Goal: Task Accomplishment & Management: Manage account settings

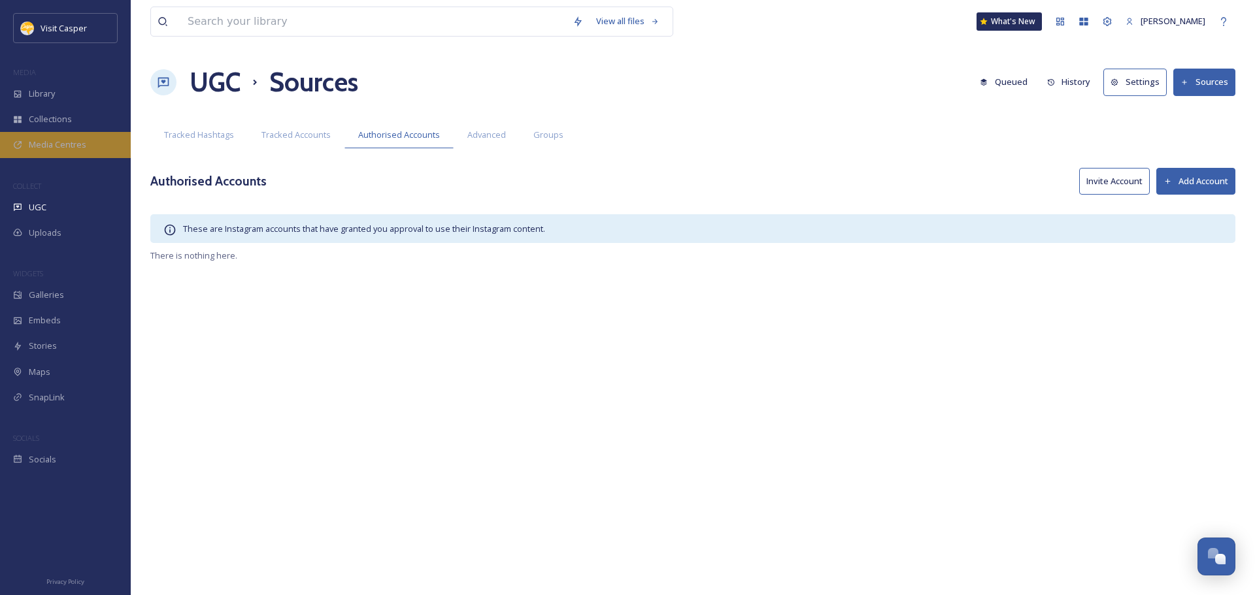
click at [67, 145] on span "Media Centres" at bounding box center [58, 145] width 58 height 12
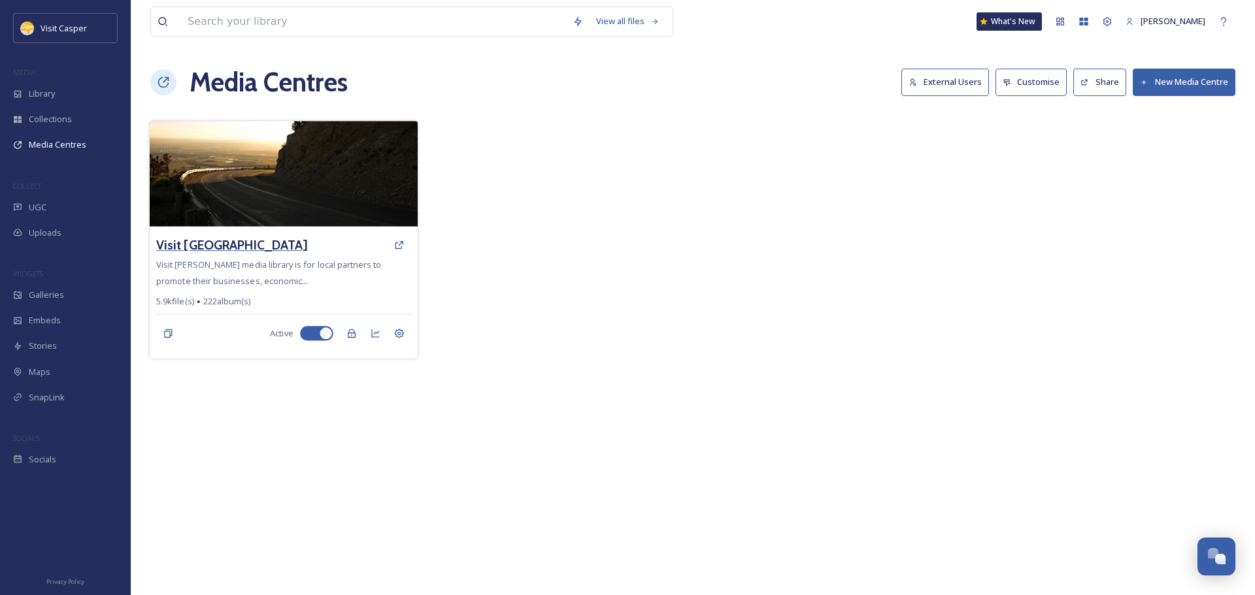
click at [291, 254] on h3 "Visit [GEOGRAPHIC_DATA]" at bounding box center [231, 245] width 151 height 19
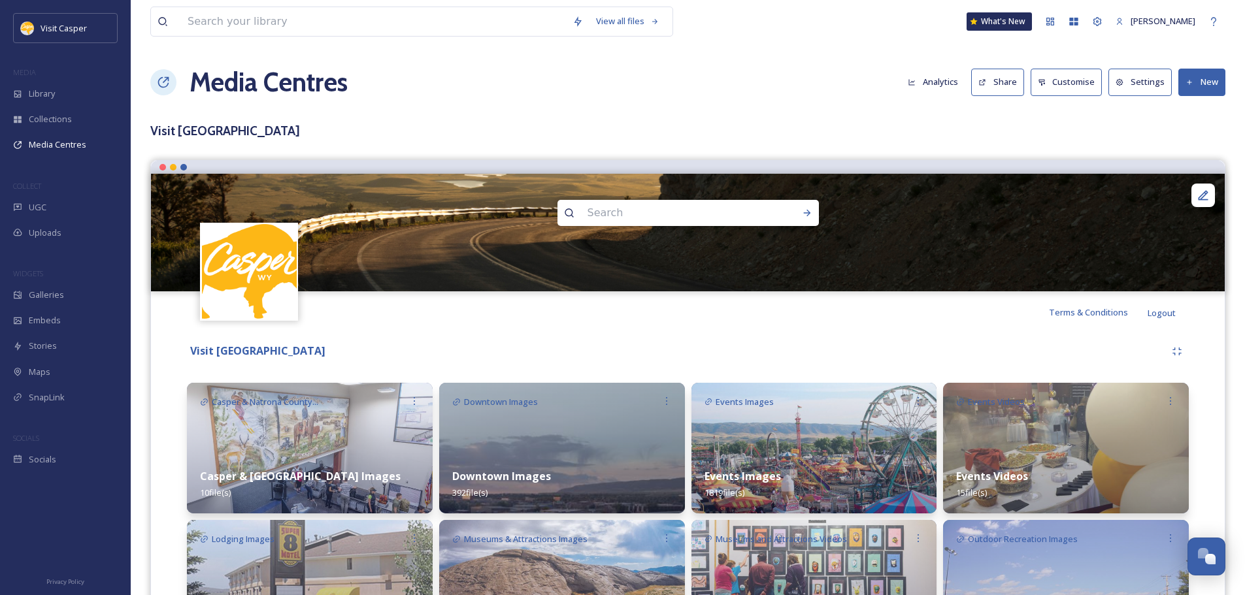
click at [1199, 86] on button "New" at bounding box center [1201, 82] width 47 height 27
click at [1199, 118] on span "Add Files" at bounding box center [1193, 113] width 35 height 12
click at [1069, 129] on h3 "Visit [GEOGRAPHIC_DATA]" at bounding box center [687, 131] width 1075 height 19
click at [1203, 84] on button "New" at bounding box center [1201, 82] width 47 height 27
click at [1192, 138] on span "Add Album" at bounding box center [1197, 138] width 42 height 12
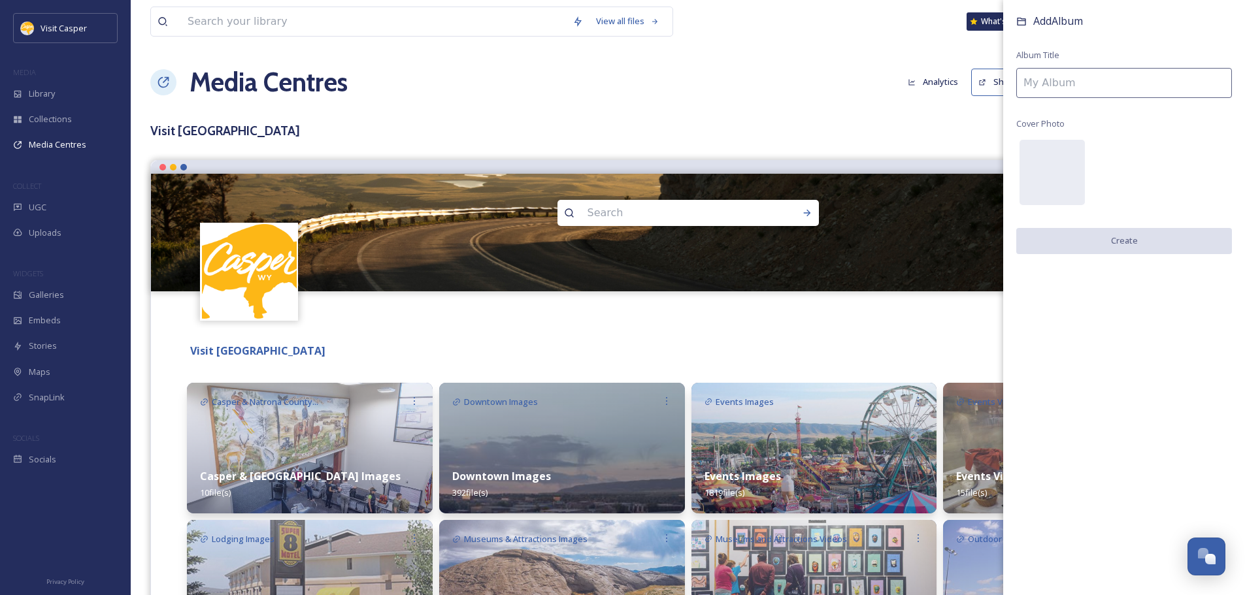
click at [1052, 81] on input at bounding box center [1124, 83] width 216 height 30
click at [1052, 84] on input at bounding box center [1124, 83] width 216 height 30
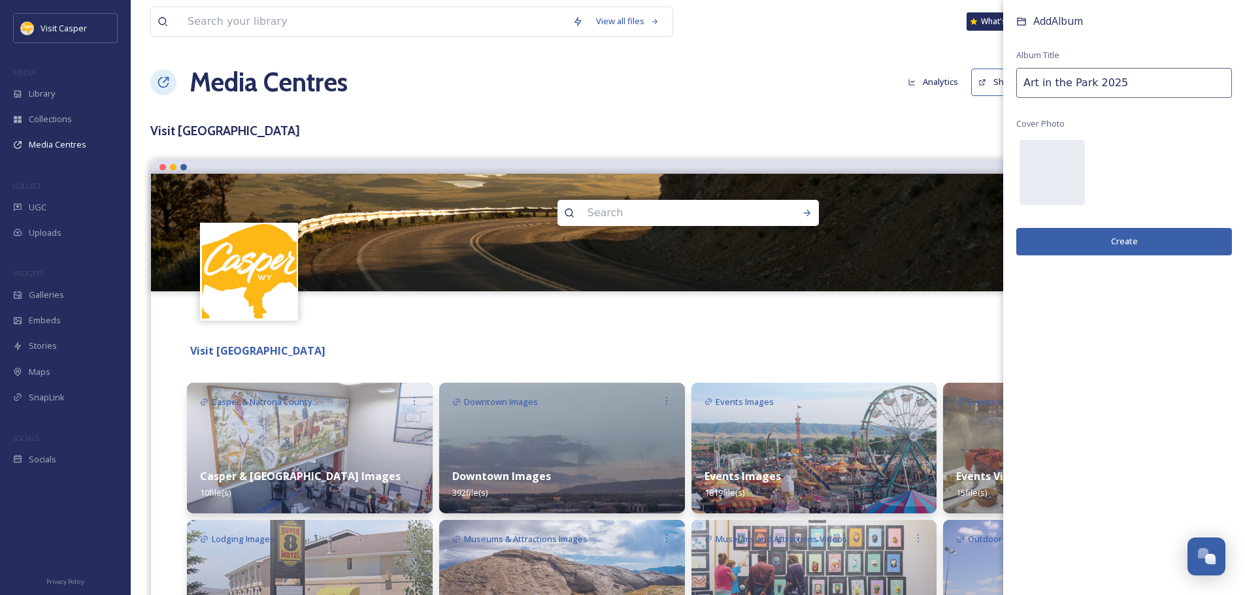
type input "Art in the Park 2025"
click at [1088, 235] on button "Create" at bounding box center [1124, 241] width 216 height 27
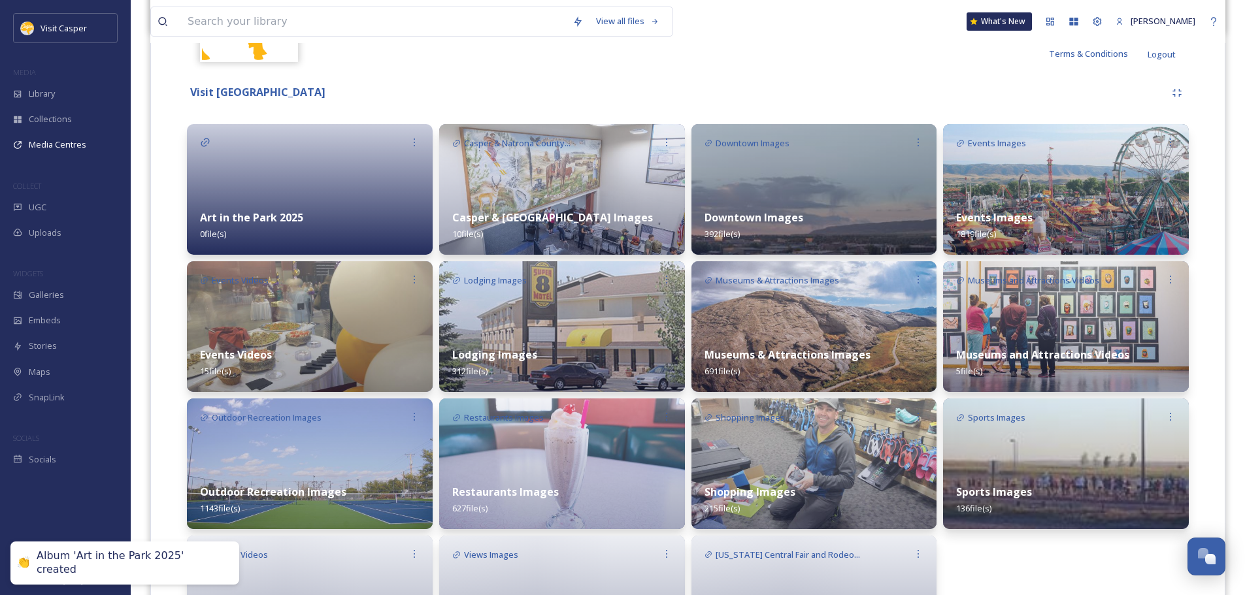
scroll to position [261, 0]
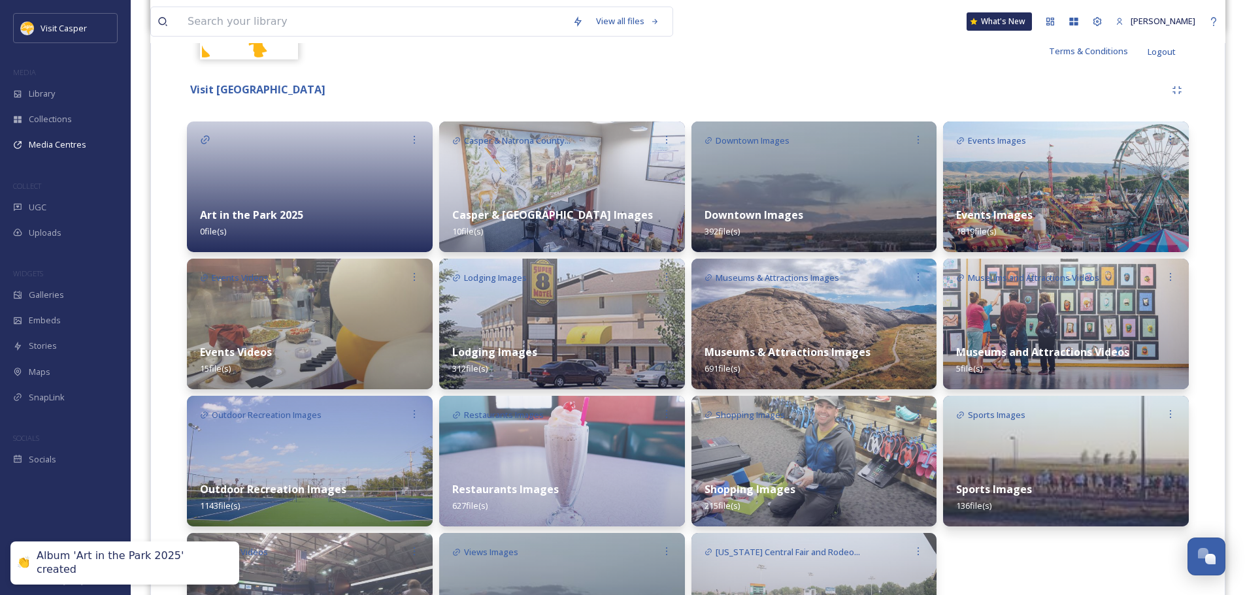
click at [330, 177] on div at bounding box center [310, 187] width 246 height 131
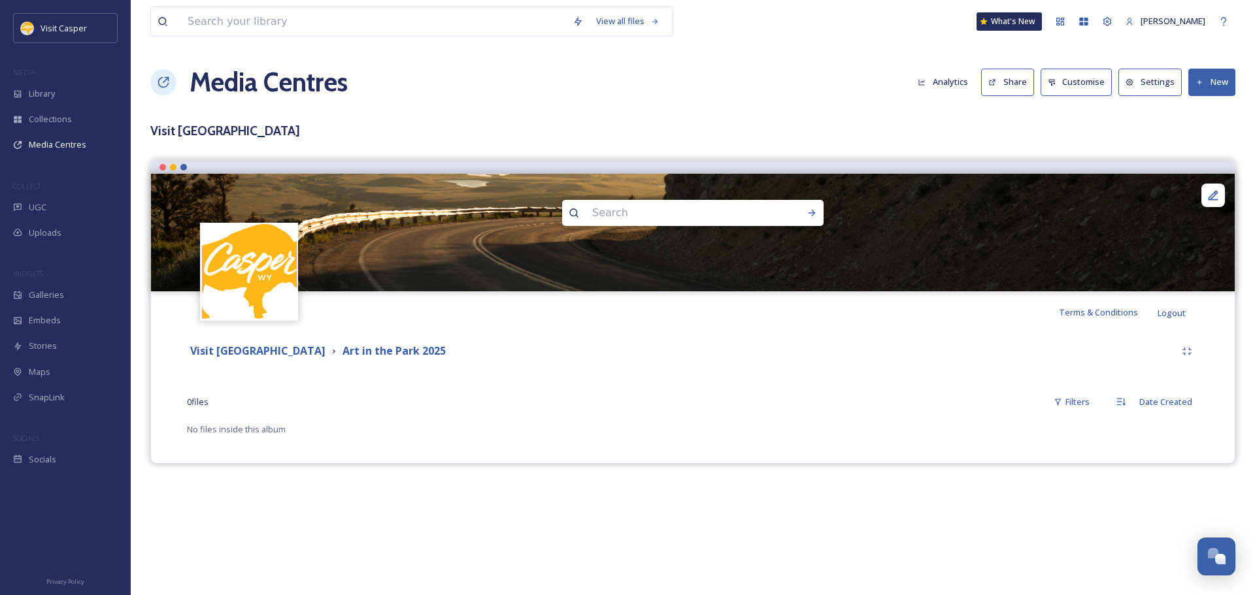
click at [1200, 86] on icon at bounding box center [1199, 82] width 8 height 8
click at [1210, 115] on span "Add Files" at bounding box center [1202, 113] width 35 height 12
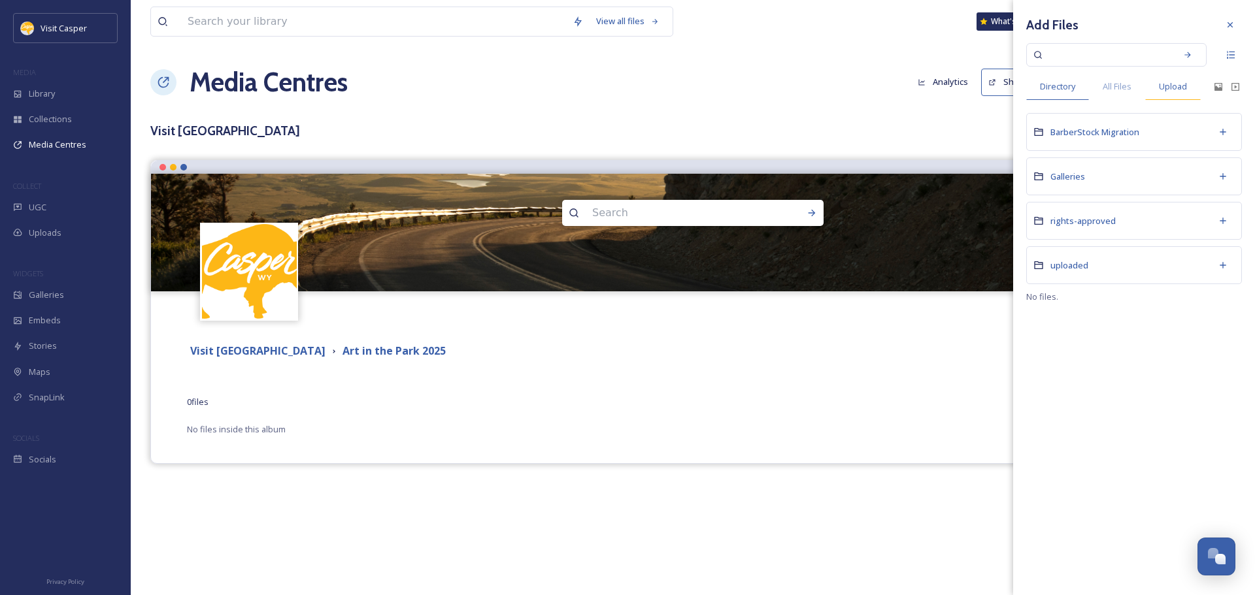
click at [1163, 84] on span "Upload" at bounding box center [1173, 86] width 28 height 12
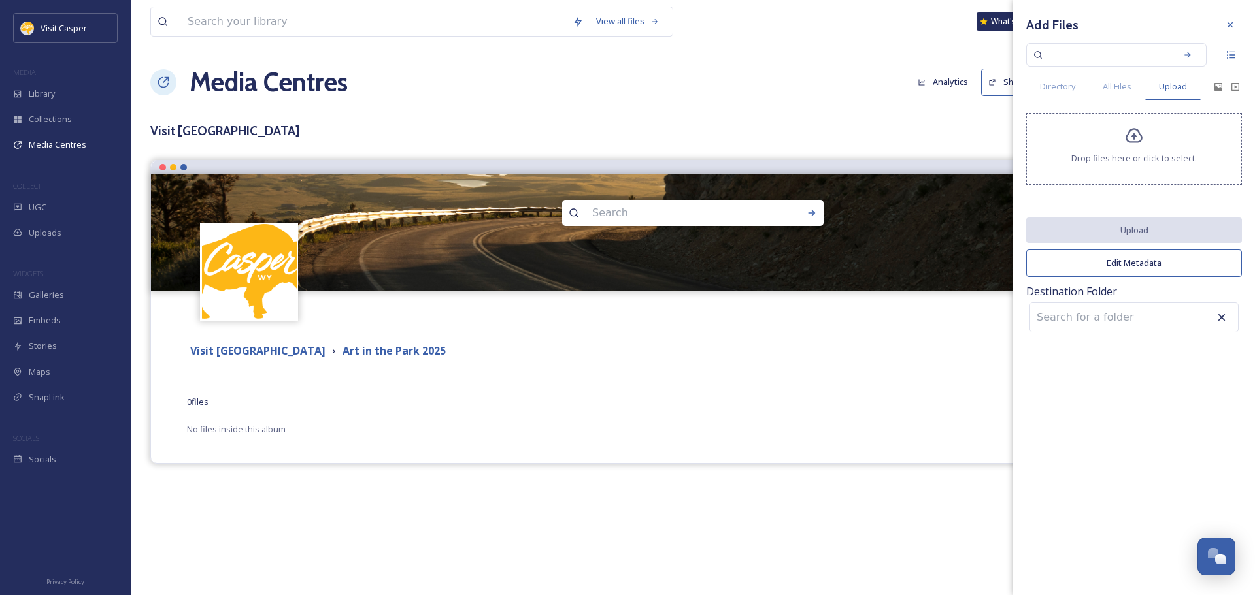
click at [1137, 150] on div "Drop files here or click to select." at bounding box center [1134, 149] width 216 height 72
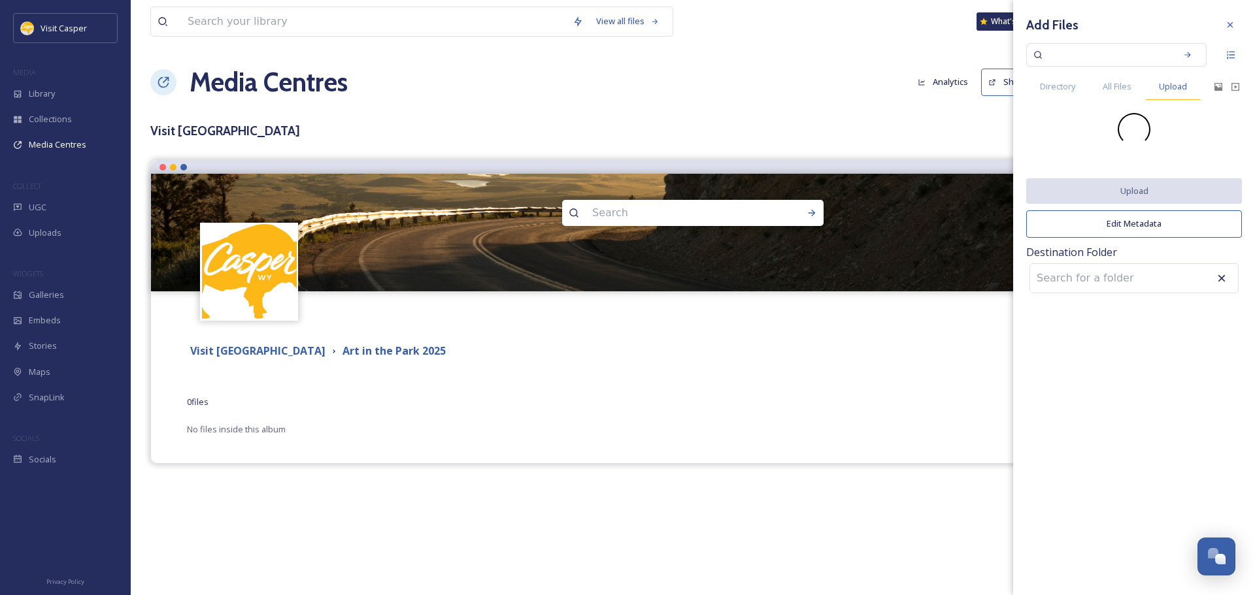
click at [1168, 82] on span "Upload" at bounding box center [1173, 86] width 28 height 12
click at [1176, 107] on div "Add Files Directory All Files Upload Upload Edit Metadata Destination Folder" at bounding box center [1134, 155] width 242 height 310
click at [1177, 222] on button "Edit Metadata" at bounding box center [1134, 223] width 216 height 27
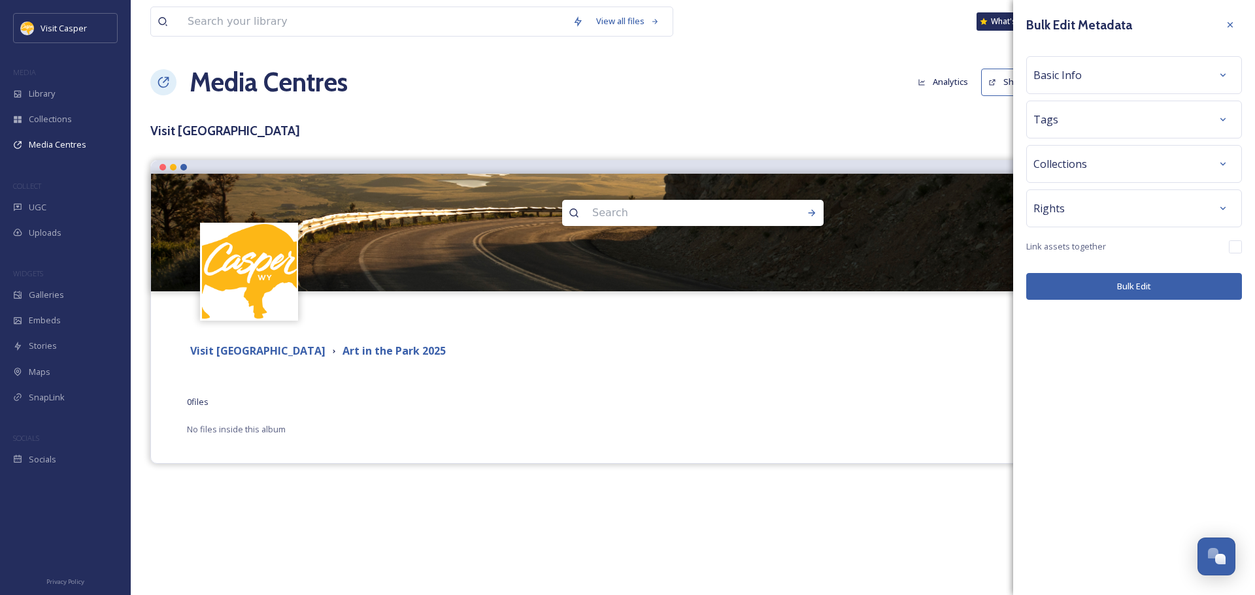
click at [1066, 73] on span "Basic Info" at bounding box center [1057, 75] width 48 height 16
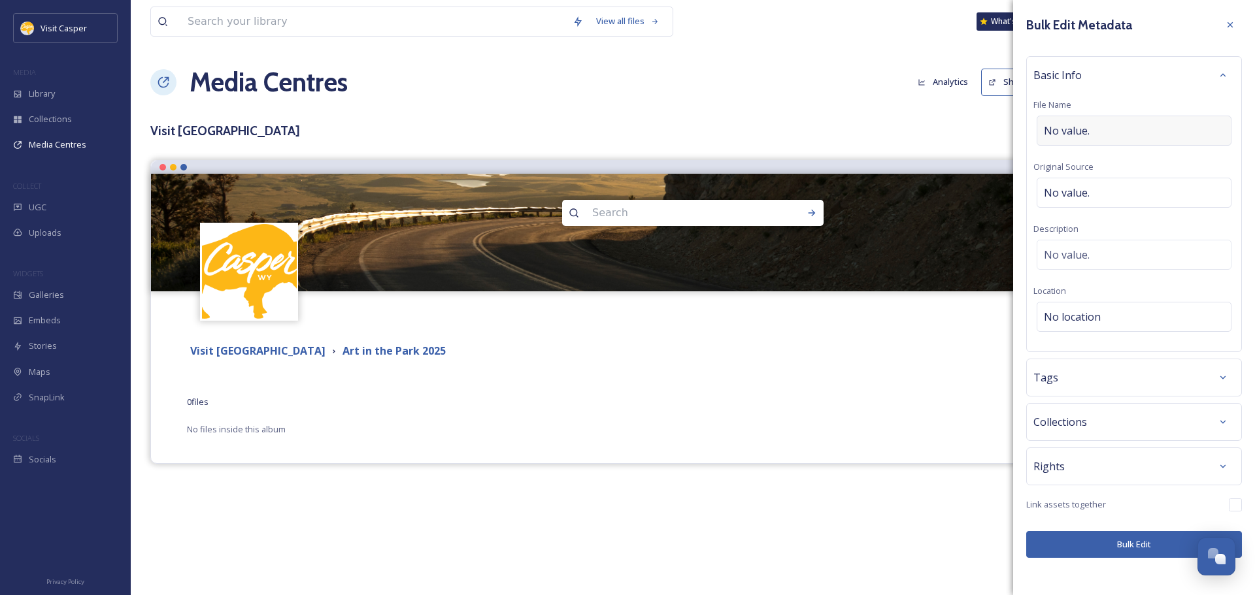
click at [1086, 132] on span "No value." at bounding box center [1067, 131] width 46 height 16
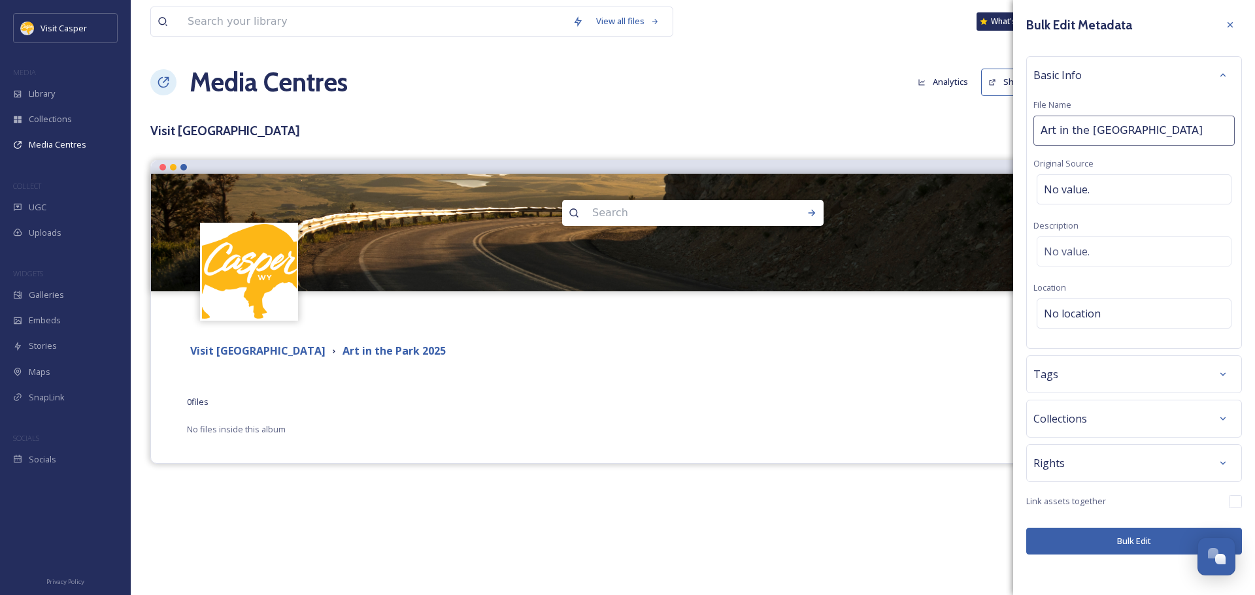
type input "Art in the Park 2025"
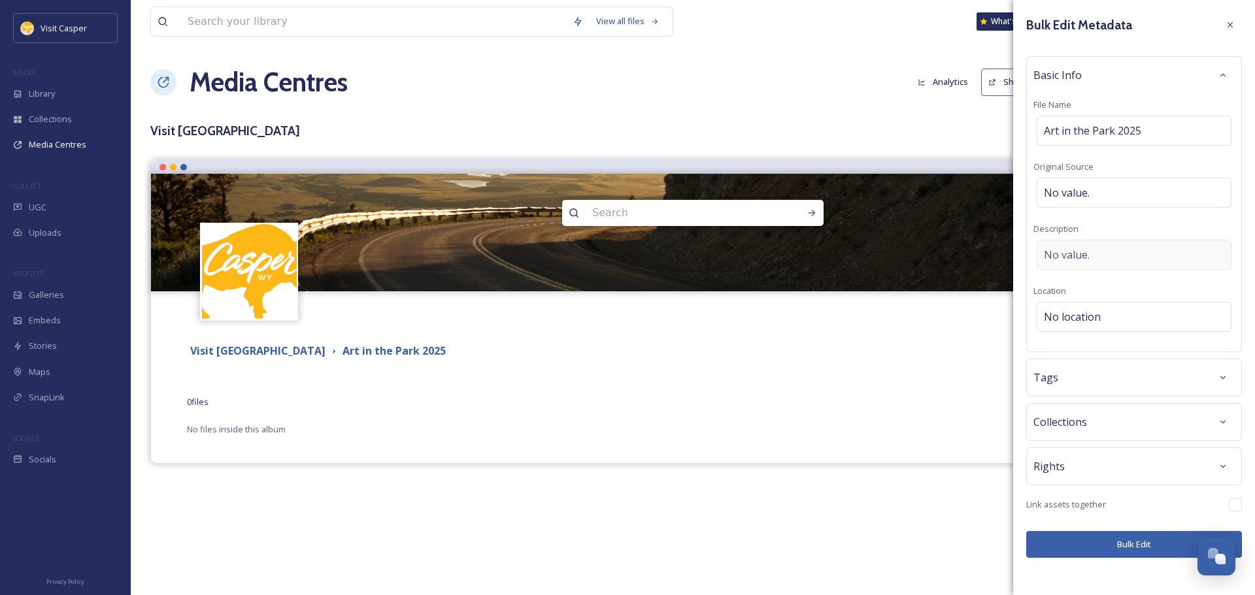
click at [1130, 265] on div "Basic Info File Name Art in the Park 2025 Original Source No value. Description…" at bounding box center [1134, 204] width 216 height 296
click at [1125, 259] on div "No value." at bounding box center [1133, 255] width 195 height 30
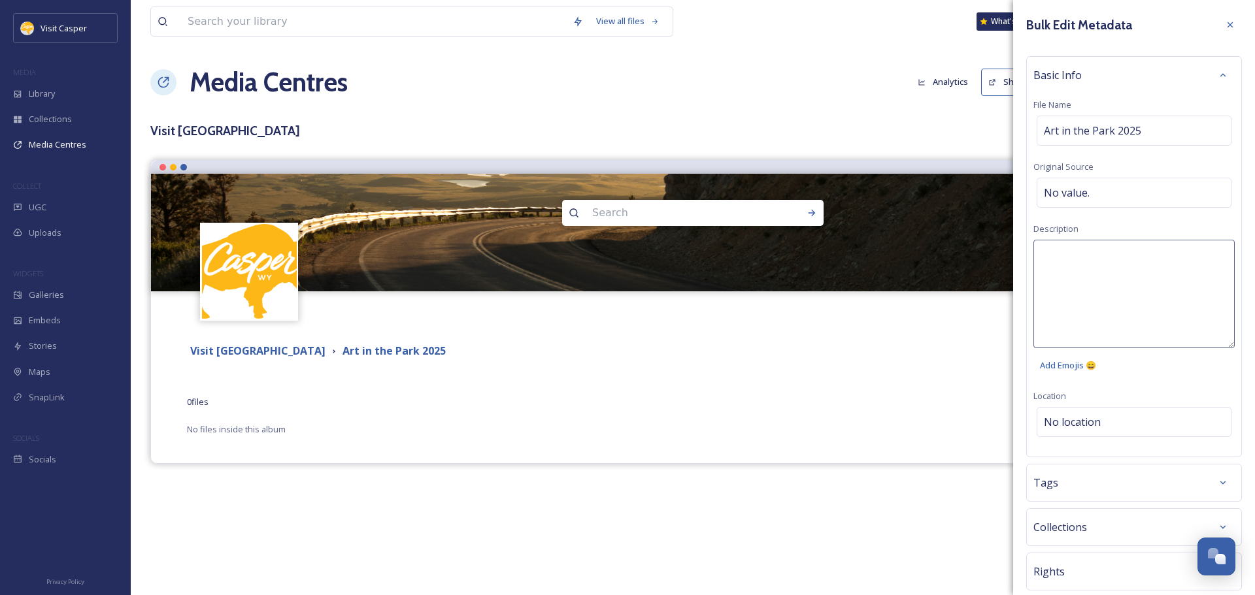
scroll to position [80, 0]
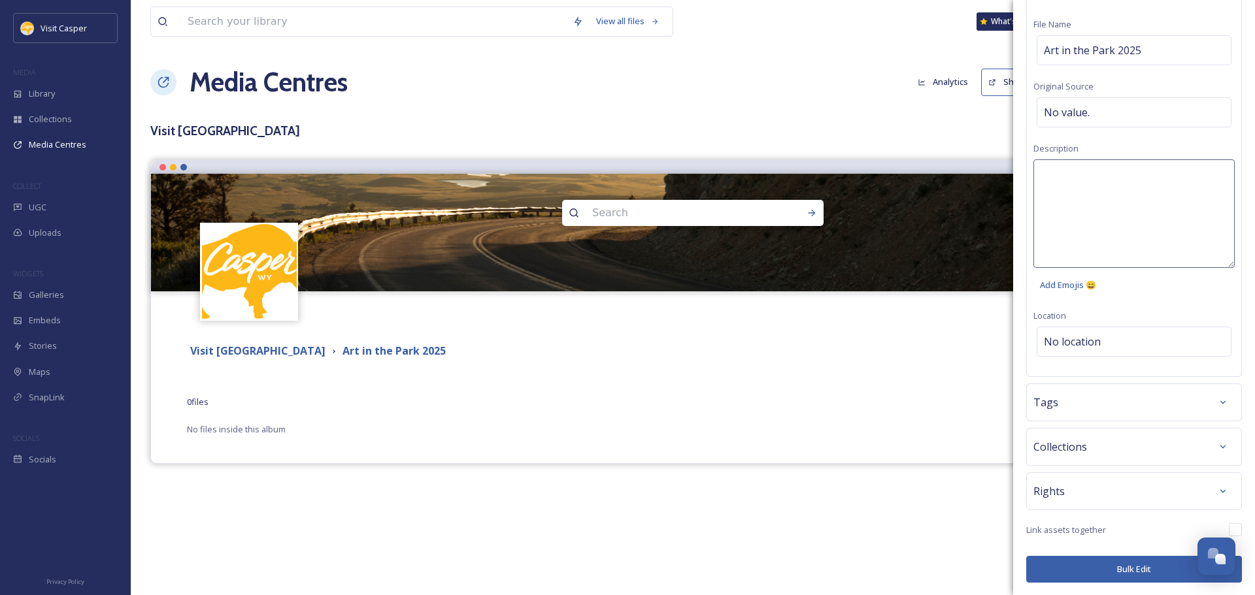
click at [1121, 230] on textarea at bounding box center [1133, 213] width 201 height 108
type textarea "Art in the Park 2025 event at Mike Cedar Park"
click at [1104, 350] on div "Basic Info File Name Art in the Park 2025 Original Source No value. Description…" at bounding box center [1134, 176] width 216 height 401
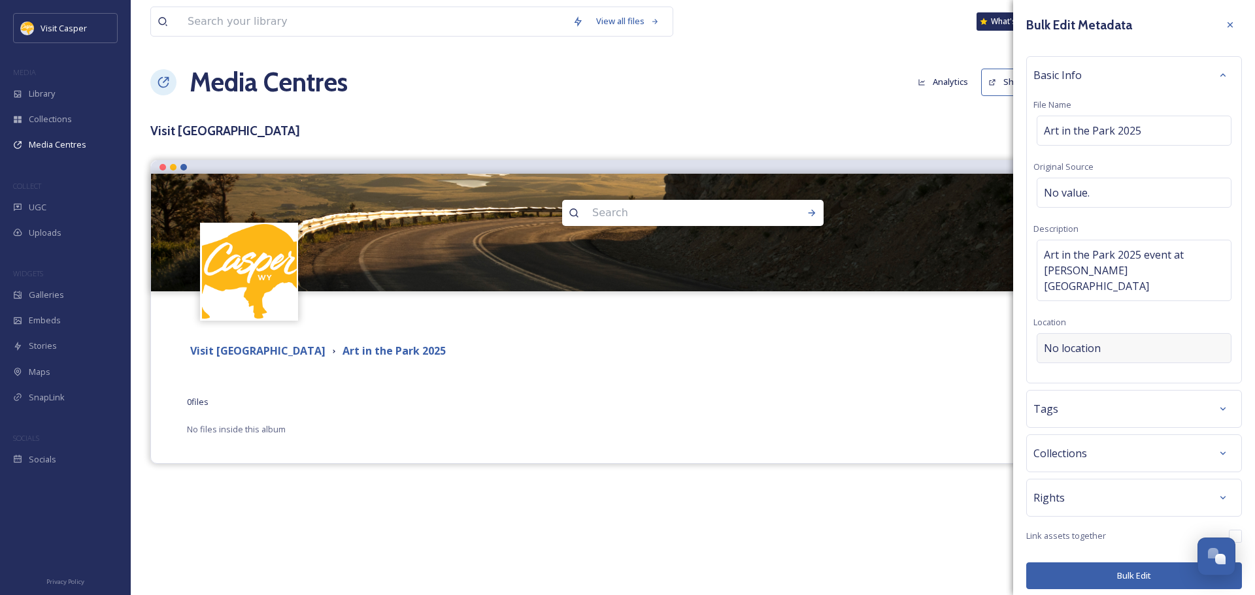
click at [1099, 340] on span "No location" at bounding box center [1072, 348] width 57 height 16
click at [1099, 334] on input at bounding box center [1133, 348] width 193 height 29
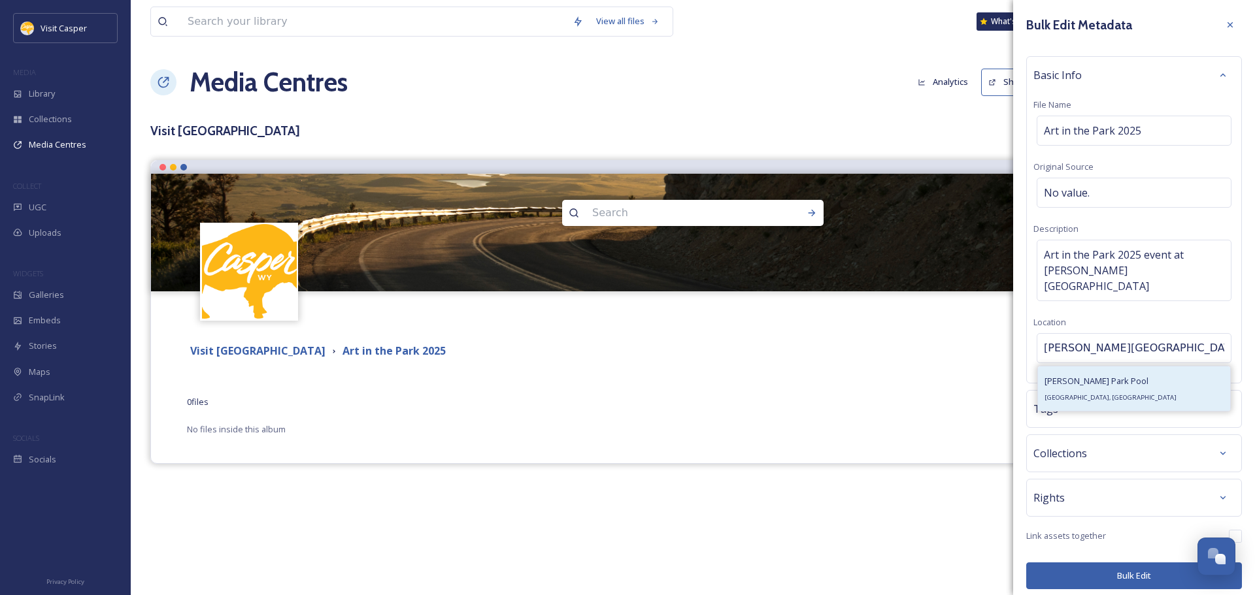
type input "Mike Cedar Park"
click at [1136, 373] on div "Mike Sedar Park Pool 781 College Dr, Casper, WY 82601, USA" at bounding box center [1110, 388] width 132 height 31
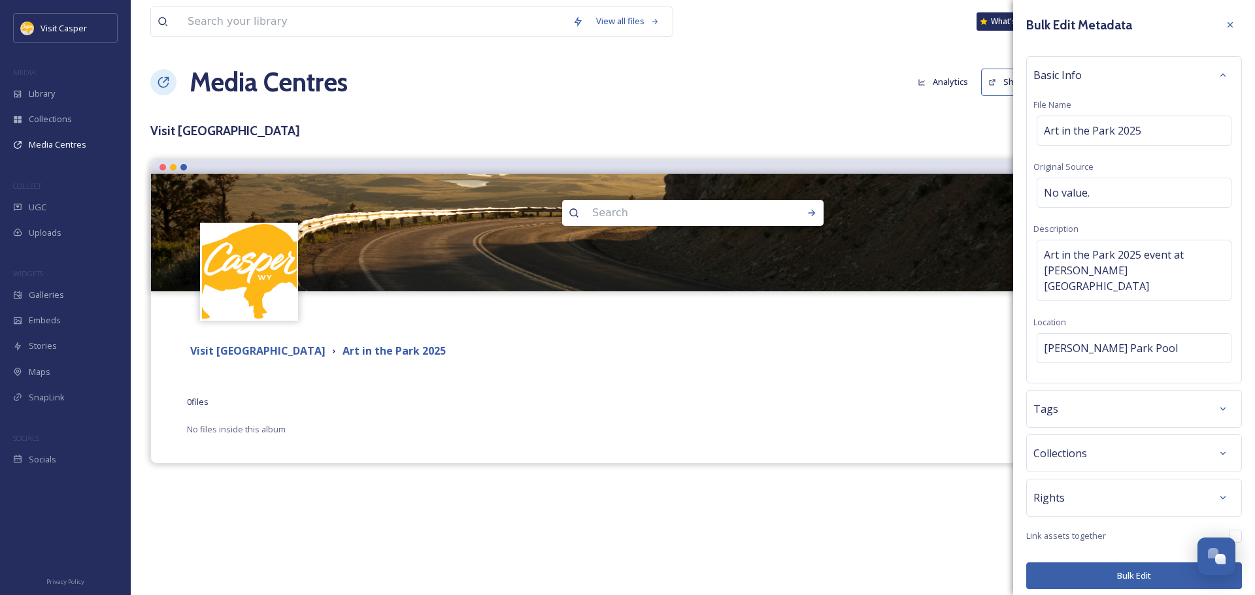
click at [1079, 350] on div "Basic Info File Name Art in the Park 2025 Original Source No value. Description…" at bounding box center [1134, 219] width 216 height 327
click at [1144, 340] on span "[PERSON_NAME] Park Pool" at bounding box center [1111, 348] width 134 height 16
click at [1142, 334] on input at bounding box center [1133, 348] width 193 height 29
type input "Mike Cedar Park"
click at [1137, 311] on div "Basic Info File Name Art in the Park 2025 Original Source No value. Description…" at bounding box center [1134, 219] width 216 height 327
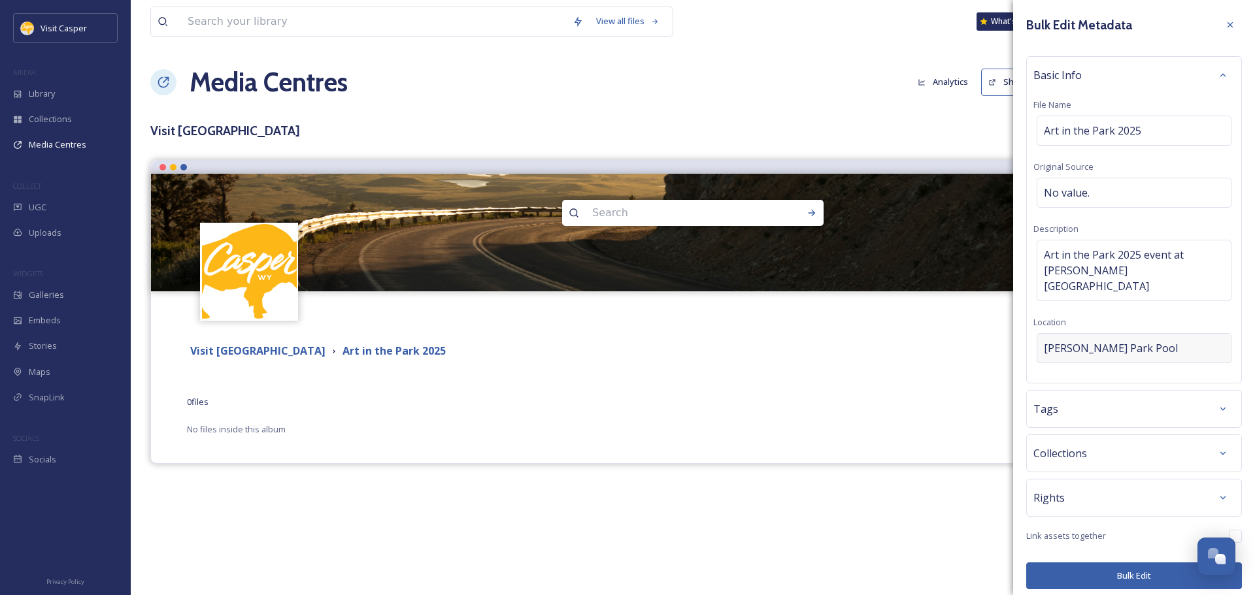
click at [1153, 341] on div "[PERSON_NAME] Park Pool" at bounding box center [1133, 348] width 195 height 30
click at [1114, 335] on input "Mike Cedar Park" at bounding box center [1133, 348] width 193 height 29
click at [1143, 334] on input "Mike Cedar Park" at bounding box center [1133, 348] width 193 height 29
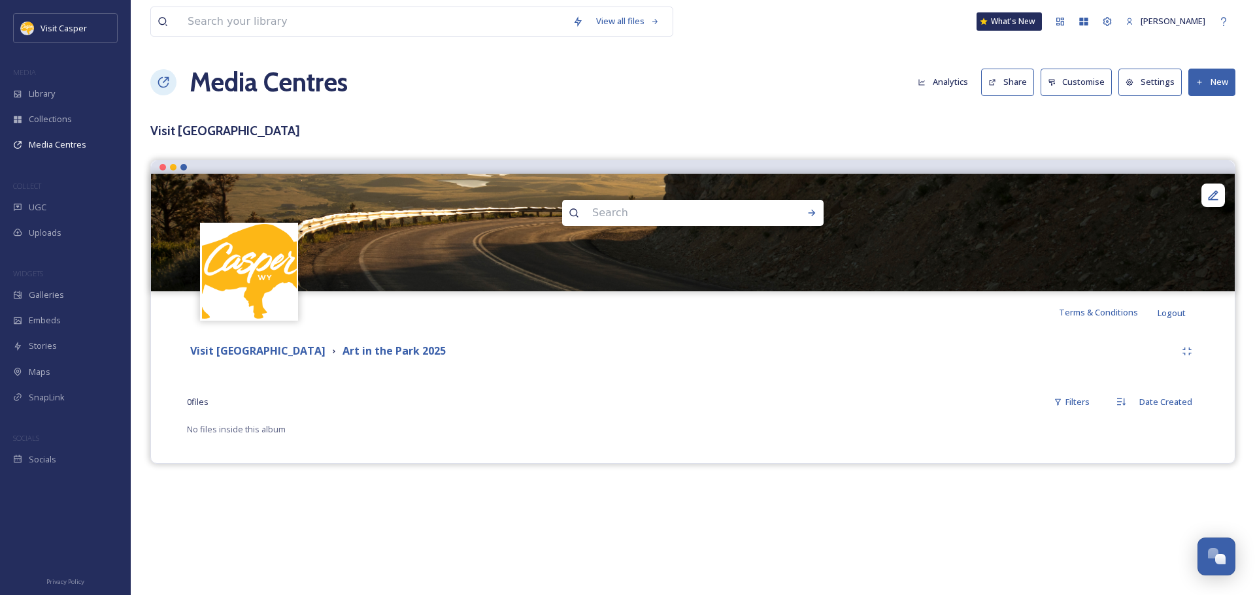
click at [991, 327] on div "Terms & Conditions Logout" at bounding box center [693, 312] width 1084 height 42
click at [1206, 77] on button "New" at bounding box center [1211, 82] width 47 height 27
click at [1212, 112] on span "Add Files" at bounding box center [1202, 113] width 35 height 12
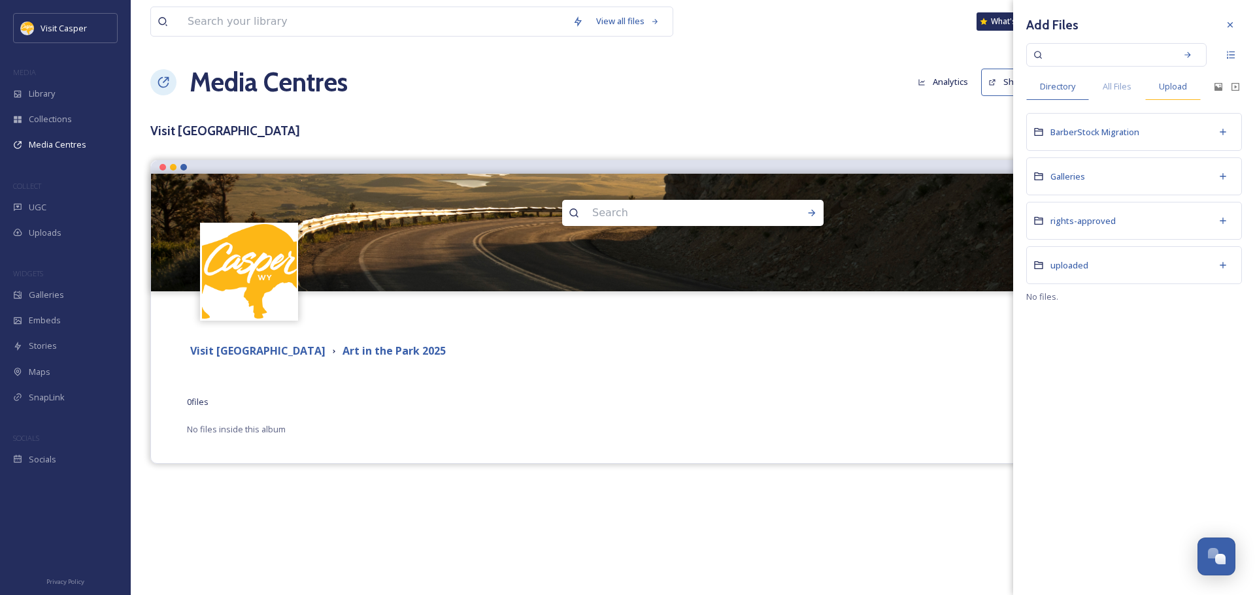
click at [1174, 83] on span "Upload" at bounding box center [1173, 86] width 28 height 12
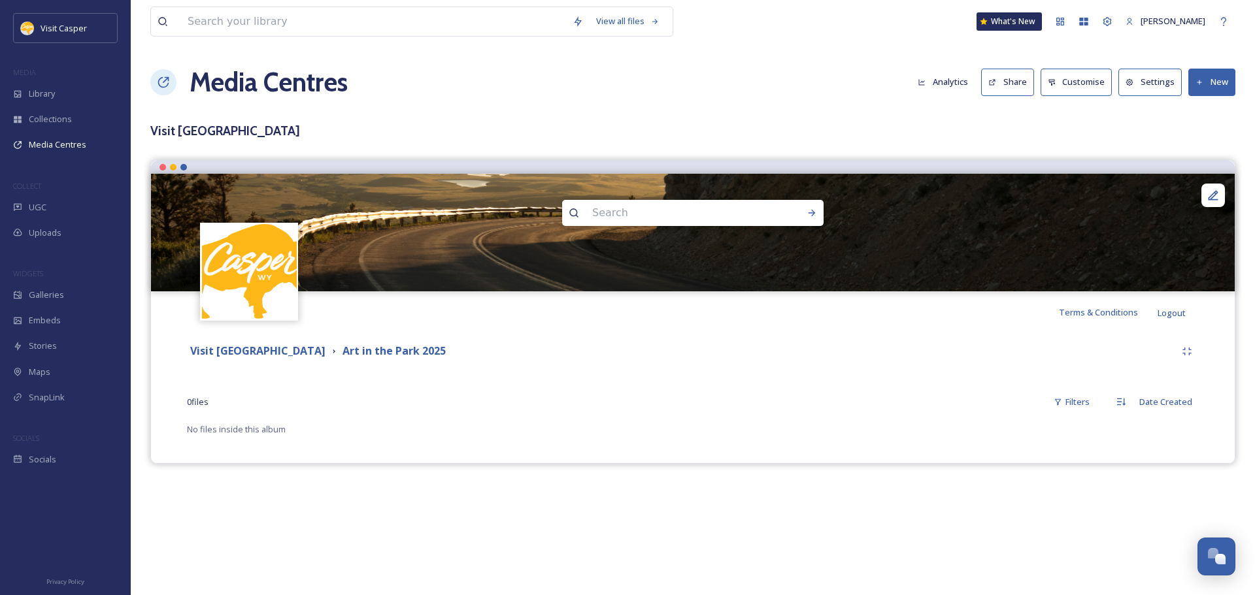
click at [744, 386] on div "Visit Casper Media Center Art in the Park 2025 0 file s Filters Date Created No…" at bounding box center [693, 388] width 1064 height 110
click at [1206, 67] on div "Media Centres Analytics Share Customise Settings New" at bounding box center [692, 82] width 1085 height 39
click at [1208, 87] on button "New" at bounding box center [1211, 82] width 47 height 27
click at [1195, 110] on span "Add Files" at bounding box center [1202, 113] width 35 height 12
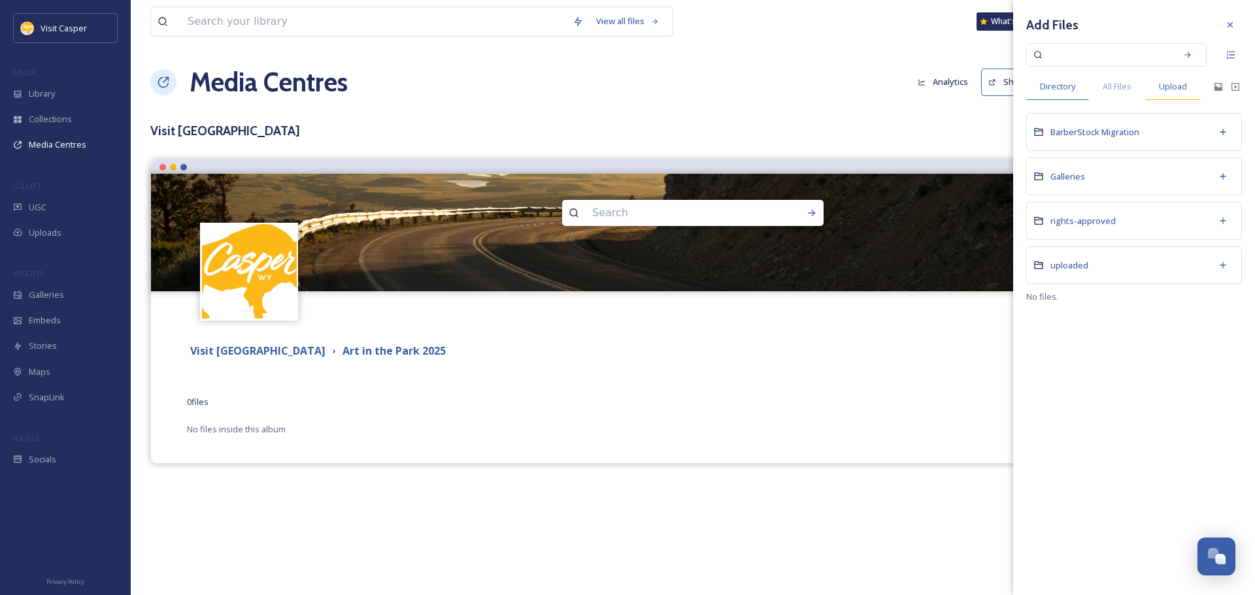
click at [1174, 86] on span "Upload" at bounding box center [1173, 86] width 28 height 12
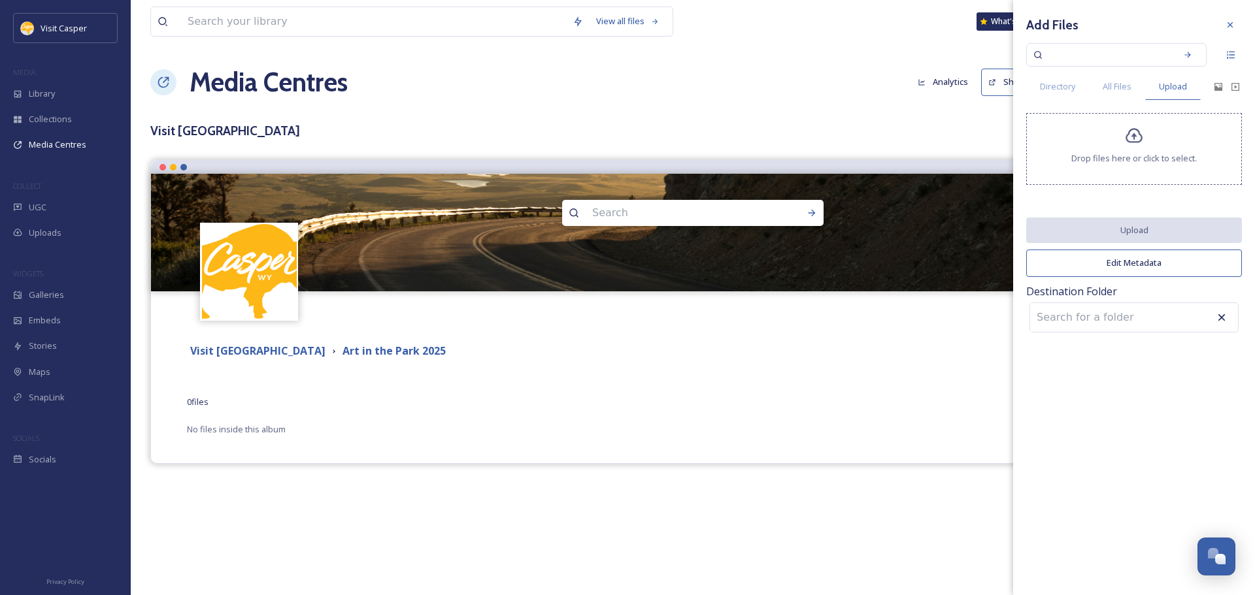
click at [1122, 150] on div "Drop files here or click to select." at bounding box center [1134, 149] width 216 height 72
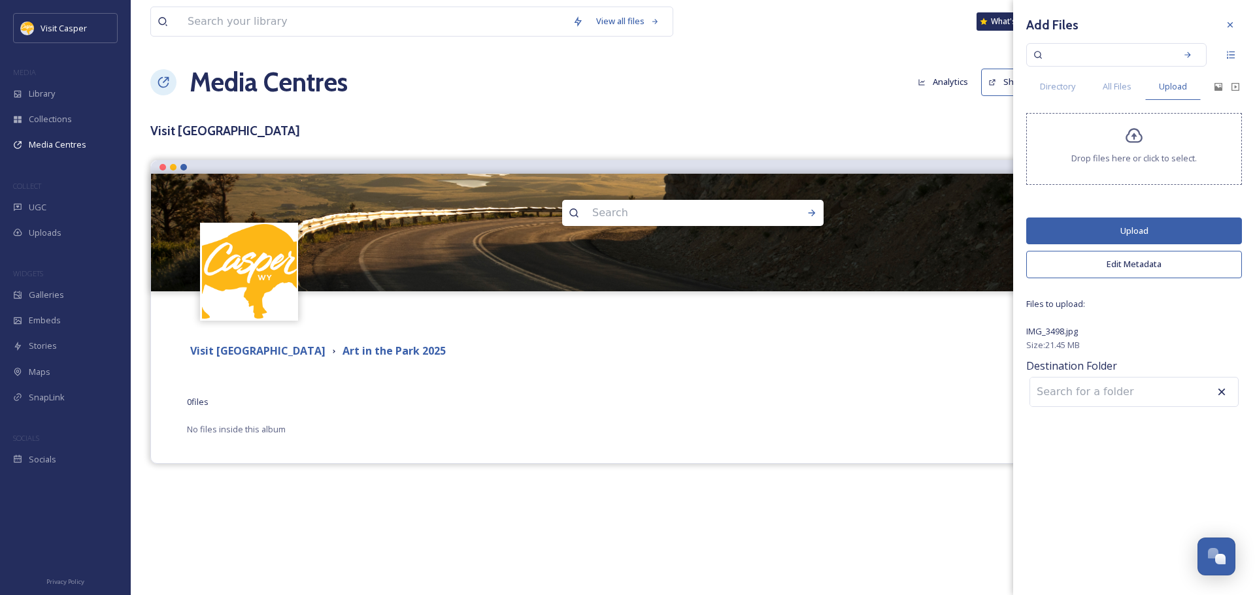
click at [1143, 153] on span "Drop files here or click to select." at bounding box center [1133, 158] width 125 height 12
click at [1232, 24] on icon at bounding box center [1230, 25] width 10 height 10
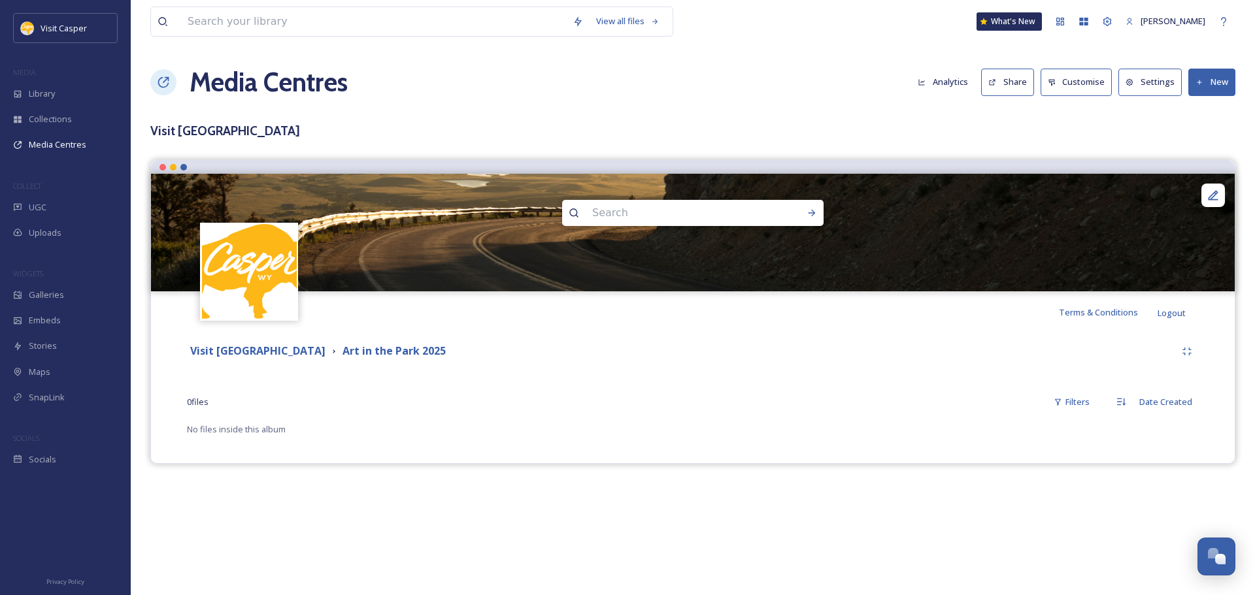
click at [1209, 73] on button "New" at bounding box center [1211, 82] width 47 height 27
click at [1206, 114] on span "Add Files" at bounding box center [1202, 113] width 35 height 12
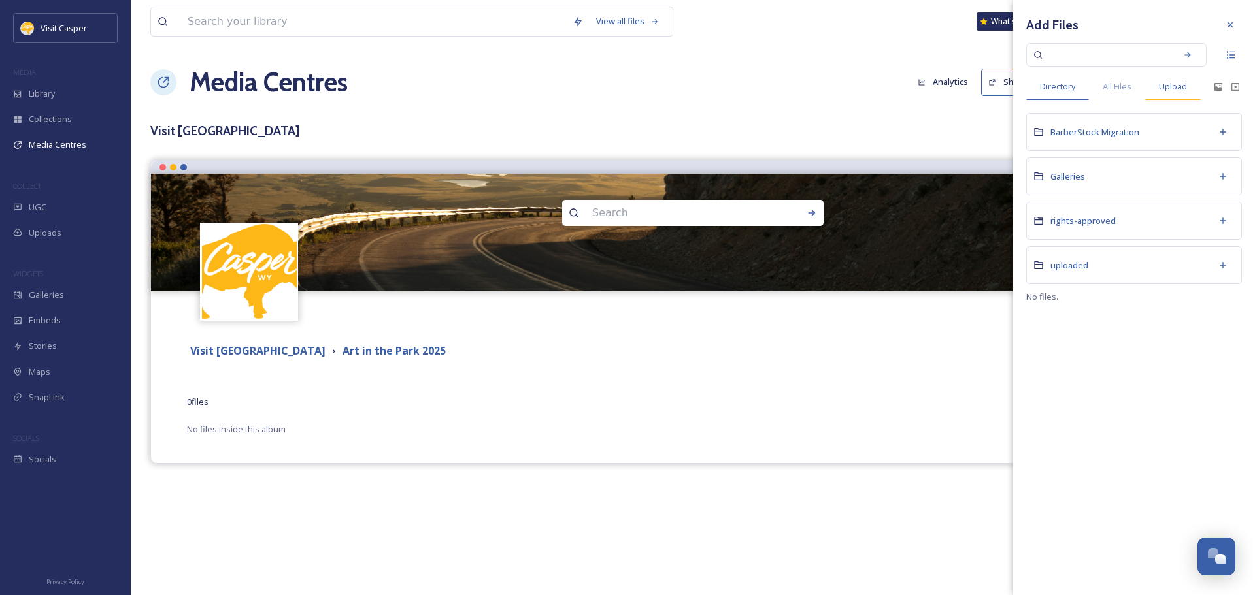
click at [1176, 86] on span "Upload" at bounding box center [1173, 86] width 28 height 12
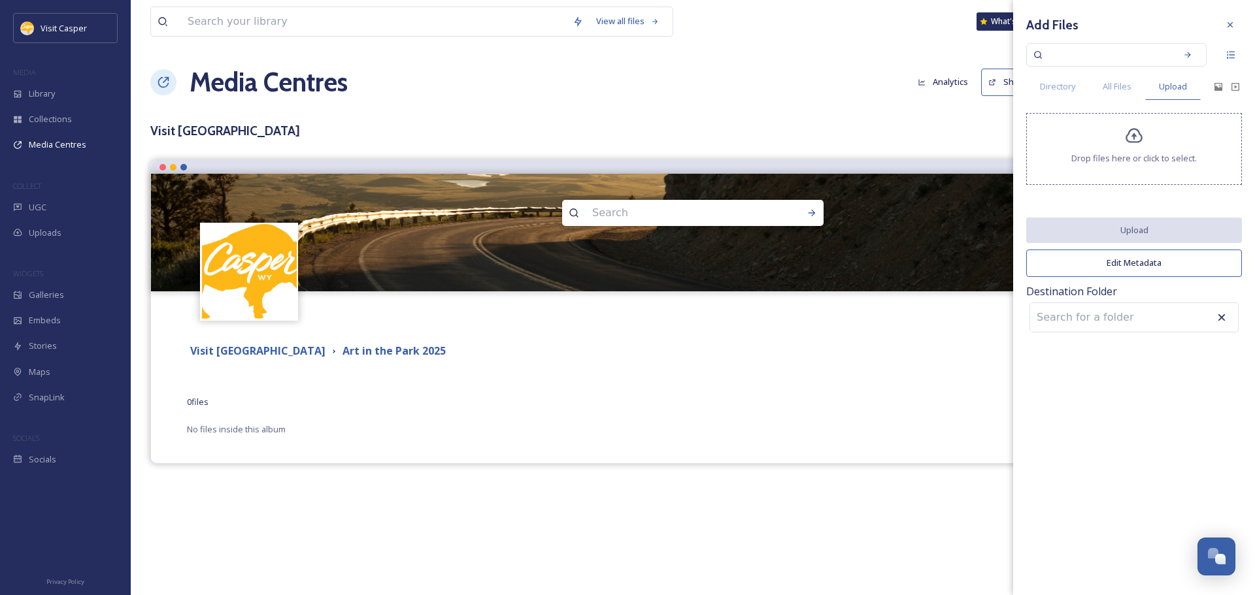
click at [1125, 146] on div "Drop files here or click to select." at bounding box center [1134, 149] width 216 height 72
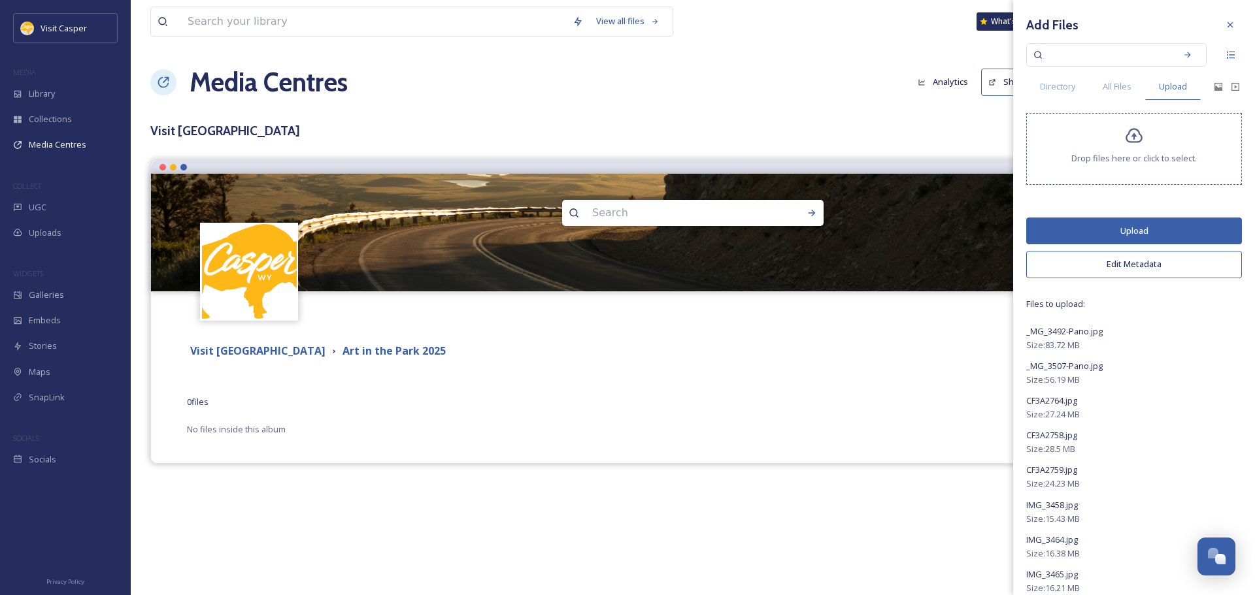
click at [1134, 266] on button "Edit Metadata" at bounding box center [1134, 264] width 216 height 27
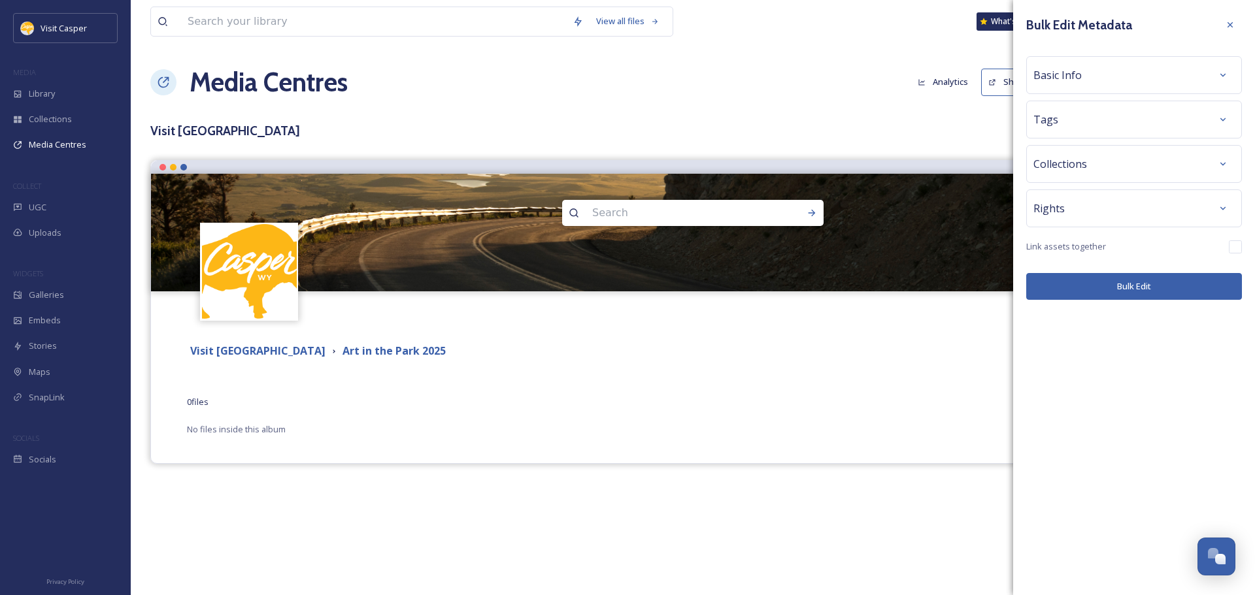
click at [1059, 66] on div "Basic Info" at bounding box center [1133, 75] width 201 height 24
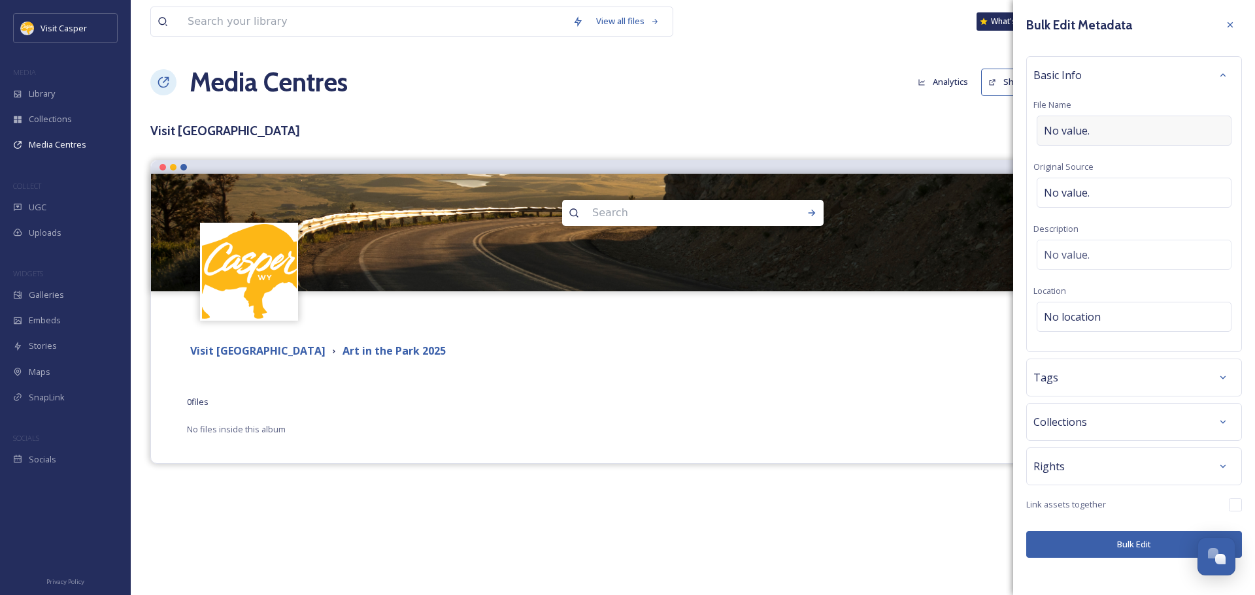
click at [1076, 139] on div "No value." at bounding box center [1133, 131] width 195 height 30
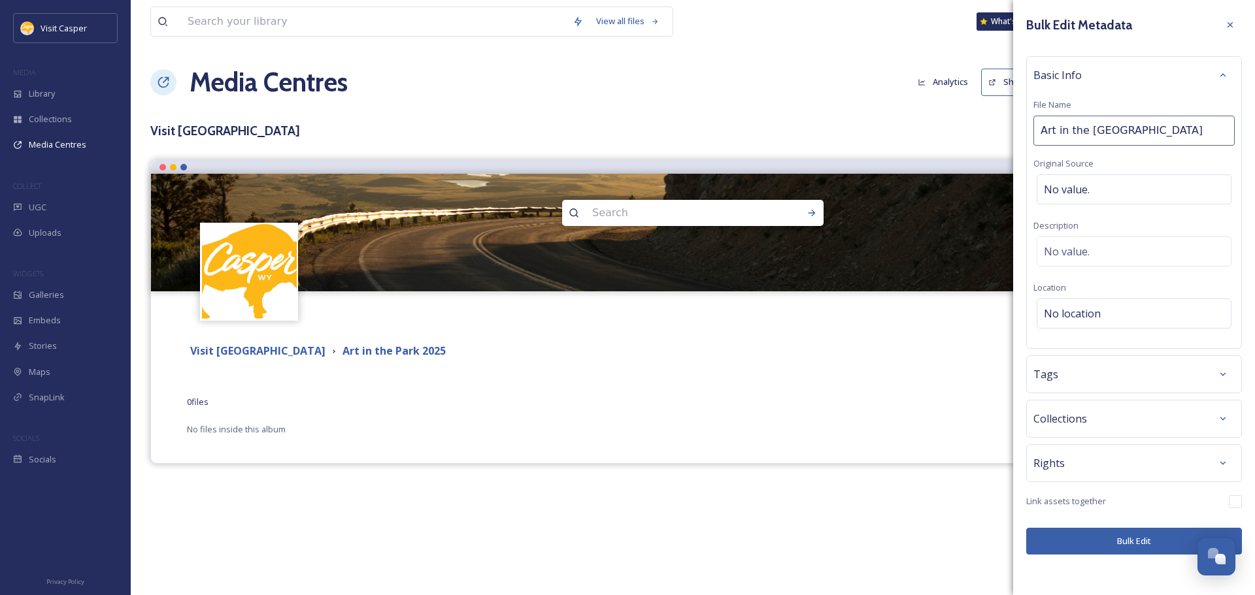
type input "Art in the Park 2025"
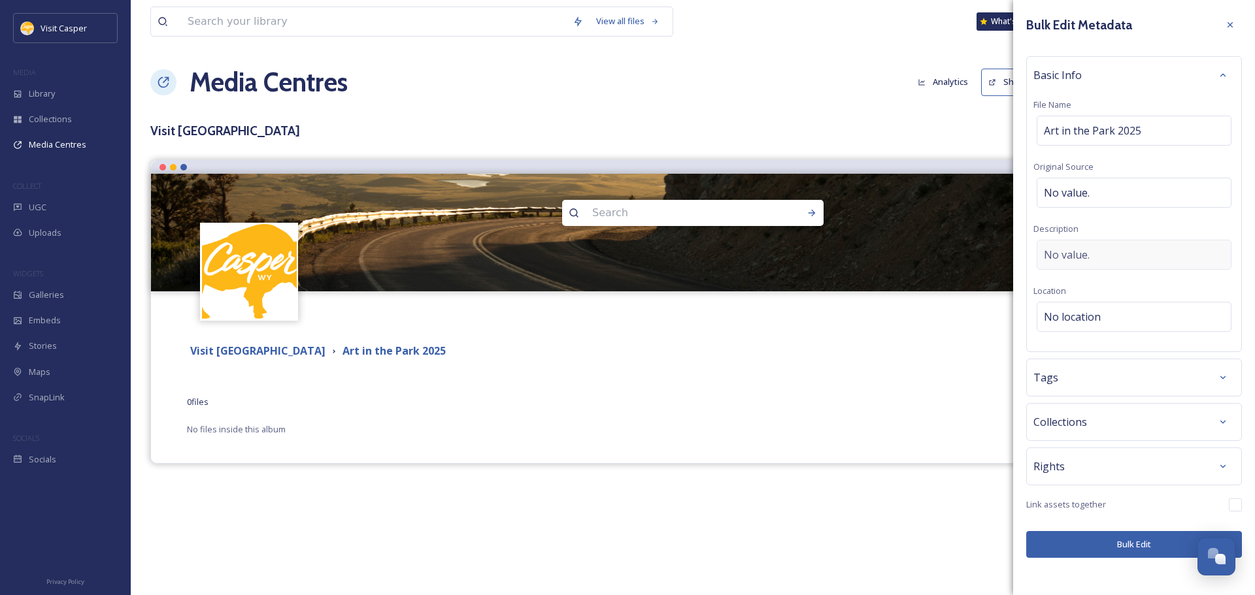
click at [1086, 249] on span "No value." at bounding box center [1067, 255] width 46 height 16
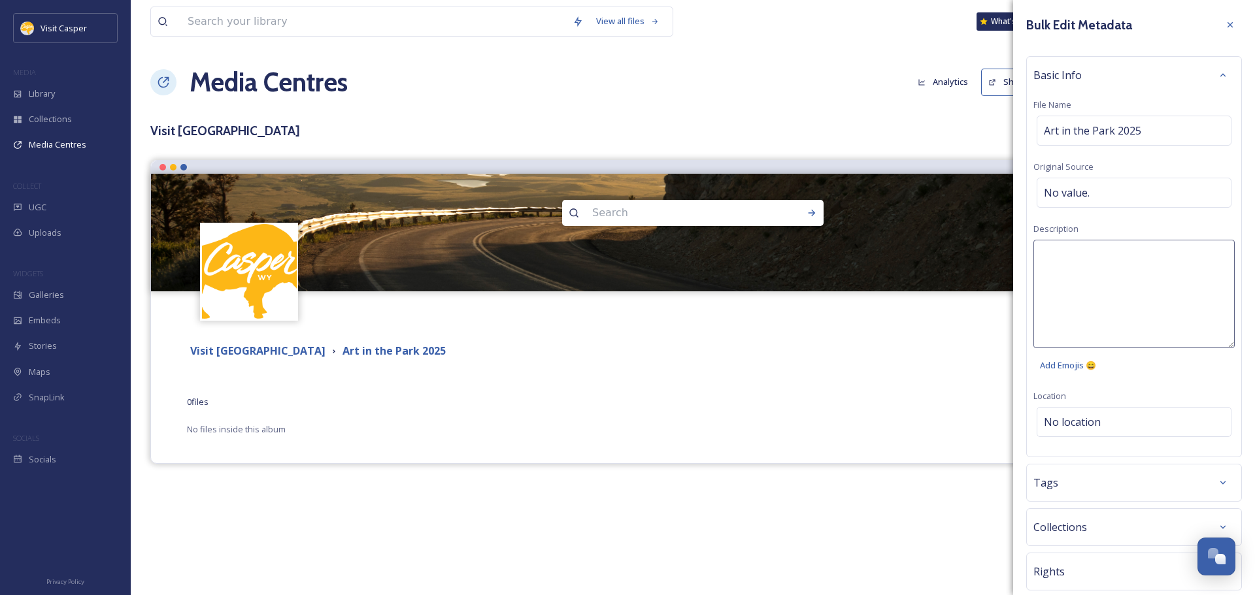
click at [1085, 247] on textarea at bounding box center [1133, 294] width 201 height 108
type textarea "Art in the Park 2025 event at Mike Cedar Park"
click at [1099, 422] on div "Bulk Edit Metadata Basic Info File Name Art in the Park 2025 Original Source No…" at bounding box center [1134, 338] width 242 height 676
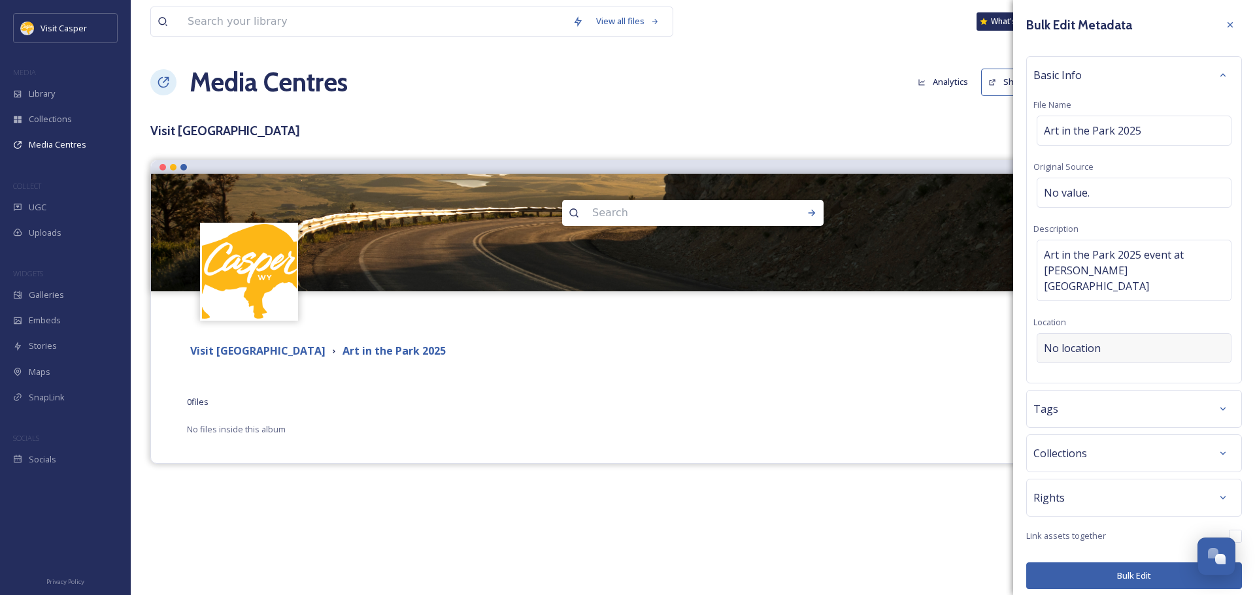
click at [1096, 340] on span "No location" at bounding box center [1072, 348] width 57 height 16
click at [1097, 337] on input at bounding box center [1133, 348] width 193 height 29
type input "Mike Cedar Park"
click at [1108, 300] on div "Basic Info File Name Art in the Park 2025 Original Source No value. Description…" at bounding box center [1134, 219] width 216 height 327
click at [1102, 333] on div "No location" at bounding box center [1133, 348] width 195 height 30
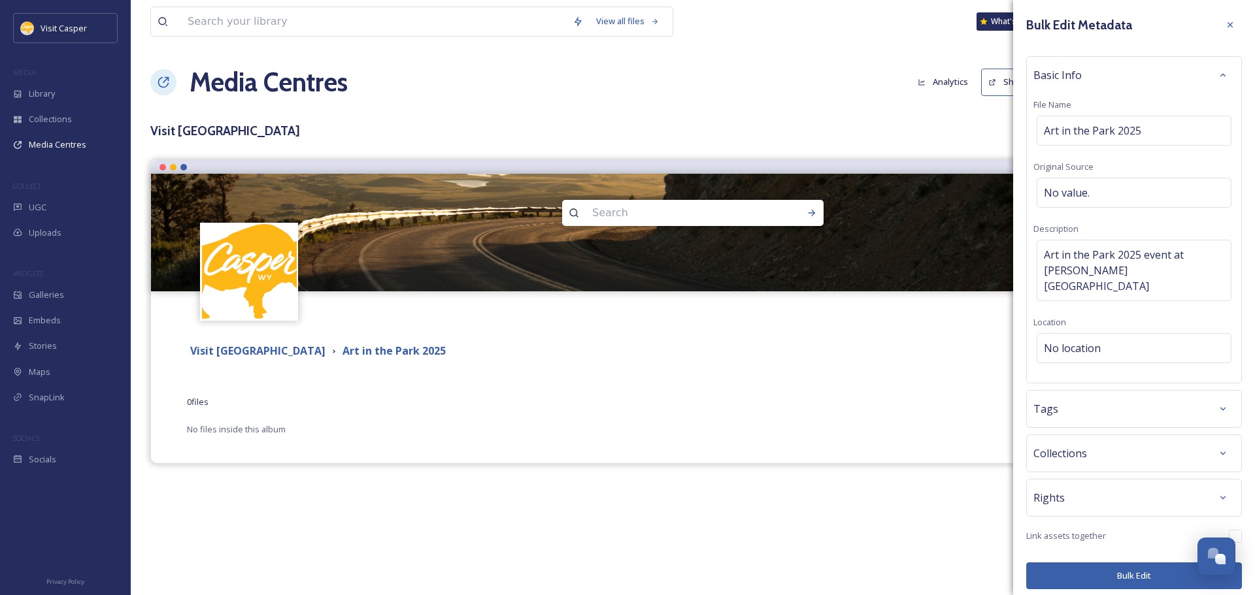
click at [1075, 402] on div "Tags" at bounding box center [1133, 409] width 201 height 24
click at [1106, 333] on div "No location" at bounding box center [1133, 348] width 195 height 30
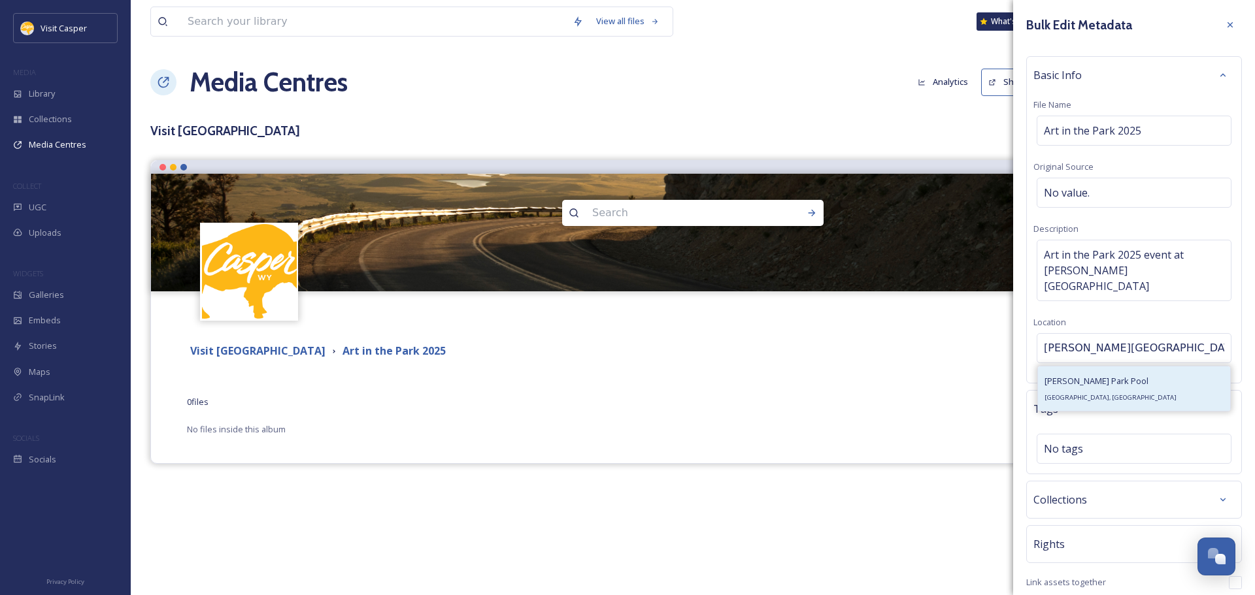
click at [1105, 375] on span "Mike Sedar Park Pool" at bounding box center [1096, 381] width 104 height 12
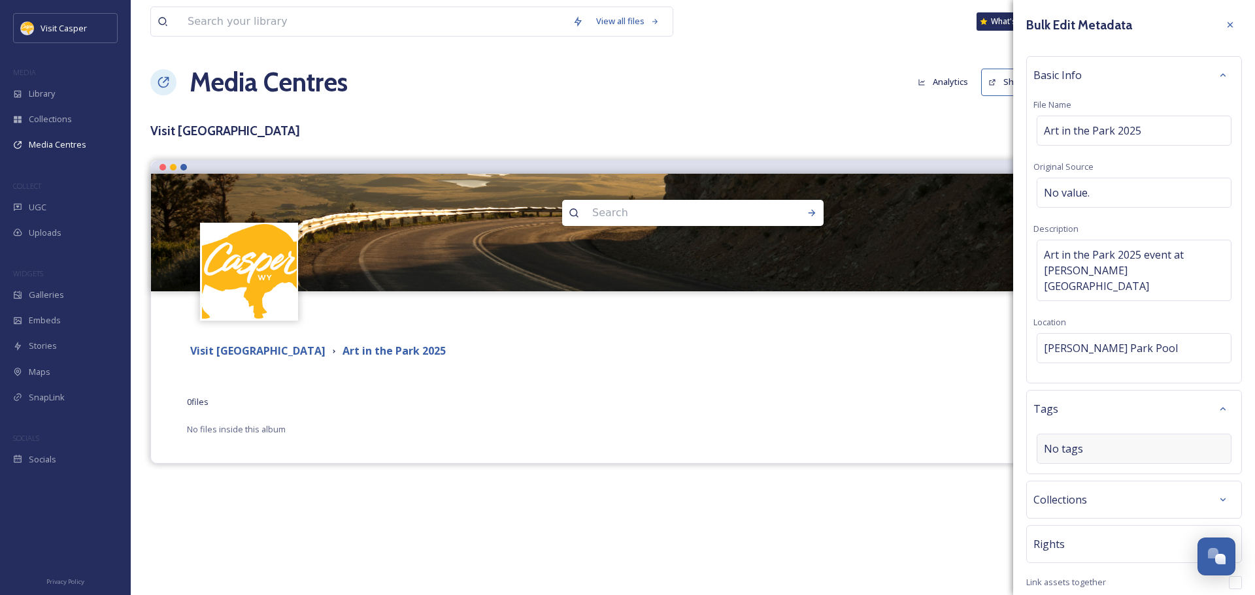
click at [1094, 434] on div "No tags" at bounding box center [1133, 449] width 195 height 30
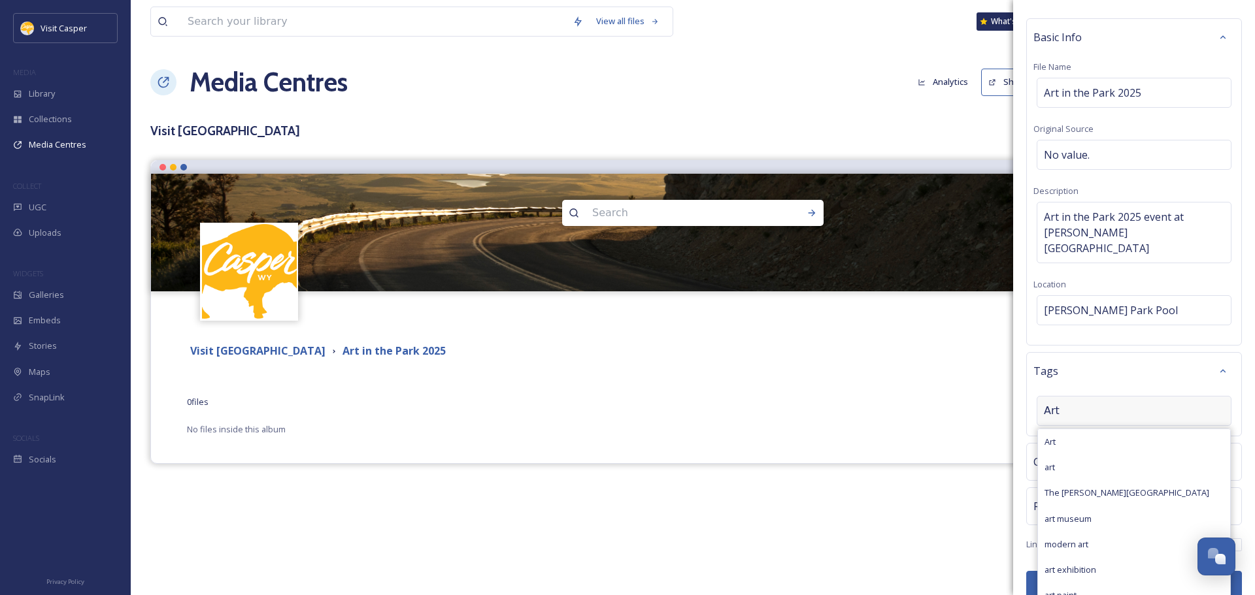
type input "Art"
click at [1085, 431] on div "Art" at bounding box center [1134, 441] width 192 height 25
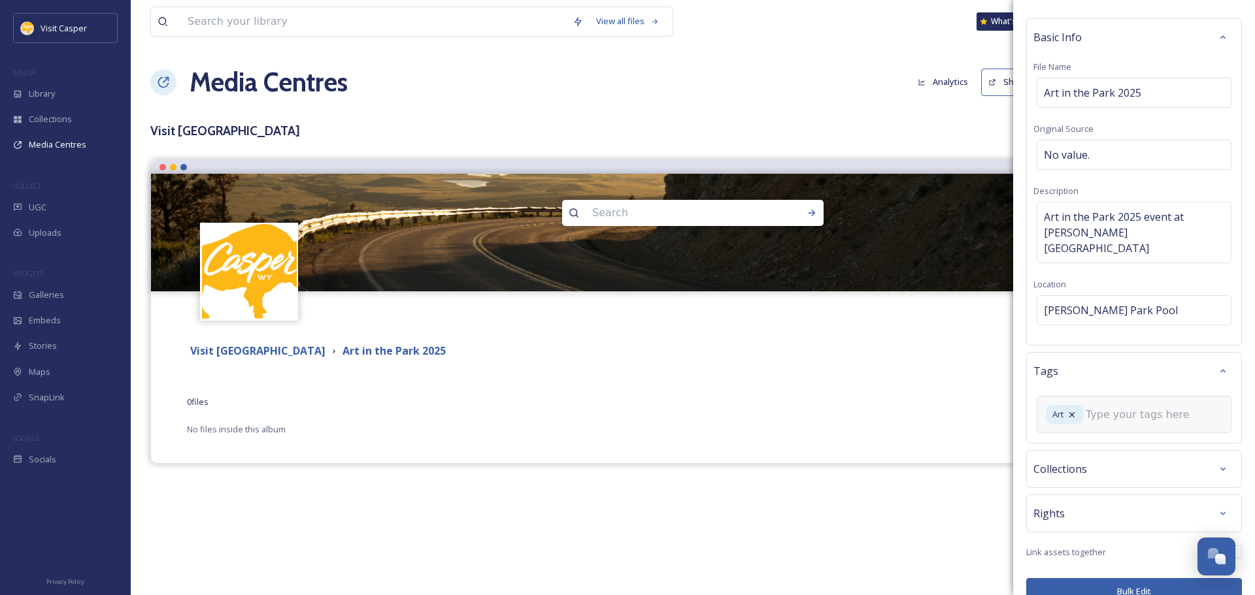
click at [1121, 407] on input at bounding box center [1150, 415] width 131 height 16
type input "mike cedar park"
click at [1109, 443] on span "Create " mike cedar park "" at bounding box center [1104, 449] width 120 height 12
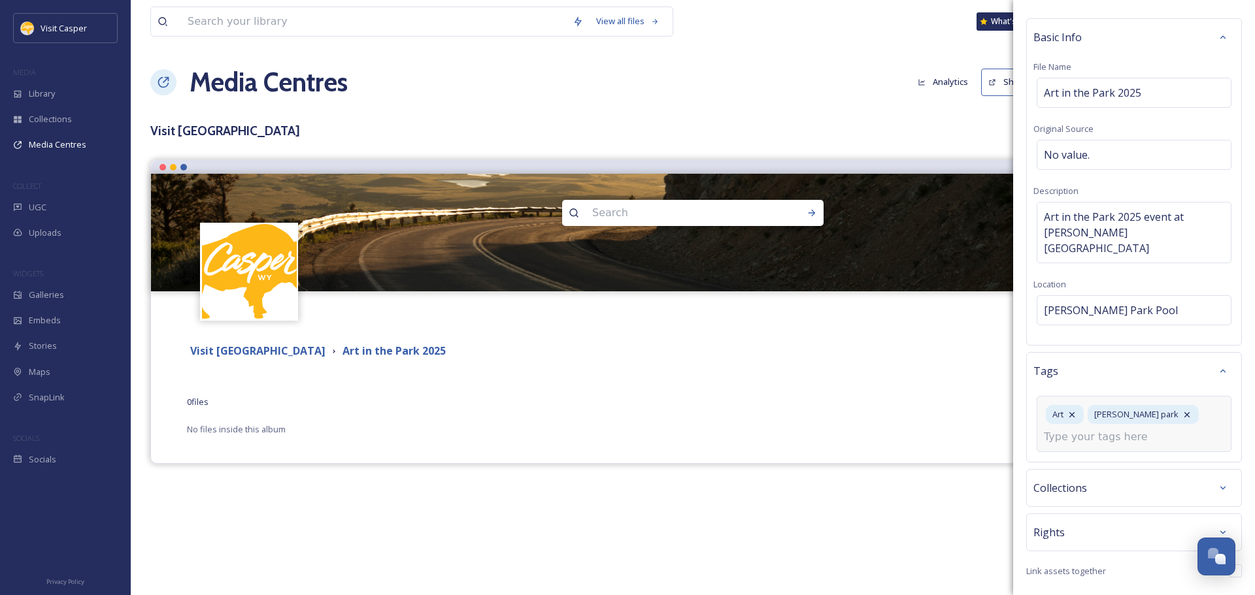
click at [1169, 422] on div "Art mike cedar park" at bounding box center [1133, 424] width 195 height 56
click at [1083, 429] on input at bounding box center [1109, 437] width 131 height 16
type input "art in the park"
click at [1099, 462] on span "Create " art in the park "" at bounding box center [1089, 468] width 90 height 12
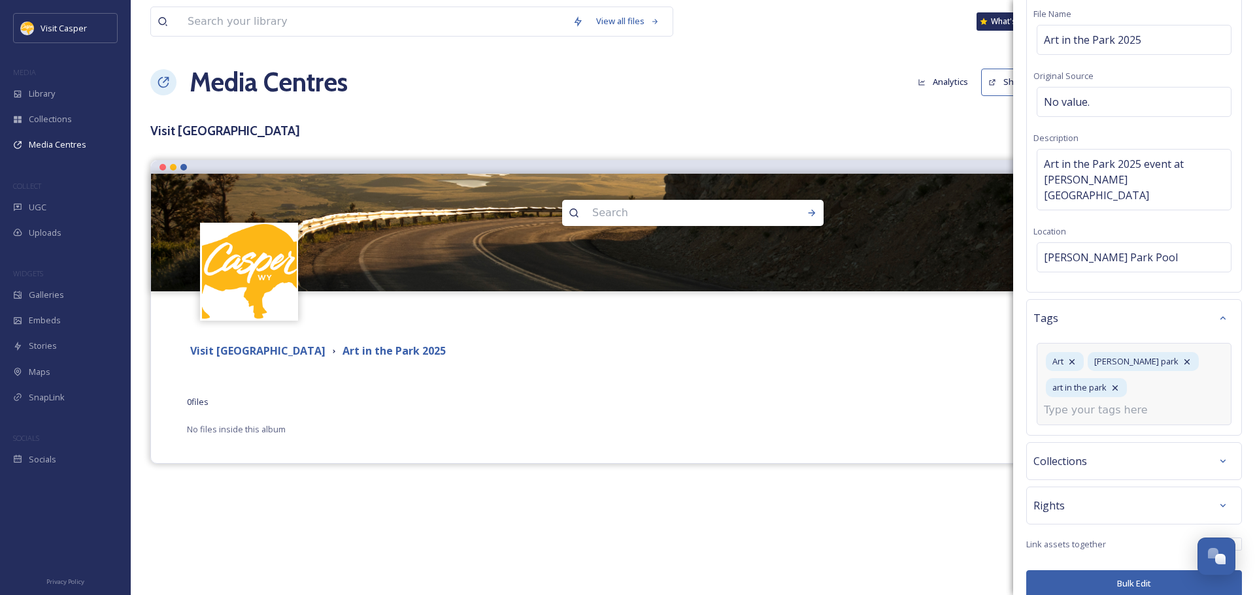
click at [1082, 450] on div "Collections" at bounding box center [1133, 462] width 201 height 24
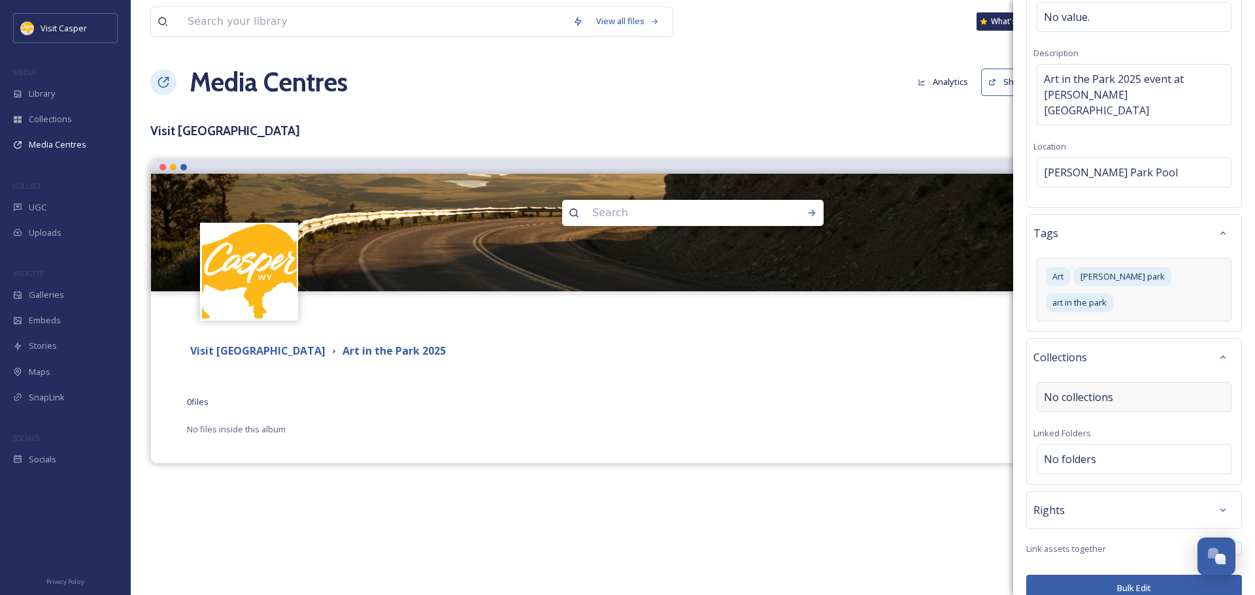
scroll to position [180, 0]
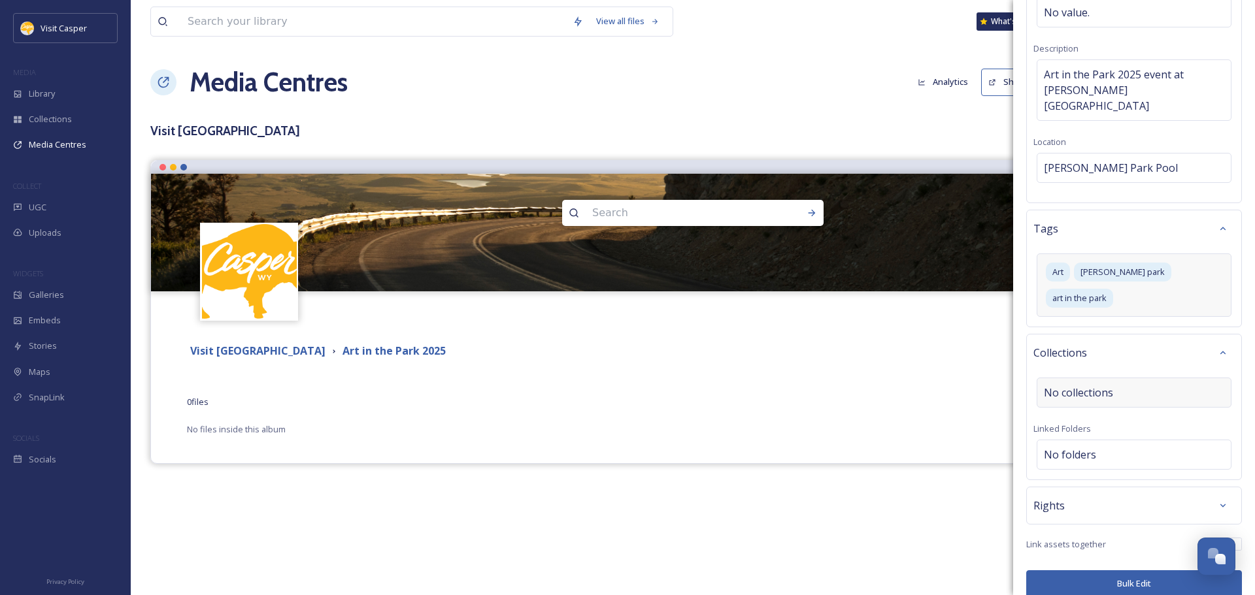
click at [1099, 378] on div "No collections" at bounding box center [1133, 393] width 195 height 30
click at [1112, 346] on div "Collections" at bounding box center [1133, 353] width 201 height 24
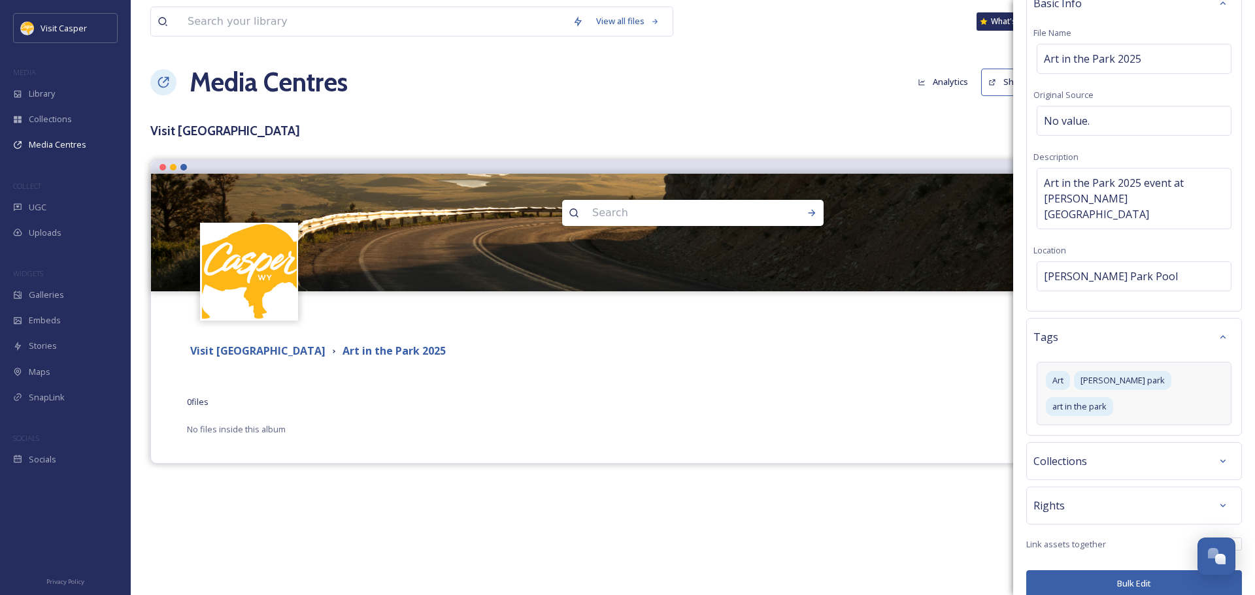
click at [1091, 494] on div "Rights" at bounding box center [1133, 506] width 201 height 24
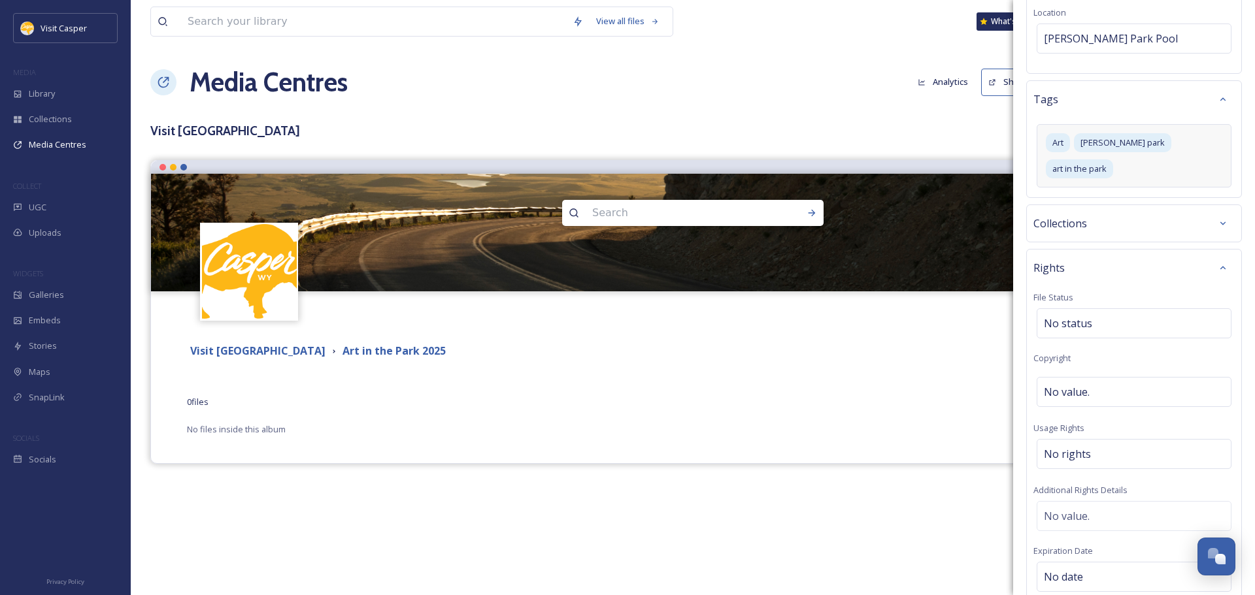
scroll to position [311, 0]
click at [1089, 383] on span "No value." at bounding box center [1067, 391] width 46 height 16
click at [1093, 307] on div "No status" at bounding box center [1133, 322] width 195 height 30
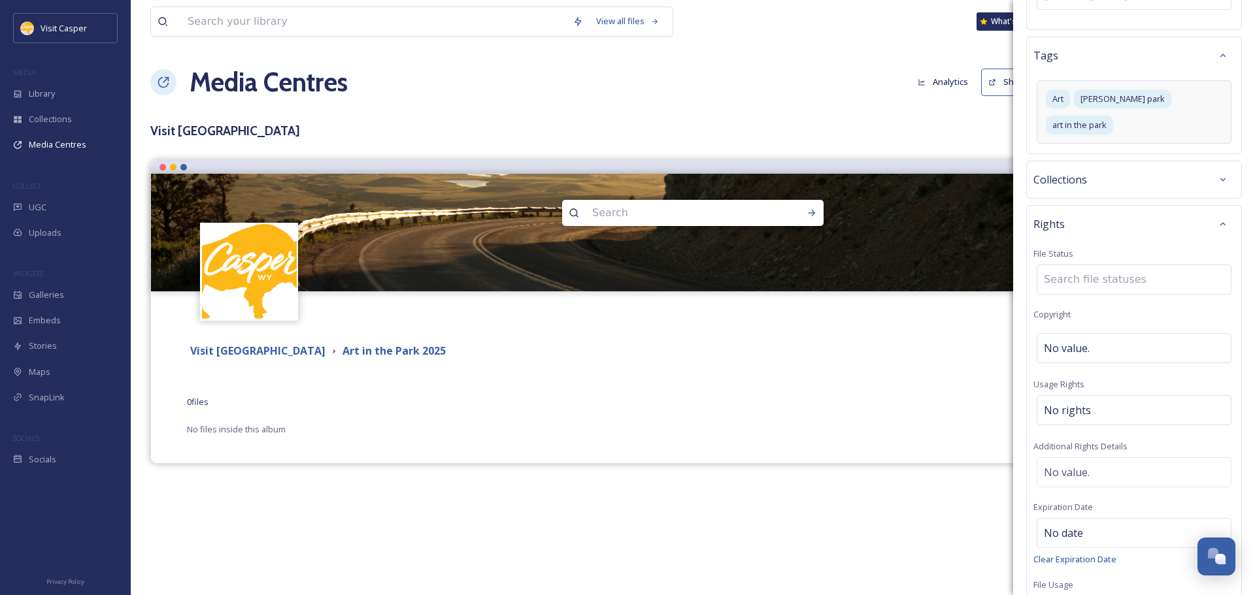
scroll to position [376, 0]
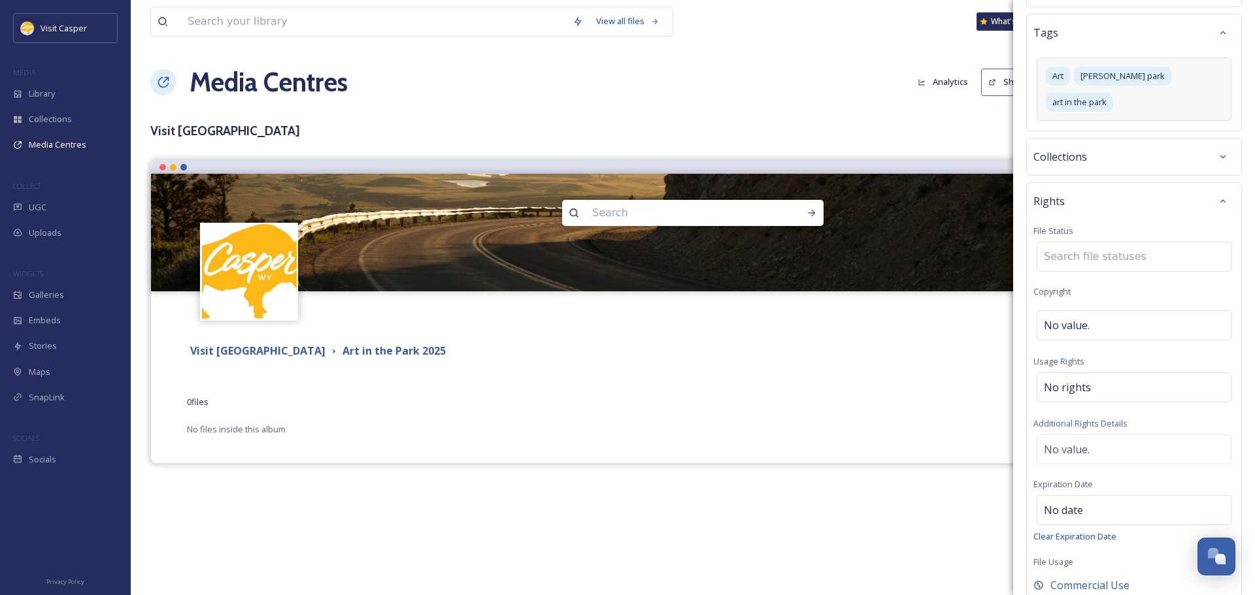
click at [1112, 209] on div "Rights File Status Copyright No value. Usage Rights No rights Additional Rights…" at bounding box center [1134, 391] width 216 height 418
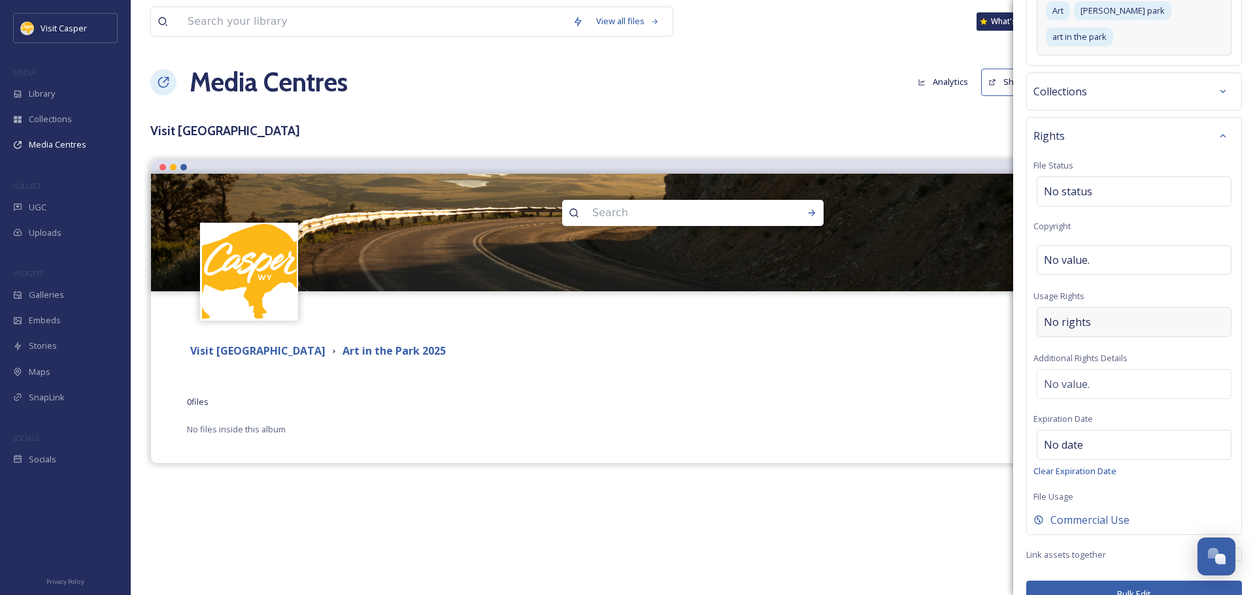
click at [1089, 307] on div "No rights" at bounding box center [1133, 322] width 195 height 30
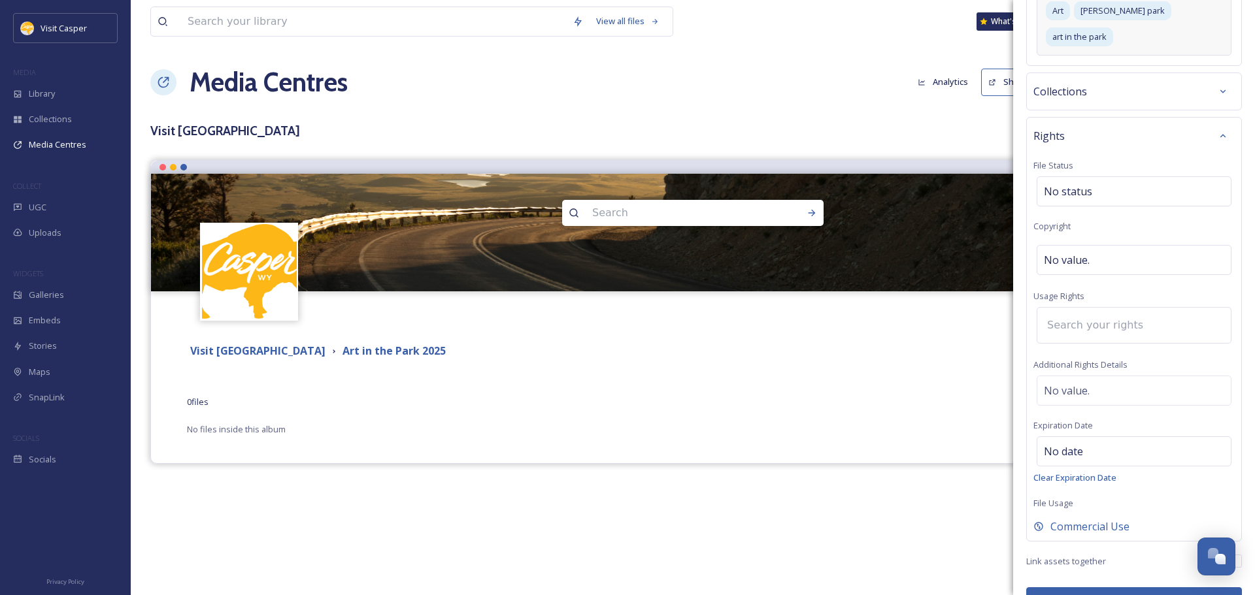
click at [1089, 311] on input at bounding box center [1112, 325] width 144 height 29
type input "M"
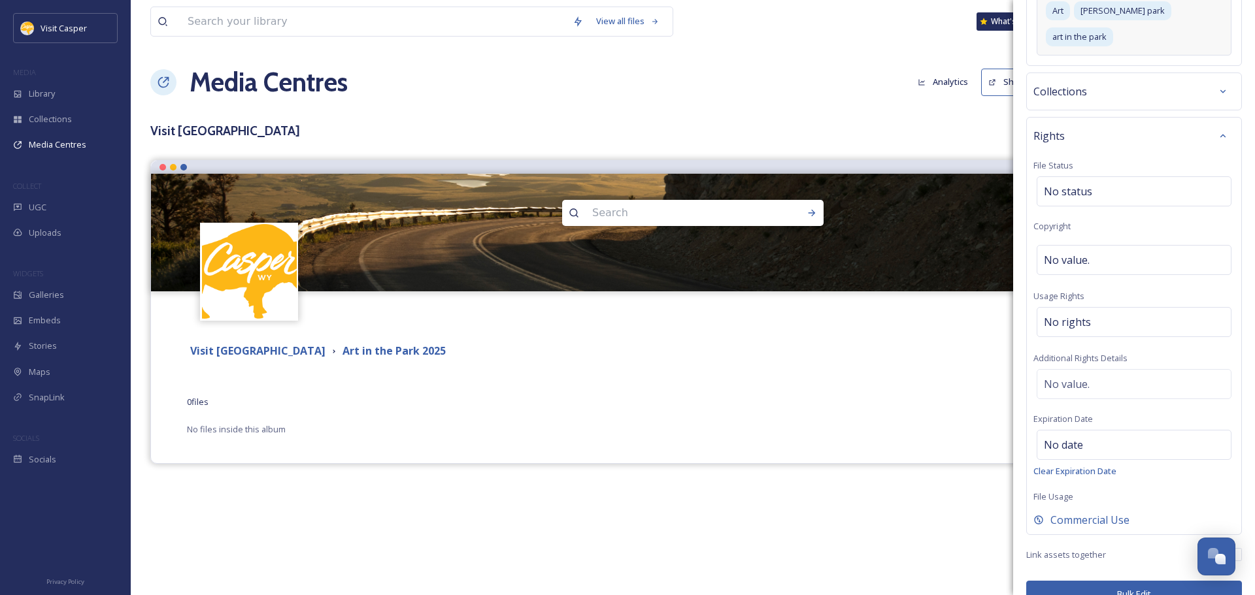
click at [1032, 359] on div "Rights File Status No status Copyright No value. Usage Rights No rights Additio…" at bounding box center [1134, 326] width 216 height 418
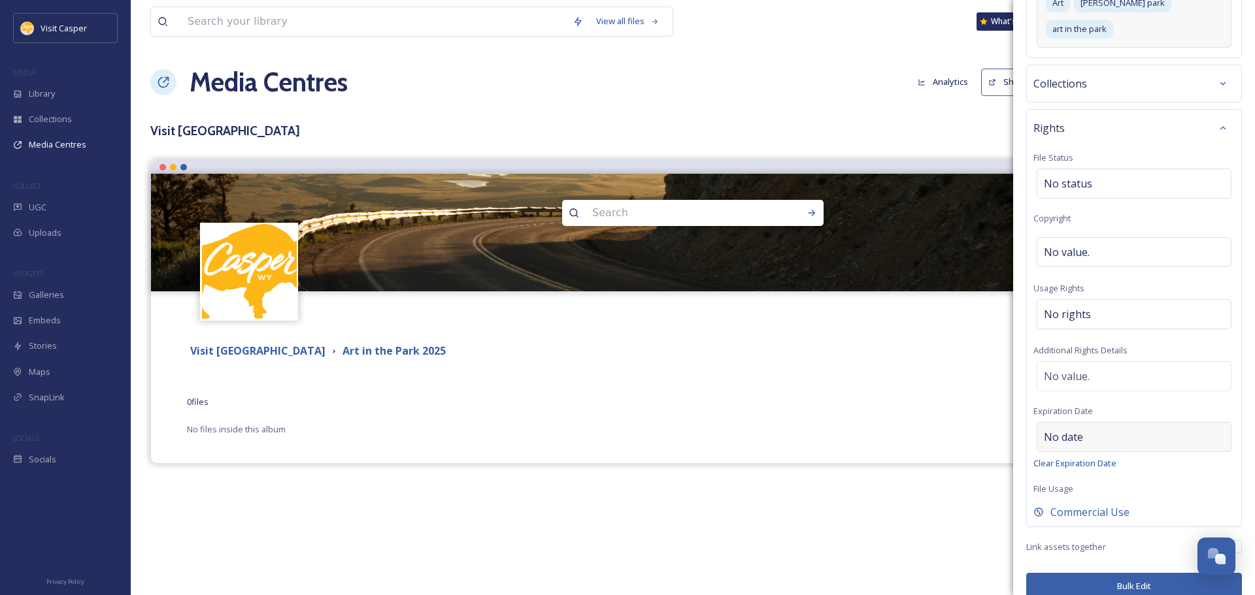
scroll to position [452, 0]
click at [1106, 571] on button "Bulk Edit" at bounding box center [1134, 584] width 216 height 27
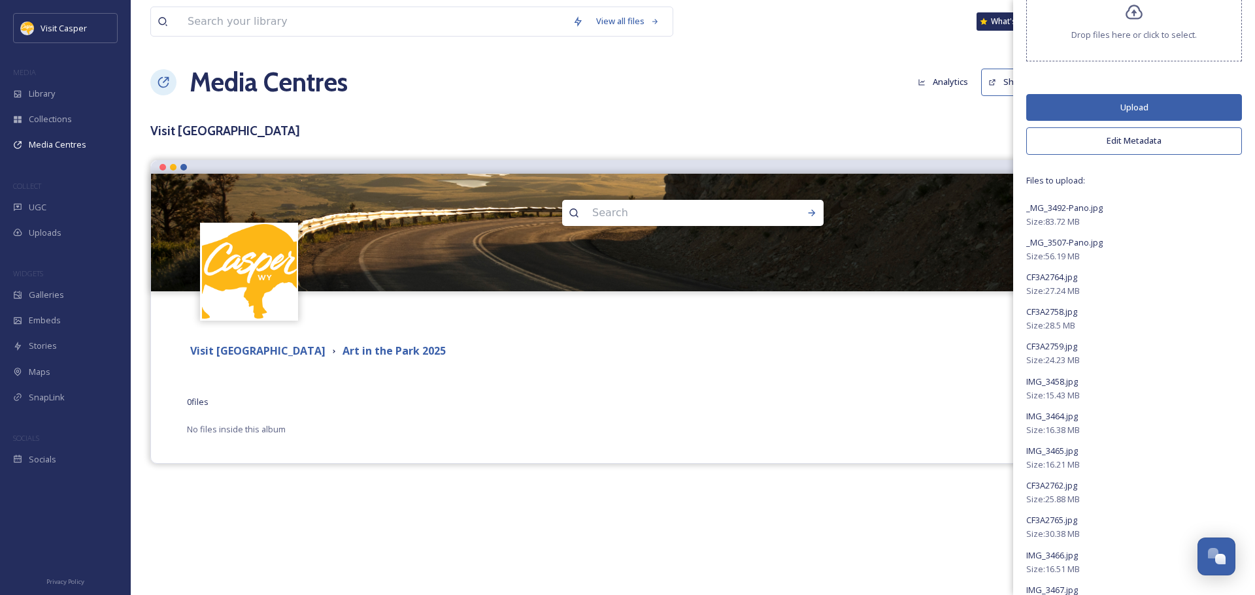
scroll to position [0, 0]
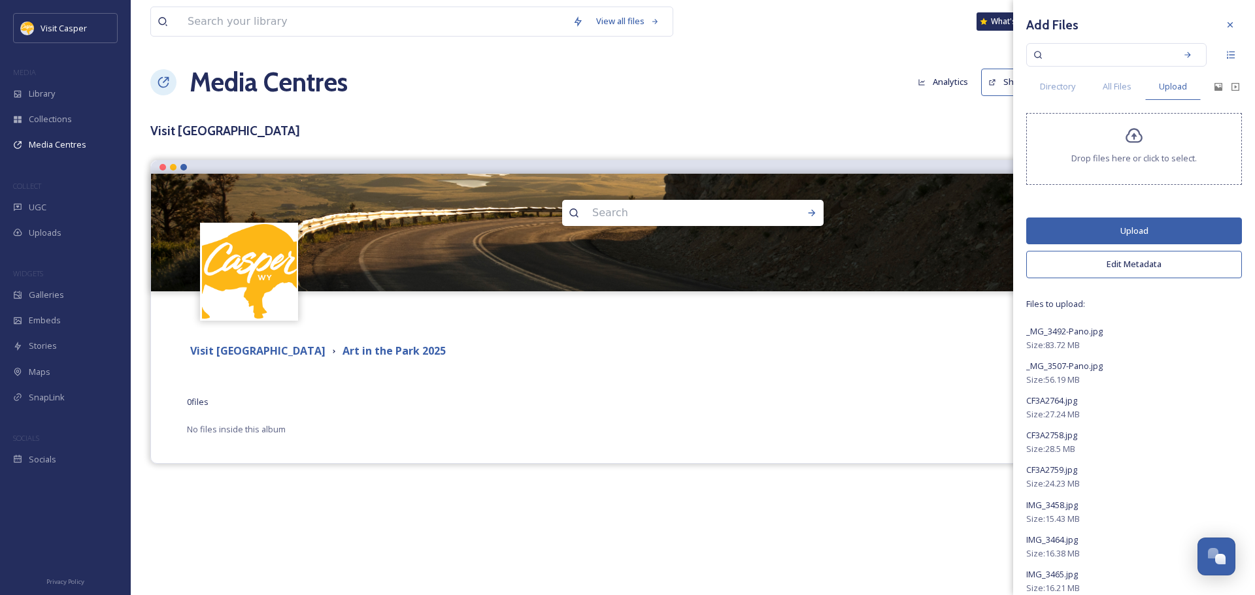
click at [1137, 264] on button "Edit Metadata" at bounding box center [1134, 264] width 216 height 27
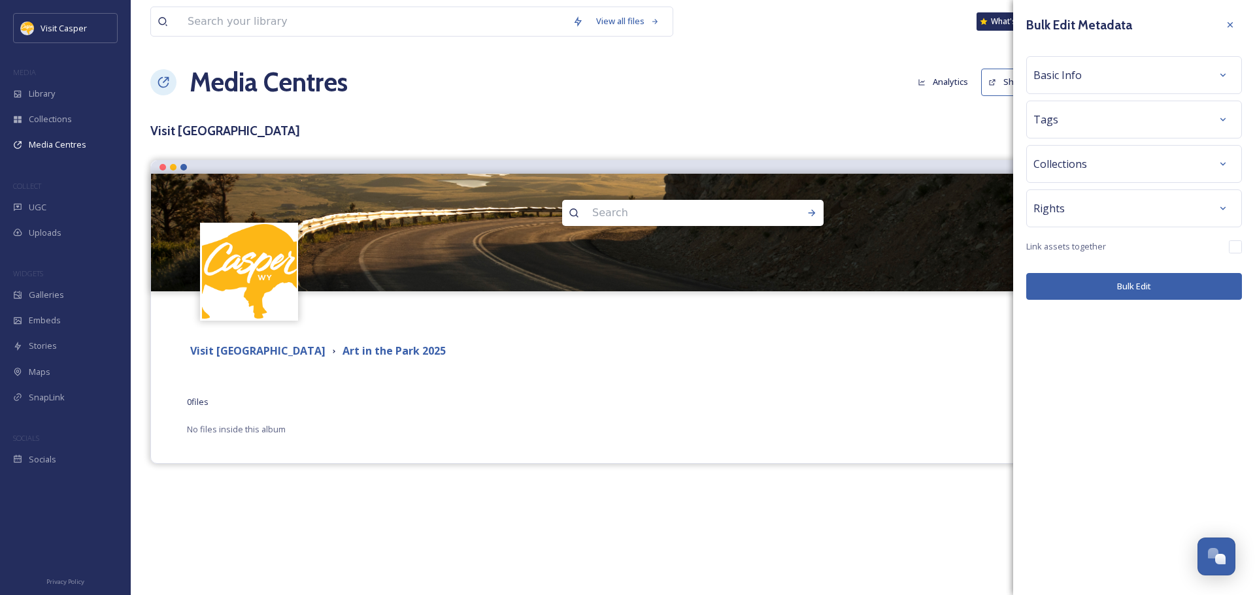
click at [1104, 64] on div "Basic Info" at bounding box center [1133, 75] width 201 height 24
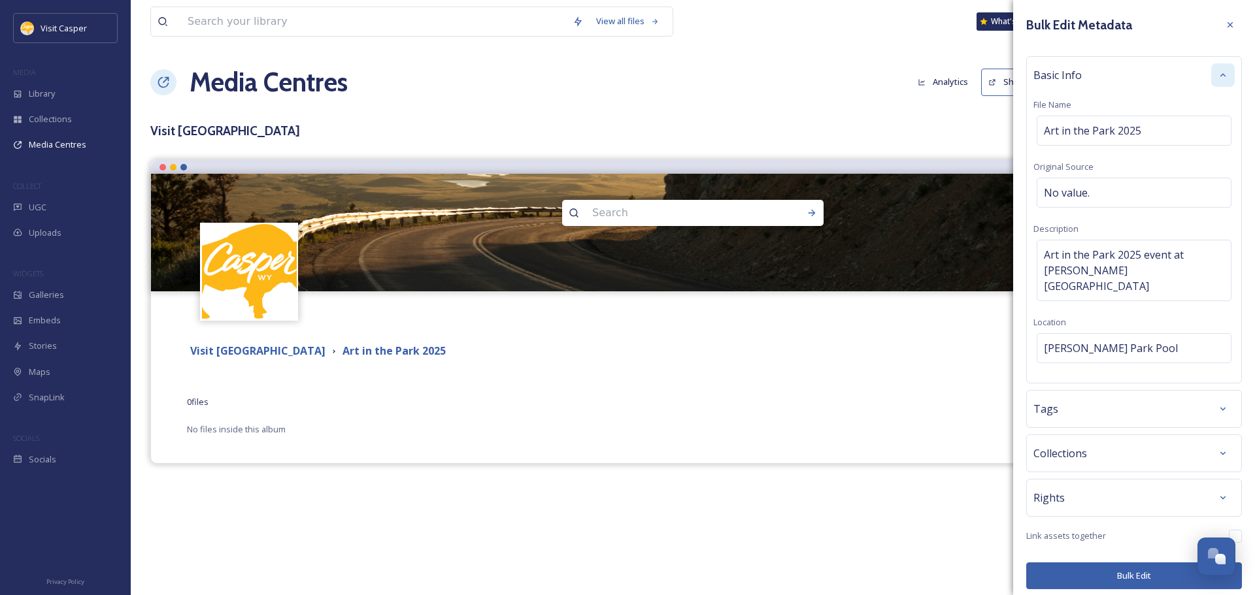
click at [1216, 73] on div at bounding box center [1223, 75] width 24 height 24
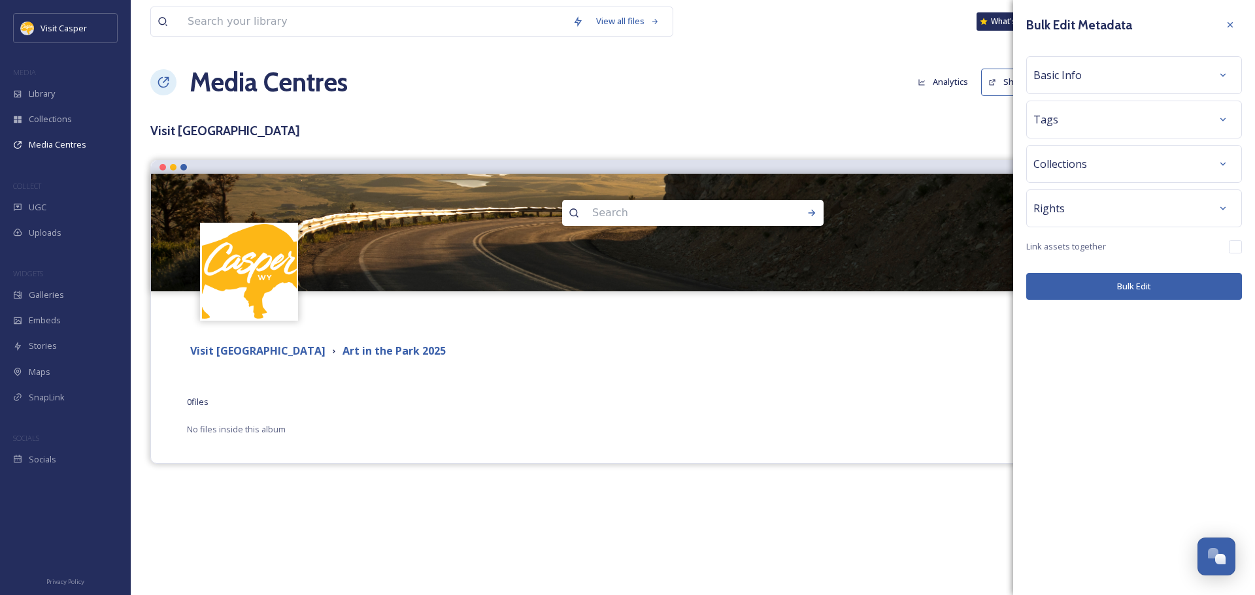
click at [1129, 289] on button "Bulk Edit" at bounding box center [1134, 286] width 216 height 27
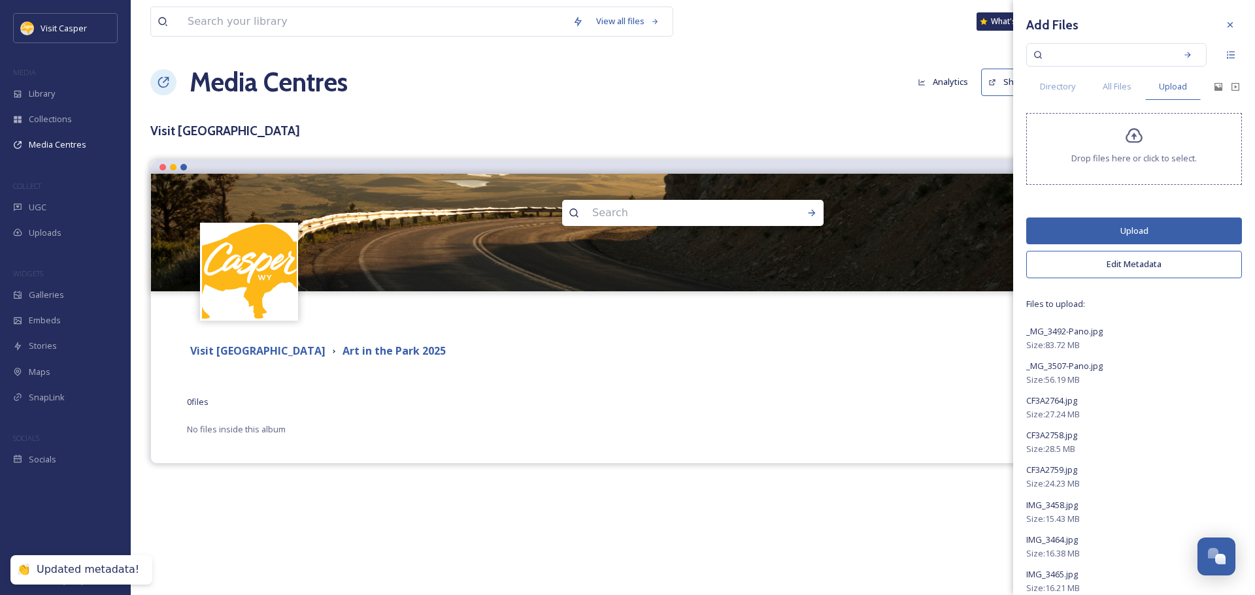
click at [1131, 229] on button "Upload" at bounding box center [1134, 231] width 216 height 27
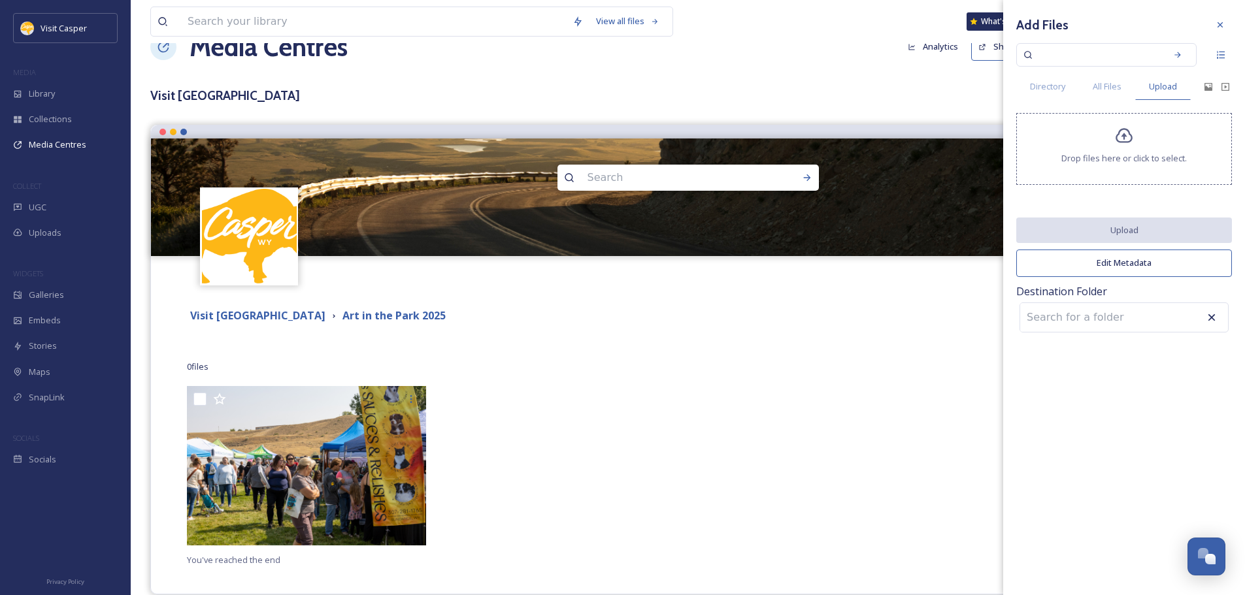
scroll to position [54, 0]
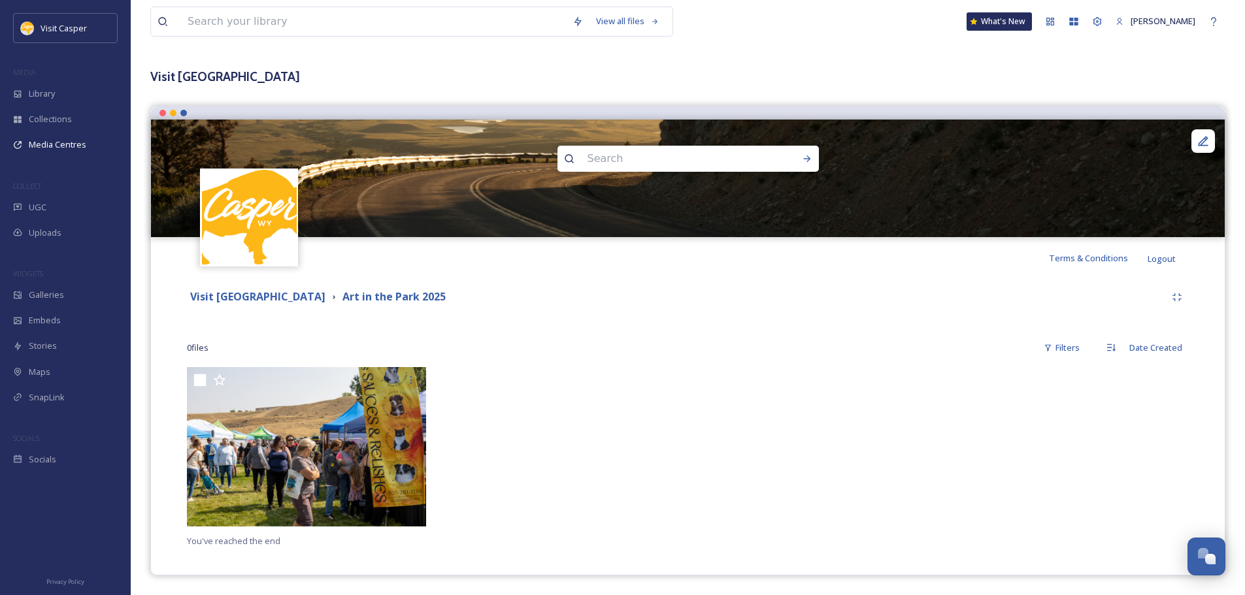
click at [625, 491] on div at bounding box center [562, 450] width 246 height 166
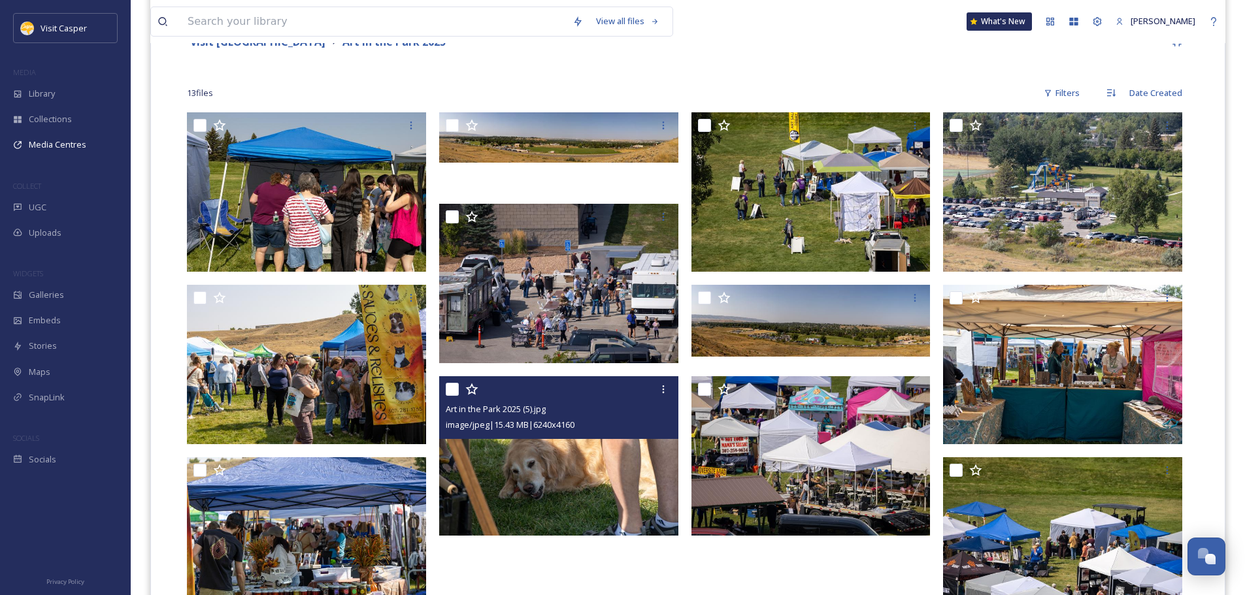
scroll to position [245, 0]
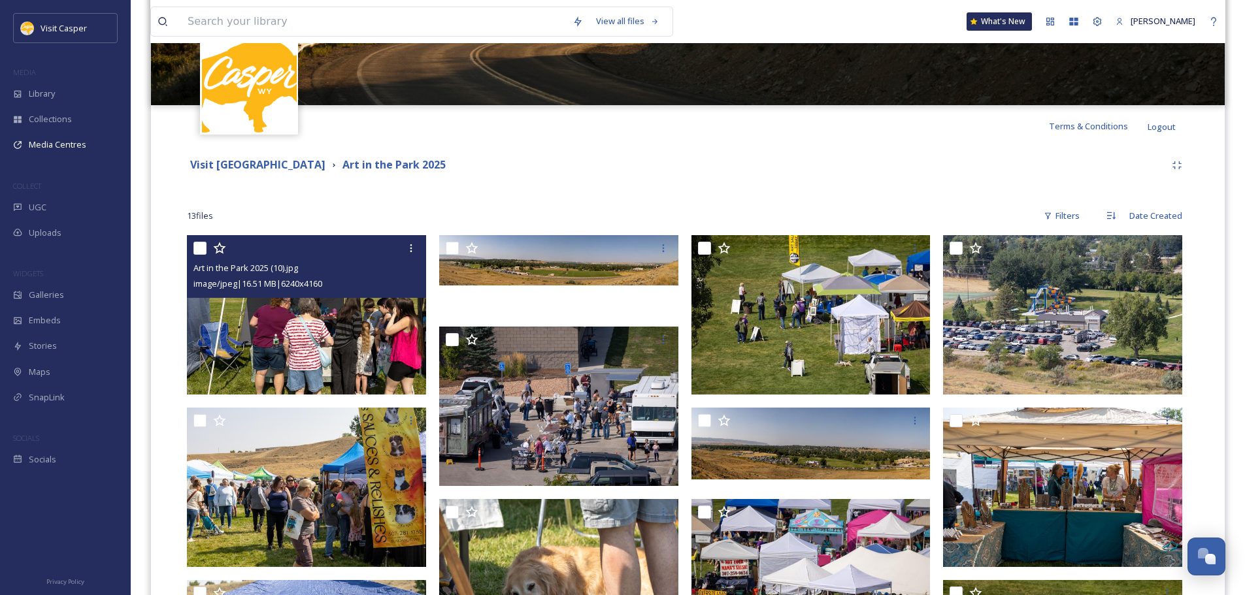
scroll to position [245, 0]
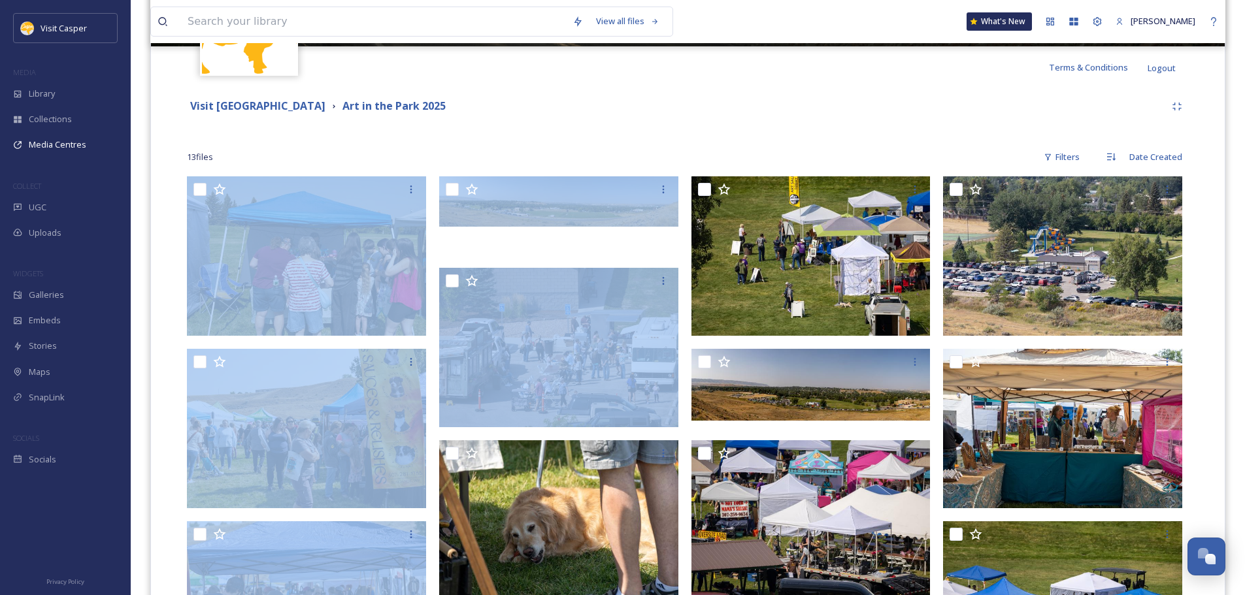
drag, startPoint x: 160, startPoint y: 174, endPoint x: 487, endPoint y: 264, distance: 338.8
click at [487, 264] on div "Visit Casper's media library is for local partners to promote their businesses,…" at bounding box center [688, 485] width 1074 height 794
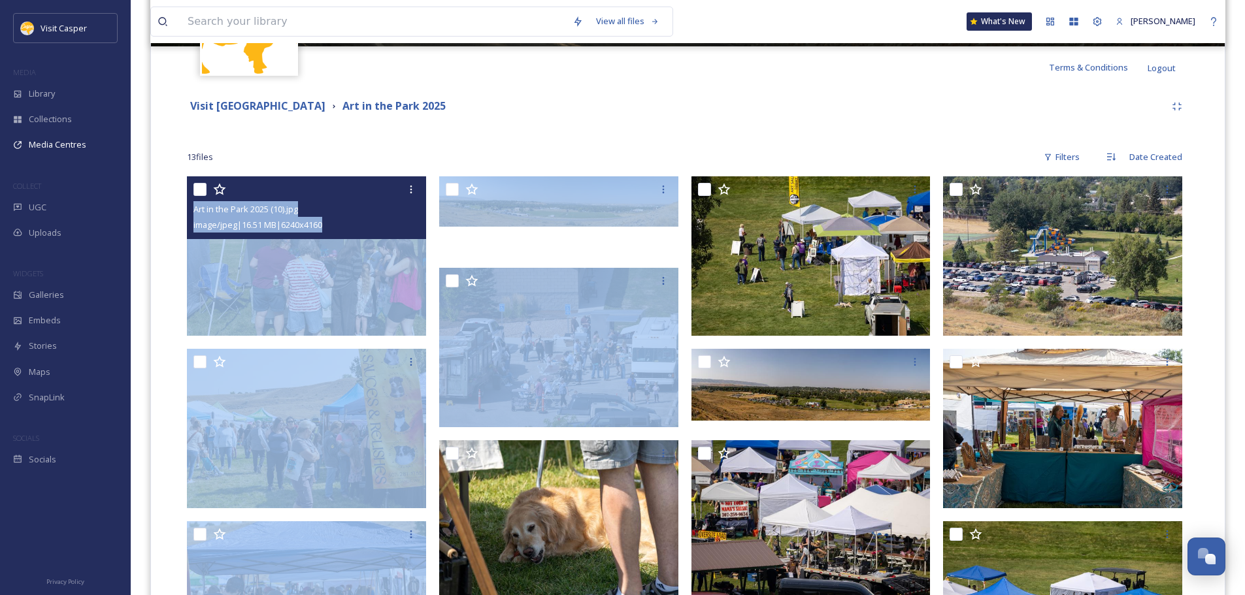
click at [196, 191] on input "checkbox" at bounding box center [199, 189] width 13 height 13
checkbox input "true"
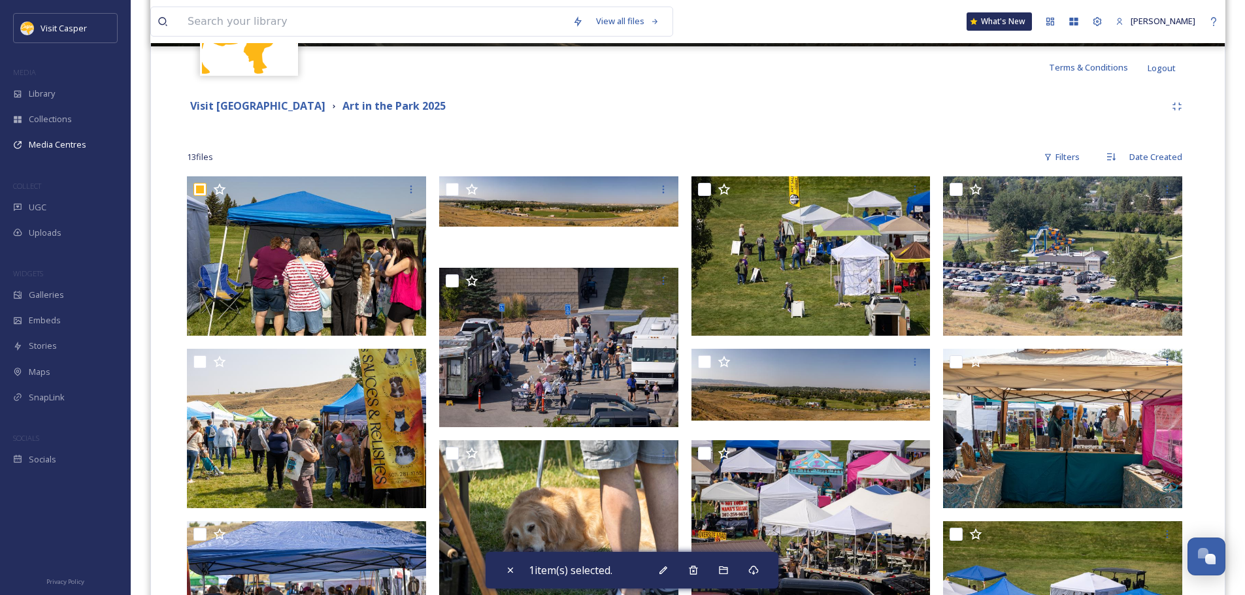
click at [572, 154] on div "13 file s Filters Date Created" at bounding box center [688, 156] width 1002 height 25
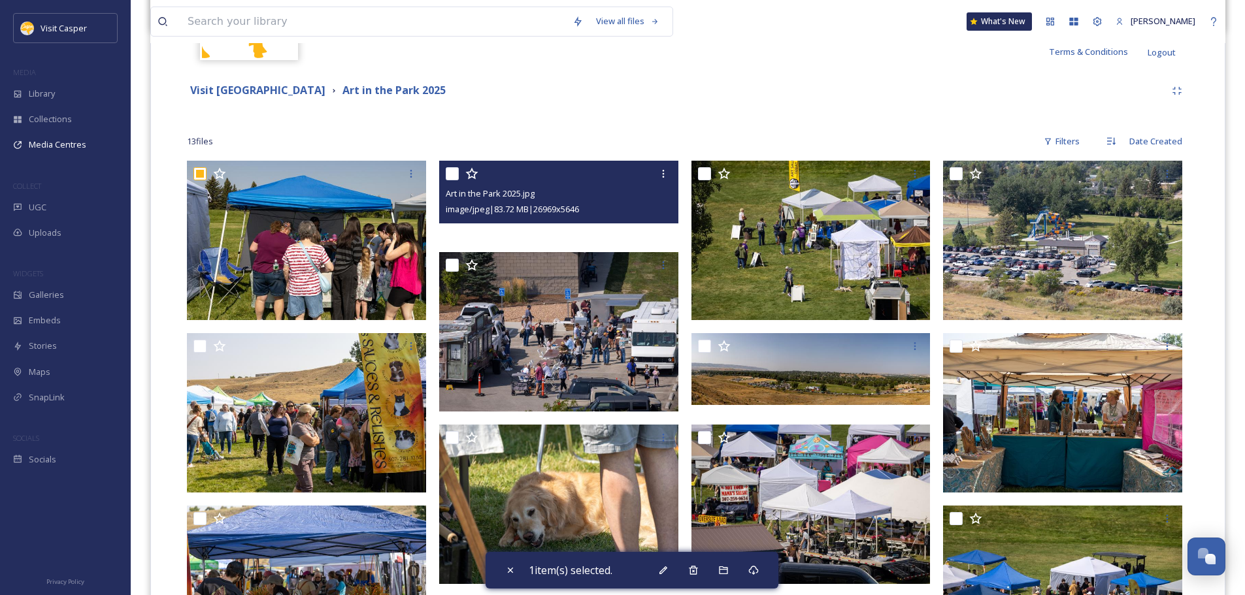
scroll to position [310, 0]
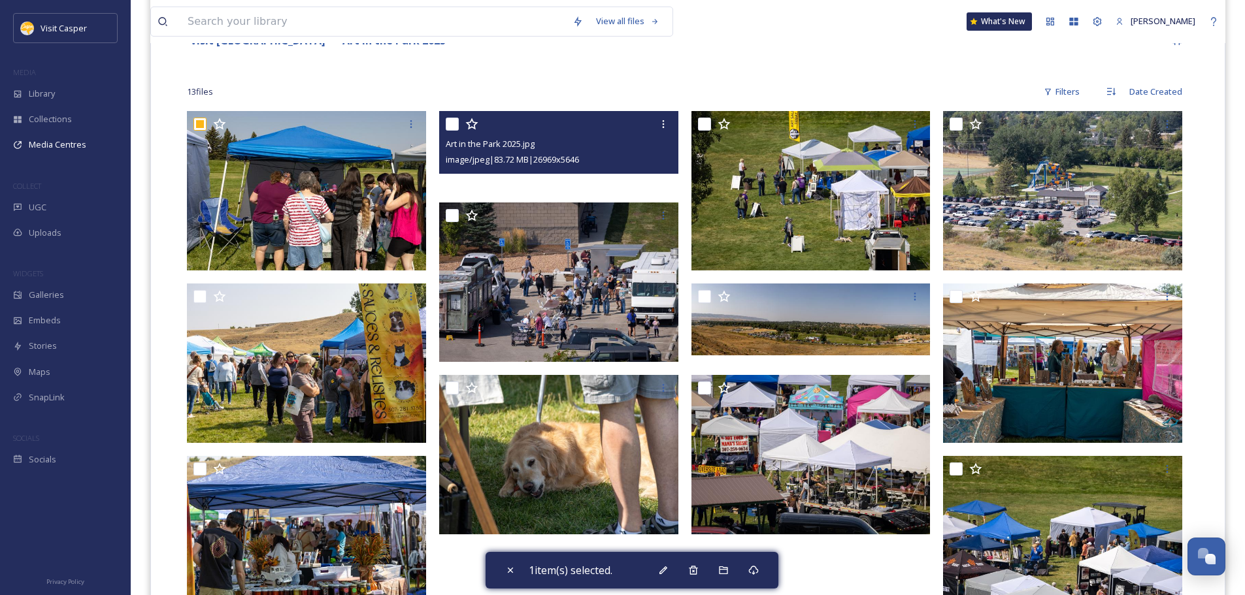
click at [450, 124] on input "checkbox" at bounding box center [452, 124] width 13 height 13
checkbox input "true"
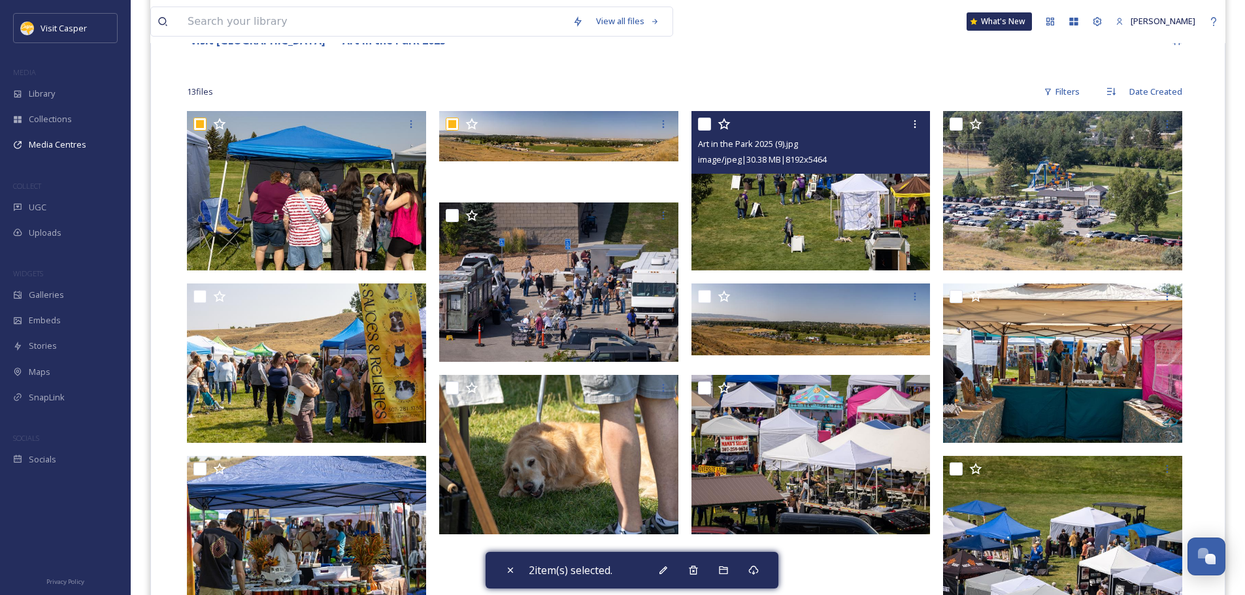
click at [702, 125] on input "checkbox" at bounding box center [704, 124] width 13 height 13
checkbox input "true"
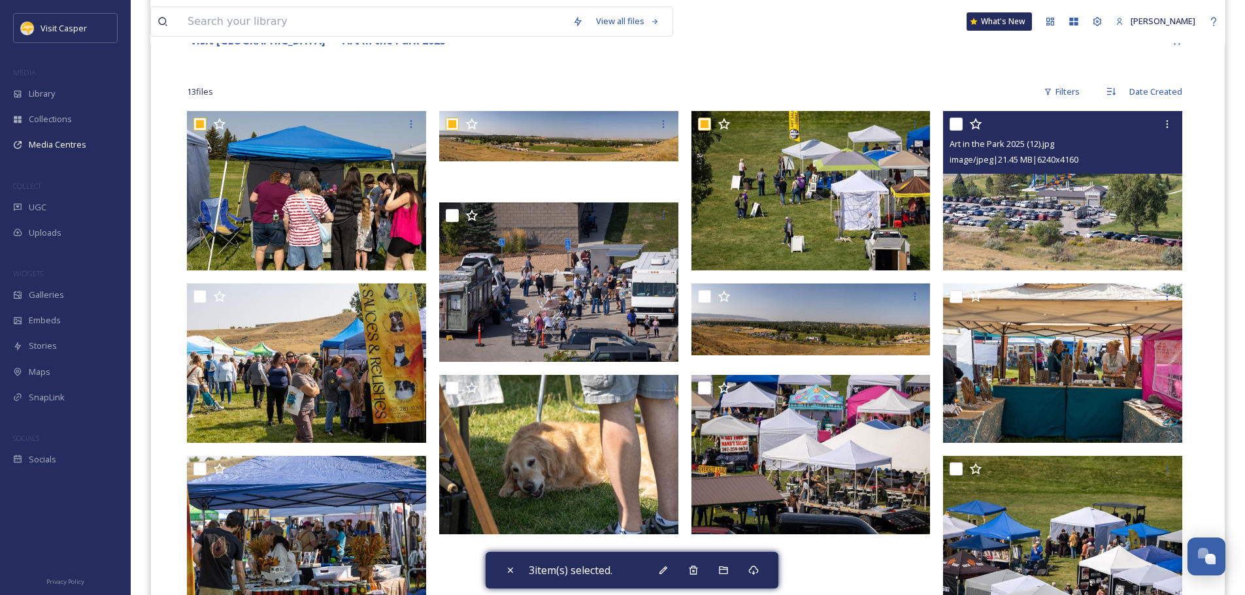
click at [961, 124] on input "checkbox" at bounding box center [956, 124] width 13 height 13
checkbox input "true"
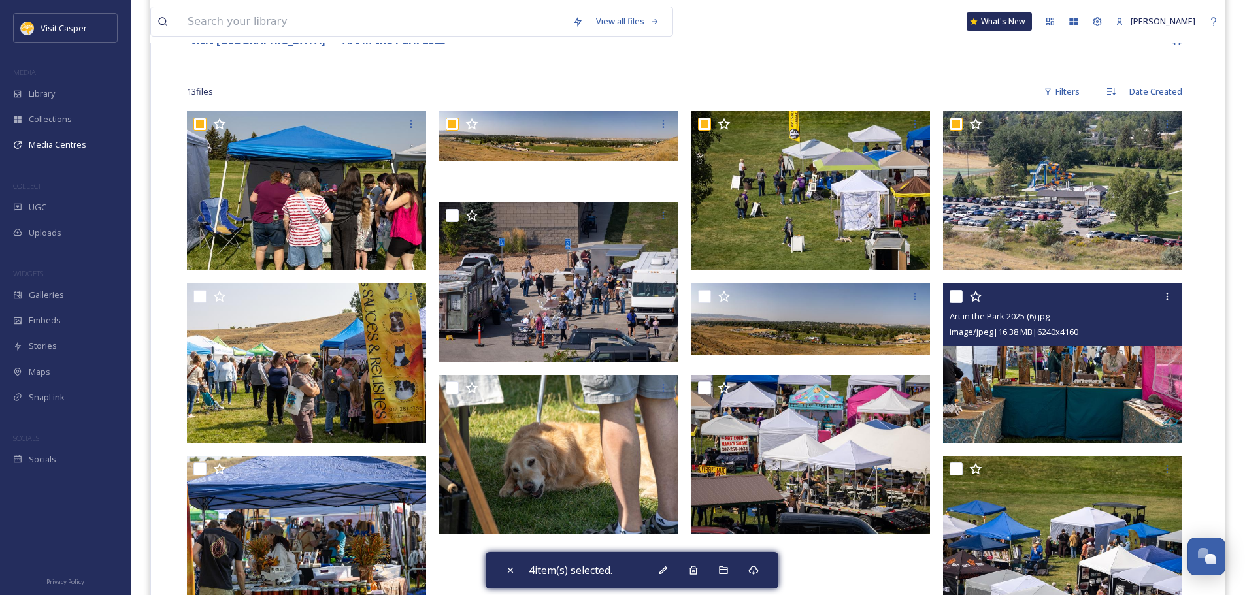
click at [951, 301] on input "checkbox" at bounding box center [956, 296] width 13 height 13
checkbox input "true"
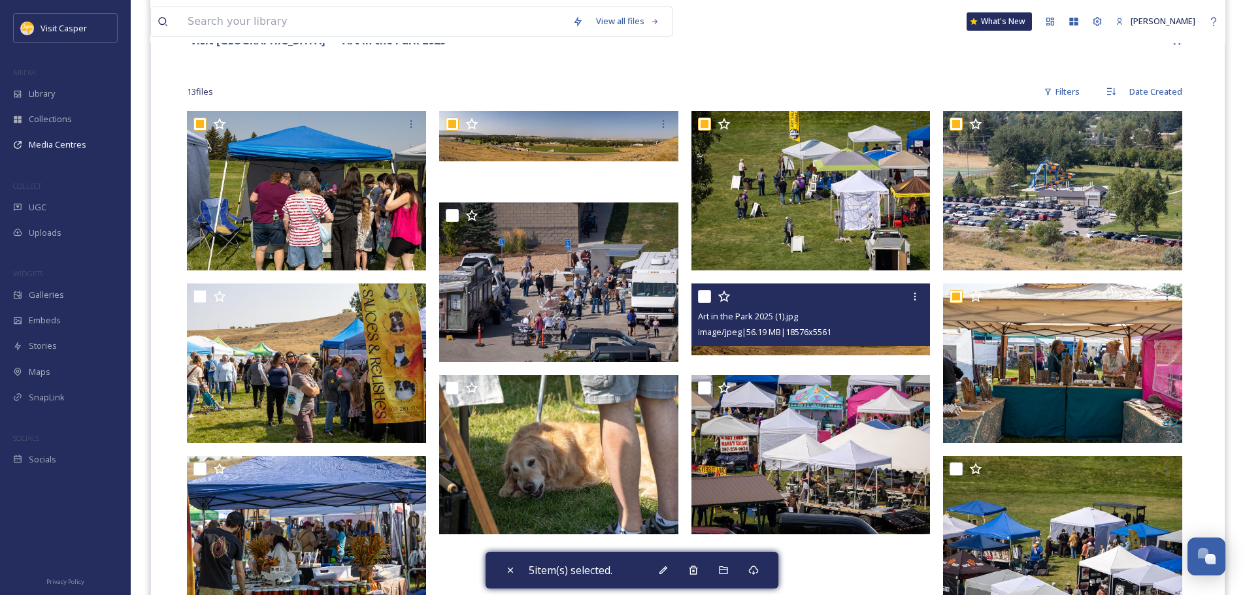
click at [703, 301] on input "checkbox" at bounding box center [704, 296] width 13 height 13
checkbox input "true"
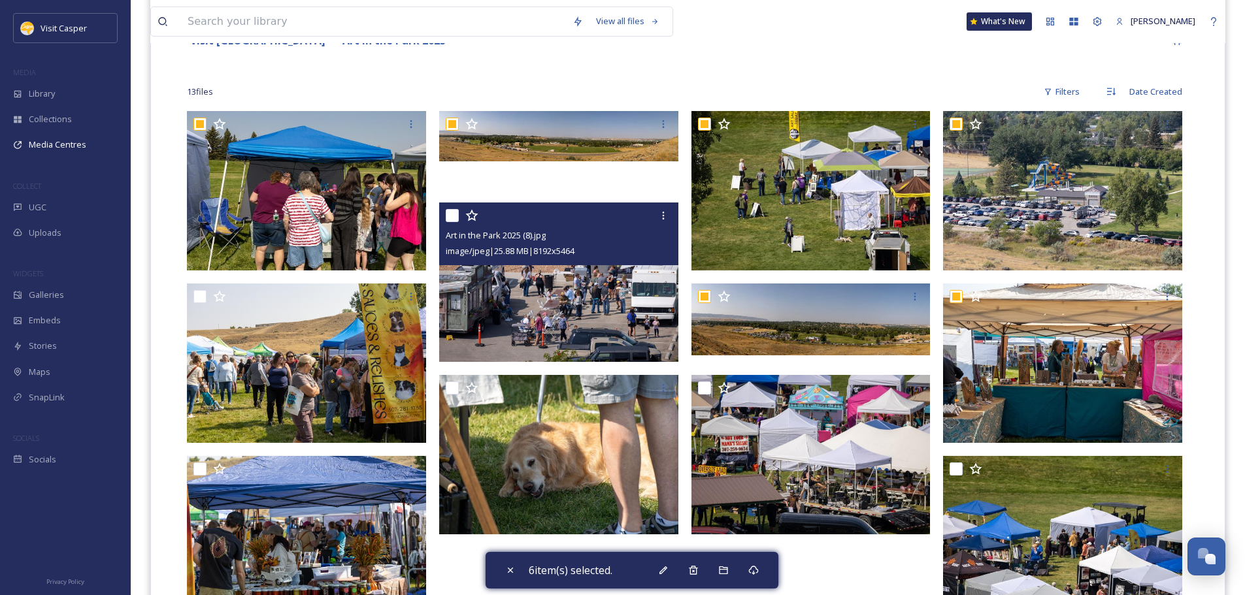
click at [454, 216] on input "checkbox" at bounding box center [452, 215] width 13 height 13
checkbox input "true"
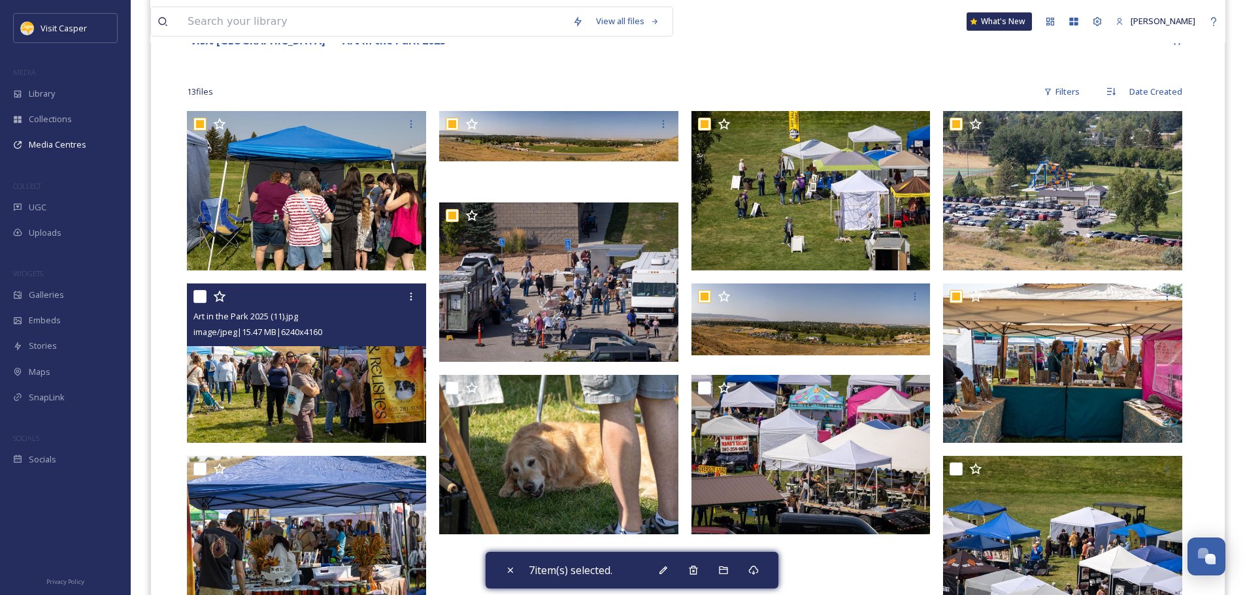
click at [201, 297] on input "checkbox" at bounding box center [199, 296] width 13 height 13
checkbox input "true"
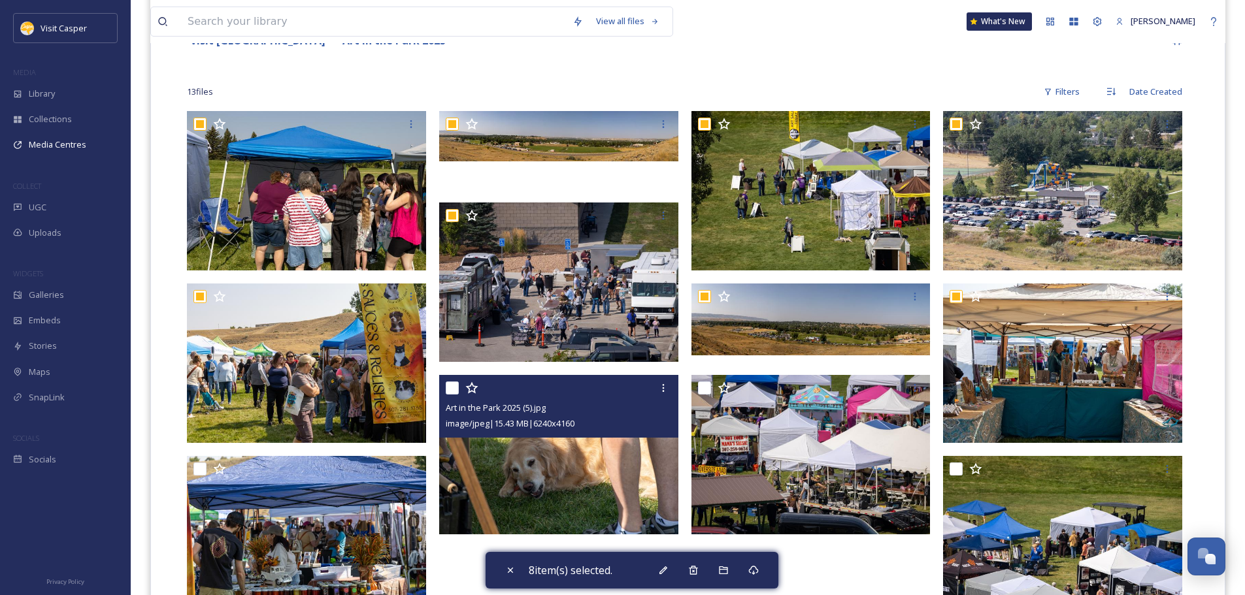
click at [451, 387] on input "checkbox" at bounding box center [452, 388] width 13 height 13
checkbox input "true"
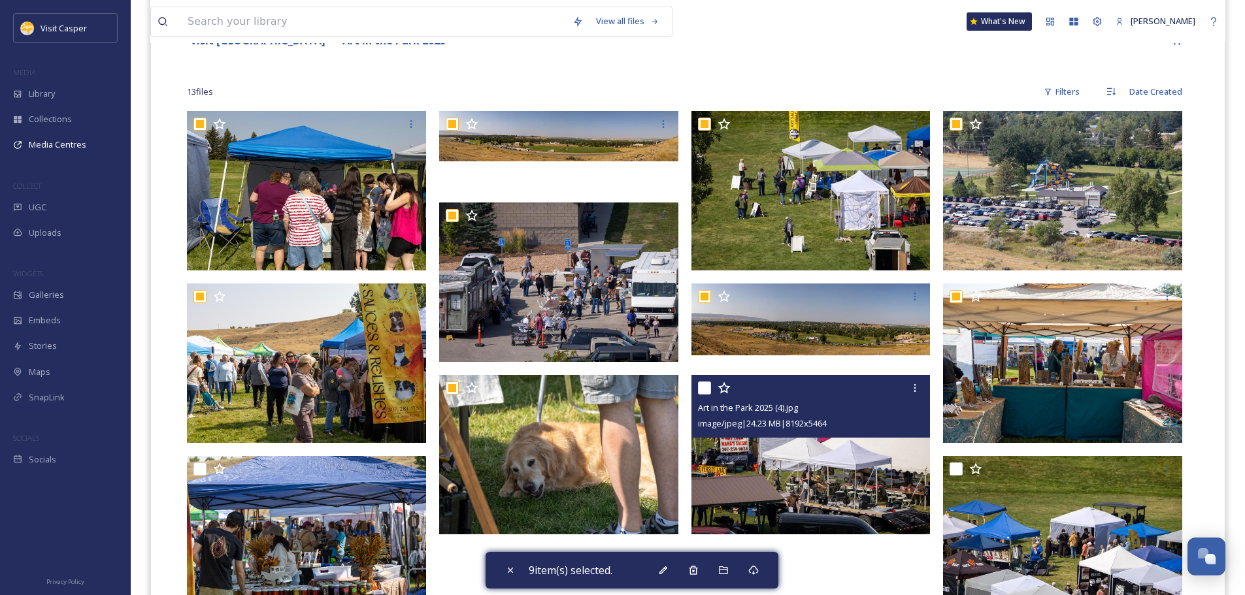
click at [699, 384] on input "checkbox" at bounding box center [704, 388] width 13 height 13
checkbox input "true"
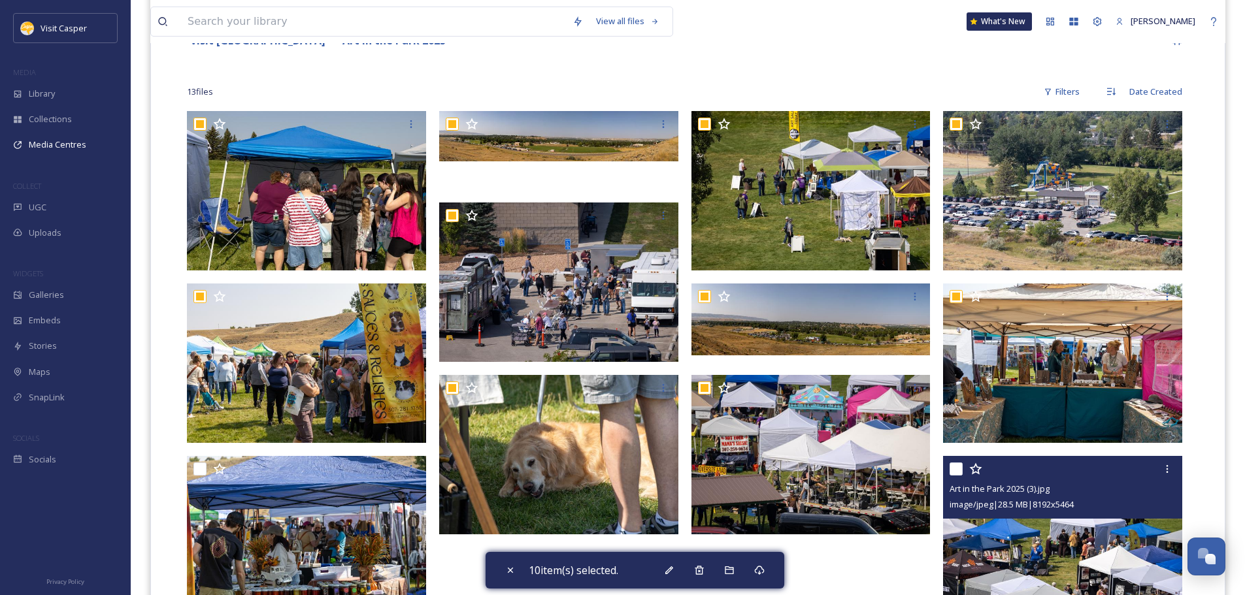
click at [959, 472] on input "checkbox" at bounding box center [956, 469] width 13 height 13
checkbox input "true"
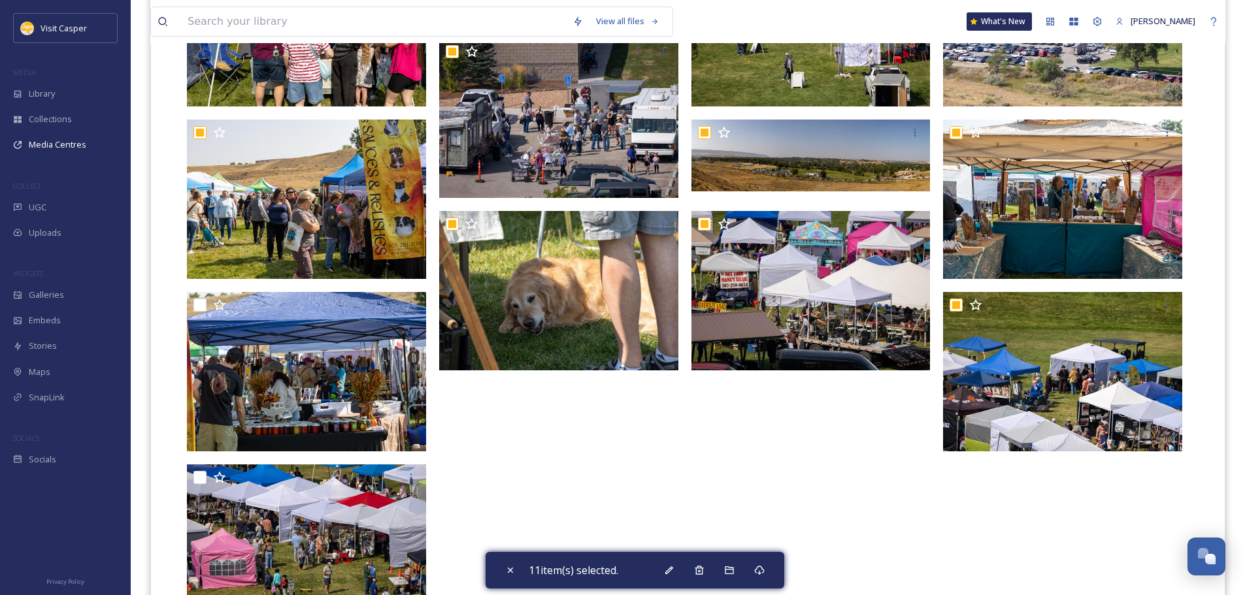
scroll to position [572, 0]
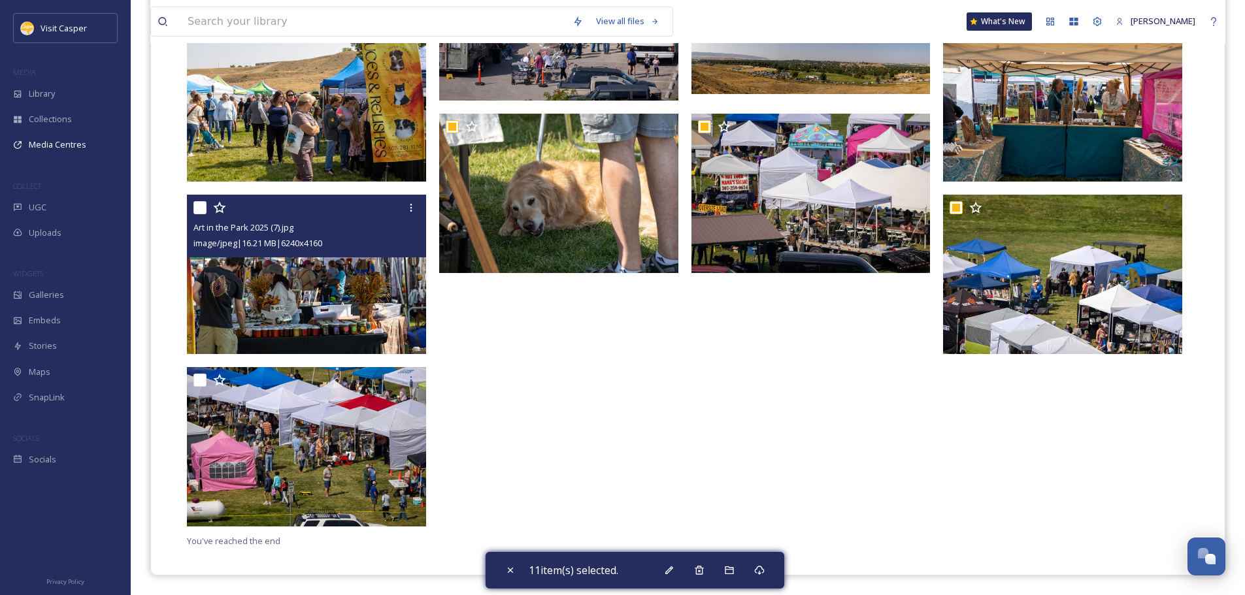
click at [195, 210] on input "checkbox" at bounding box center [199, 207] width 13 height 13
checkbox input "true"
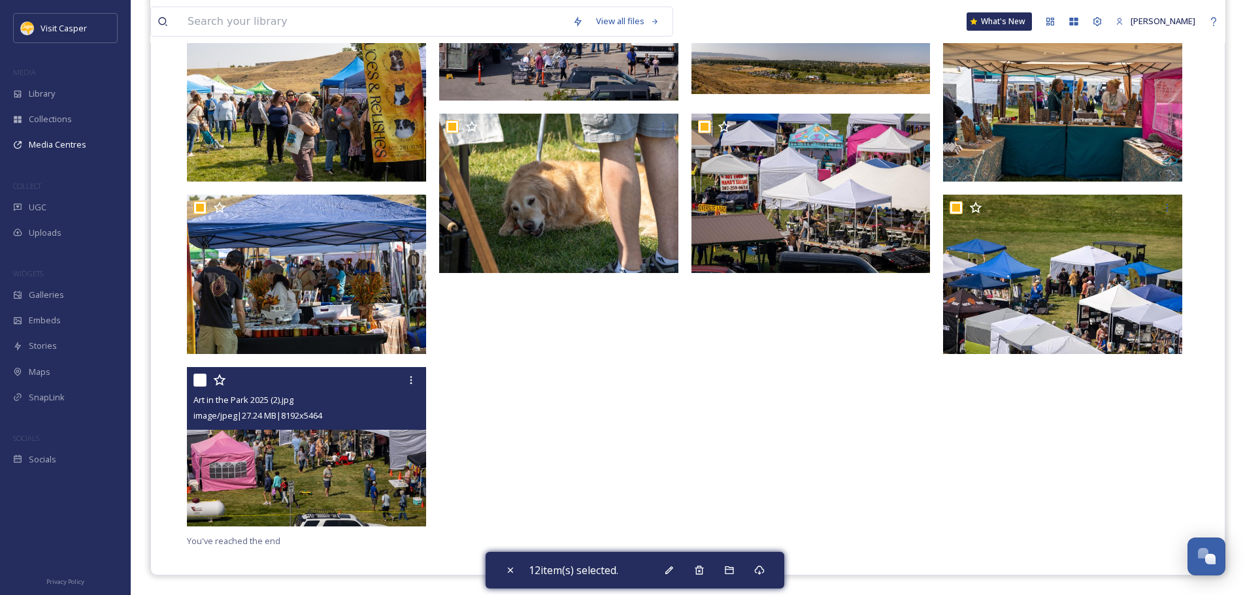
click at [194, 384] on input "checkbox" at bounding box center [199, 380] width 13 height 13
checkbox input "true"
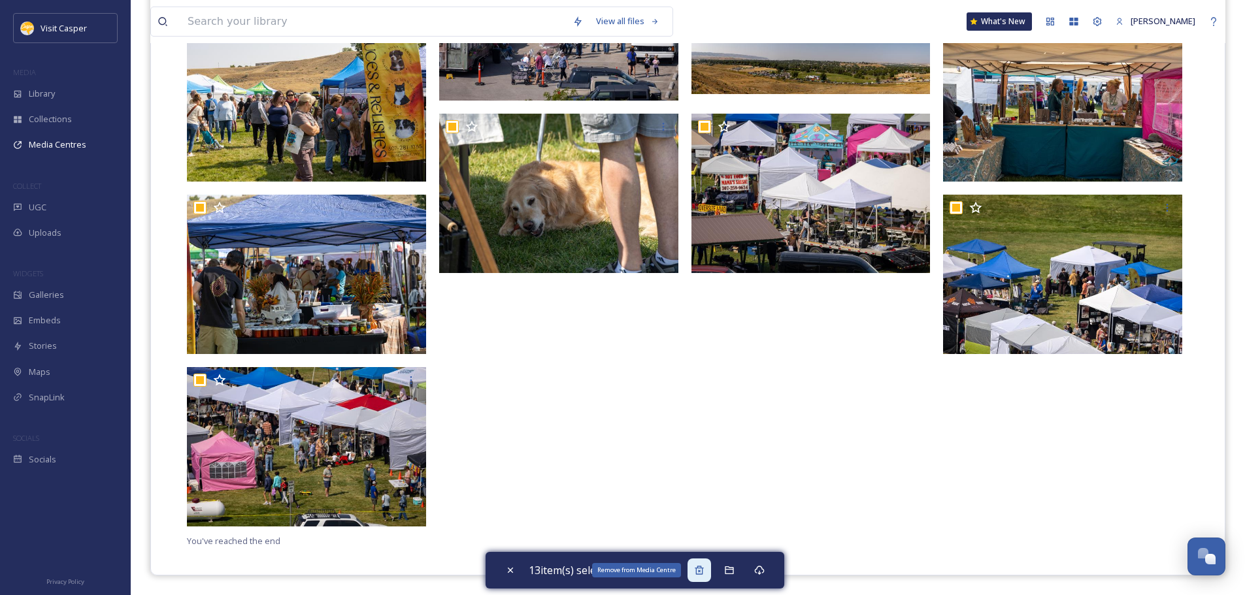
click at [695, 572] on div "Remove from Media Centre" at bounding box center [699, 571] width 24 height 24
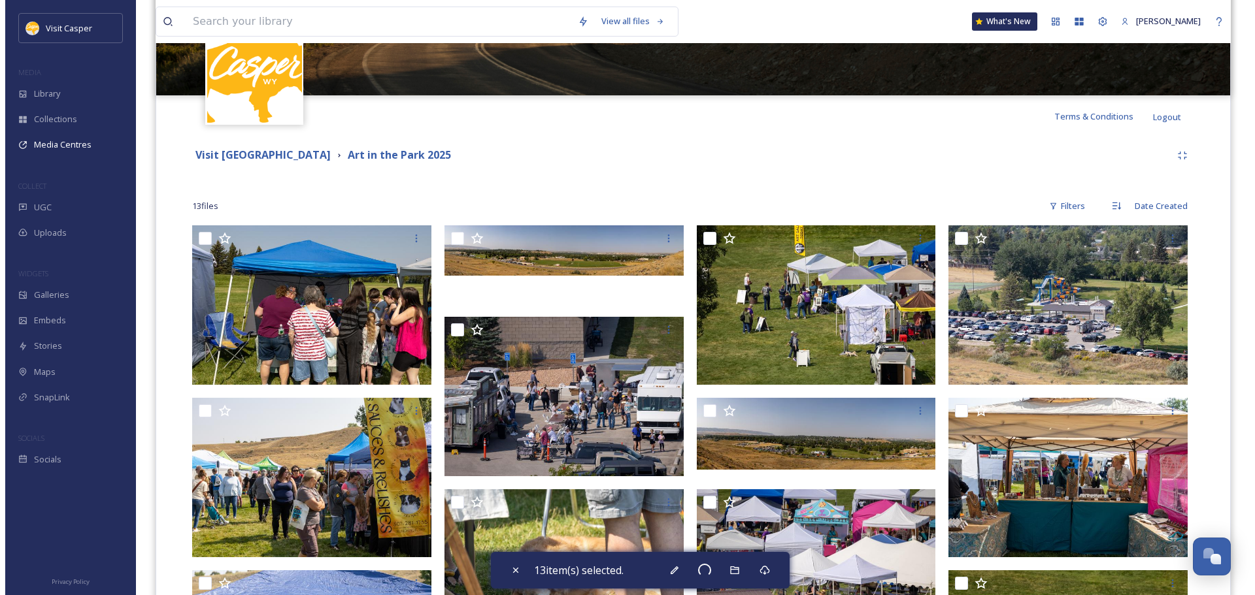
scroll to position [0, 0]
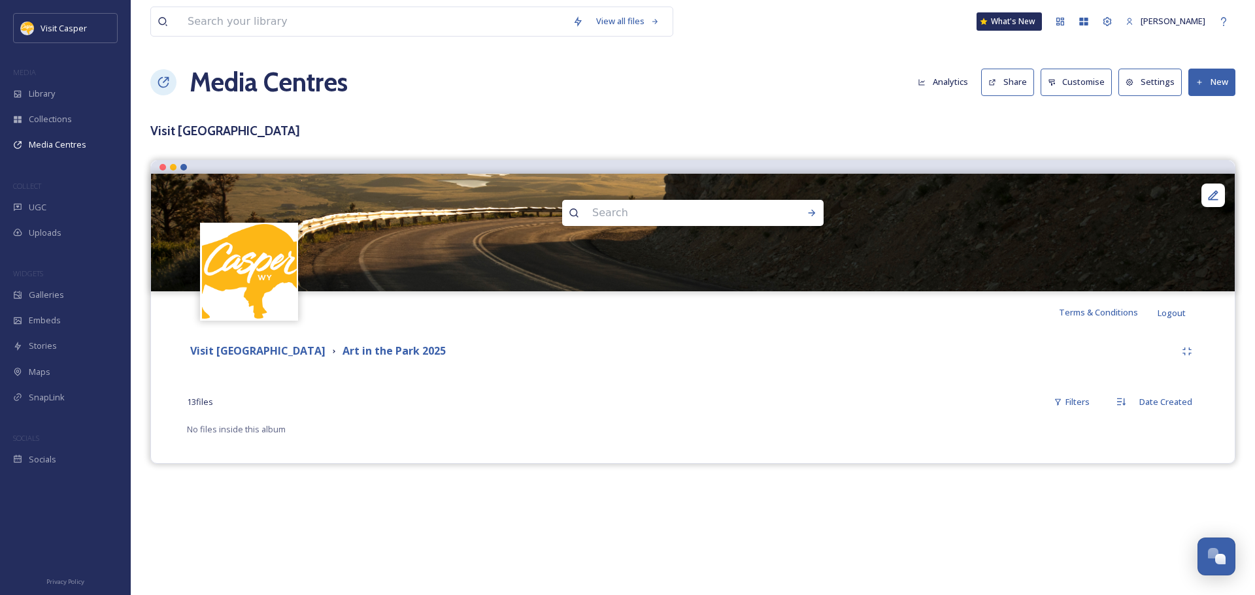
click at [1214, 84] on button "New" at bounding box center [1211, 82] width 47 height 27
click at [1206, 110] on span "Add Files" at bounding box center [1202, 113] width 35 height 12
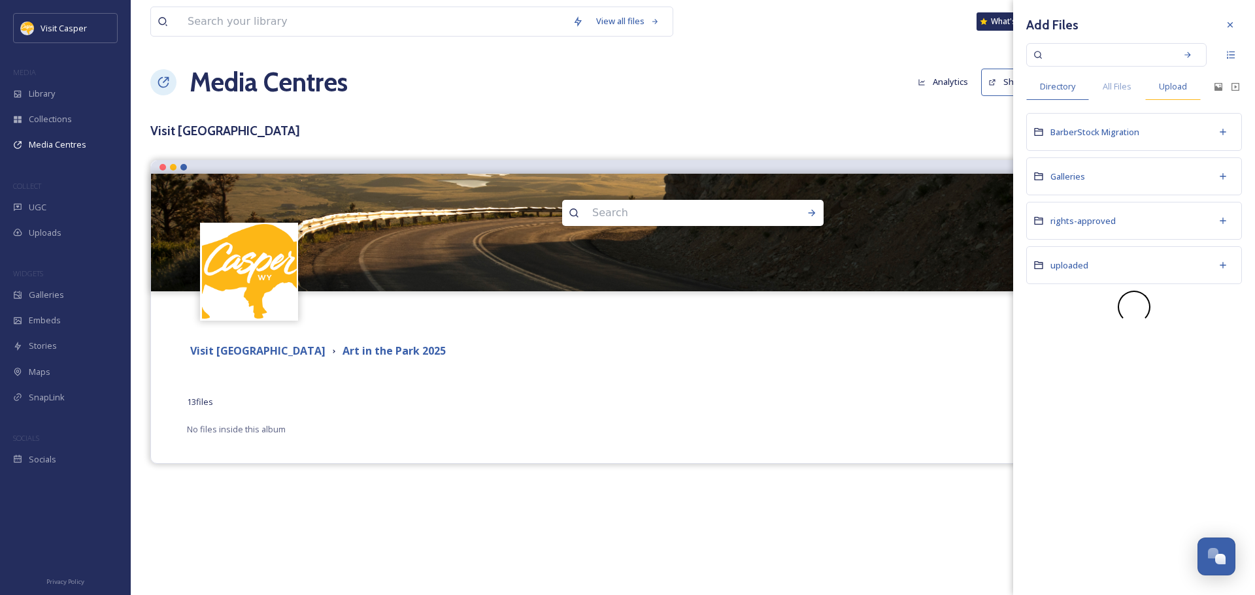
click at [1176, 87] on span "Upload" at bounding box center [1173, 86] width 28 height 12
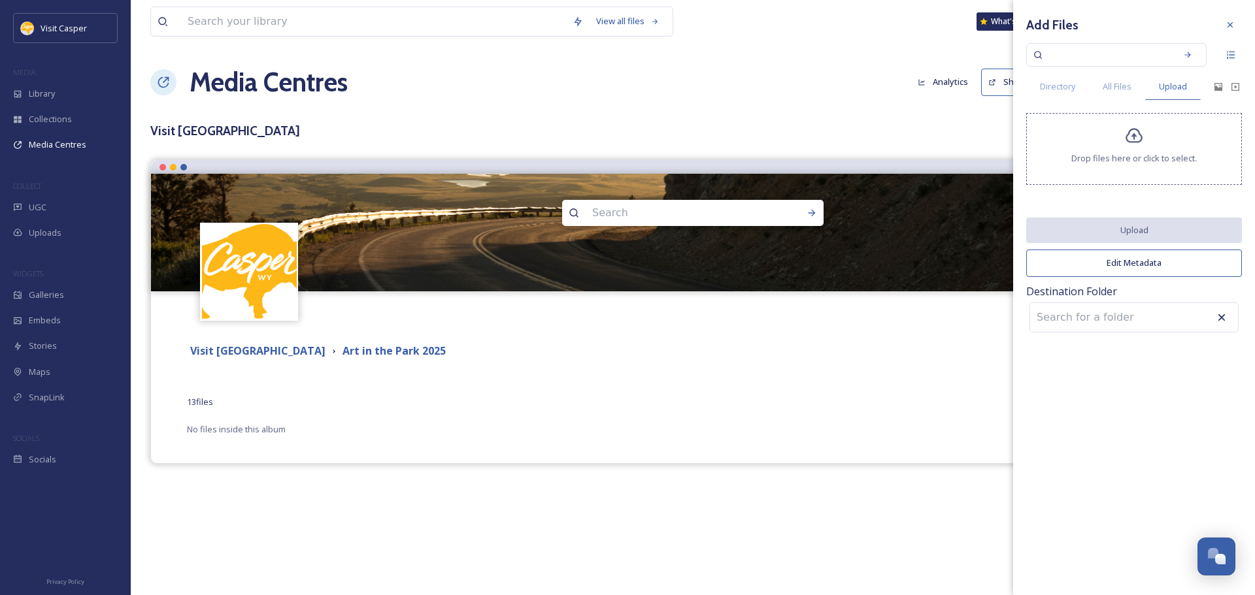
click at [1144, 146] on div "Drop files here or click to select." at bounding box center [1134, 149] width 216 height 72
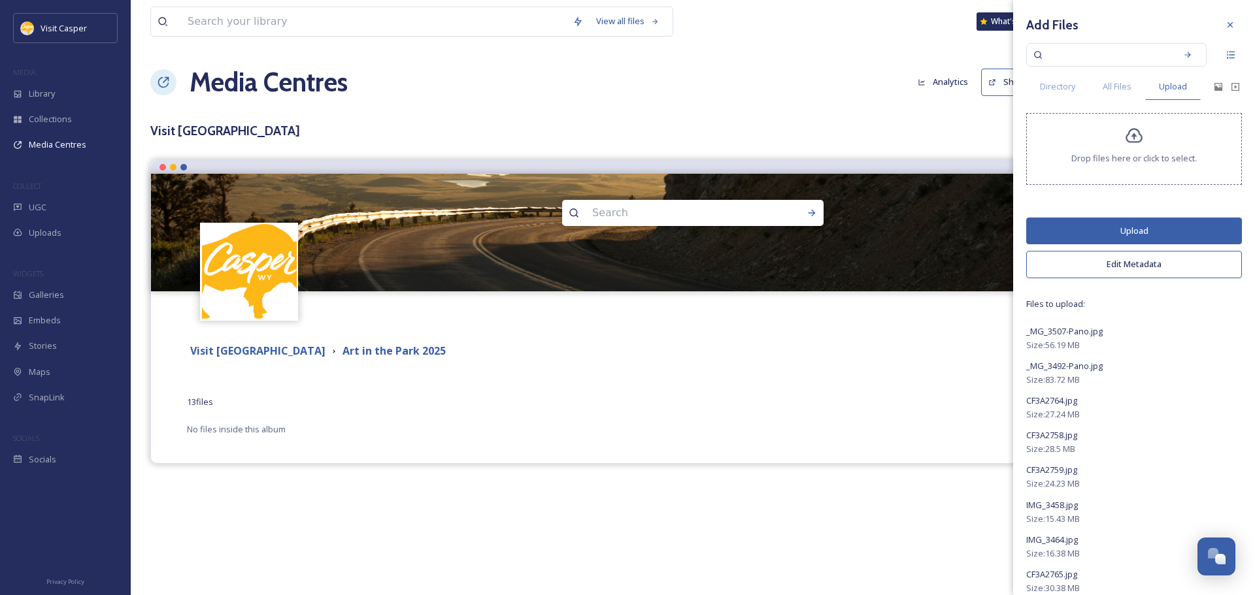
click at [1140, 261] on button "Edit Metadata" at bounding box center [1134, 264] width 216 height 27
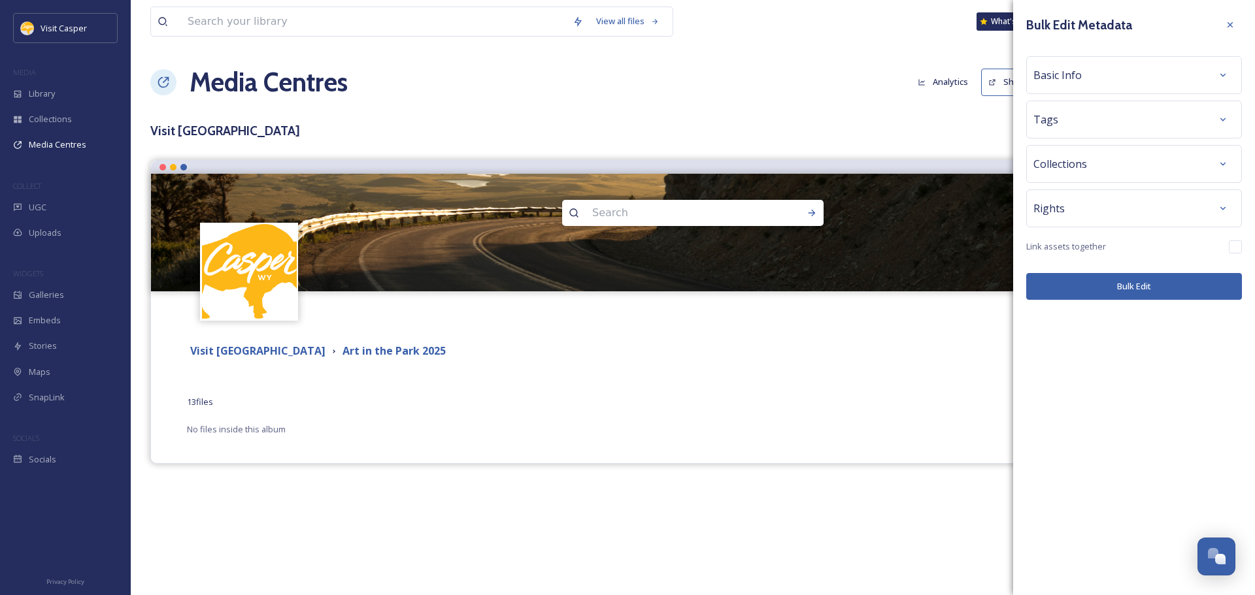
click at [1082, 82] on div "Basic Info" at bounding box center [1133, 75] width 201 height 24
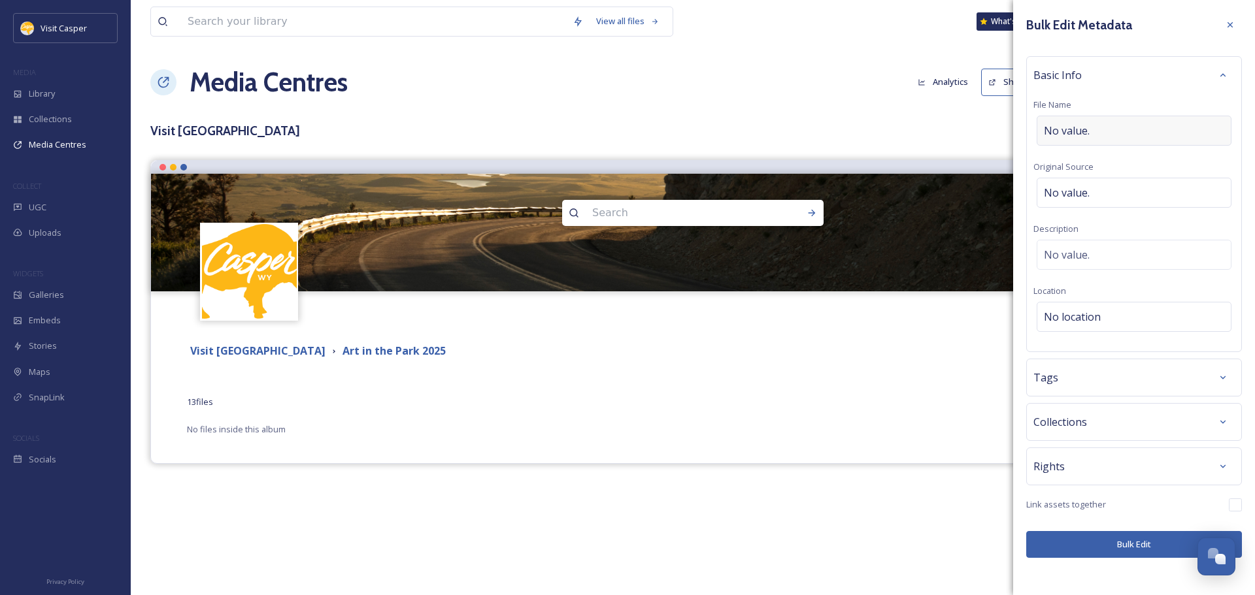
click at [1073, 125] on span "No value." at bounding box center [1067, 131] width 46 height 16
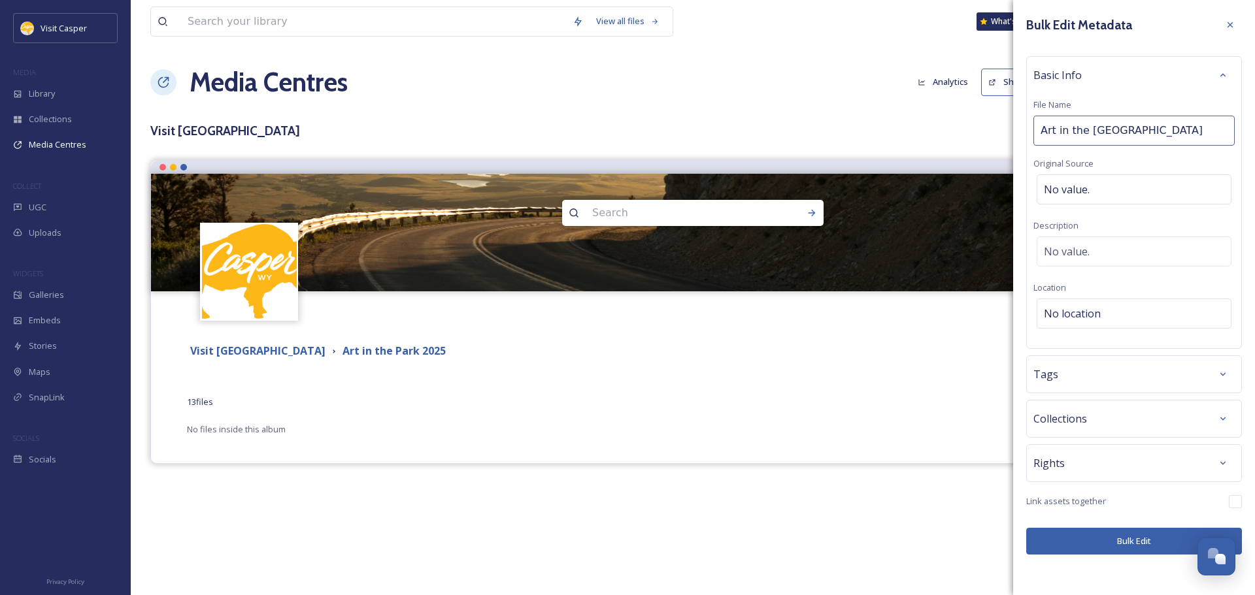
type input "Art in the Park 2025"
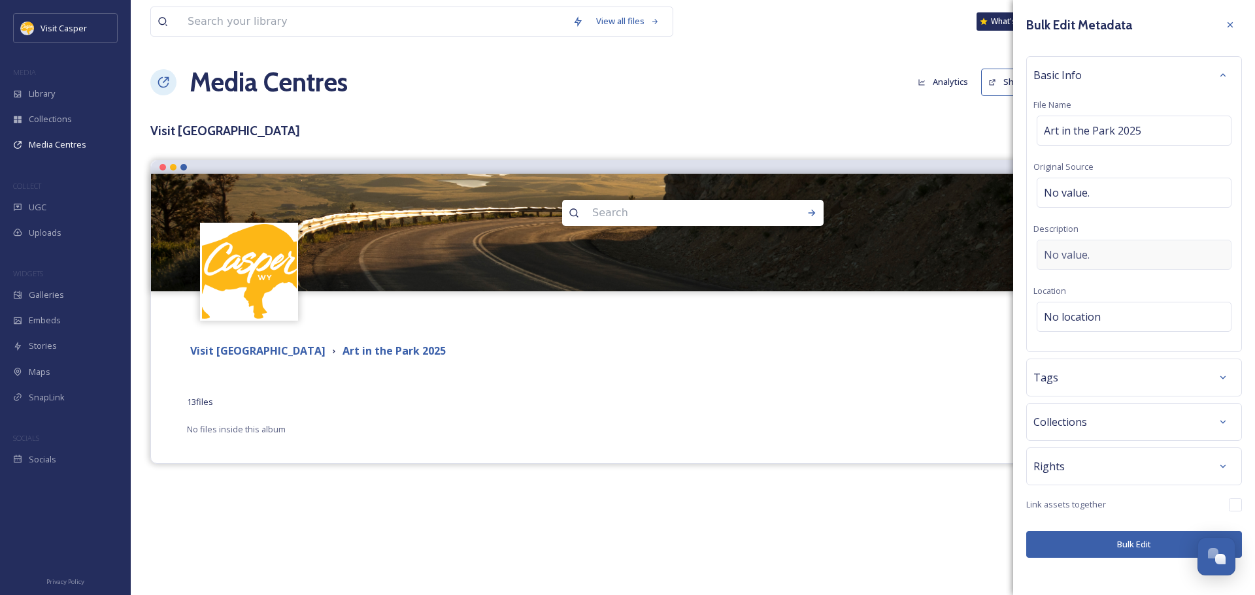
click at [1084, 243] on div "No value." at bounding box center [1133, 255] width 195 height 30
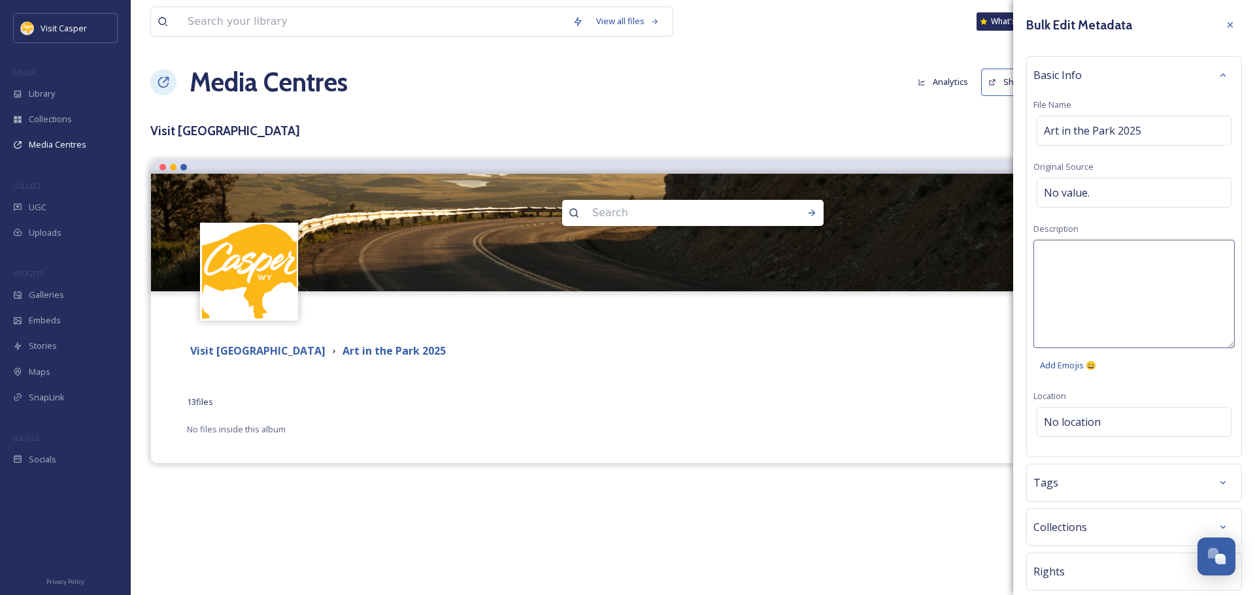
click at [1084, 272] on textarea at bounding box center [1133, 294] width 201 height 108
type textarea "Art in the Park 2025 at Mike Cedar Park"
click at [1087, 449] on div "Bulk Edit Metadata Basic Info File Name Art in the Park 2025 Original Source No…" at bounding box center [1134, 338] width 242 height 676
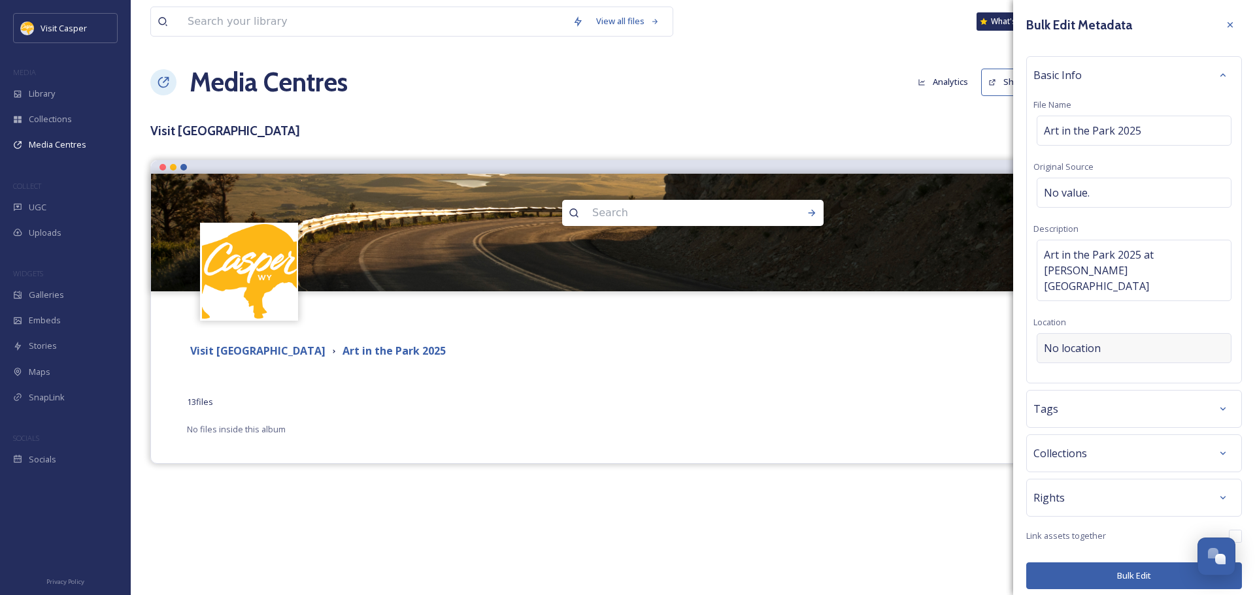
click at [1090, 340] on span "No location" at bounding box center [1072, 348] width 57 height 16
click at [1089, 334] on input at bounding box center [1133, 348] width 193 height 29
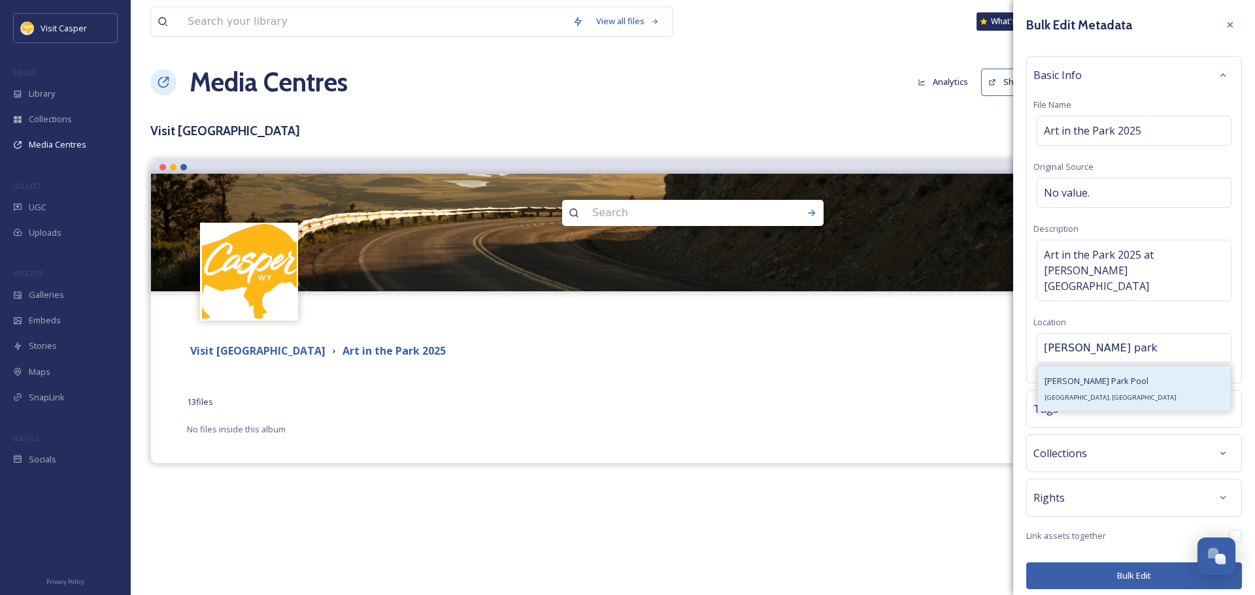
type input "Mike cedar park"
click at [1106, 375] on span "Mike Sedar Park Pool" at bounding box center [1096, 381] width 104 height 12
click at [1082, 399] on div "Tags" at bounding box center [1133, 409] width 201 height 24
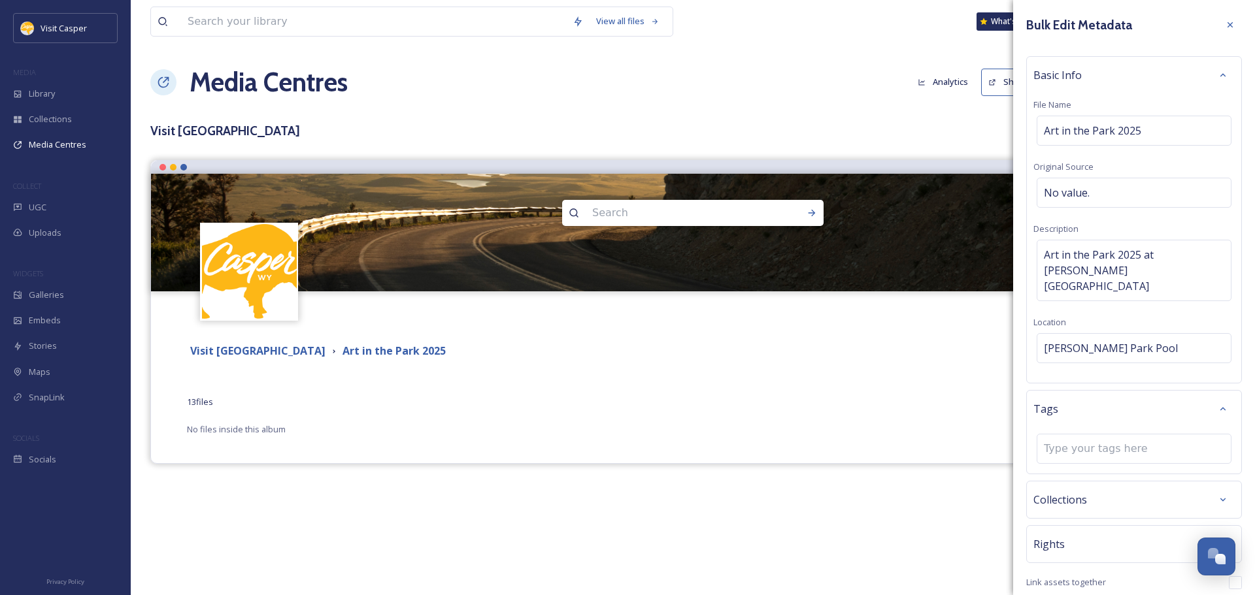
scroll to position [38, 0]
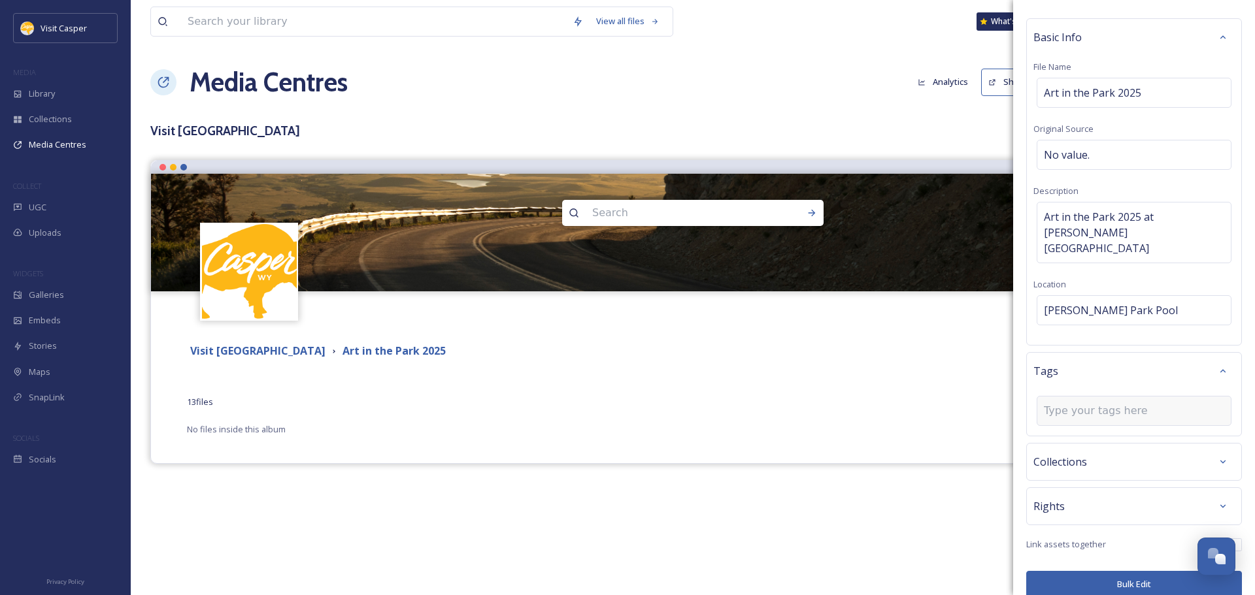
click at [1095, 403] on input at bounding box center [1109, 411] width 131 height 16
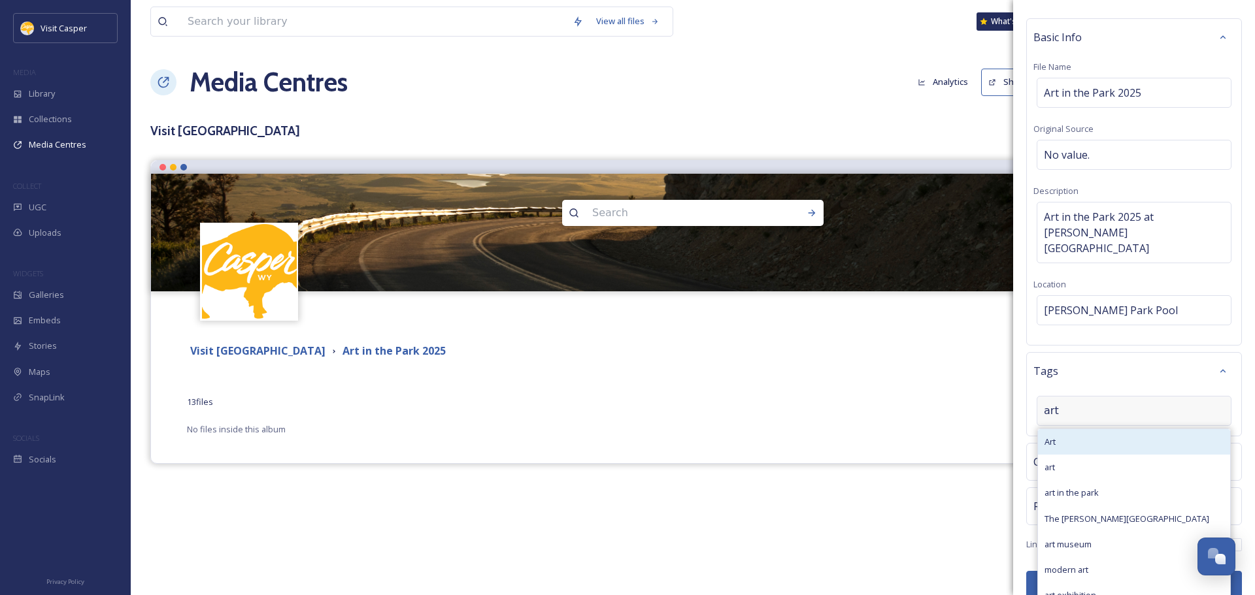
type input "art"
click at [1095, 429] on div "Art" at bounding box center [1134, 441] width 192 height 25
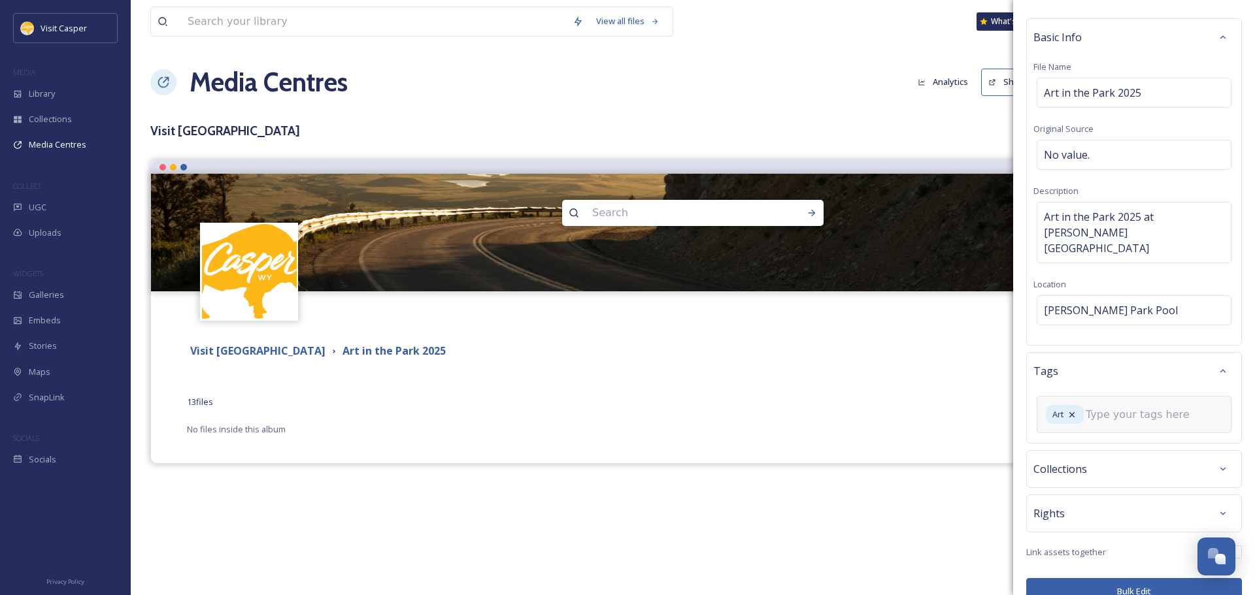
click at [1123, 410] on div "Art" at bounding box center [1133, 414] width 195 height 37
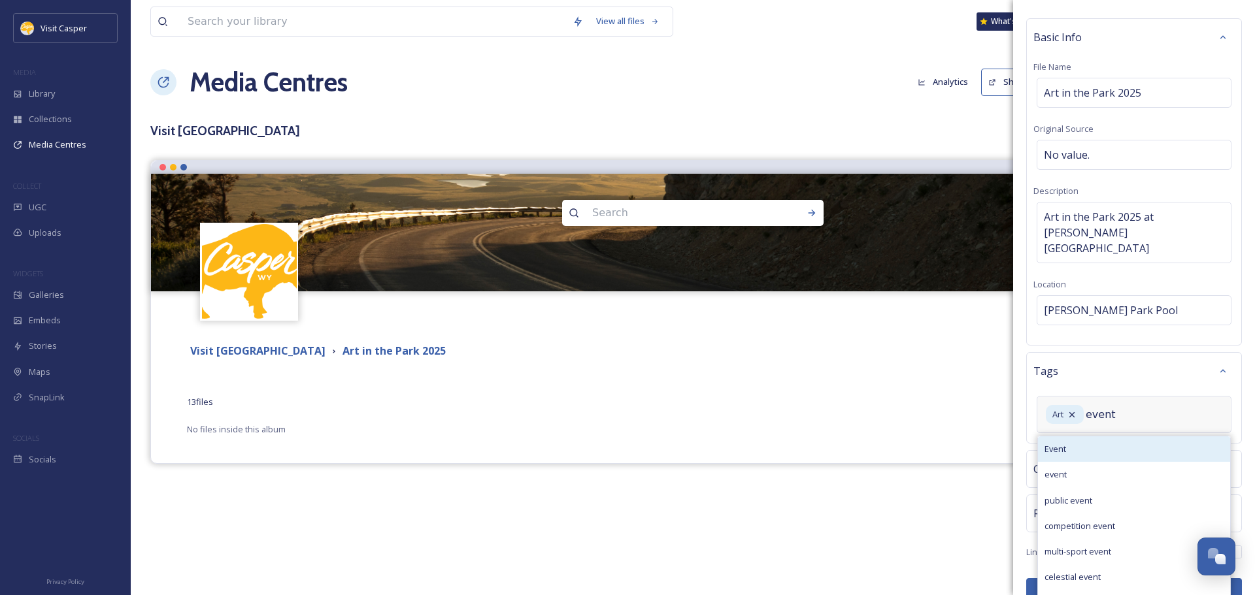
type input "event"
click at [1097, 437] on div "Event" at bounding box center [1134, 449] width 192 height 25
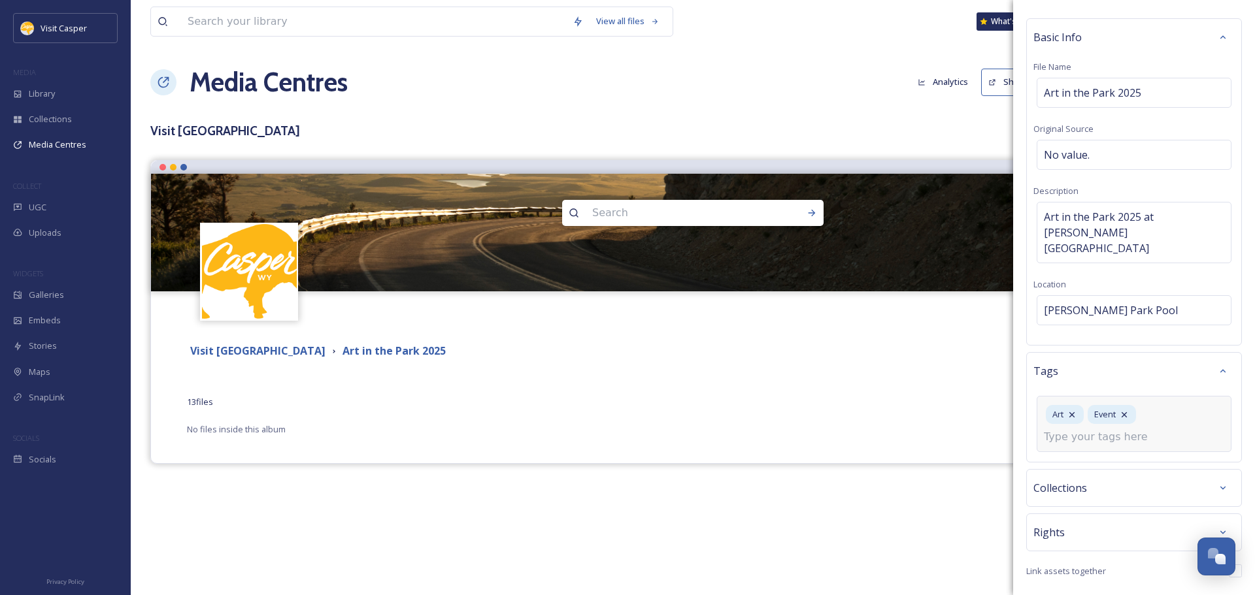
click at [1153, 408] on div "Art Event" at bounding box center [1133, 424] width 195 height 56
click at [1135, 429] on input at bounding box center [1109, 437] width 131 height 16
type input "mike cedar park"
click at [1123, 456] on div "mike cedar park" at bounding box center [1134, 468] width 192 height 25
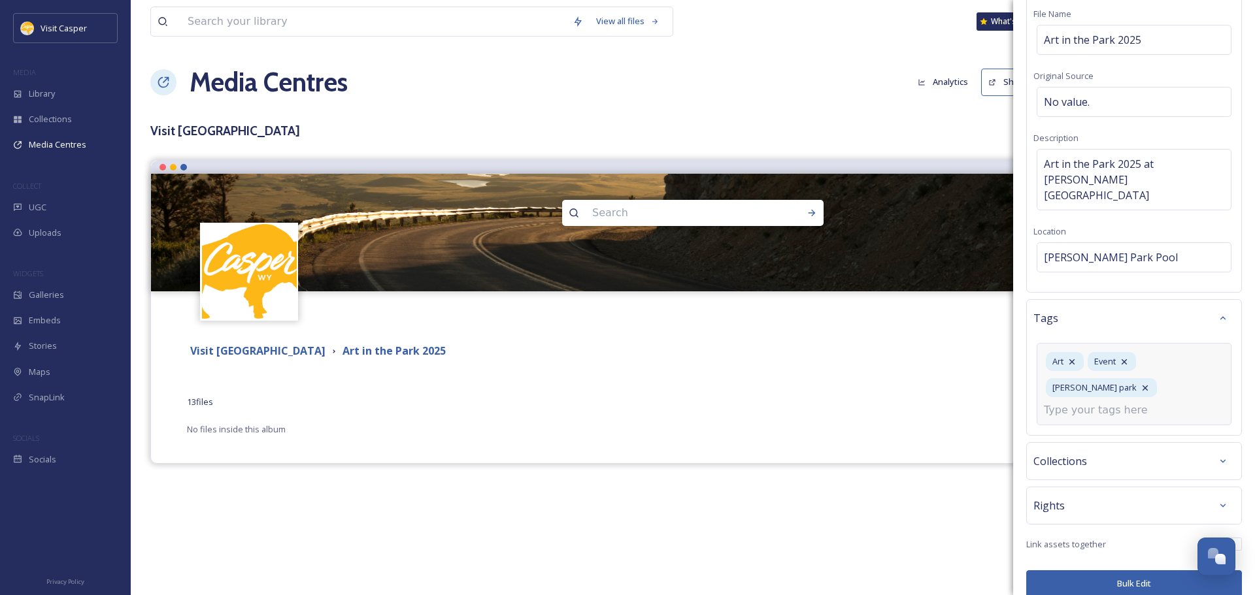
click at [1133, 403] on input at bounding box center [1109, 411] width 131 height 16
type input "art in the park"
click at [1099, 435] on span "art in the park" at bounding box center [1071, 441] width 54 height 12
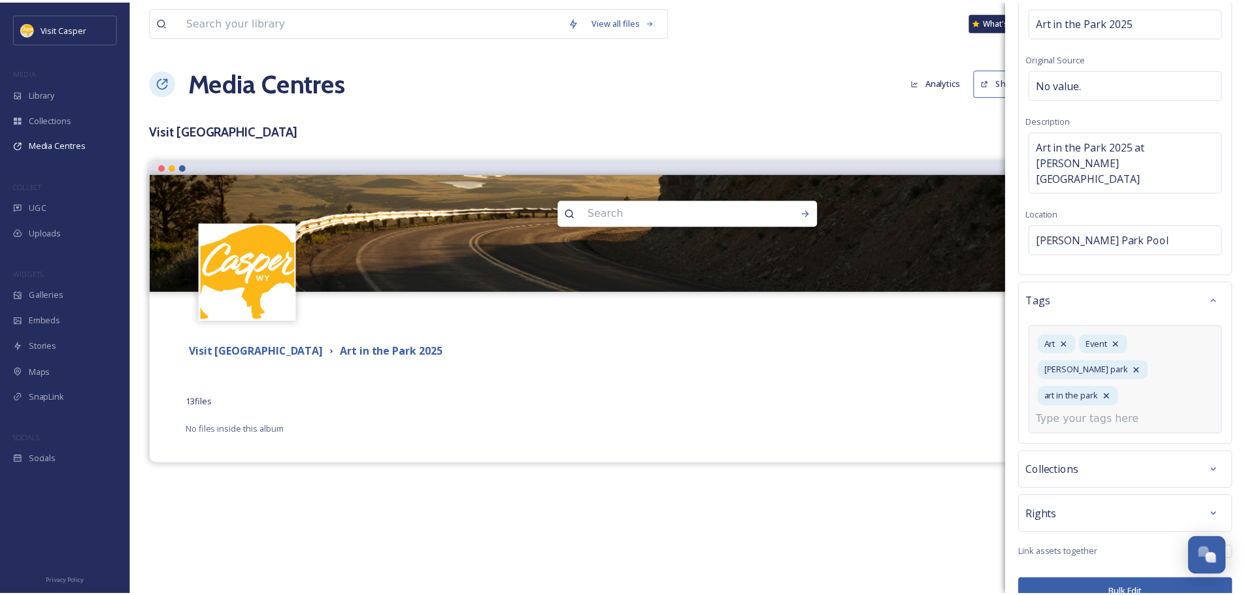
scroll to position [117, 0]
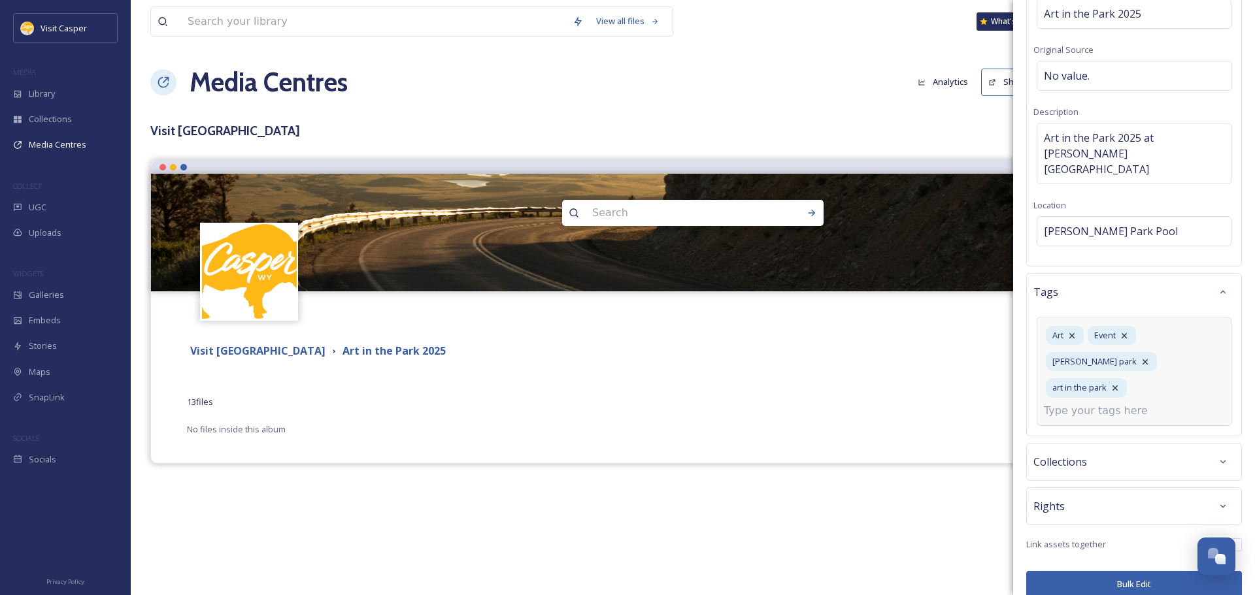
click at [1127, 571] on button "Bulk Edit" at bounding box center [1134, 584] width 216 height 27
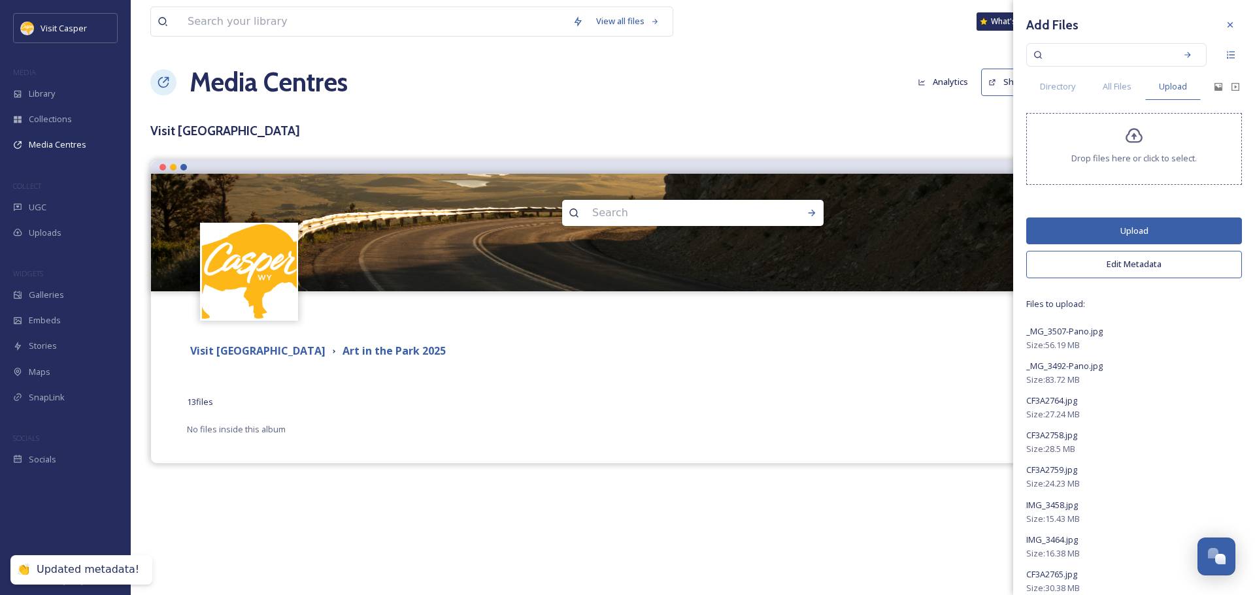
click at [1107, 234] on button "Upload" at bounding box center [1134, 231] width 216 height 27
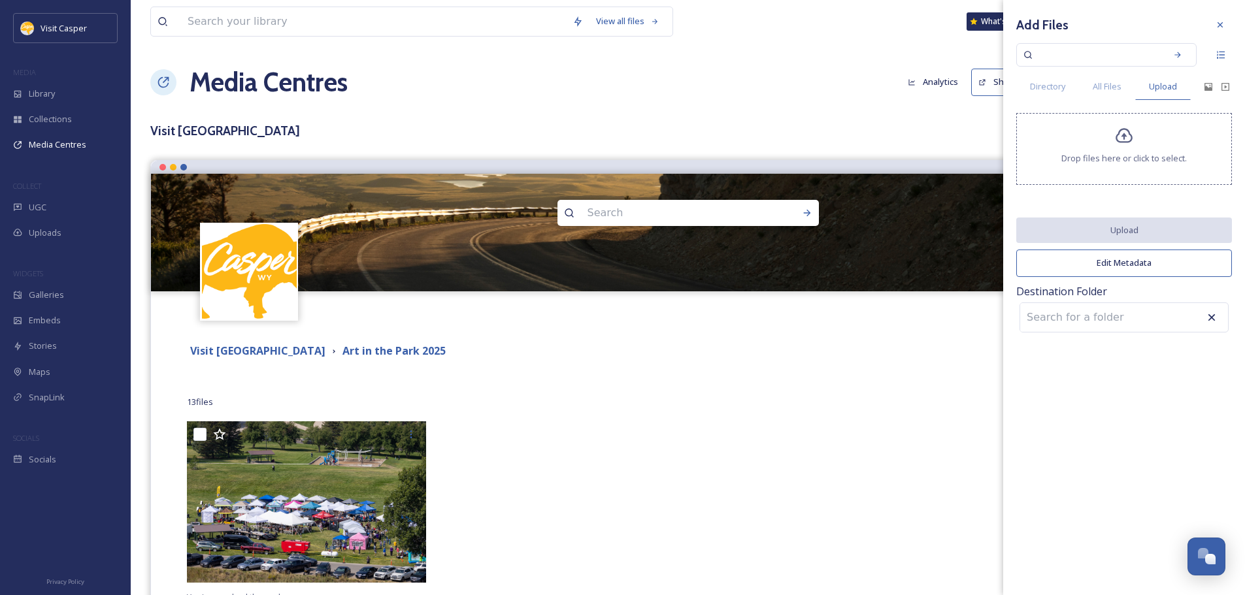
scroll to position [56, 0]
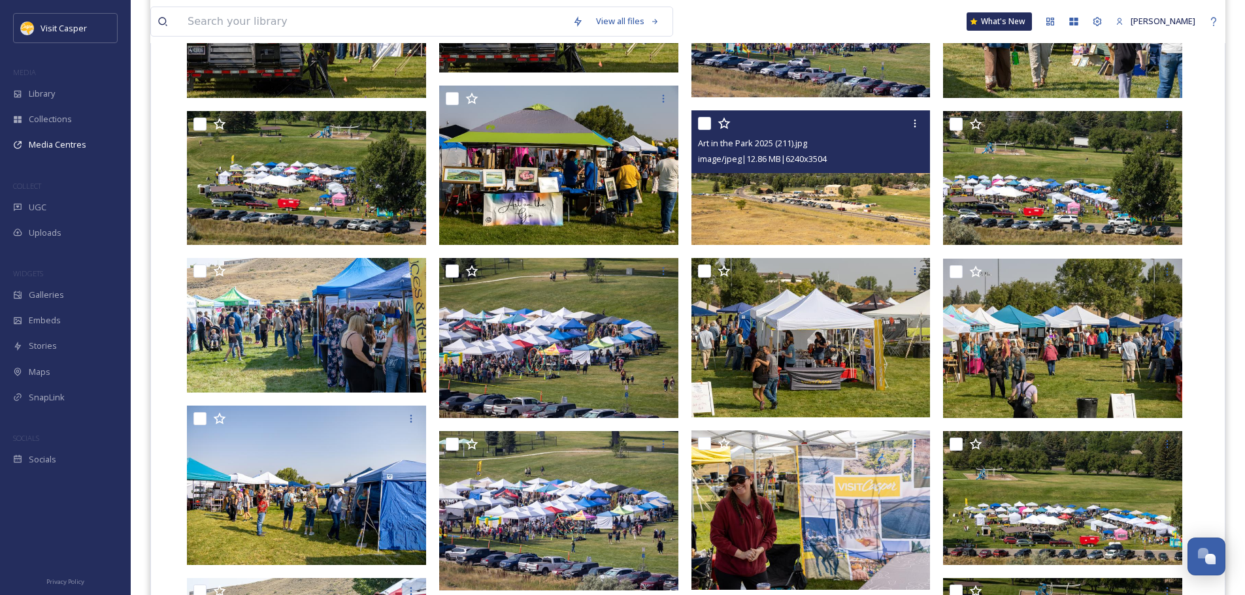
scroll to position [3790, 0]
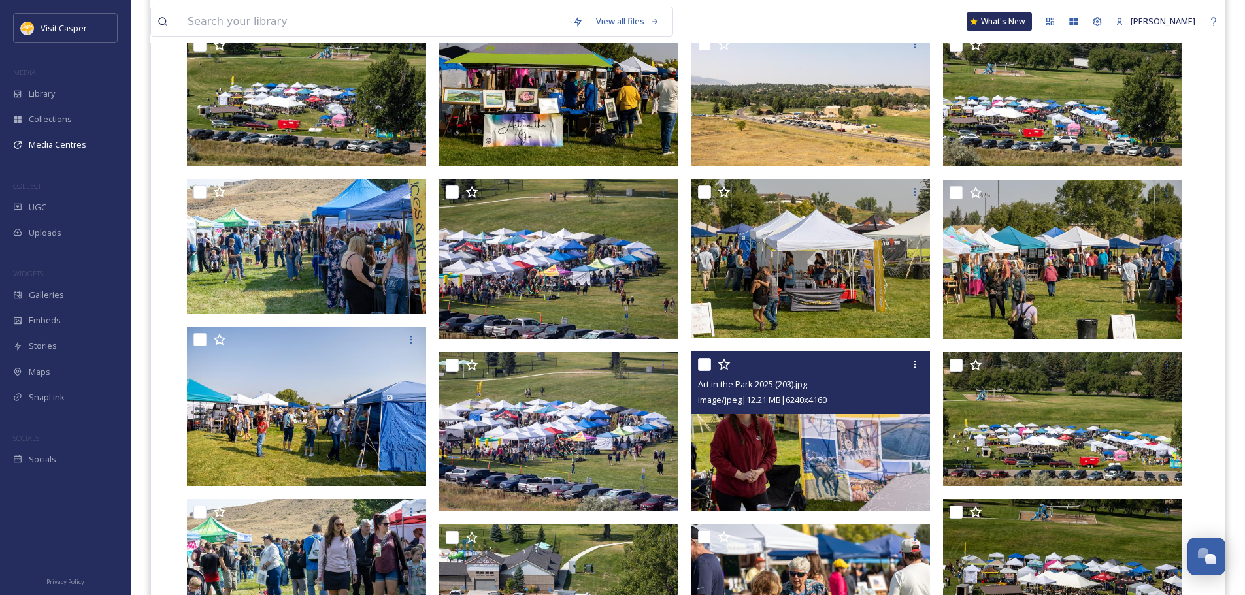
click at [840, 446] on img at bounding box center [810, 431] width 239 height 159
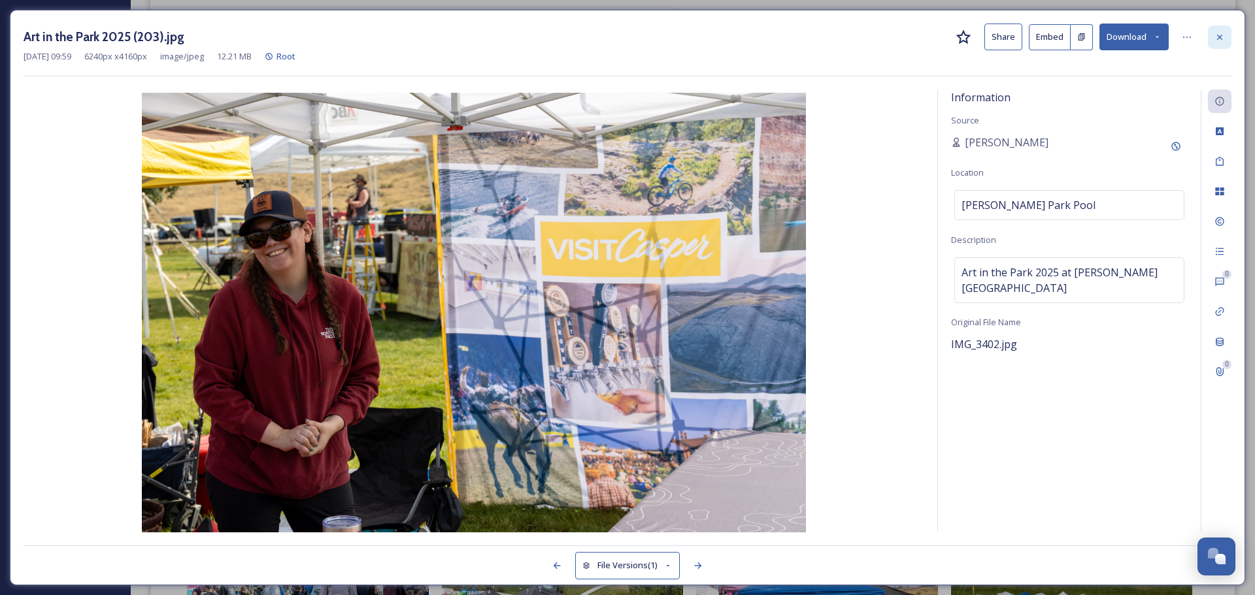
click at [1216, 39] on icon at bounding box center [1219, 37] width 10 height 10
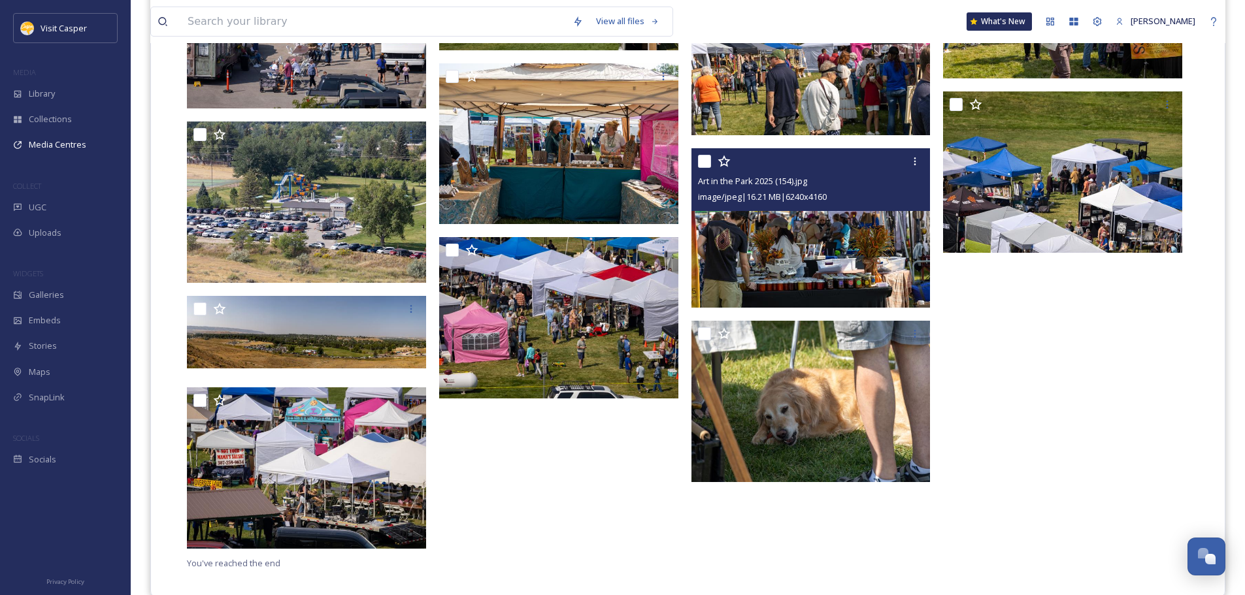
scroll to position [6271, 0]
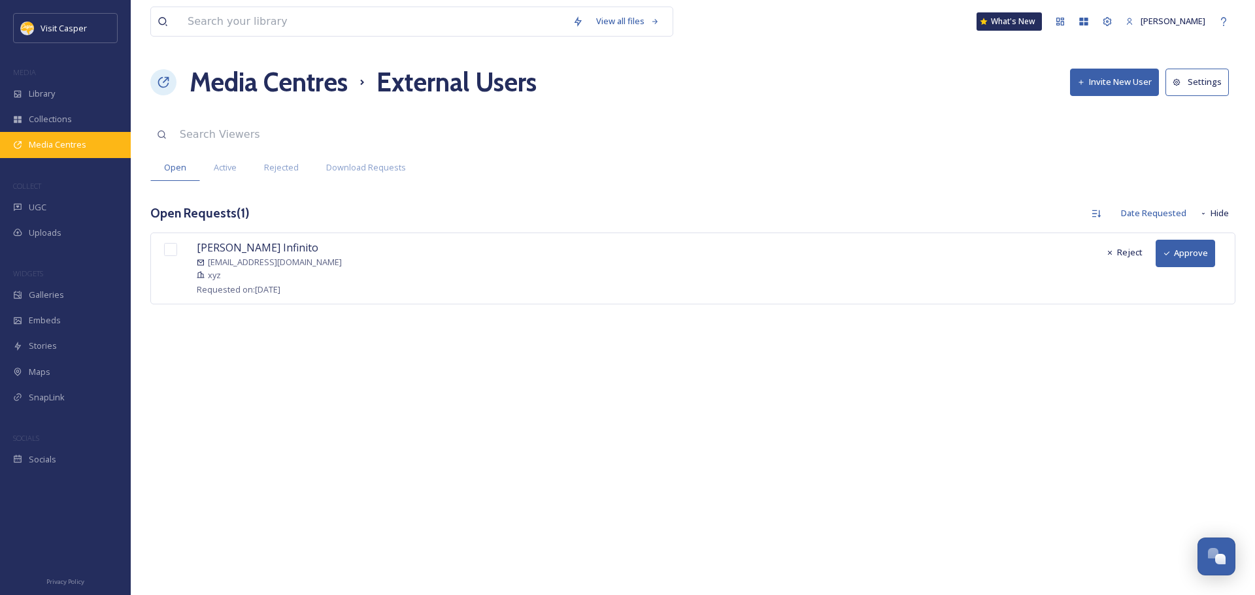
click at [61, 145] on span "Media Centres" at bounding box center [58, 145] width 58 height 12
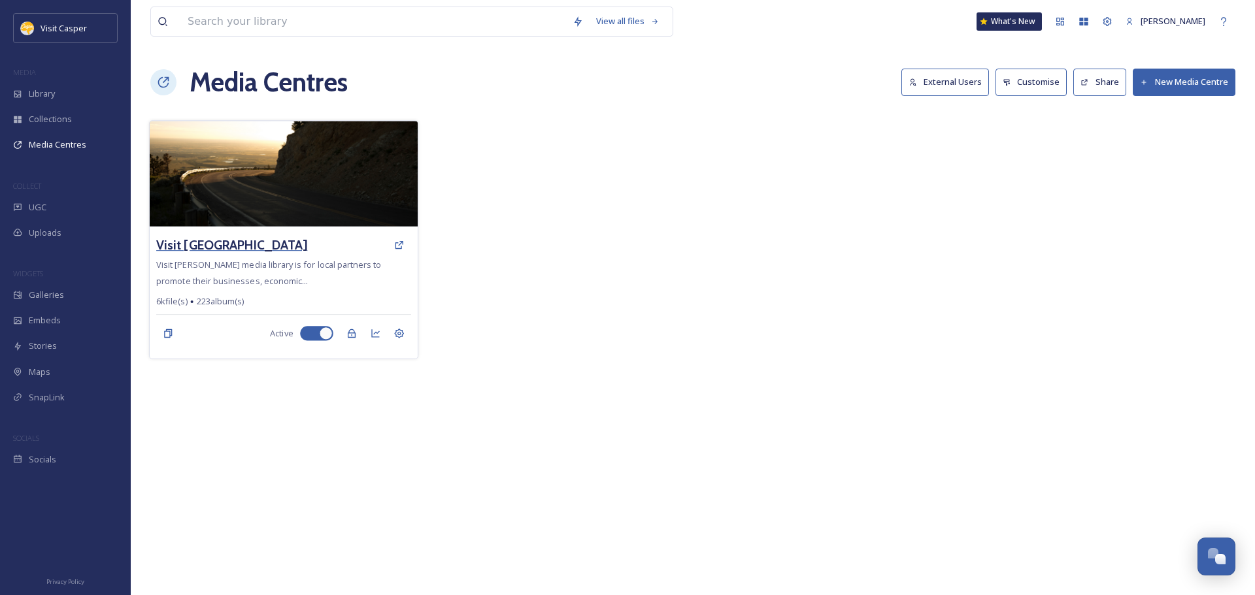
click at [243, 245] on h3 "Visit [GEOGRAPHIC_DATA]" at bounding box center [231, 245] width 151 height 19
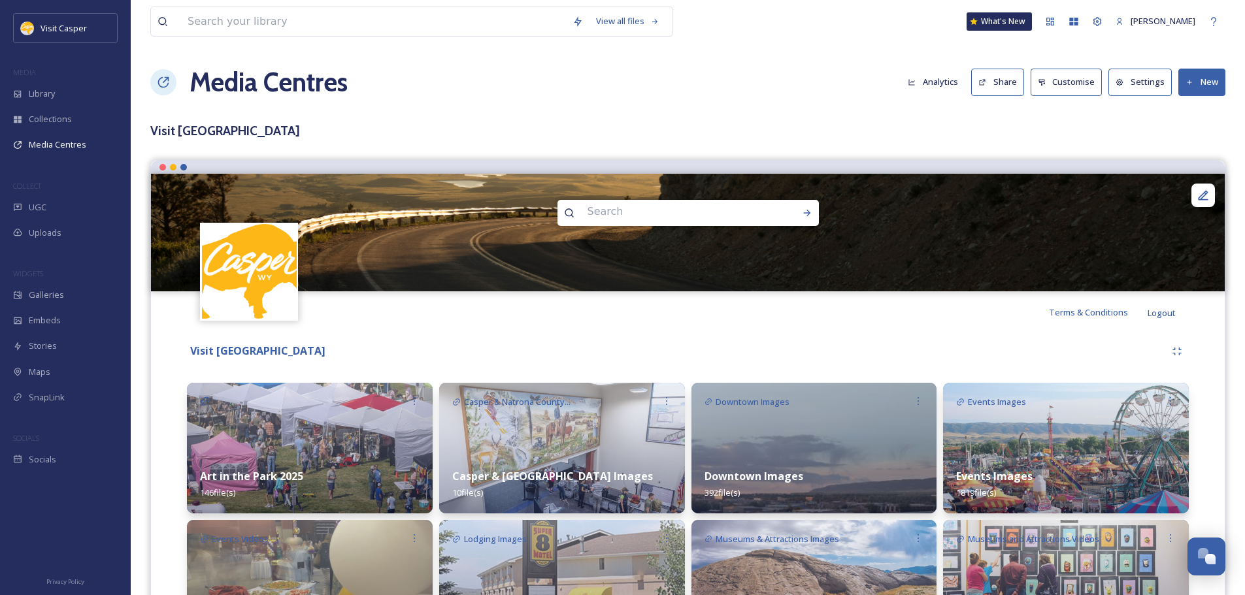
click at [1197, 82] on button "New" at bounding box center [1201, 82] width 47 height 27
click at [1190, 133] on span "Add Album" at bounding box center [1197, 138] width 42 height 12
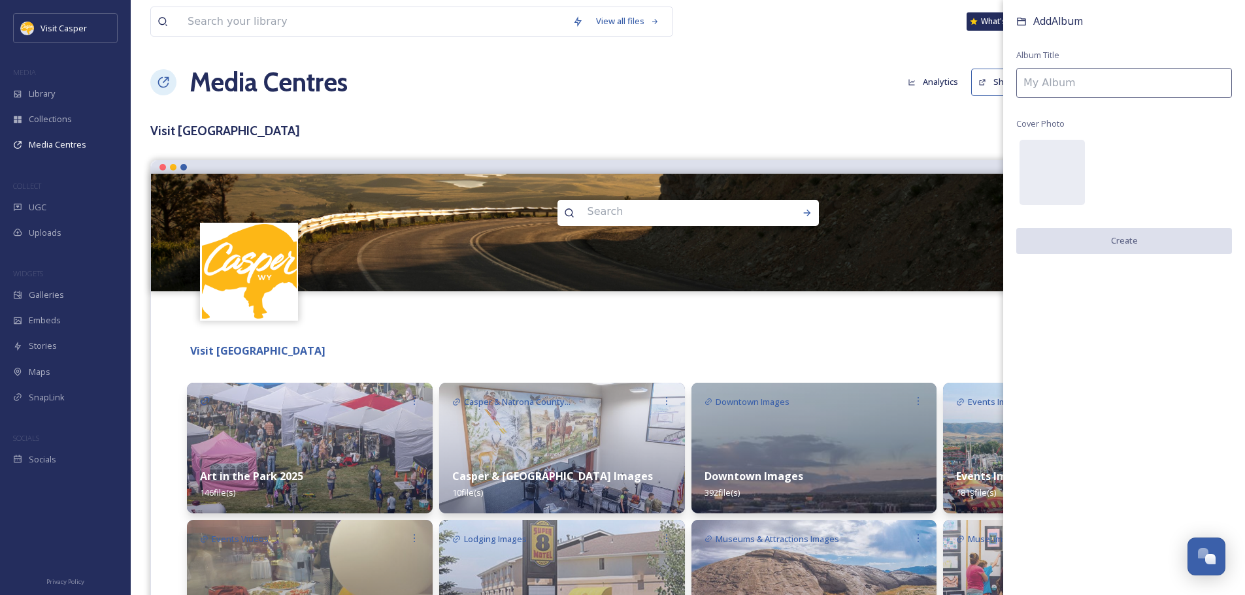
click at [1078, 87] on input at bounding box center [1124, 83] width 216 height 30
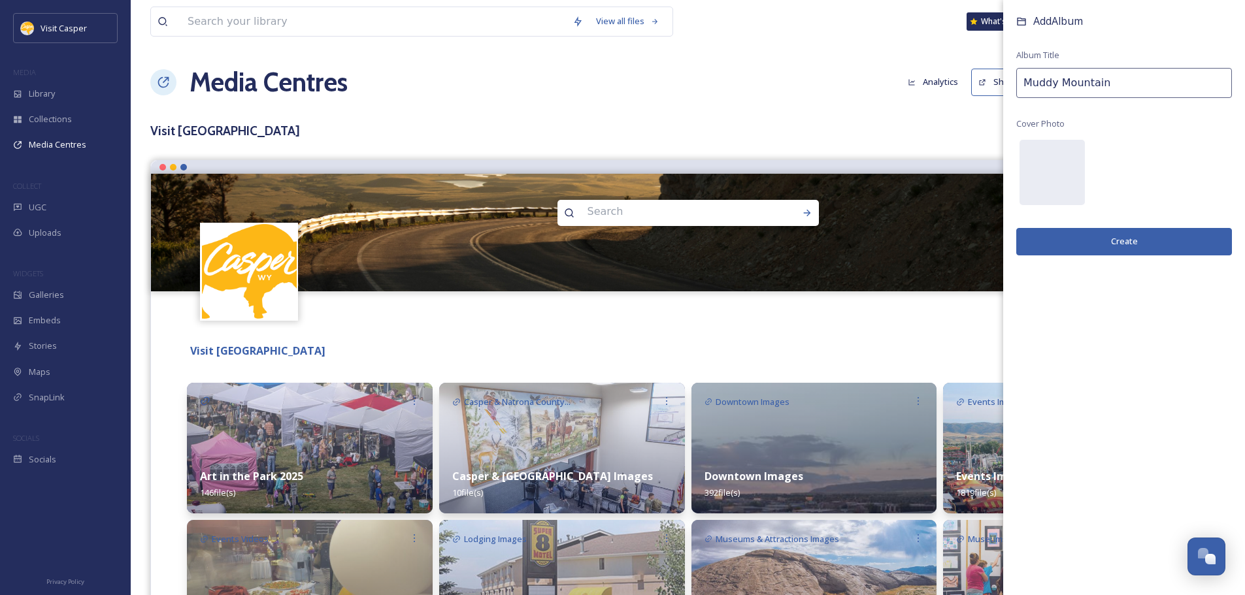
type input "Muddy Mountain"
click at [1101, 233] on button "Create" at bounding box center [1124, 241] width 216 height 27
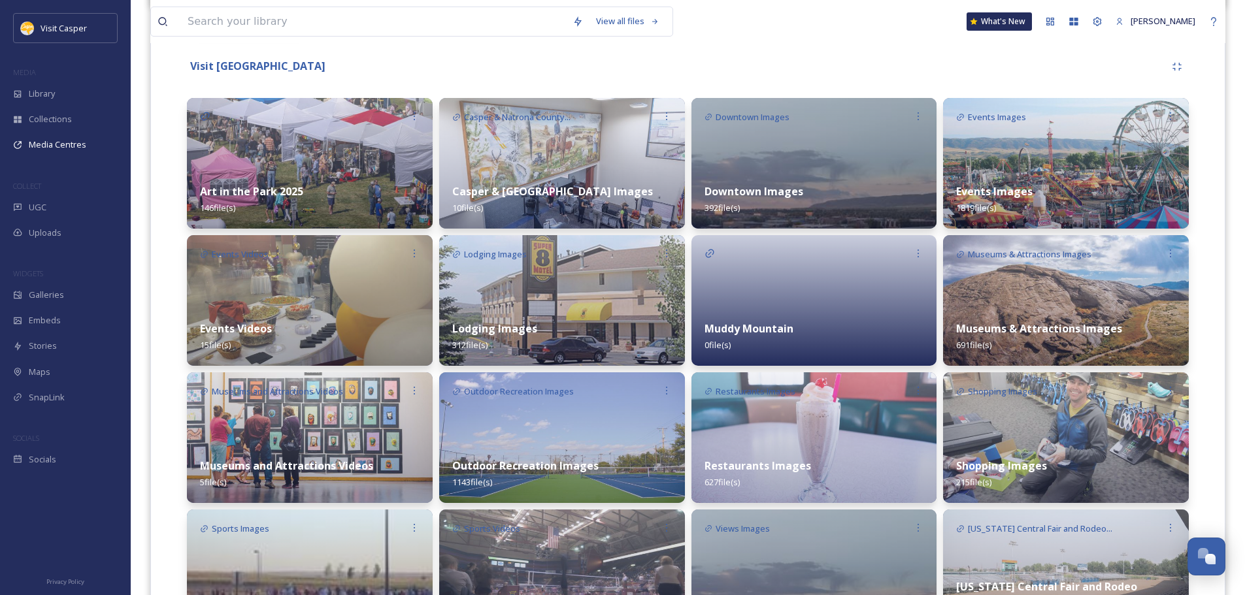
scroll to position [252, 0]
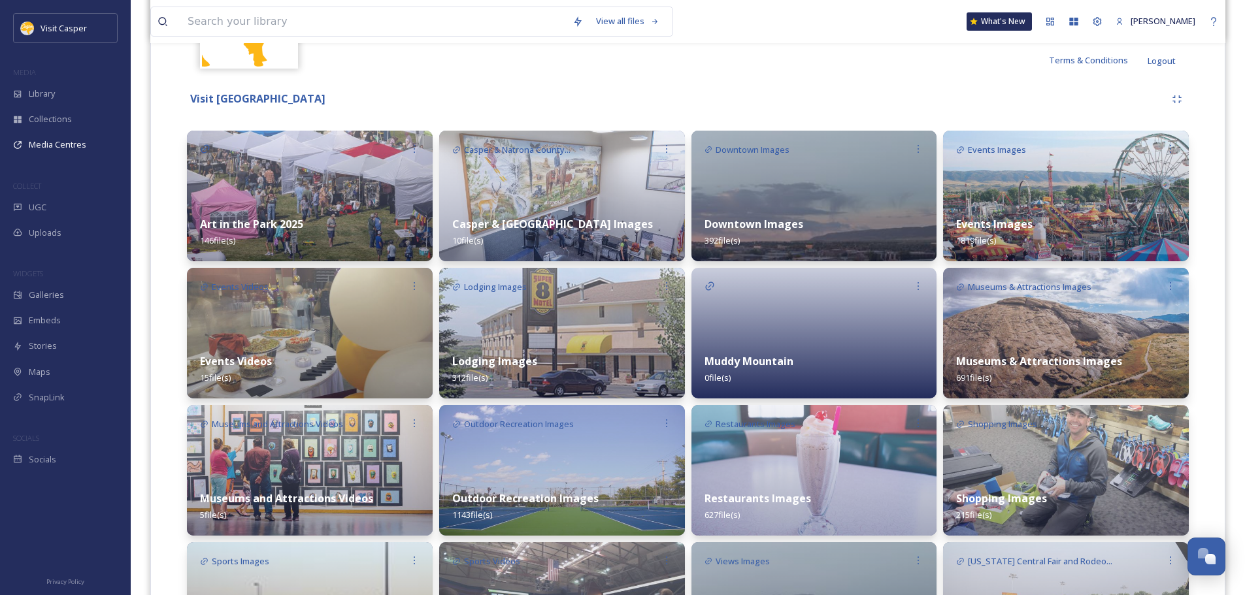
click at [855, 337] on div at bounding box center [814, 333] width 246 height 131
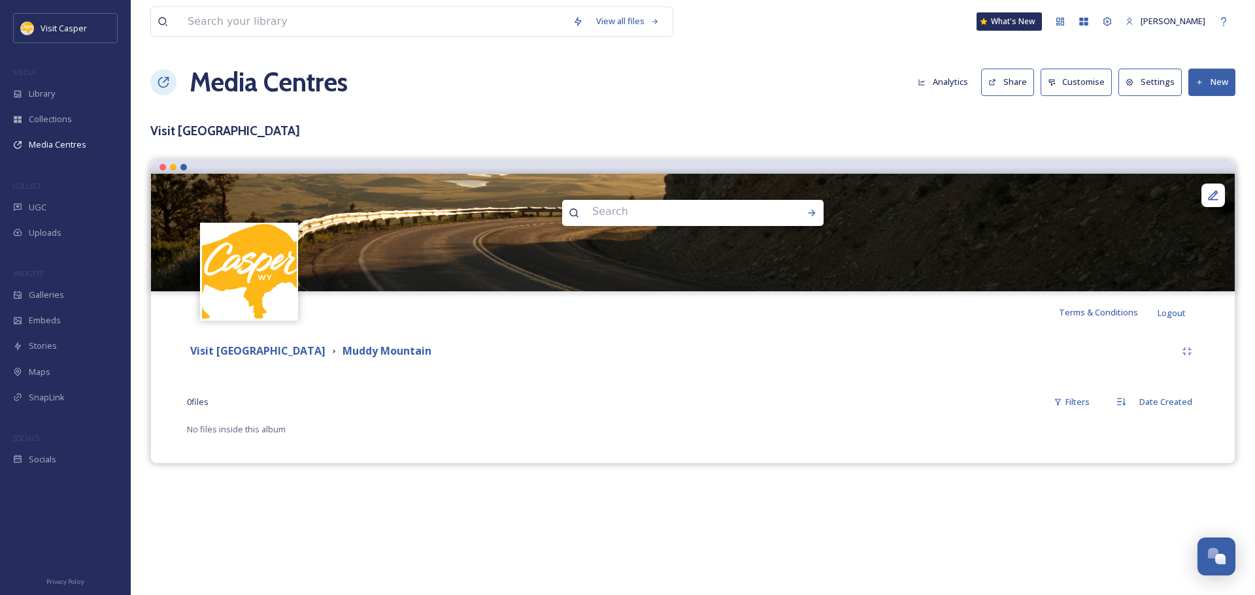
click at [1197, 83] on icon at bounding box center [1199, 82] width 8 height 8
click at [1206, 109] on span "Add Files" at bounding box center [1202, 113] width 35 height 12
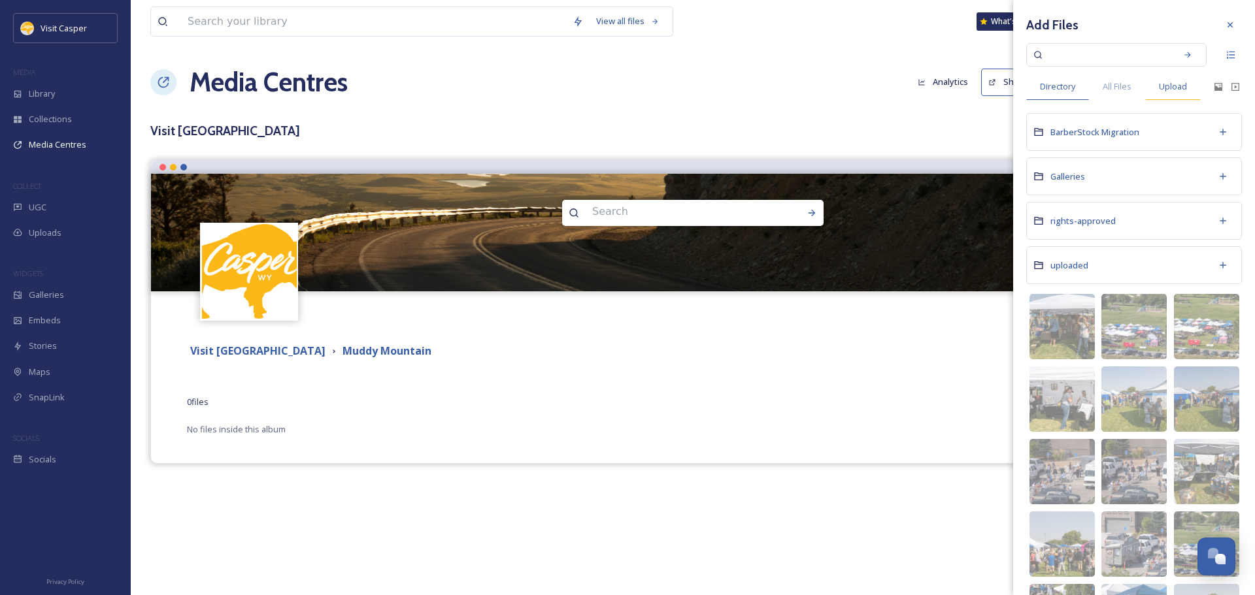
click at [1170, 82] on span "Upload" at bounding box center [1173, 86] width 28 height 12
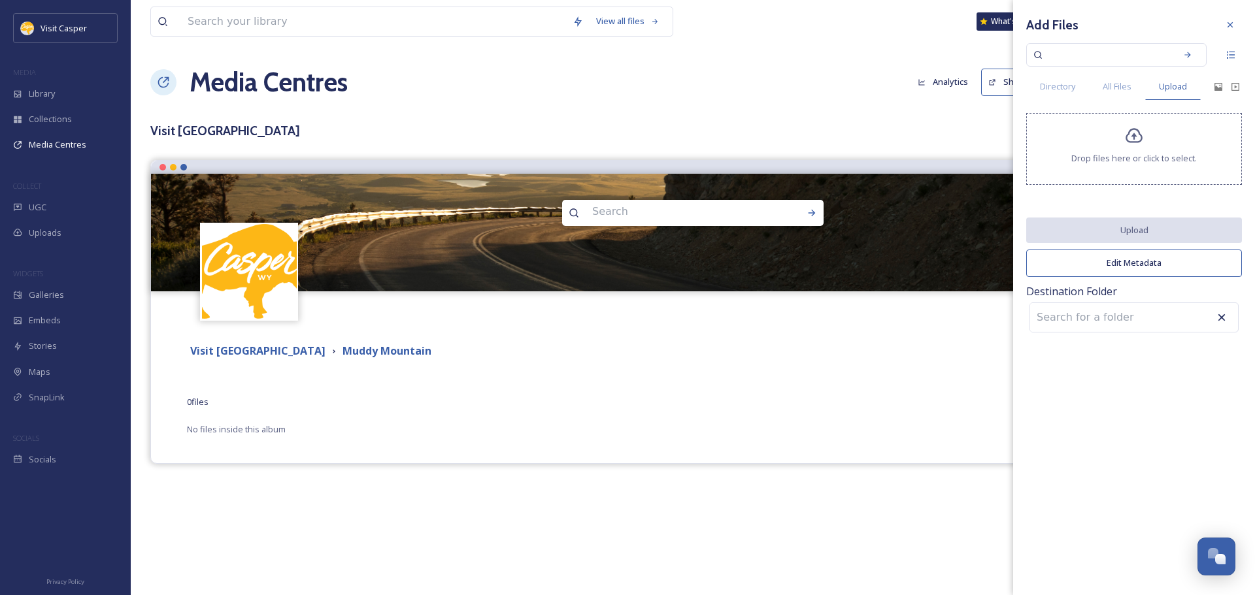
click at [1141, 166] on div "Drop files here or click to select." at bounding box center [1134, 149] width 216 height 72
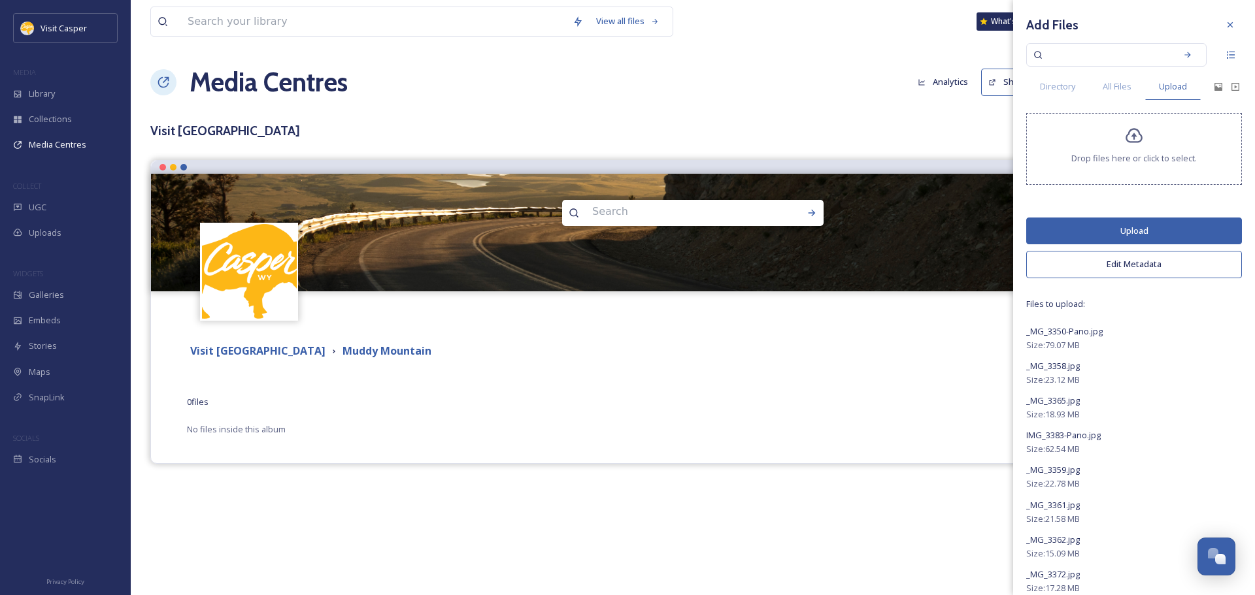
click at [1109, 267] on button "Edit Metadata" at bounding box center [1134, 264] width 216 height 27
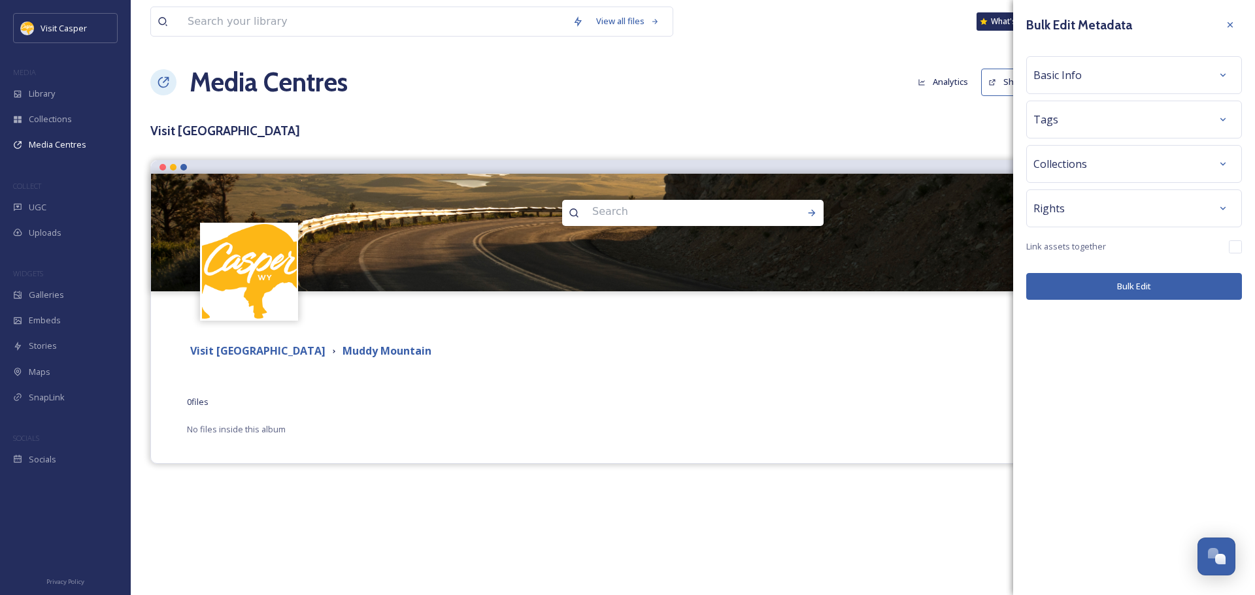
click at [1095, 84] on div "Basic Info" at bounding box center [1133, 75] width 201 height 24
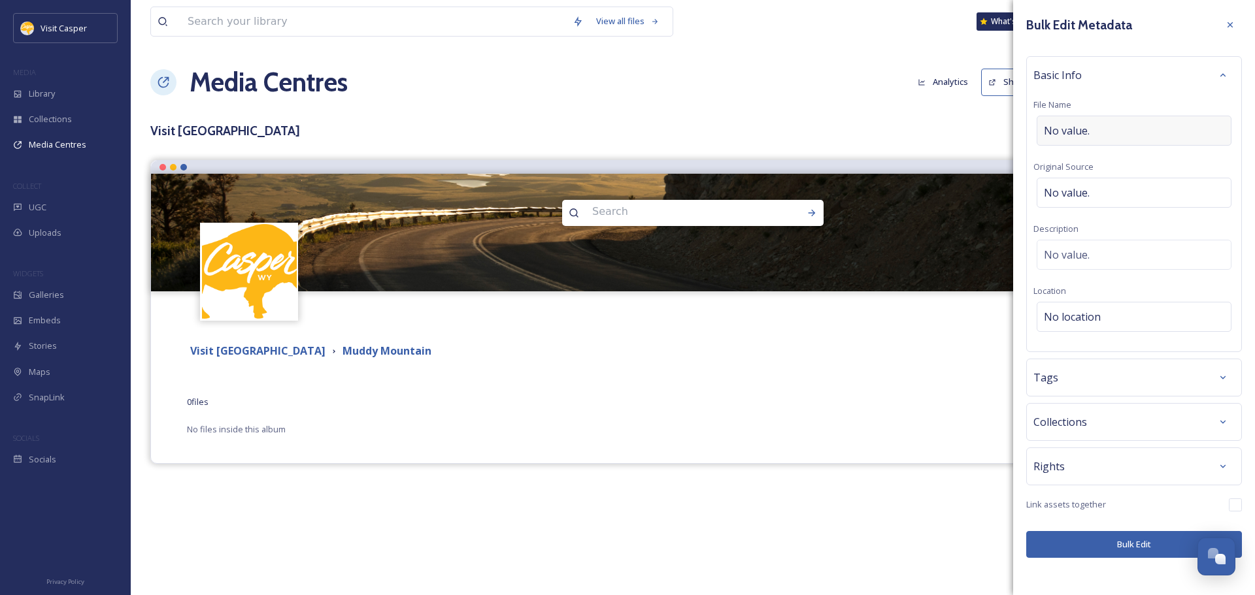
click at [1087, 128] on span "No value." at bounding box center [1067, 131] width 46 height 16
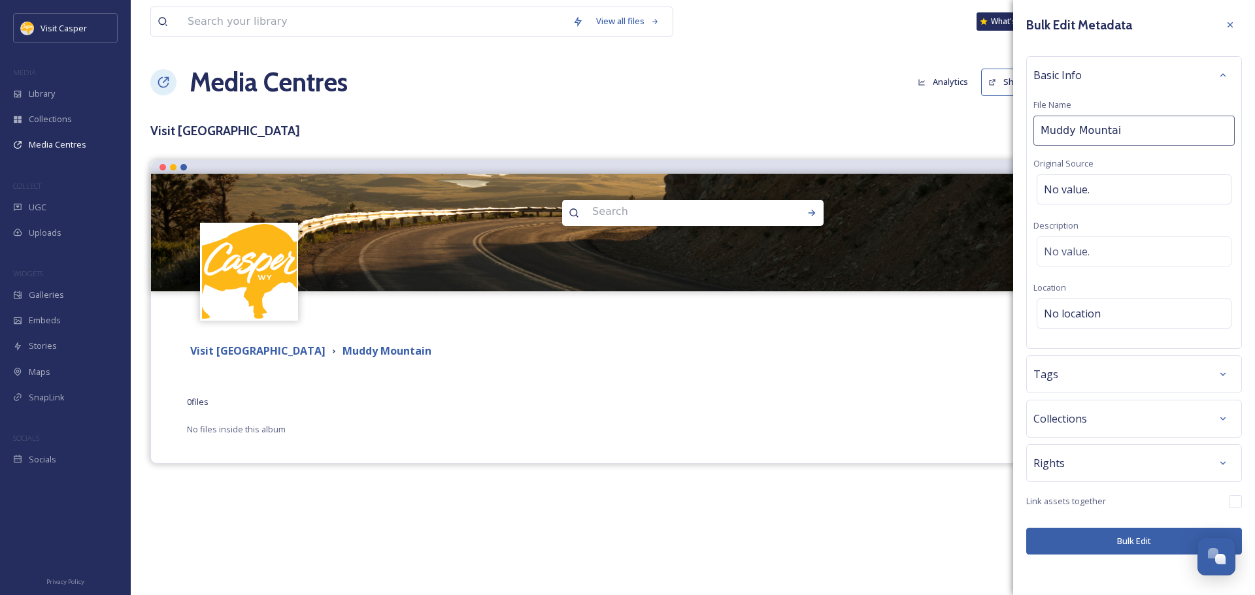
type input "Muddy Mountain"
click at [1091, 250] on div "No value." at bounding box center [1133, 252] width 195 height 30
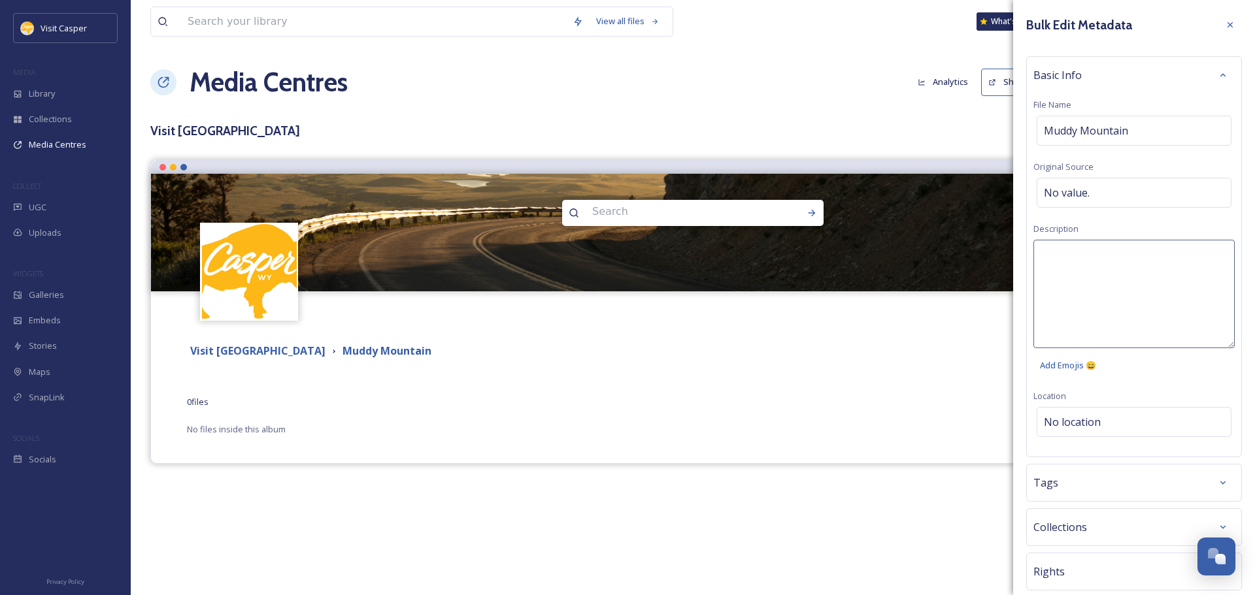
click at [1093, 273] on textarea at bounding box center [1133, 294] width 201 height 108
type textarea "Trails, wildlife, and scenic views from Muddy Mountain"
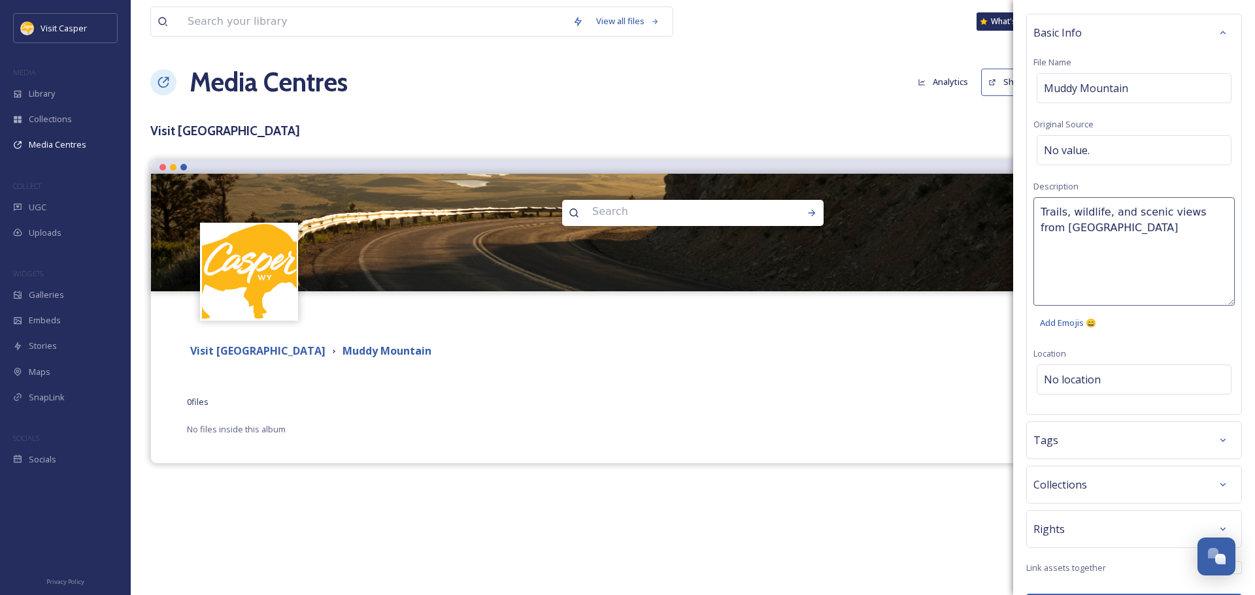
scroll to position [65, 0]
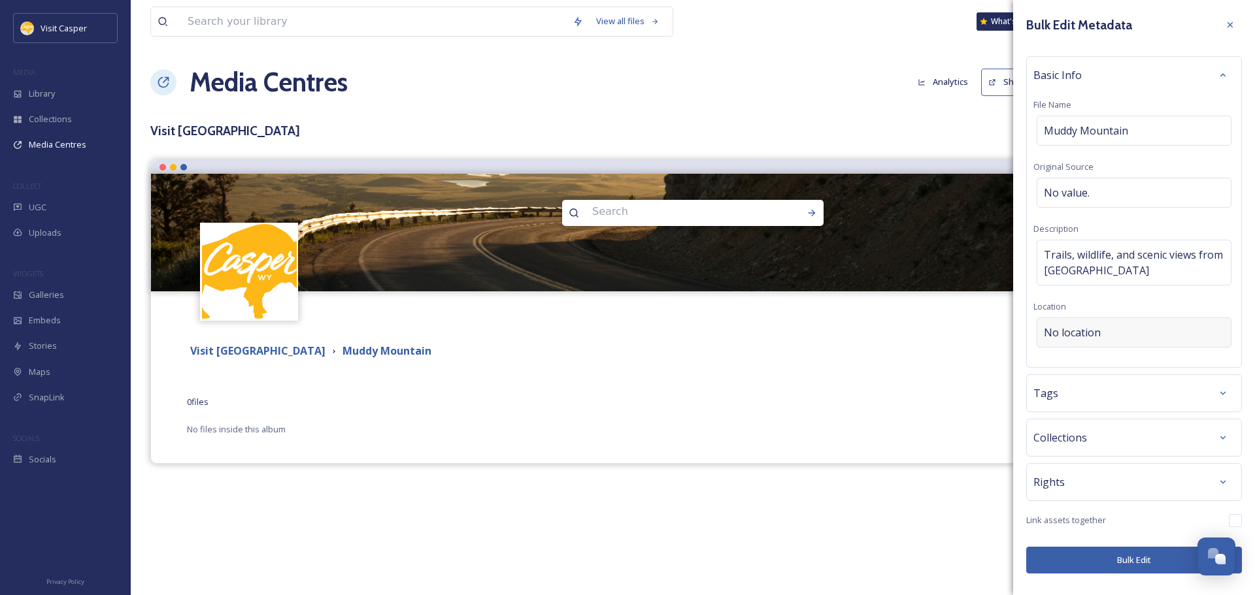
click at [1093, 359] on div "Basic Info File Name Muddy Mountain Original Source No value. Description Trail…" at bounding box center [1134, 212] width 216 height 312
click at [1091, 333] on span "No location" at bounding box center [1072, 333] width 57 height 16
click at [1091, 331] on input at bounding box center [1133, 332] width 193 height 29
type input "Muddy Mountain"
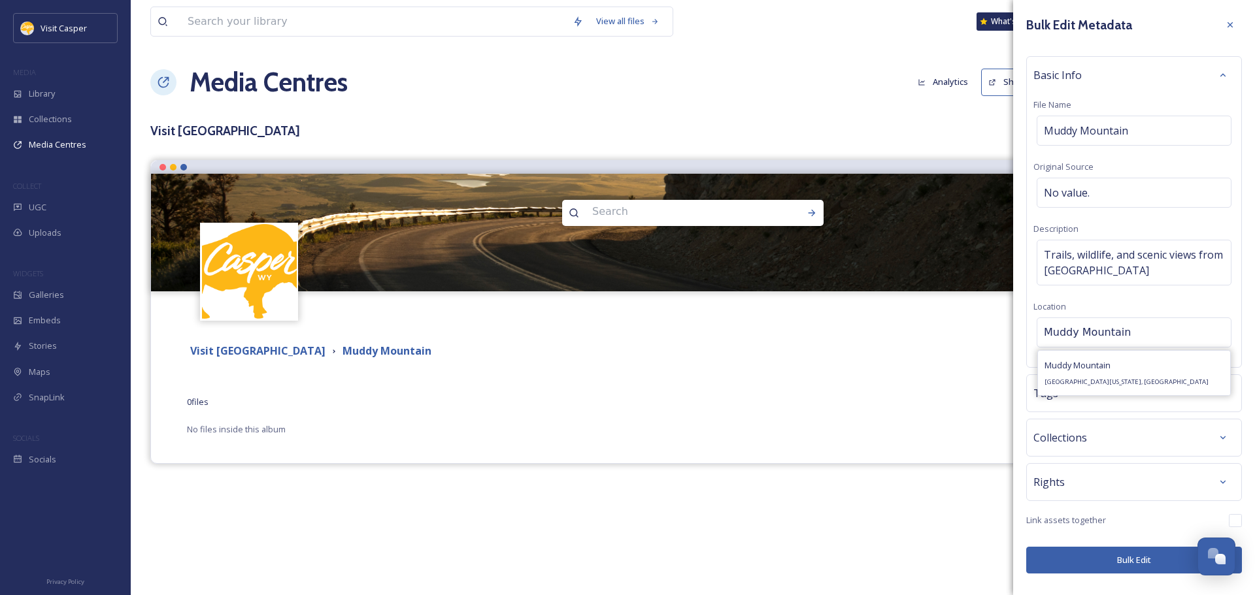
drag, startPoint x: 1103, startPoint y: 369, endPoint x: 1104, endPoint y: 378, distance: 9.9
click at [1104, 371] on span "Muddy Mountain" at bounding box center [1077, 365] width 66 height 12
click at [1079, 393] on div "Tags" at bounding box center [1133, 394] width 201 height 24
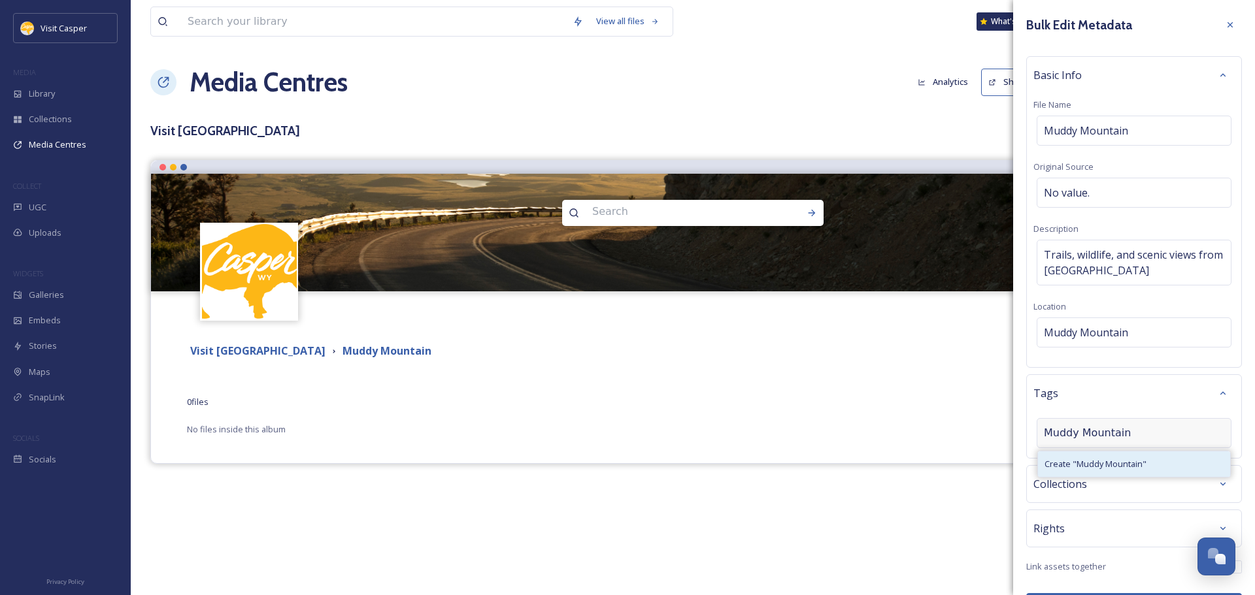
type input "Muddy Mountain"
click at [1080, 463] on span "Create " Muddy Mountain "" at bounding box center [1095, 464] width 102 height 12
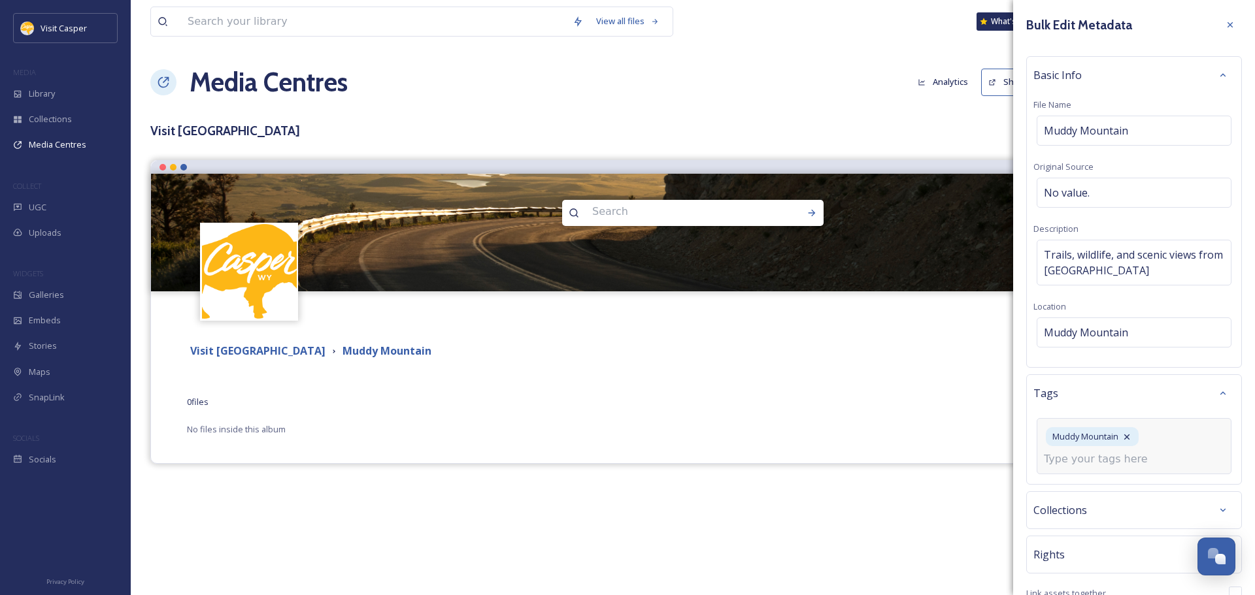
click at [1109, 462] on input at bounding box center [1109, 460] width 131 height 16
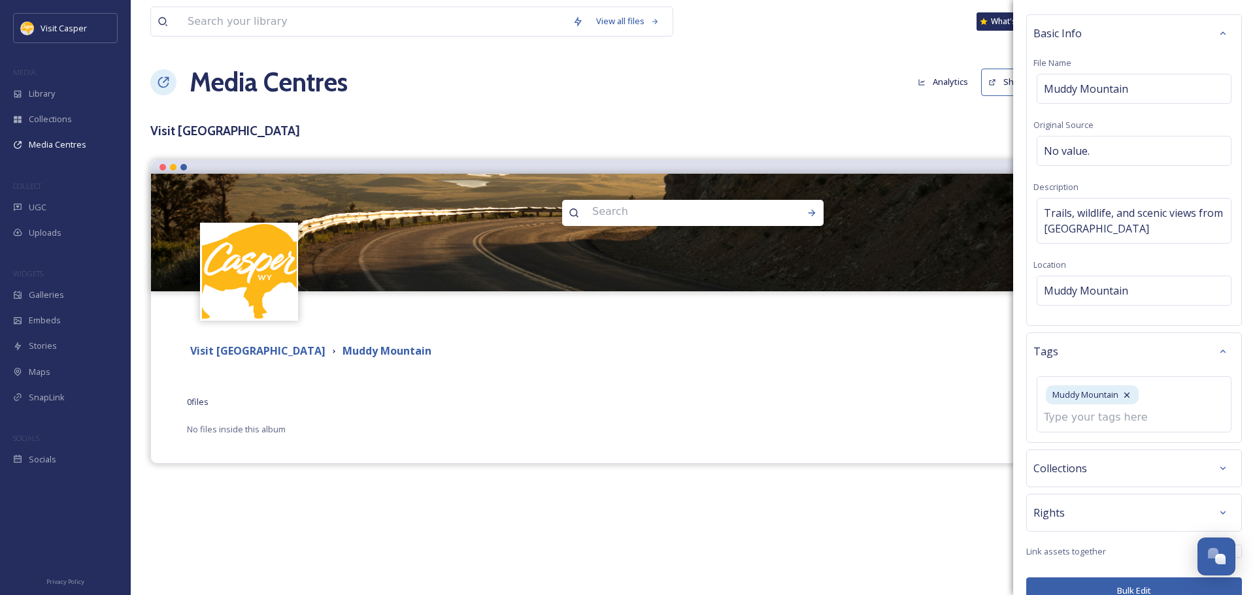
scroll to position [64, 0]
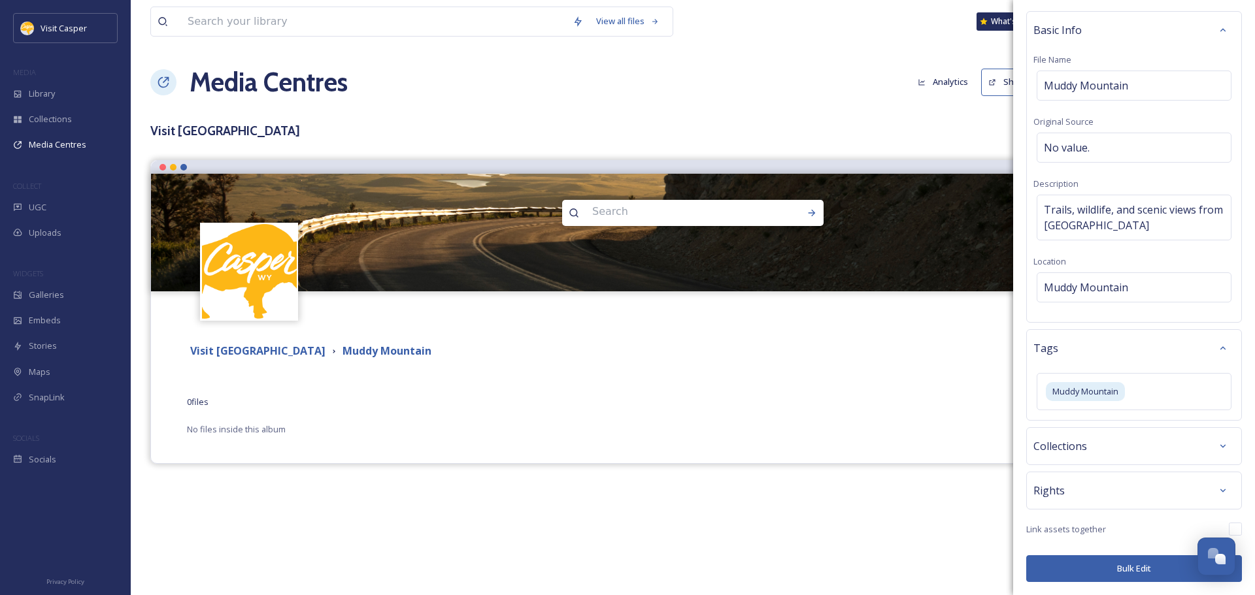
click at [1087, 453] on div "Collections" at bounding box center [1133, 447] width 201 height 24
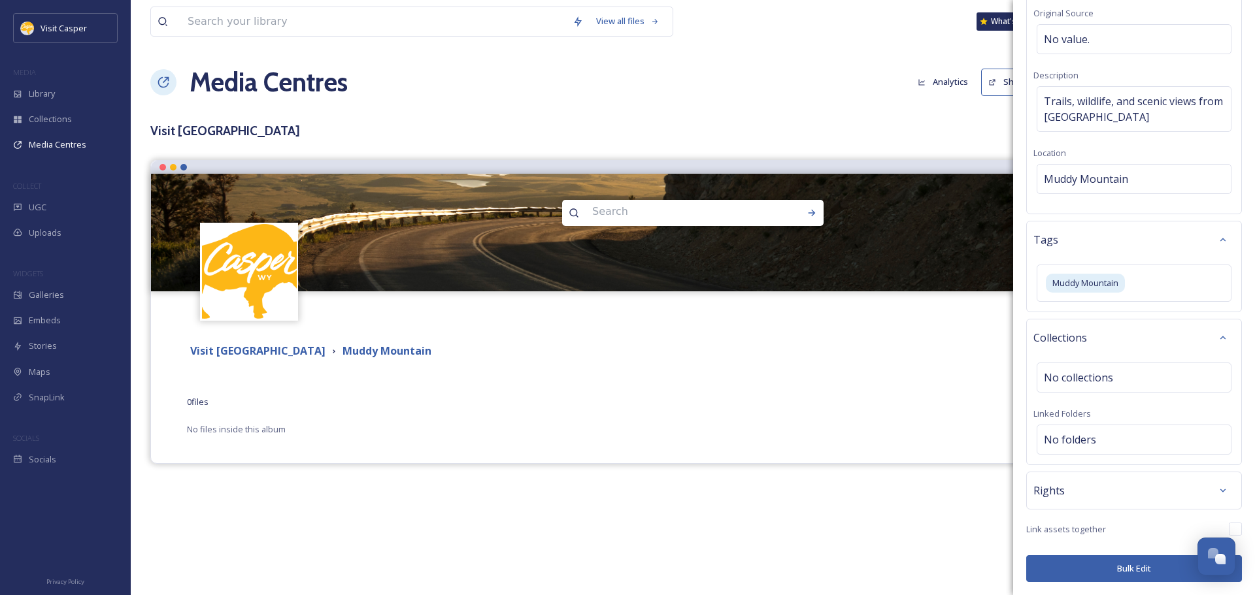
click at [1144, 330] on div "Collections" at bounding box center [1133, 338] width 201 height 24
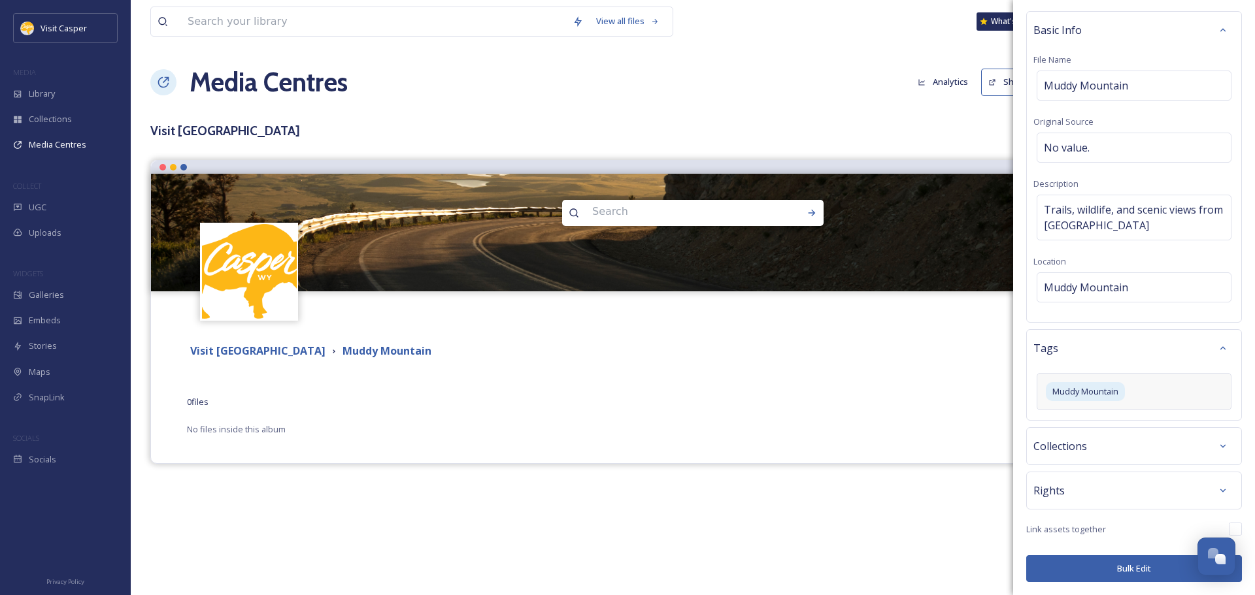
scroll to position [45, 0]
click at [1131, 565] on button "Bulk Edit" at bounding box center [1134, 568] width 216 height 27
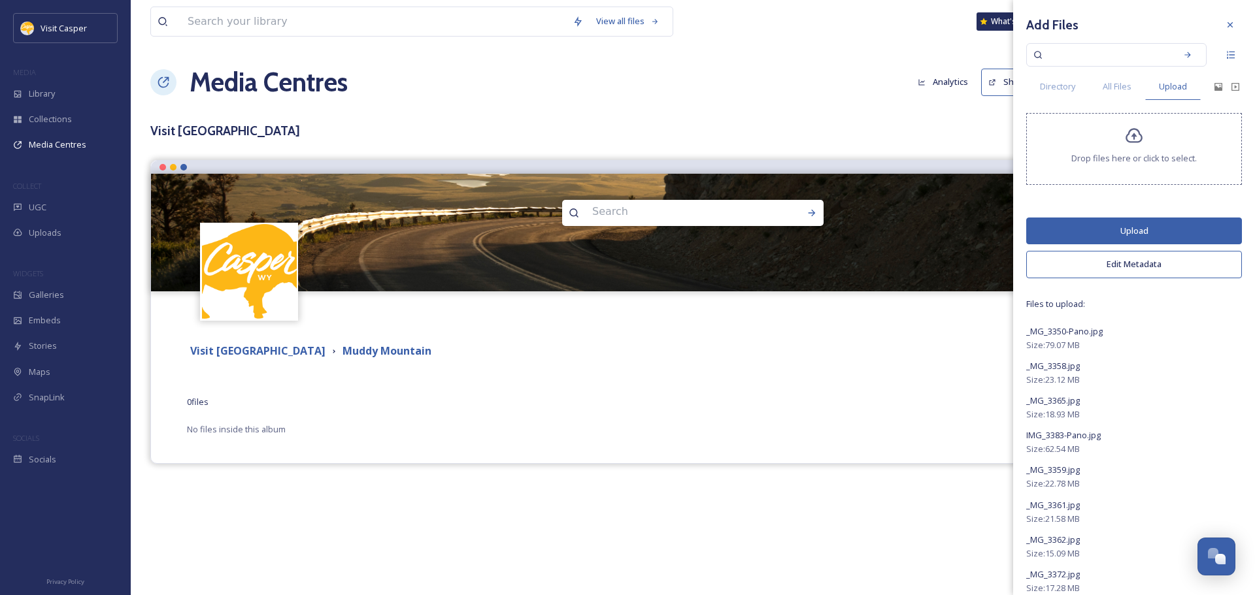
click at [1117, 232] on button "Upload" at bounding box center [1134, 231] width 216 height 27
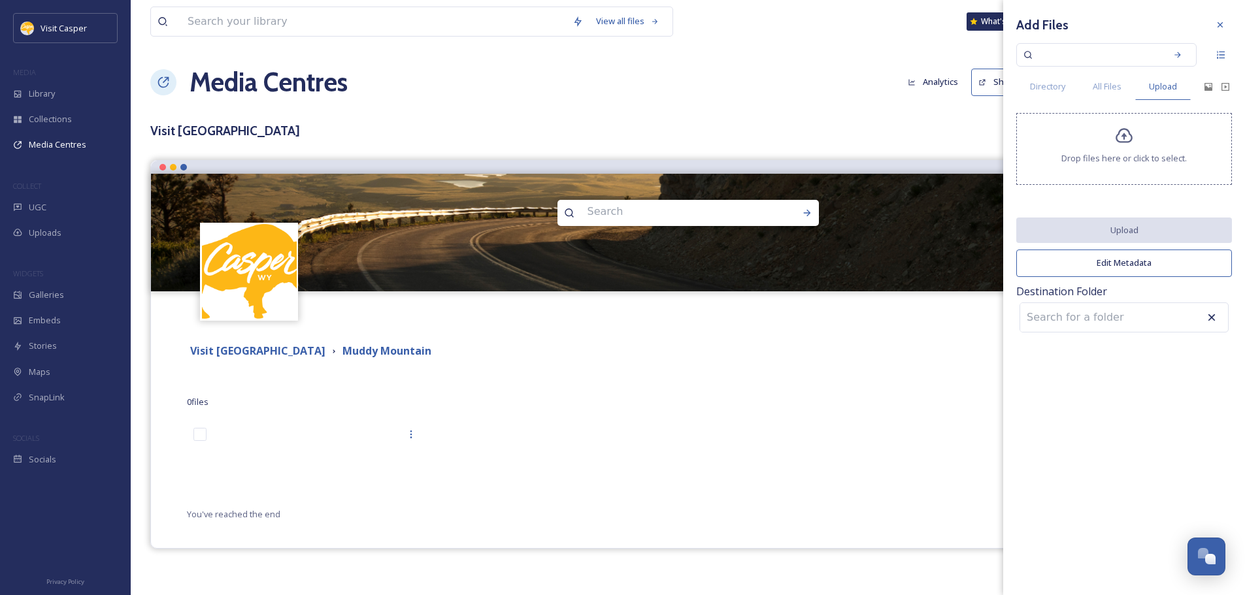
scroll to position [0, 0]
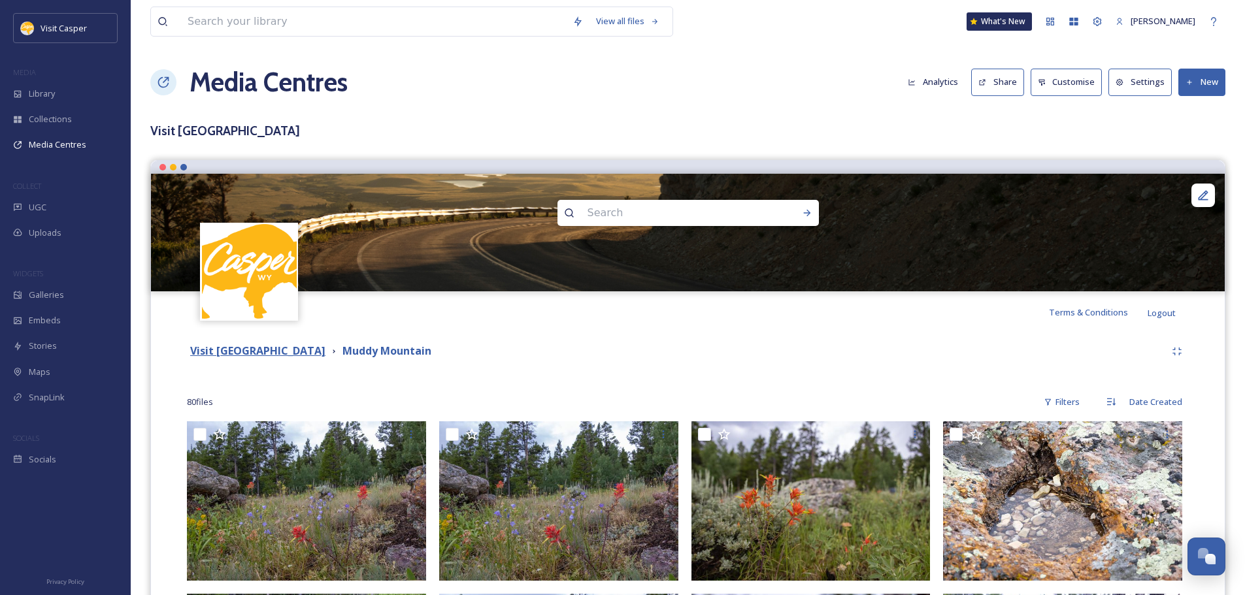
drag, startPoint x: 280, startPoint y: 342, endPoint x: 287, endPoint y: 348, distance: 9.3
click at [280, 342] on div "Visit [GEOGRAPHIC_DATA] [GEOGRAPHIC_DATA]" at bounding box center [688, 352] width 1002 height 24
drag, startPoint x: 289, startPoint y: 350, endPoint x: 299, endPoint y: 340, distance: 13.4
click at [290, 350] on strong "Visit [GEOGRAPHIC_DATA]" at bounding box center [257, 351] width 135 height 14
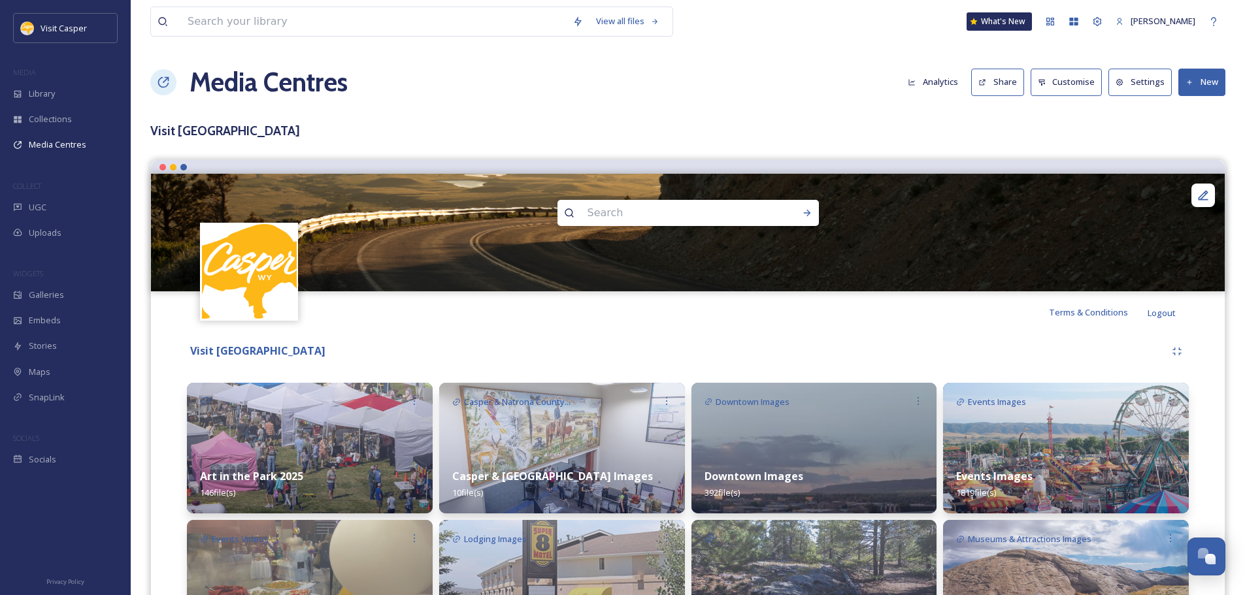
scroll to position [261, 0]
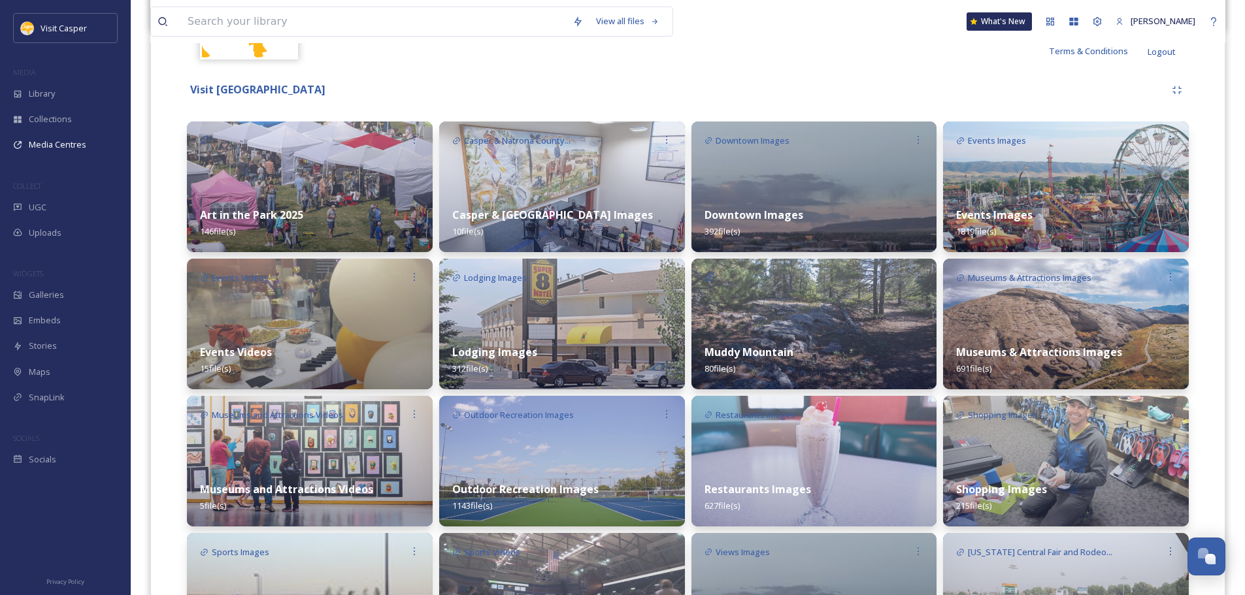
click at [294, 327] on img at bounding box center [310, 324] width 246 height 131
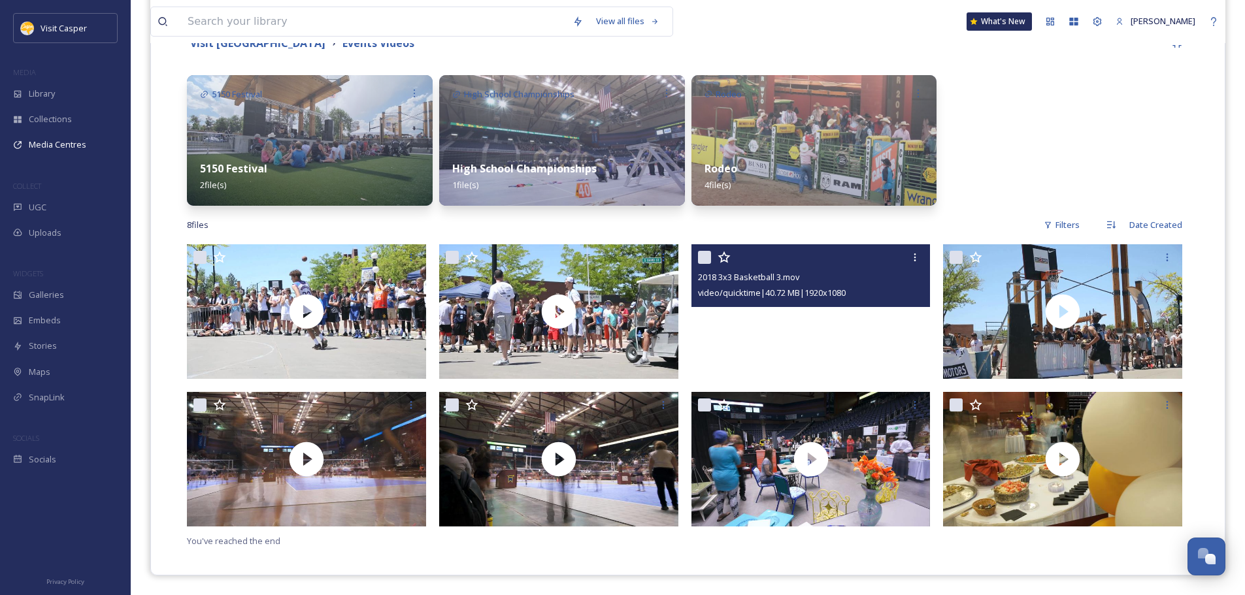
scroll to position [112, 0]
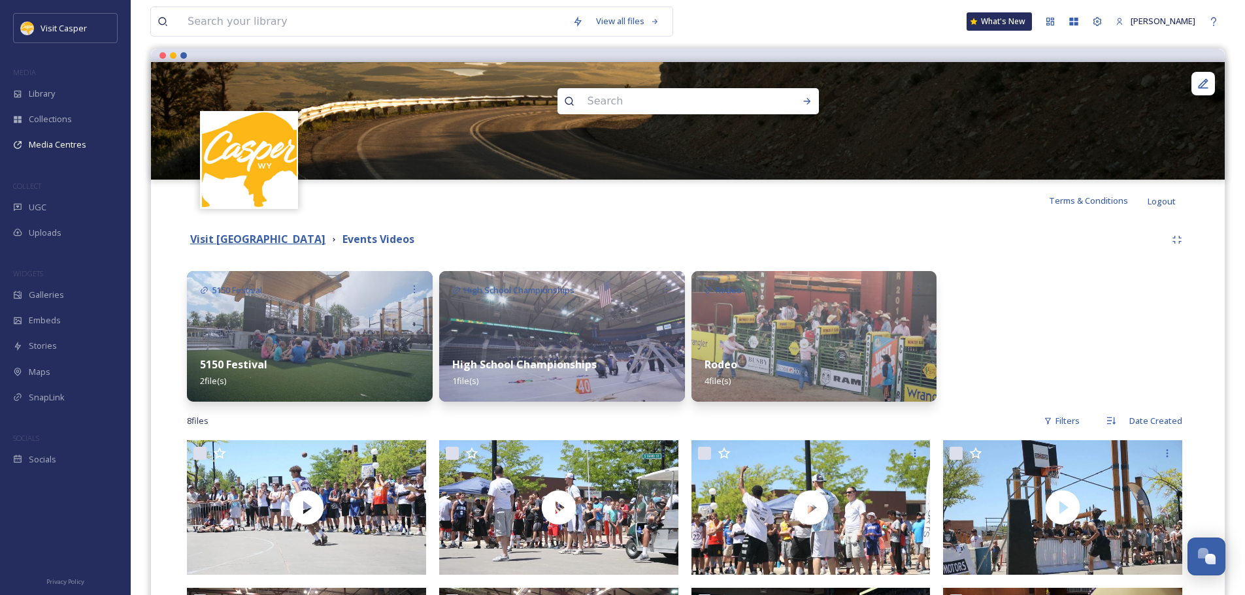
click at [288, 244] on strong "Visit [GEOGRAPHIC_DATA]" at bounding box center [257, 239] width 135 height 14
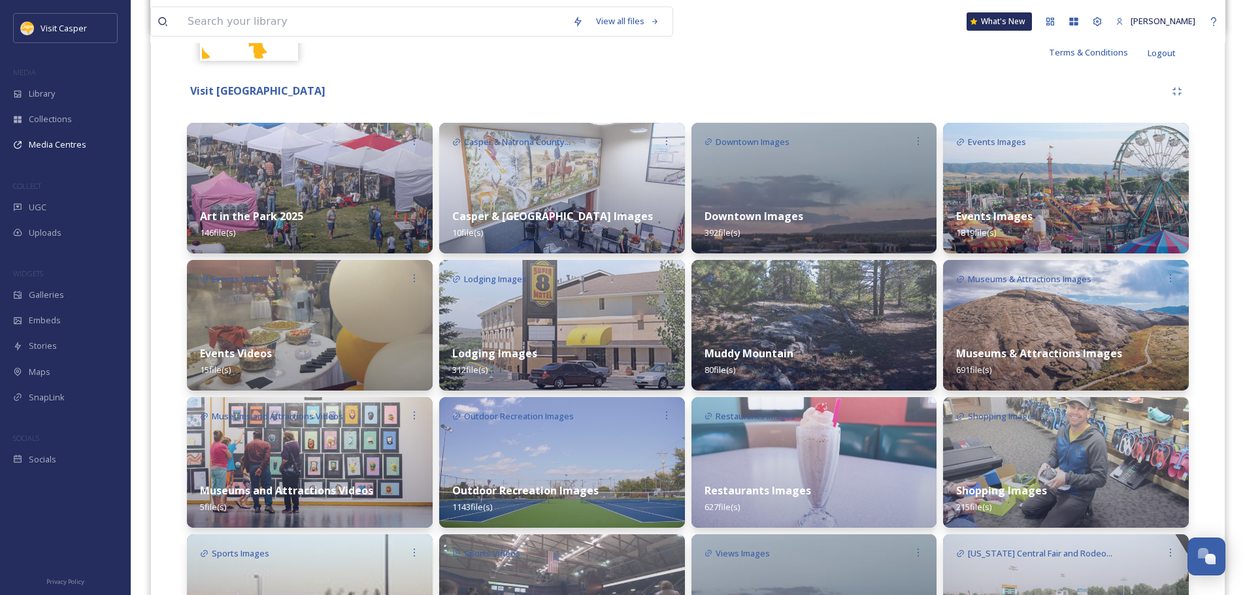
scroll to position [261, 0]
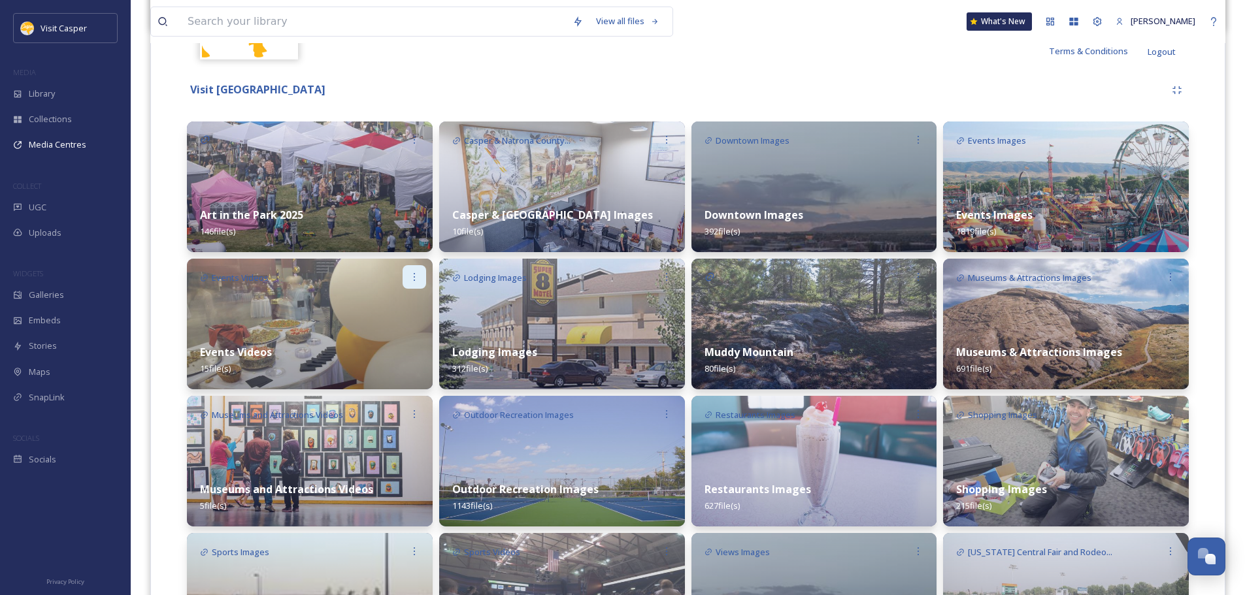
click at [412, 277] on icon at bounding box center [414, 277] width 10 height 10
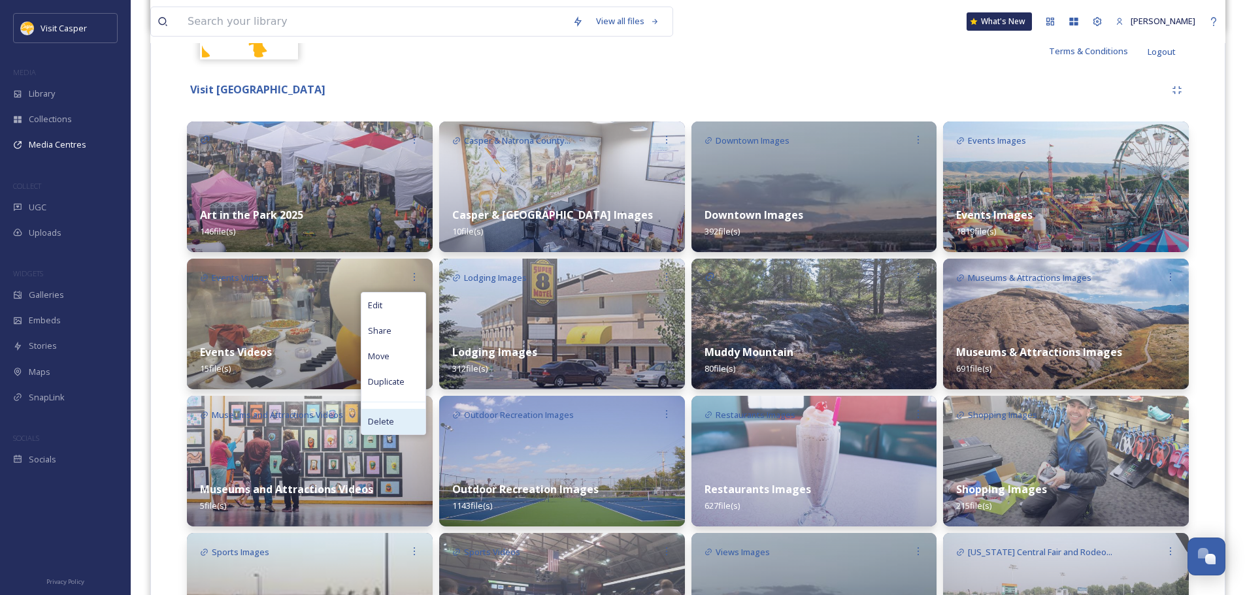
click at [385, 424] on span "Delete" at bounding box center [381, 422] width 26 height 12
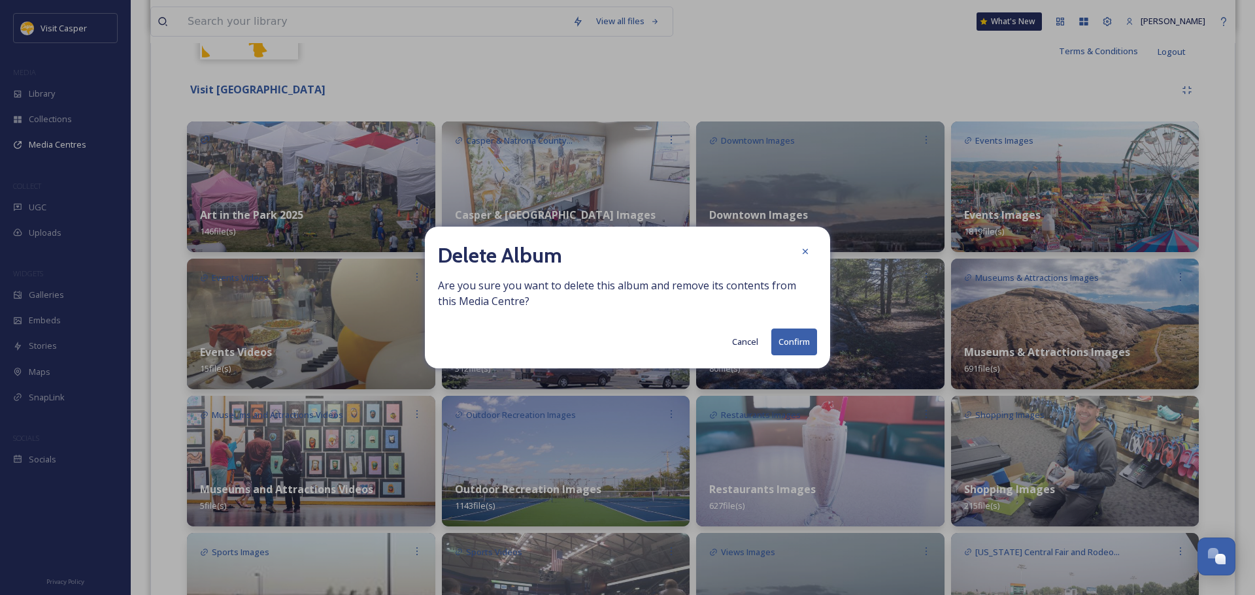
click at [789, 344] on button "Confirm" at bounding box center [794, 342] width 46 height 27
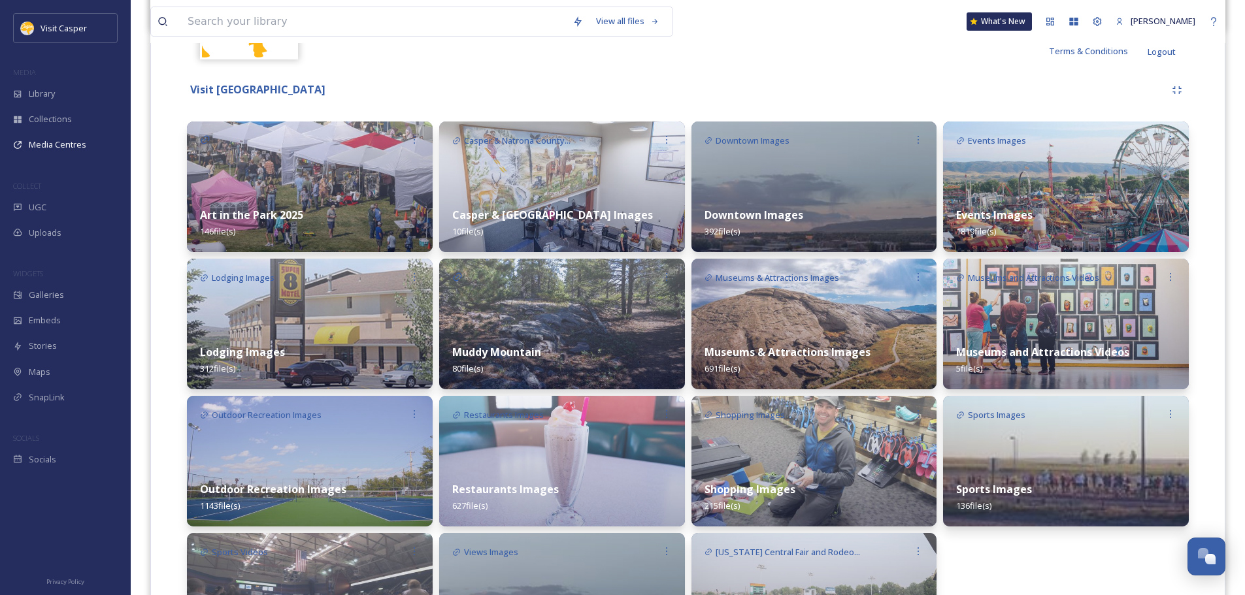
click at [1016, 220] on strong "Events Images" at bounding box center [994, 215] width 76 height 14
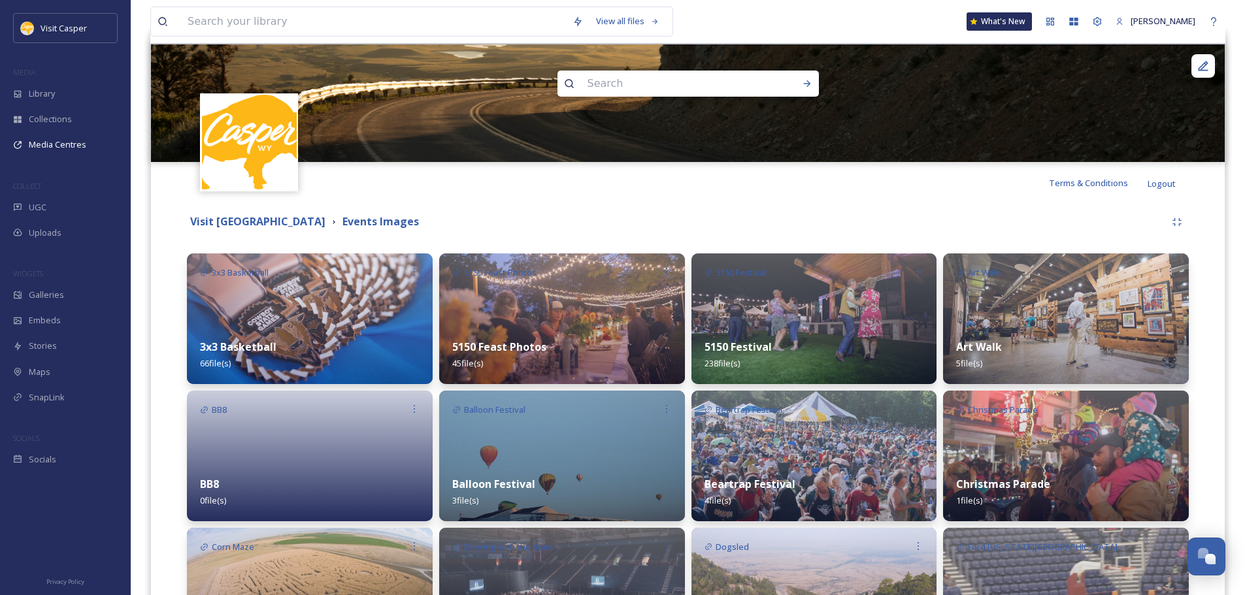
scroll to position [131, 0]
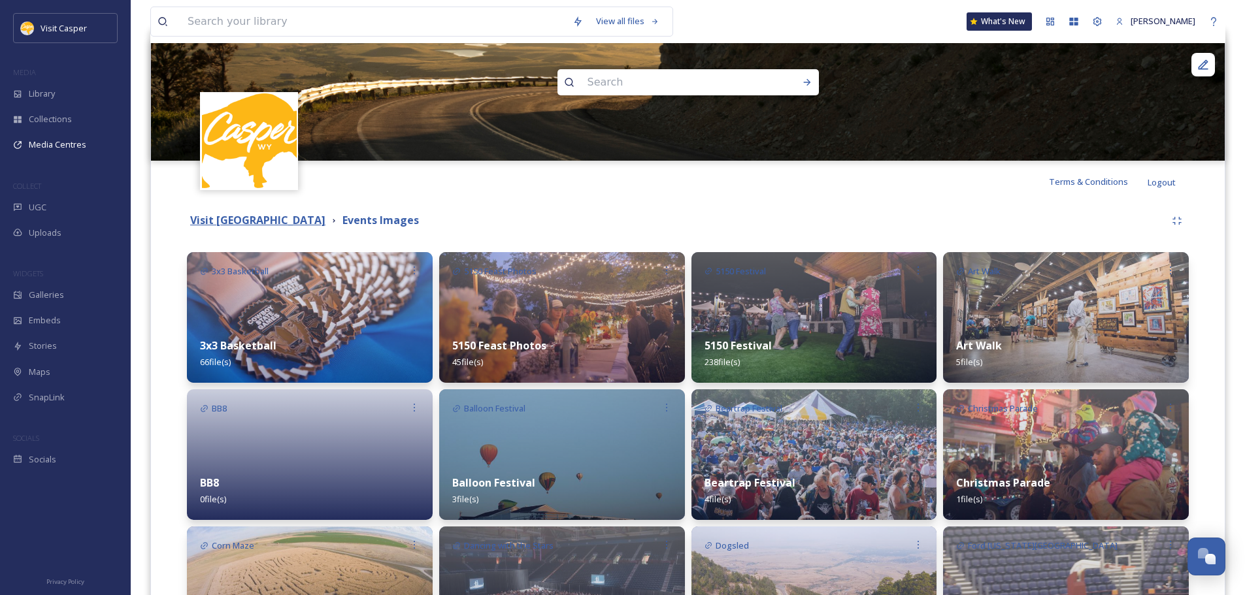
click at [288, 227] on strong "Visit [GEOGRAPHIC_DATA]" at bounding box center [257, 220] width 135 height 14
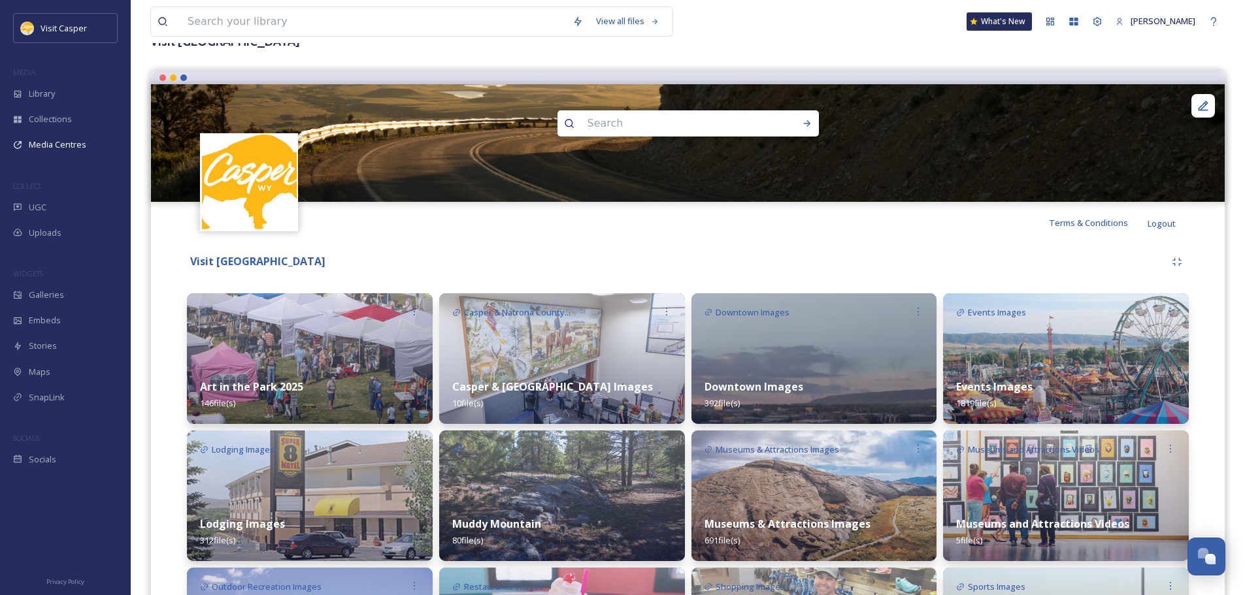
scroll to position [196, 0]
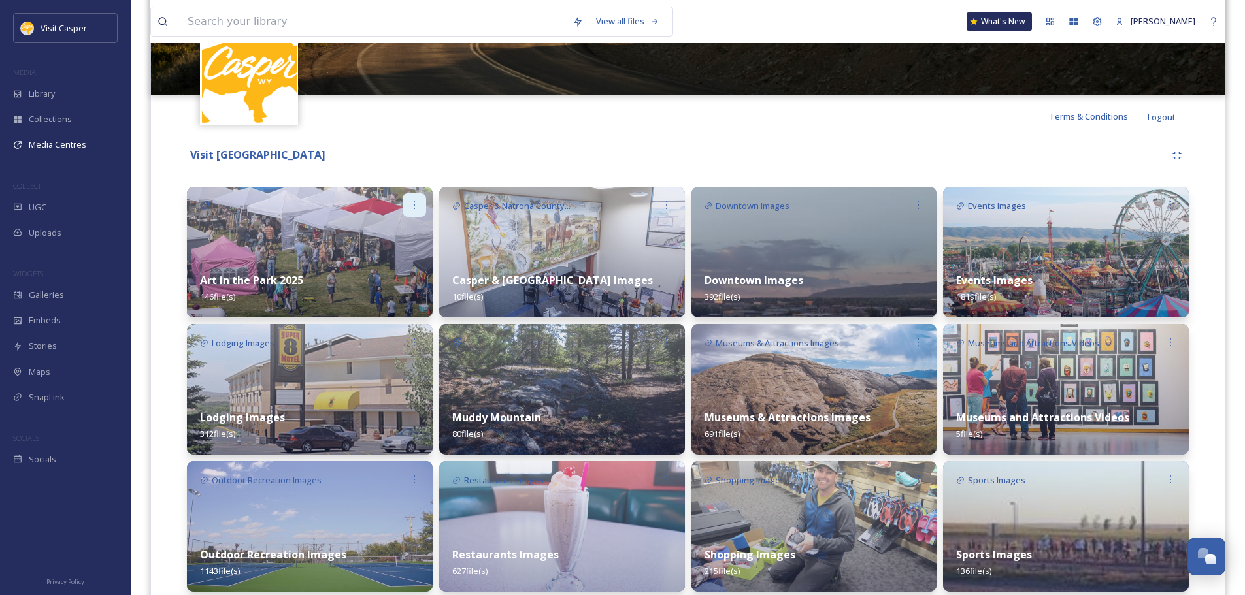
click at [415, 201] on icon at bounding box center [414, 205] width 10 height 10
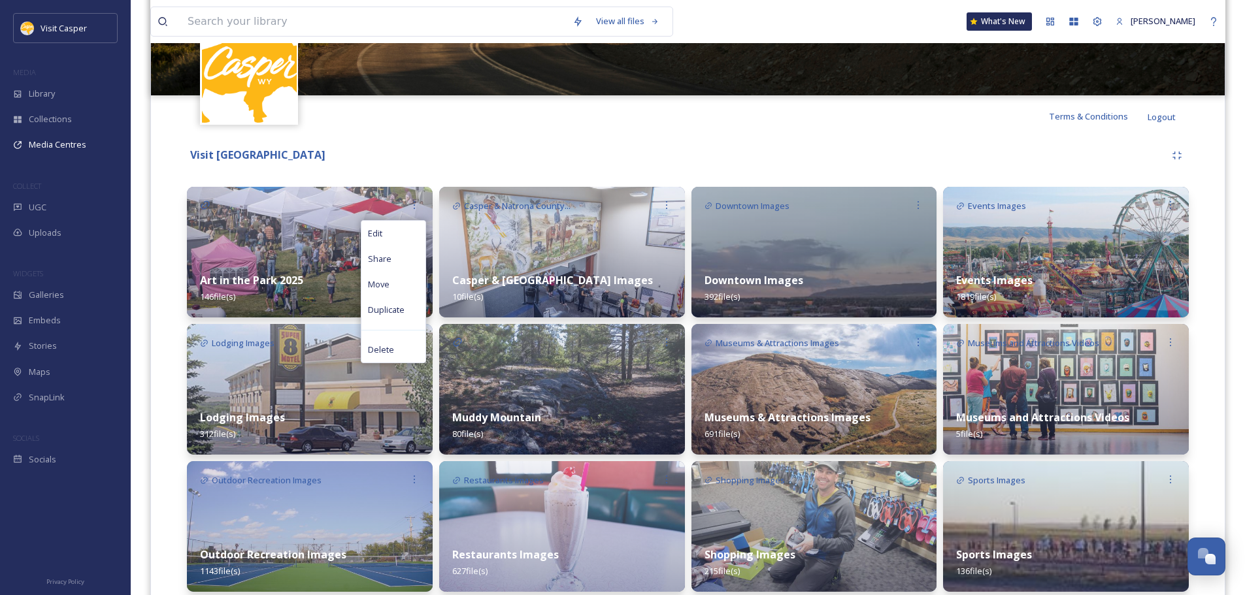
click at [388, 281] on span "Move" at bounding box center [379, 284] width 22 height 12
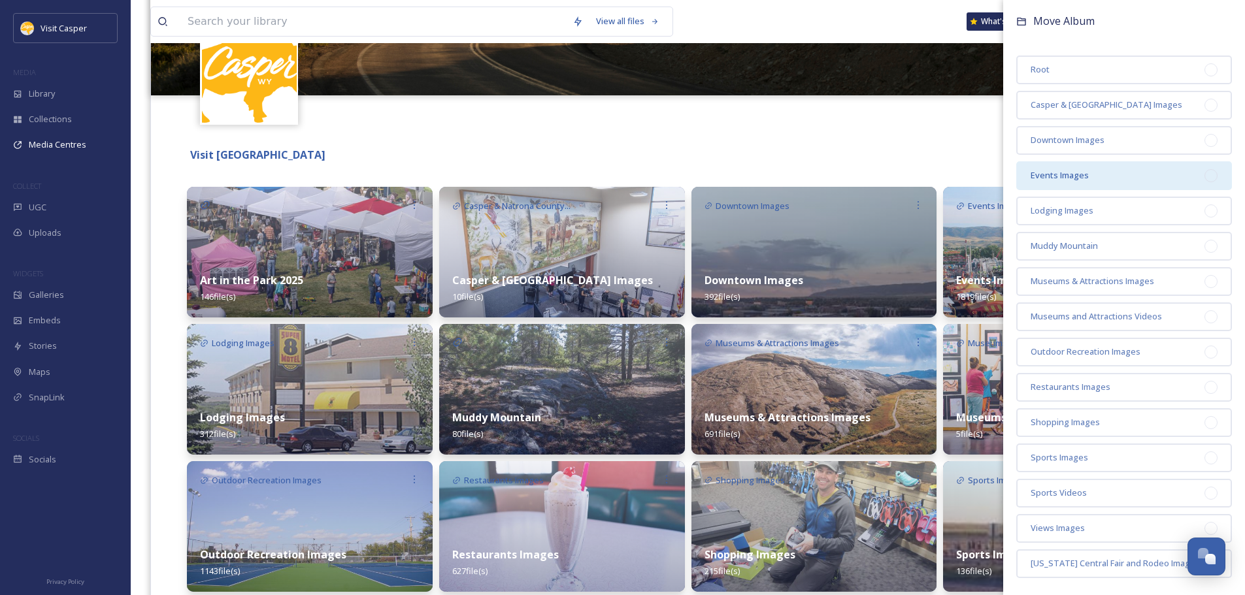
click at [1159, 190] on div "Events Images" at bounding box center [1124, 175] width 216 height 29
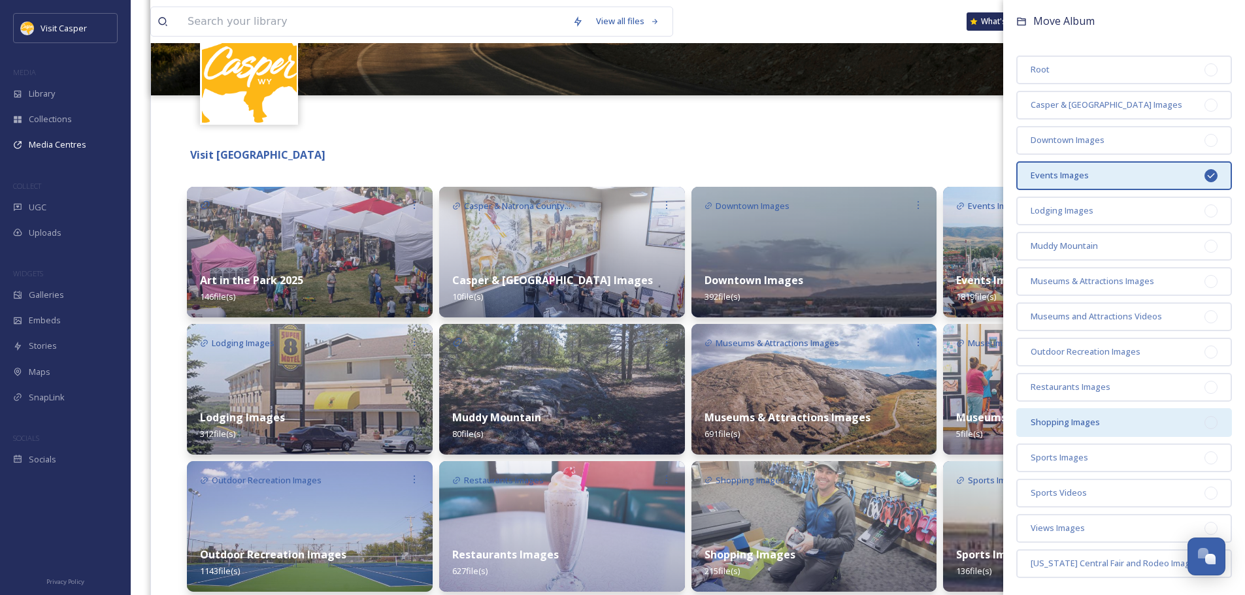
scroll to position [61, 0]
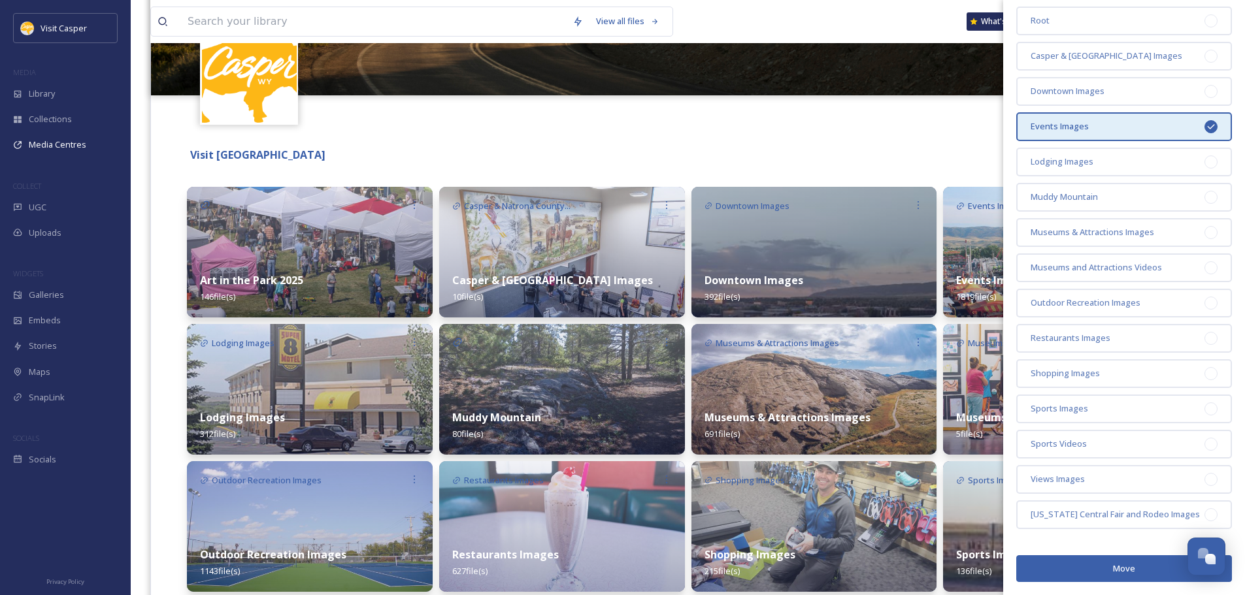
click at [1125, 576] on button "Move" at bounding box center [1124, 568] width 216 height 27
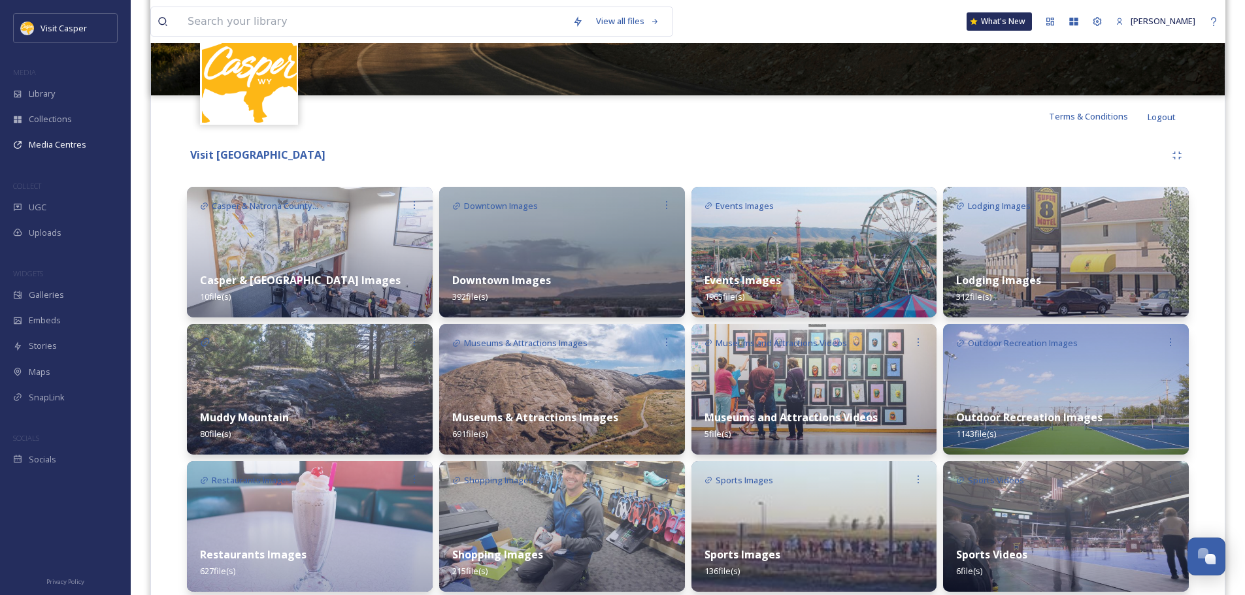
click at [740, 248] on img at bounding box center [814, 252] width 246 height 131
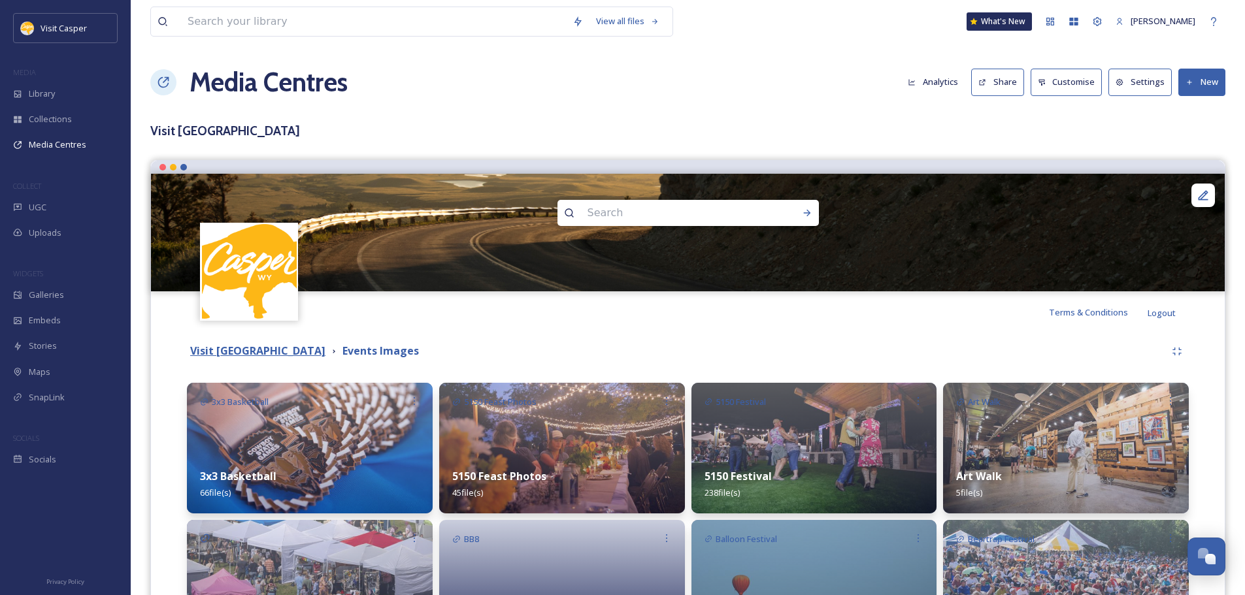
click at [297, 346] on strong "Visit [GEOGRAPHIC_DATA]" at bounding box center [257, 351] width 135 height 14
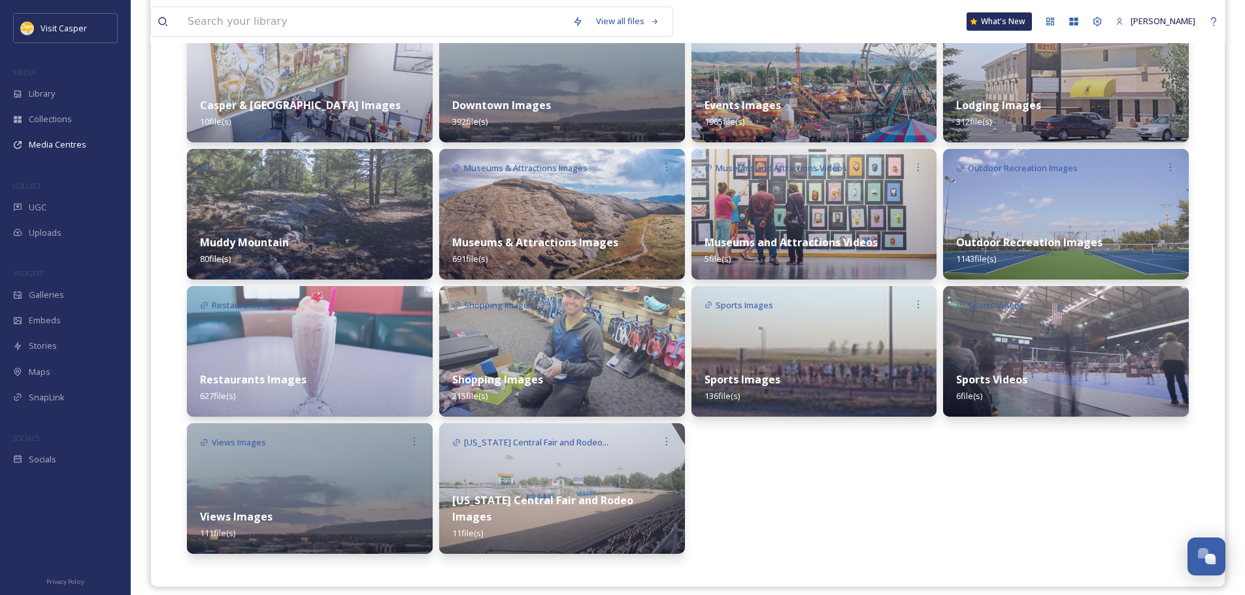
scroll to position [383, 0]
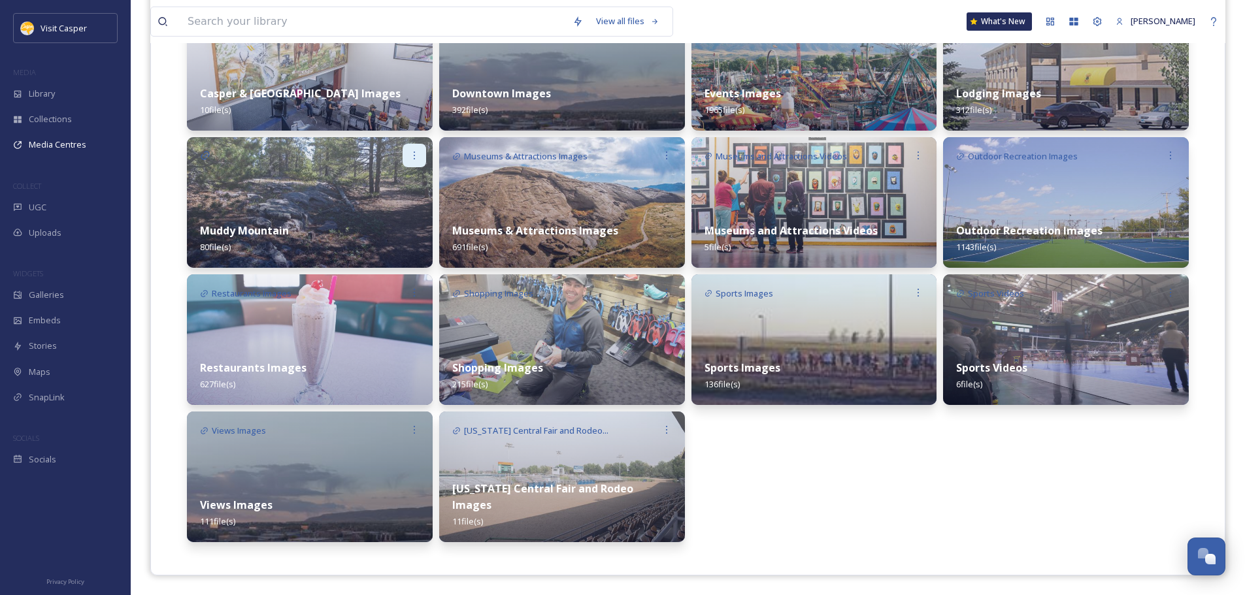
click at [412, 157] on icon at bounding box center [414, 155] width 10 height 10
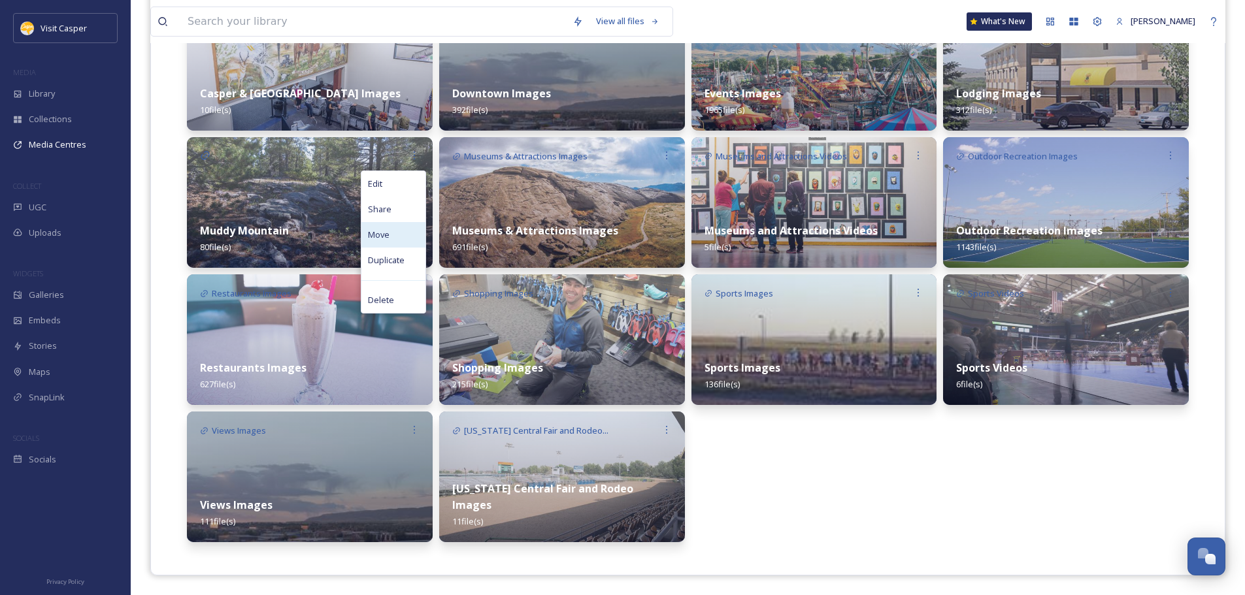
click at [371, 237] on span "Move" at bounding box center [379, 235] width 22 height 12
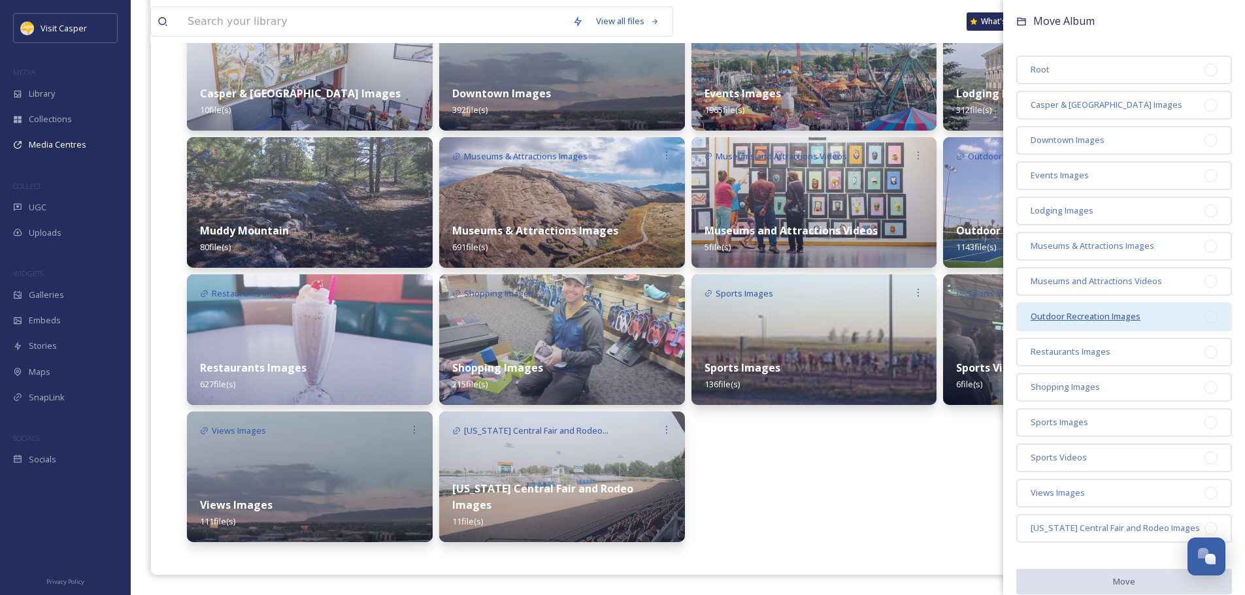
click at [1132, 322] on span "Outdoor Recreation Images" at bounding box center [1086, 316] width 110 height 12
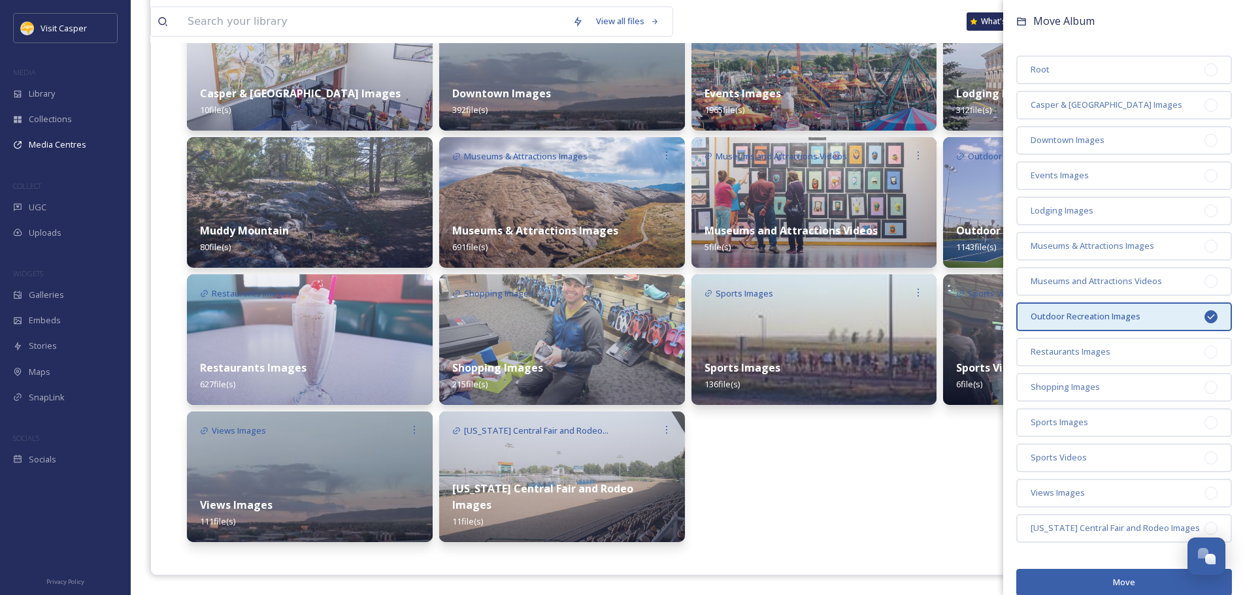
click at [1125, 589] on button "Move" at bounding box center [1124, 582] width 216 height 27
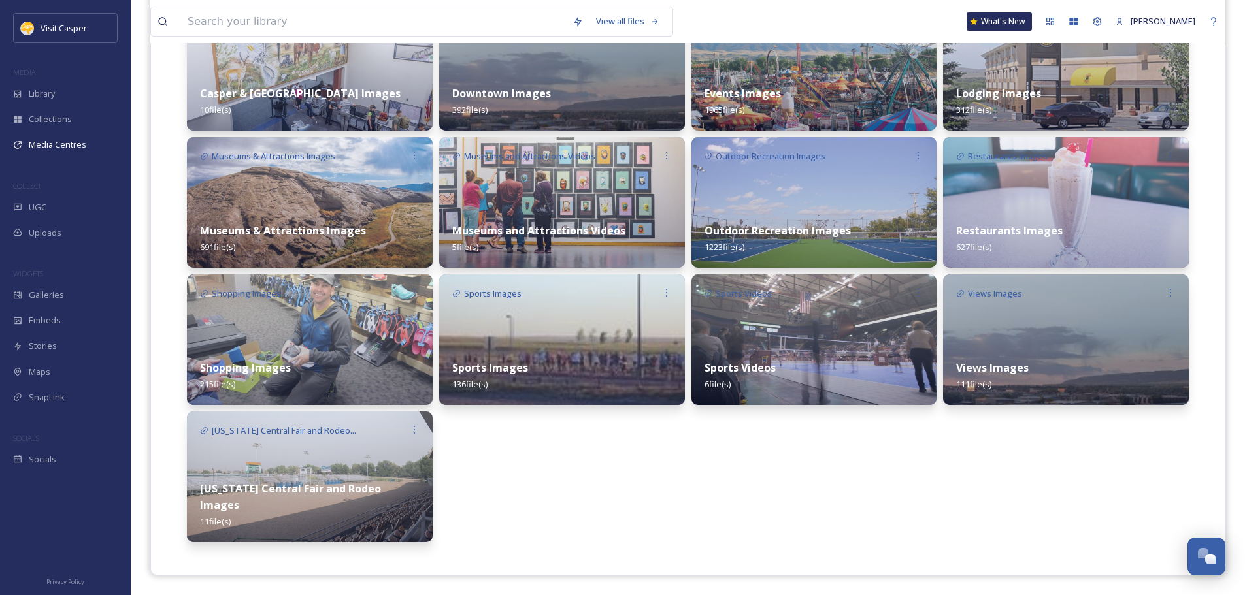
click at [791, 210] on div "Outdoor Recreation Images 1223 file(s)" at bounding box center [814, 239] width 246 height 58
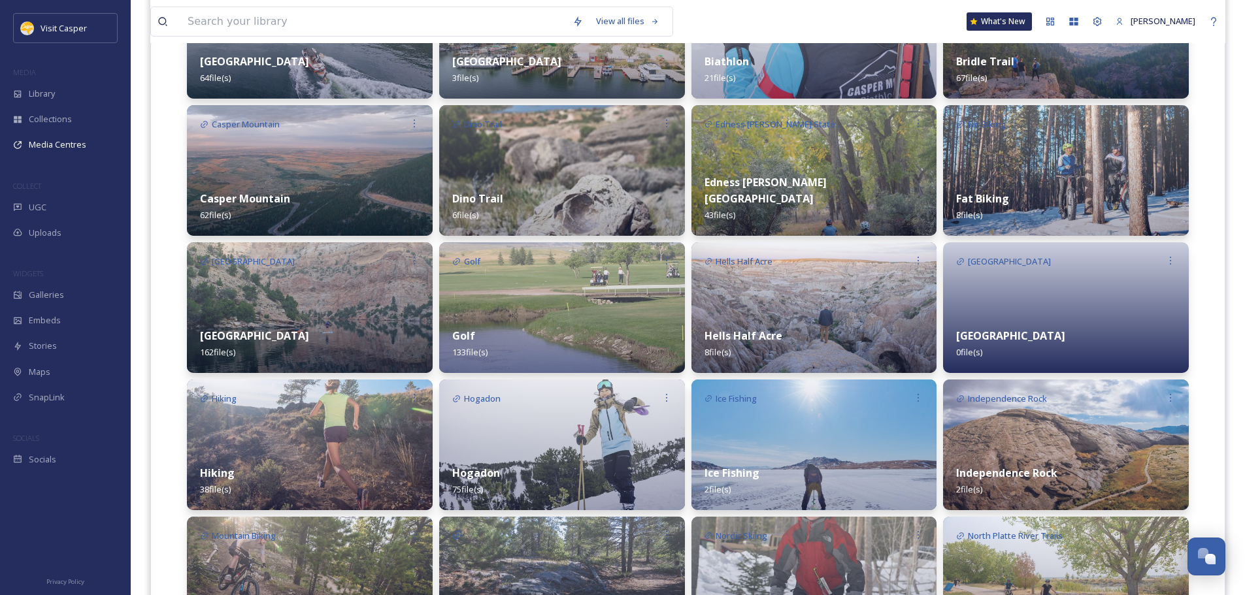
scroll to position [392, 0]
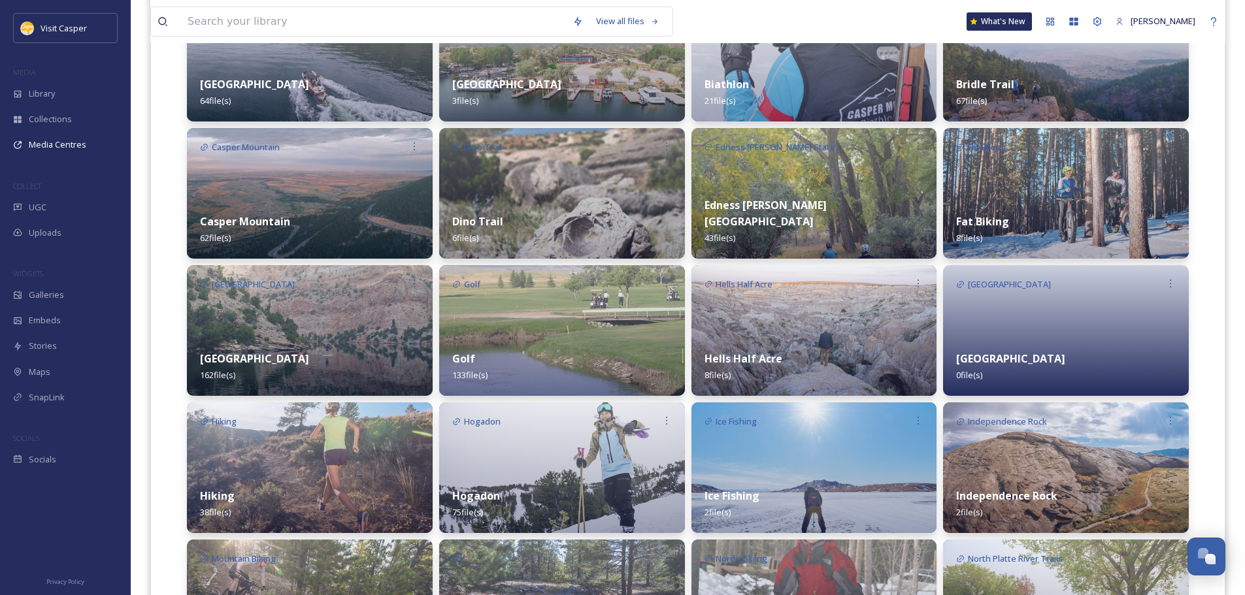
click at [852, 183] on img at bounding box center [814, 193] width 246 height 131
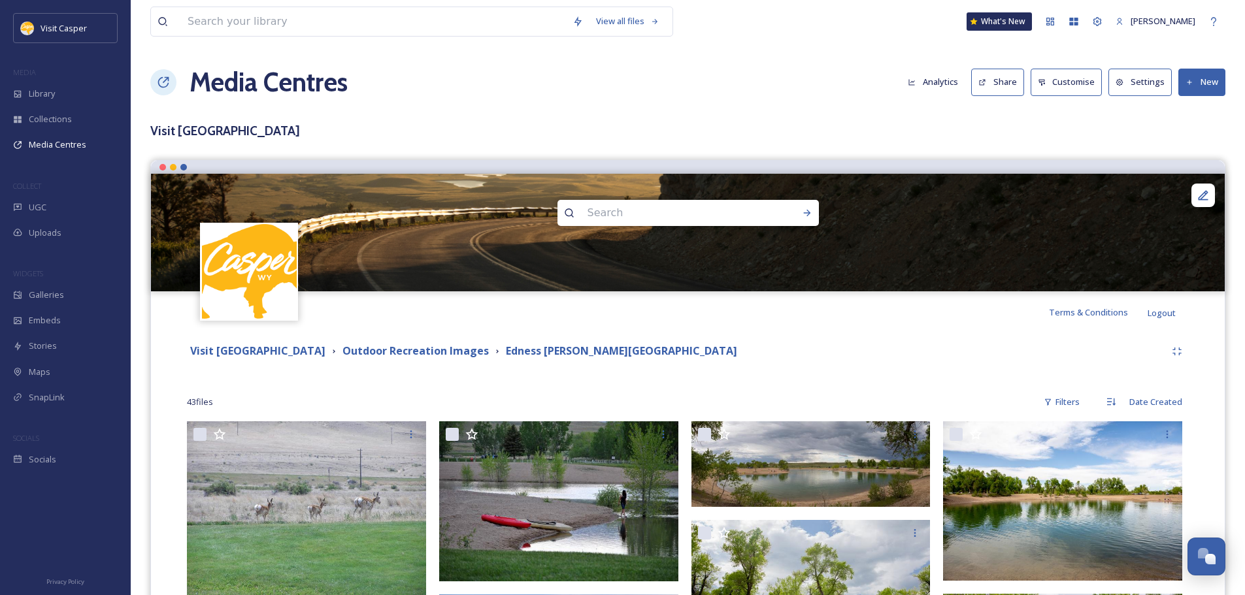
click at [1174, 93] on link "Settings" at bounding box center [1143, 82] width 70 height 27
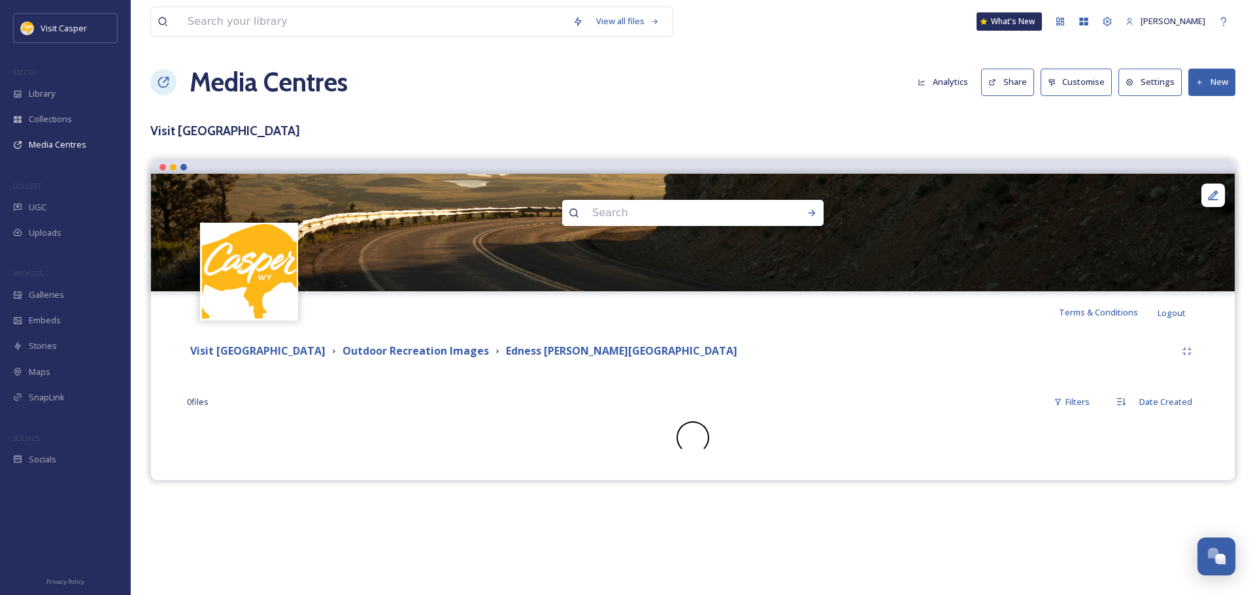
click at [1224, 82] on button "New" at bounding box center [1211, 82] width 47 height 27
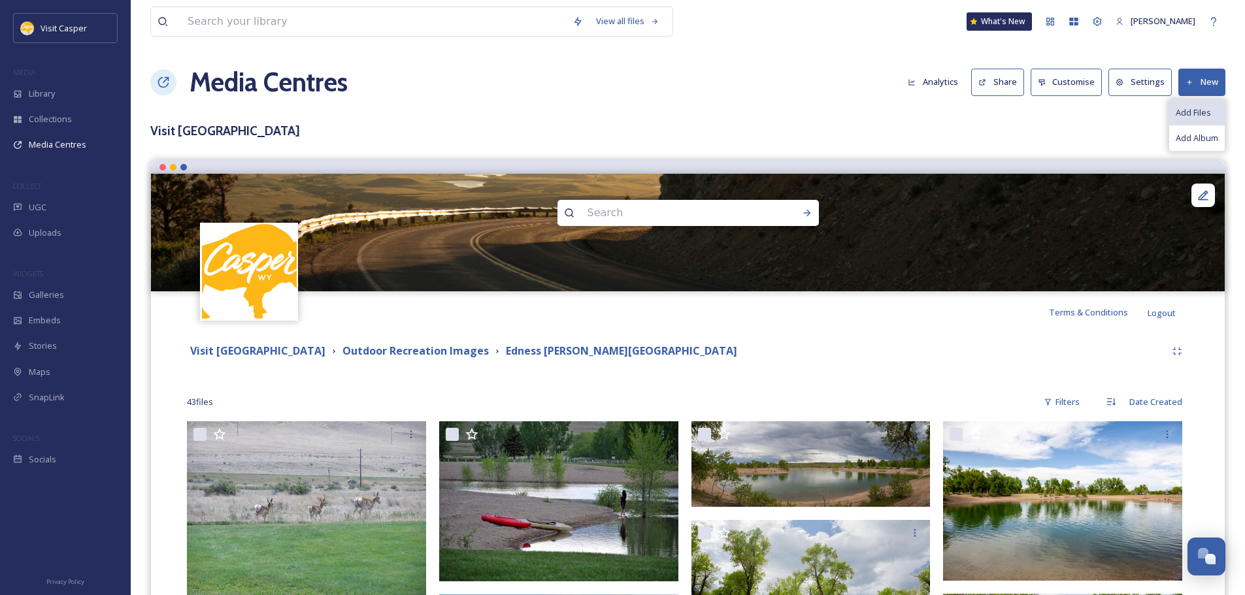
click at [1214, 110] on div "Add Files" at bounding box center [1197, 112] width 56 height 25
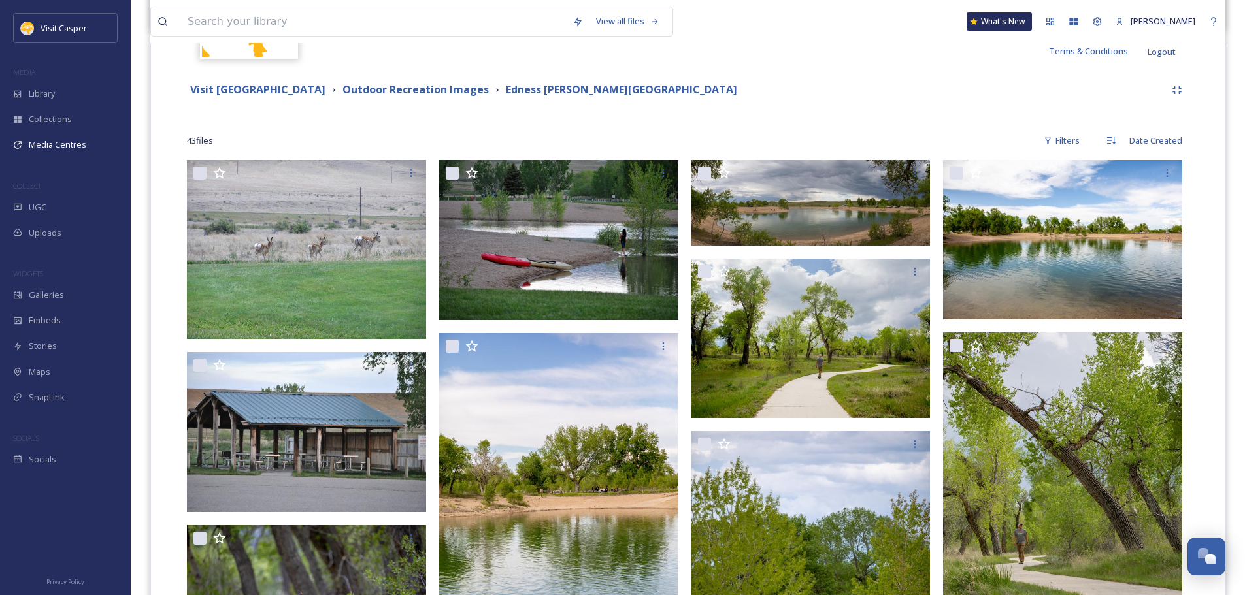
click at [808, 91] on div "Visit Casper Media Center Outdoor Recreation Images Edness Kimball Wilkins Stat…" at bounding box center [676, 90] width 978 height 16
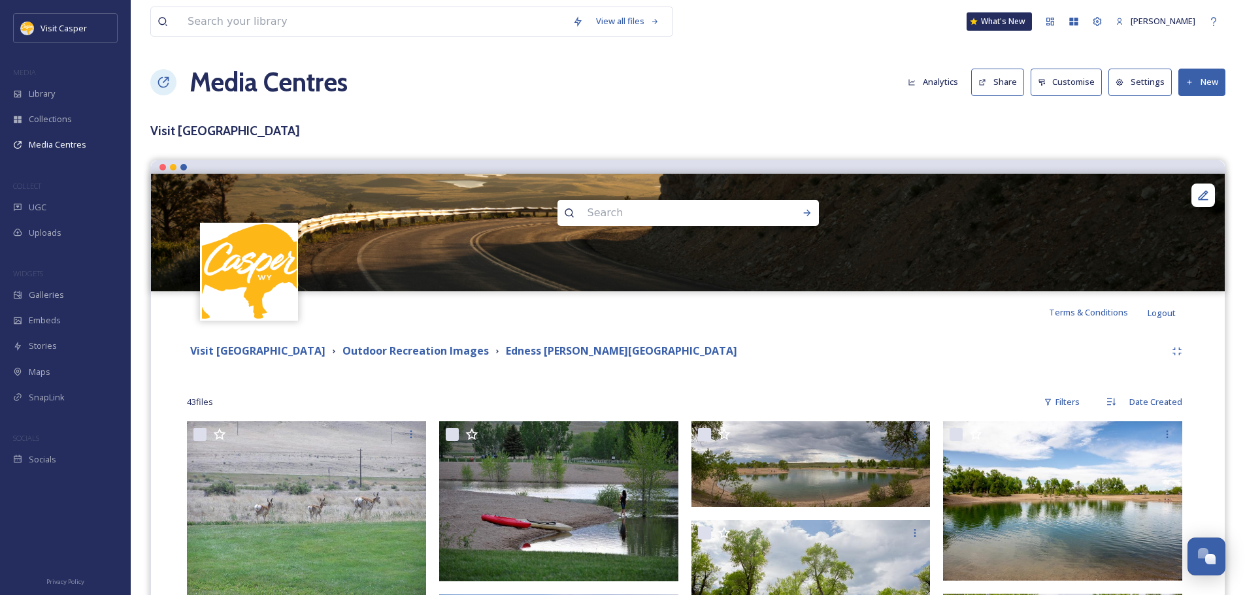
click at [1199, 82] on button "New" at bounding box center [1201, 82] width 47 height 27
click at [1203, 120] on div "Add Files" at bounding box center [1197, 112] width 56 height 25
click at [619, 348] on strong "Edness [PERSON_NAME][GEOGRAPHIC_DATA]" at bounding box center [621, 351] width 231 height 14
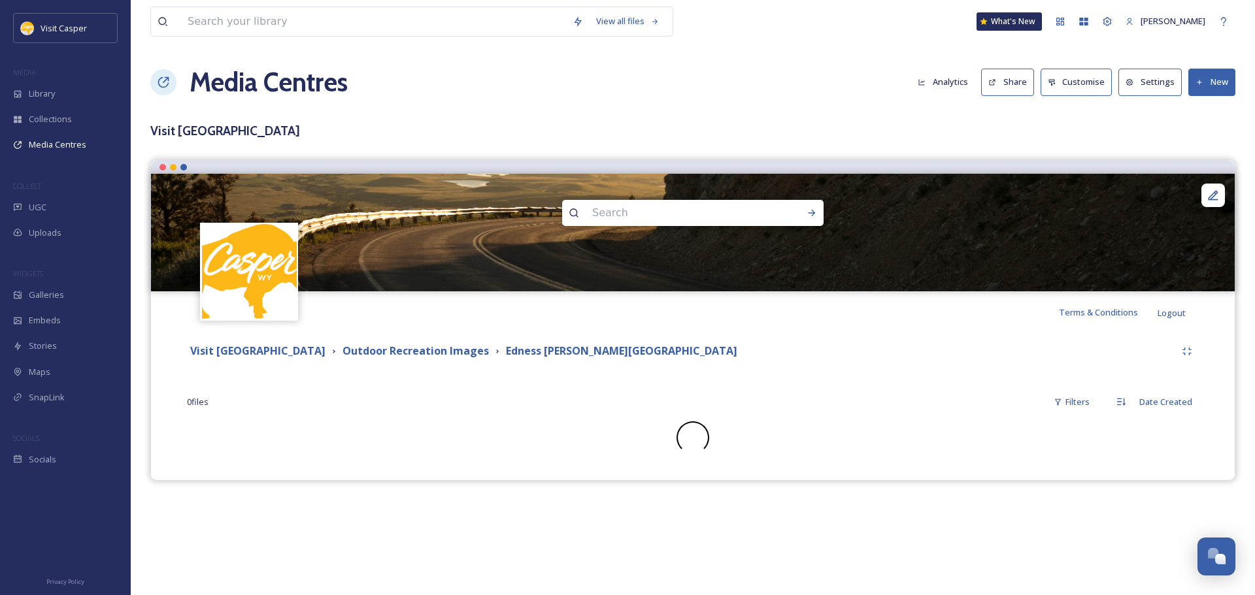
click at [1215, 88] on button "New" at bounding box center [1211, 82] width 47 height 27
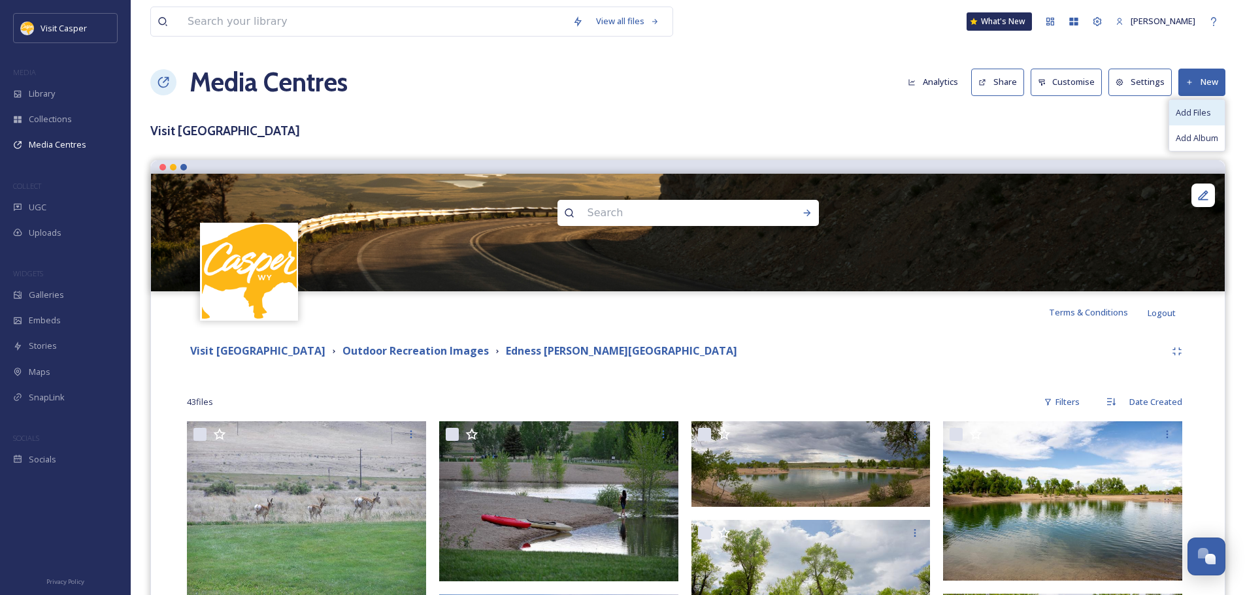
click at [1207, 118] on span "Add Files" at bounding box center [1193, 113] width 35 height 12
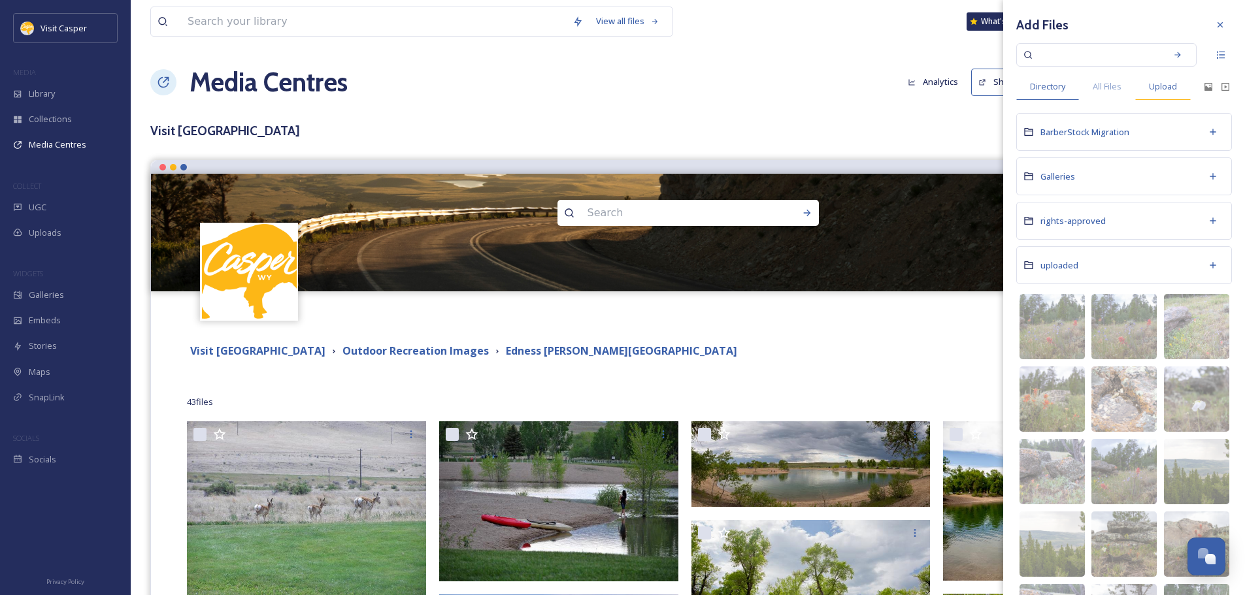
click at [1159, 87] on span "Upload" at bounding box center [1163, 86] width 28 height 12
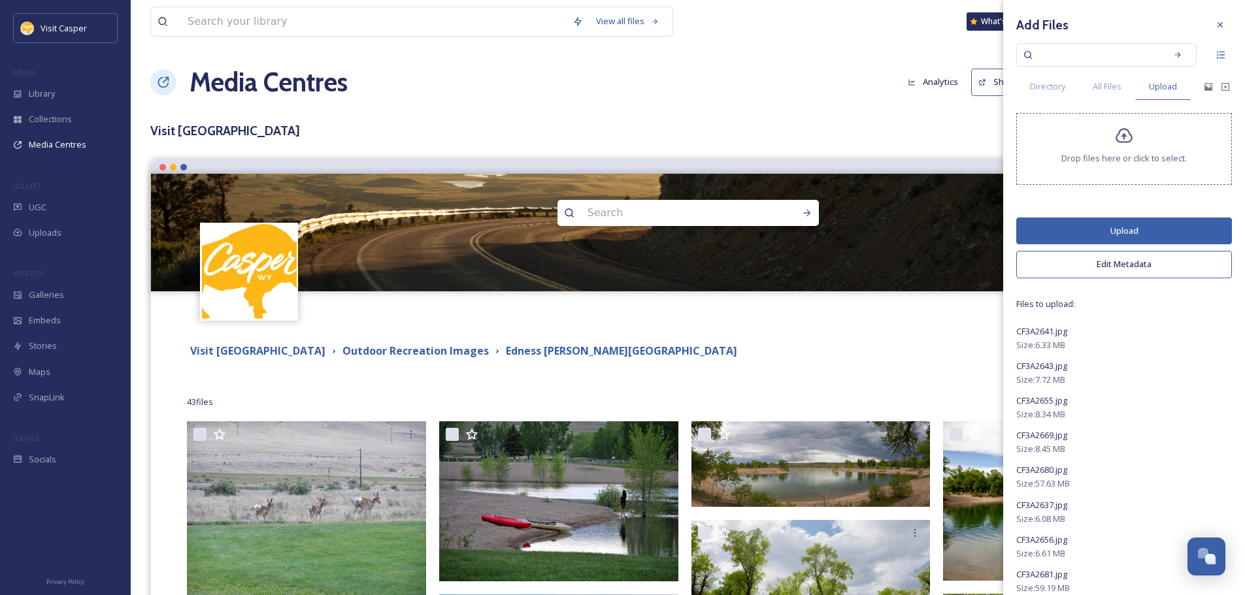
click at [1132, 258] on button "Edit Metadata" at bounding box center [1124, 264] width 216 height 27
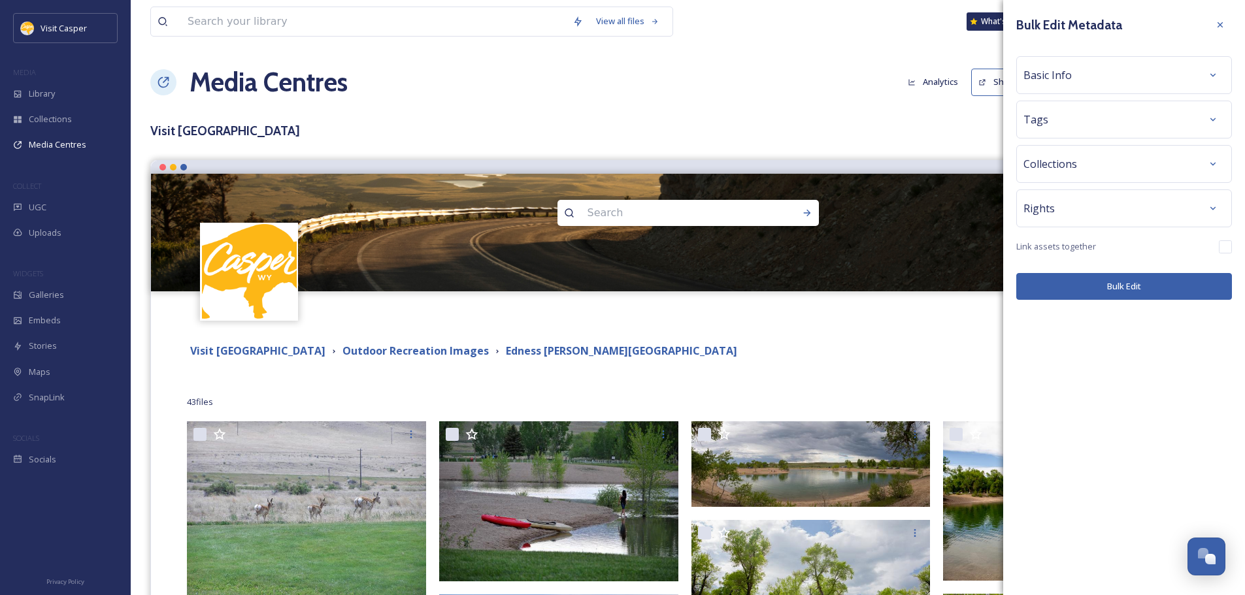
click at [1072, 77] on div "Basic Info" at bounding box center [1123, 75] width 201 height 24
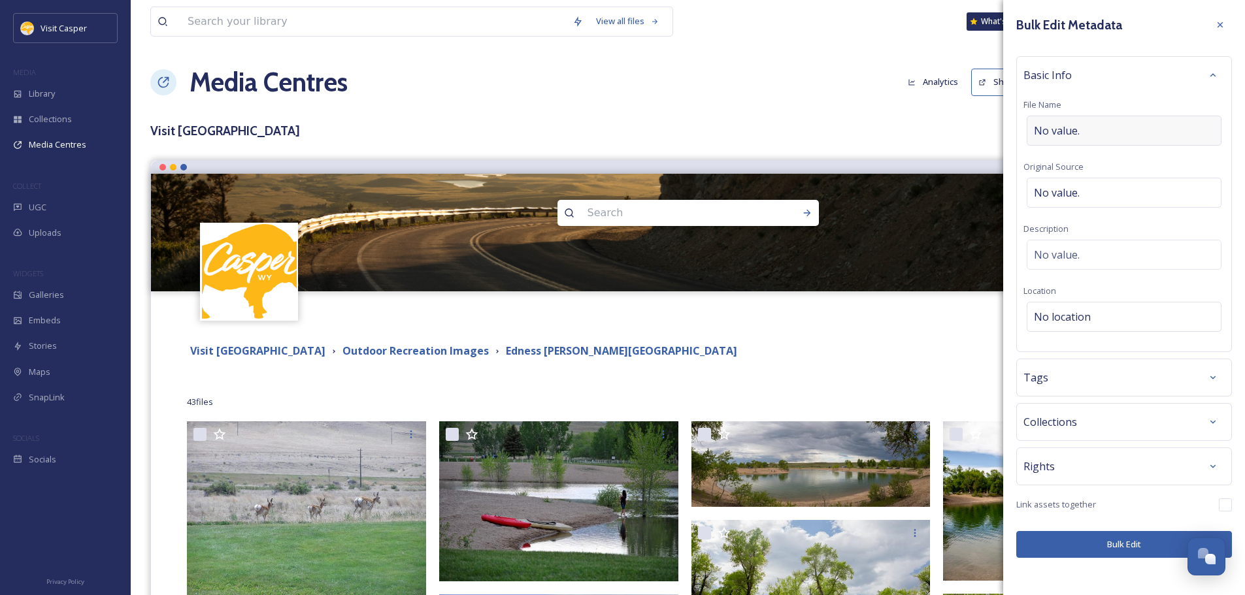
click at [1070, 127] on span "No value." at bounding box center [1057, 131] width 46 height 16
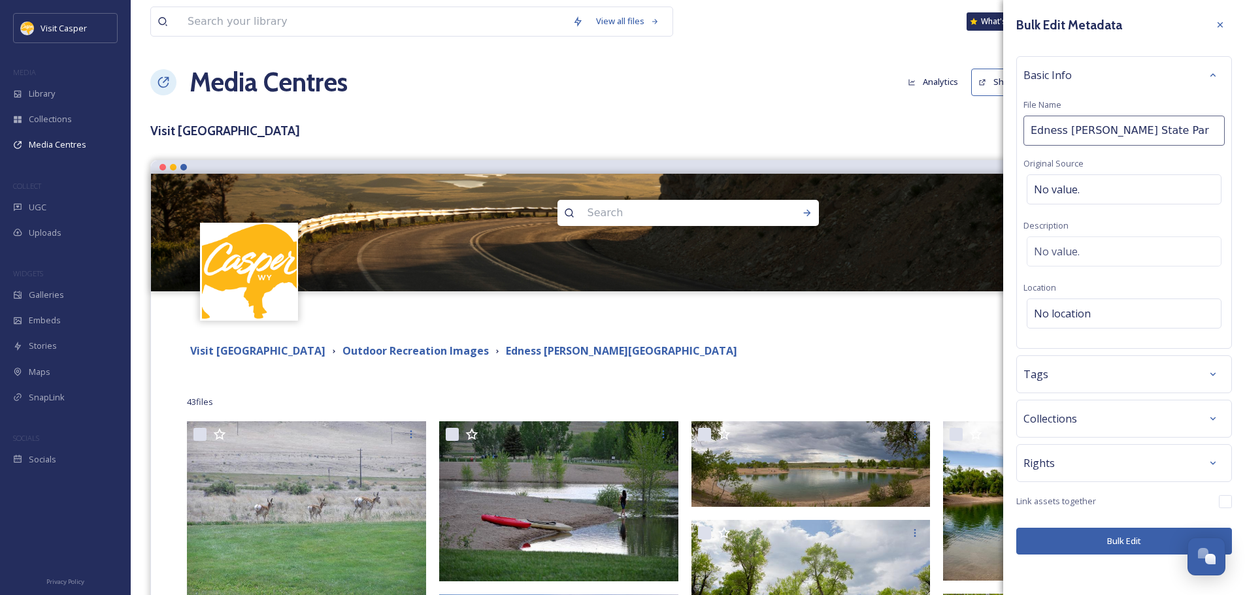
type input "Edness [PERSON_NAME][GEOGRAPHIC_DATA]"
click at [1093, 254] on div "No value." at bounding box center [1124, 252] width 195 height 30
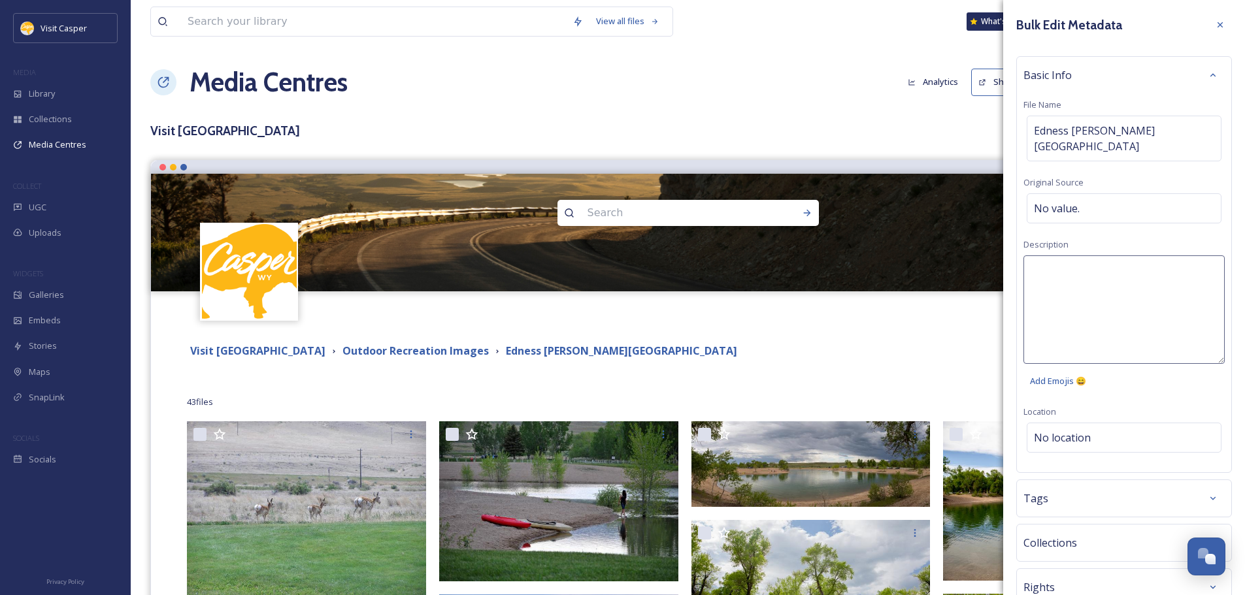
click at [1080, 257] on textarea at bounding box center [1123, 310] width 201 height 108
type textarea "Wildlife at Edness Kimball Wilkins State Park"
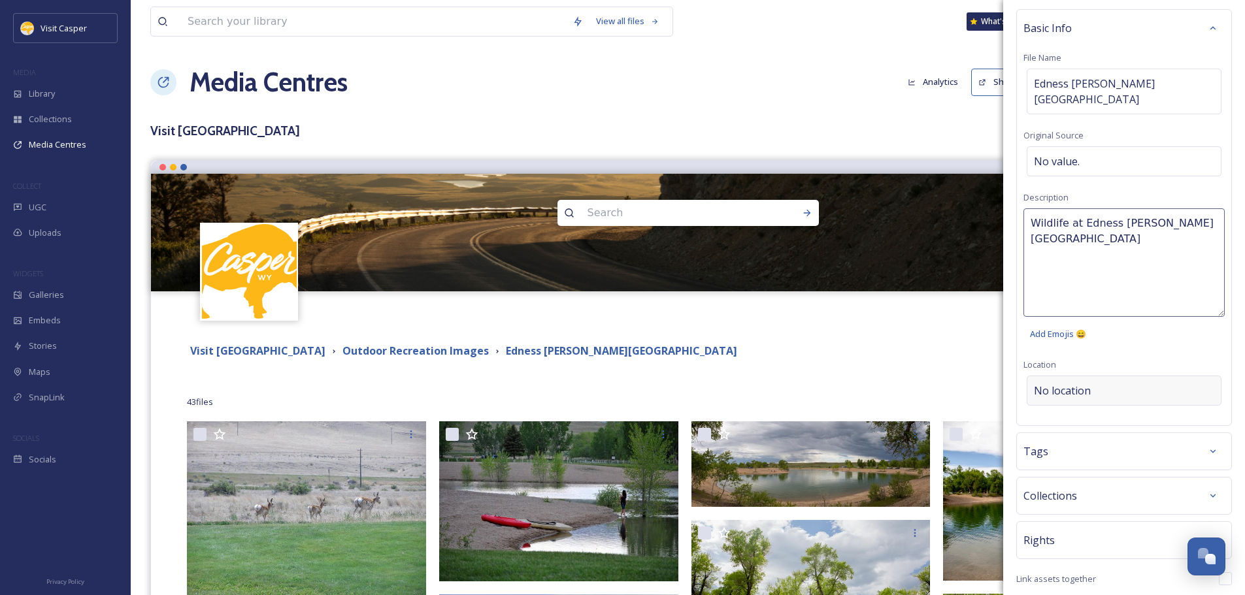
scroll to position [80, 0]
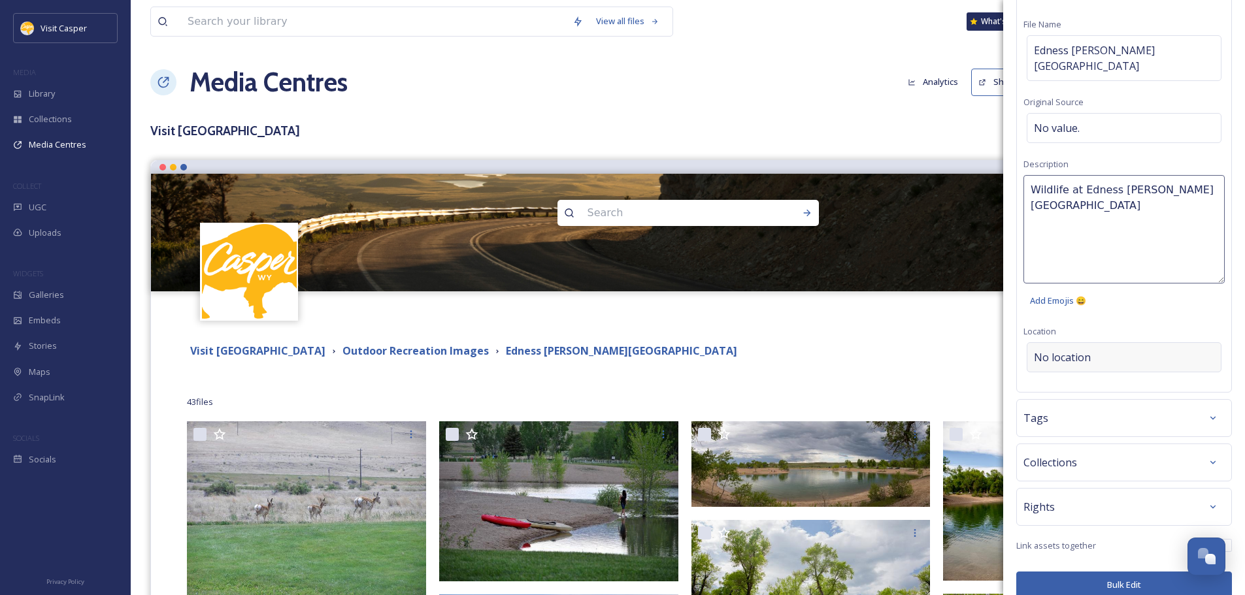
click at [1078, 342] on div "No location" at bounding box center [1124, 357] width 195 height 30
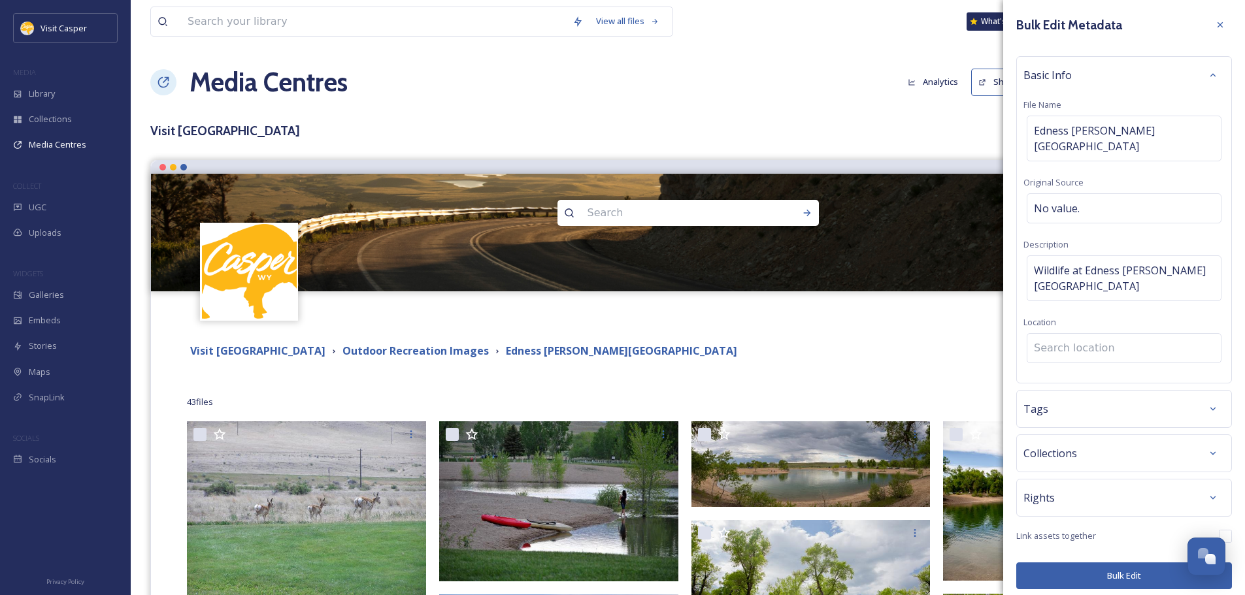
click at [1078, 334] on input at bounding box center [1123, 348] width 193 height 29
type input "Edn"
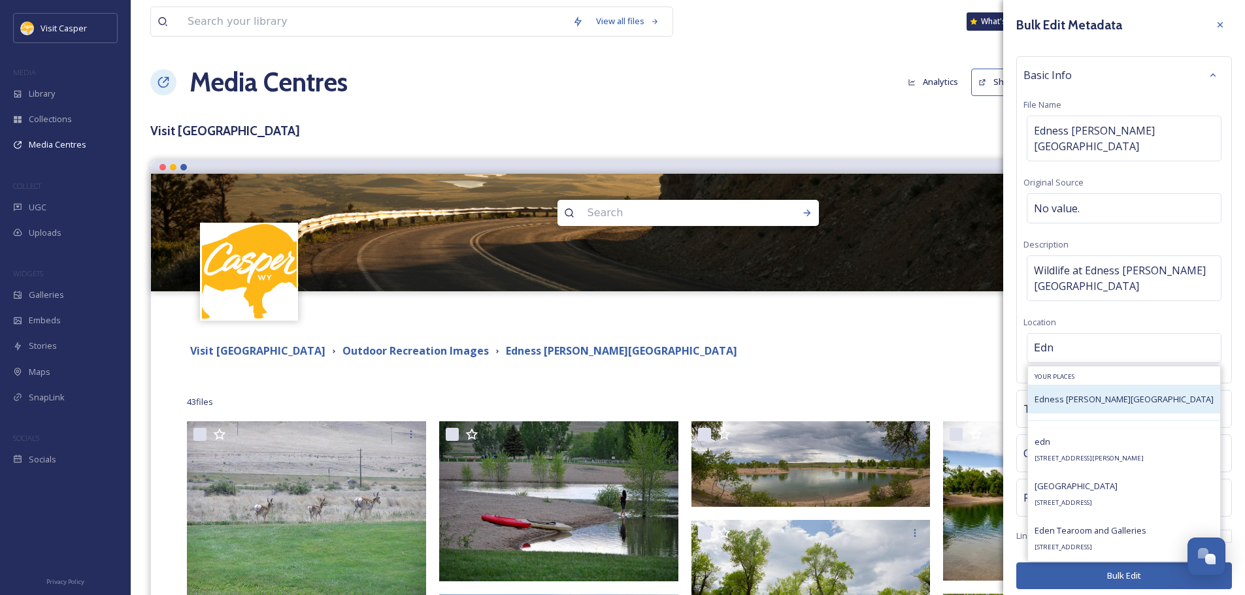
click at [1097, 393] on span "Edness [PERSON_NAME][GEOGRAPHIC_DATA]" at bounding box center [1124, 399] width 179 height 12
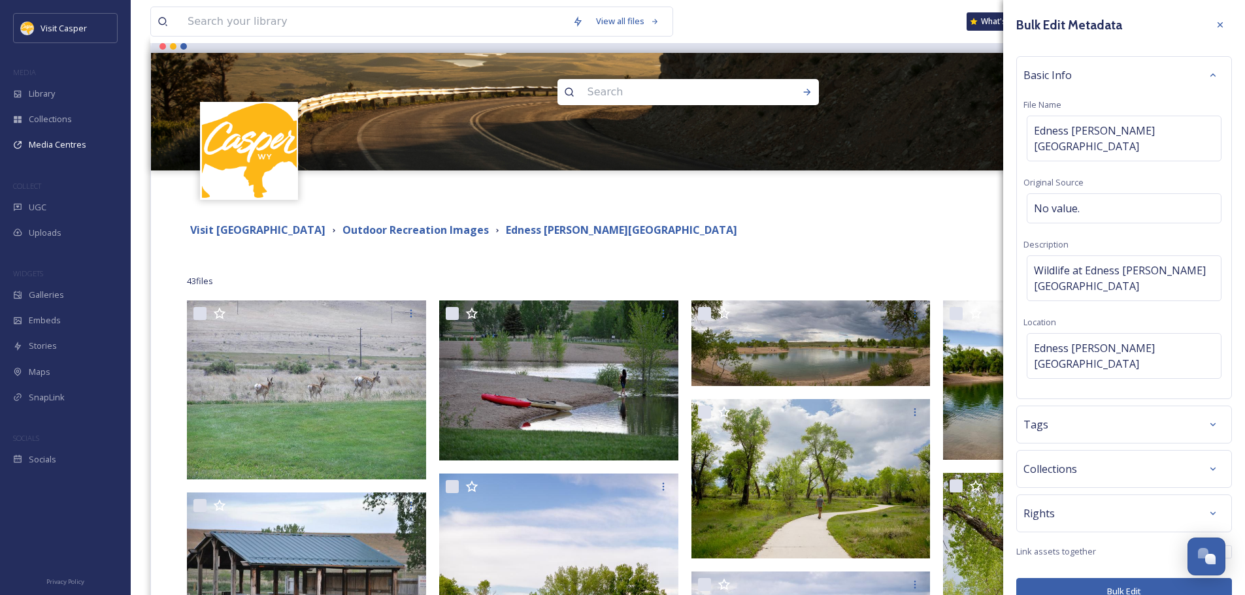
scroll to position [131, 0]
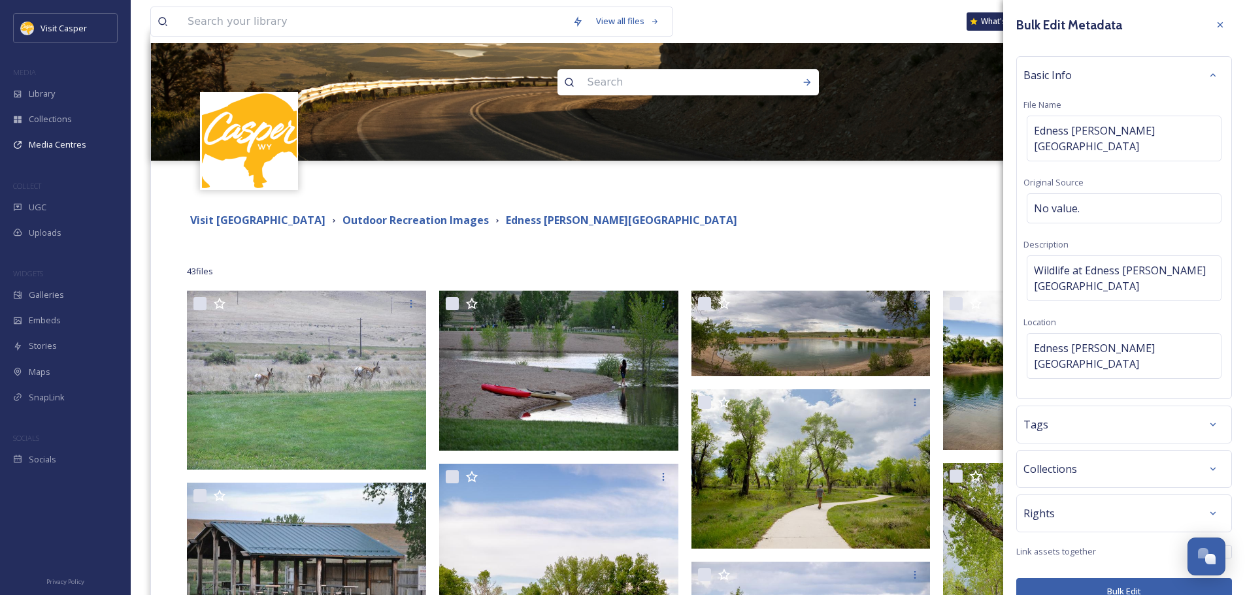
click at [1078, 413] on div "Tags" at bounding box center [1123, 425] width 201 height 24
type input "Wildlife"
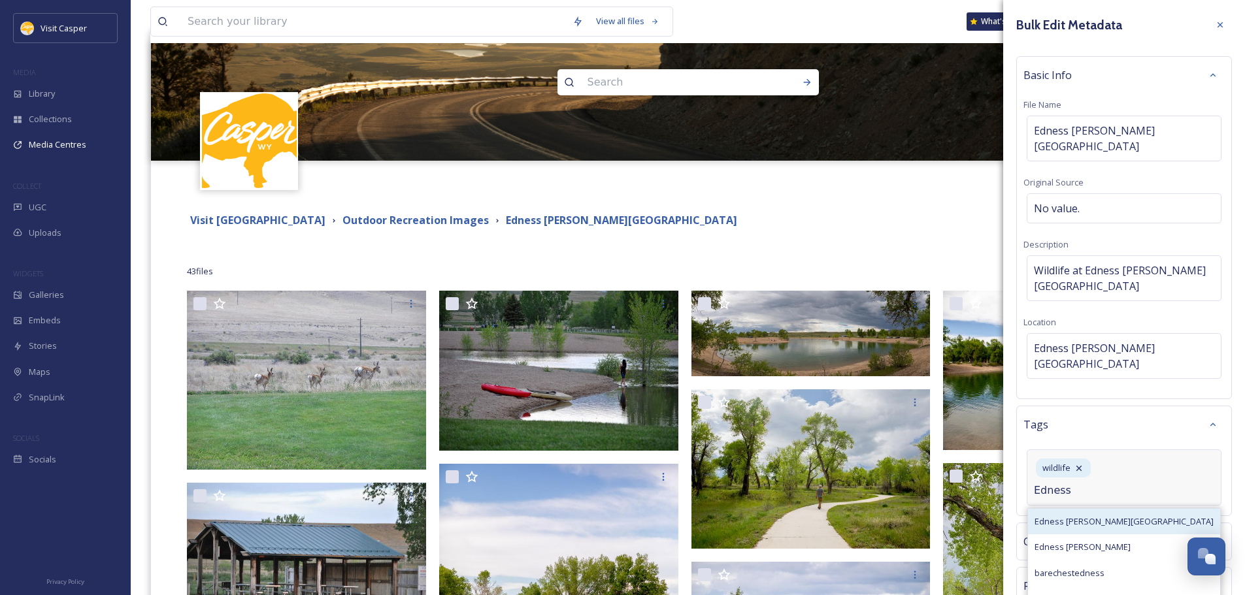
type input "Edness"
click at [1072, 516] on span "Edness [PERSON_NAME][GEOGRAPHIC_DATA]" at bounding box center [1124, 522] width 179 height 12
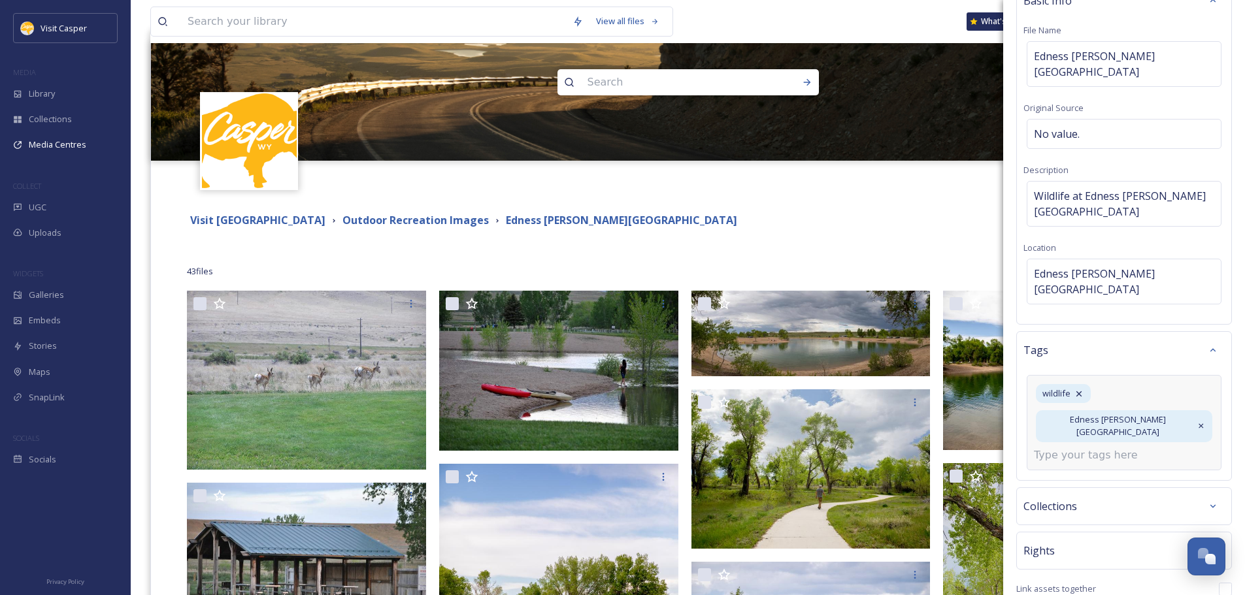
scroll to position [91, 0]
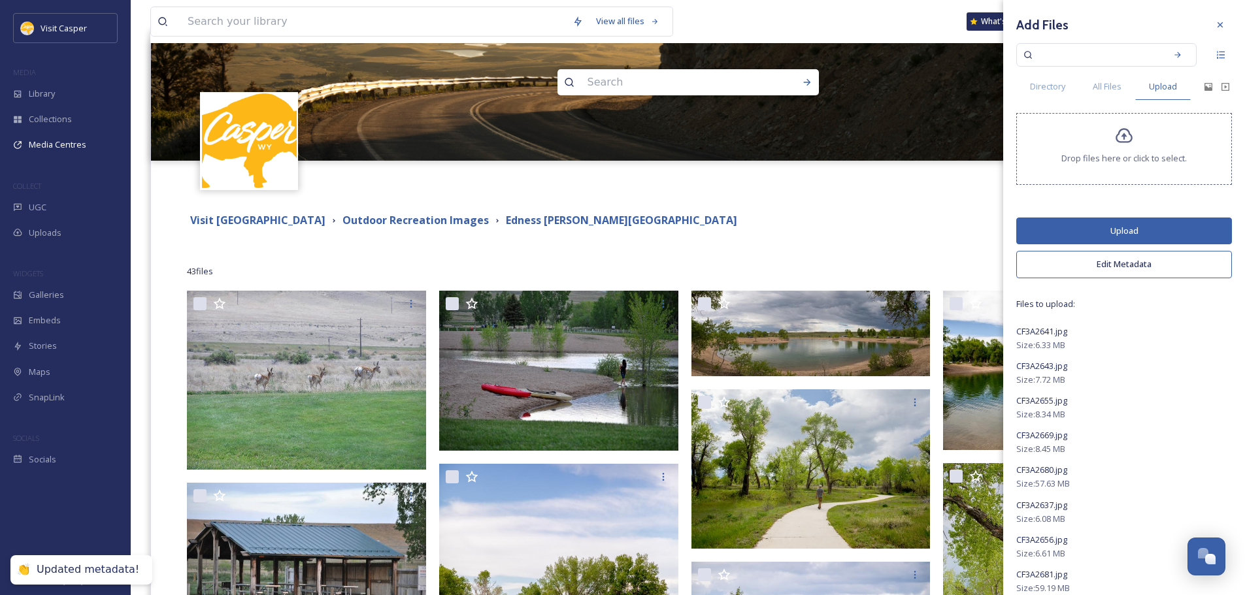
click at [1136, 229] on button "Upload" at bounding box center [1124, 231] width 216 height 27
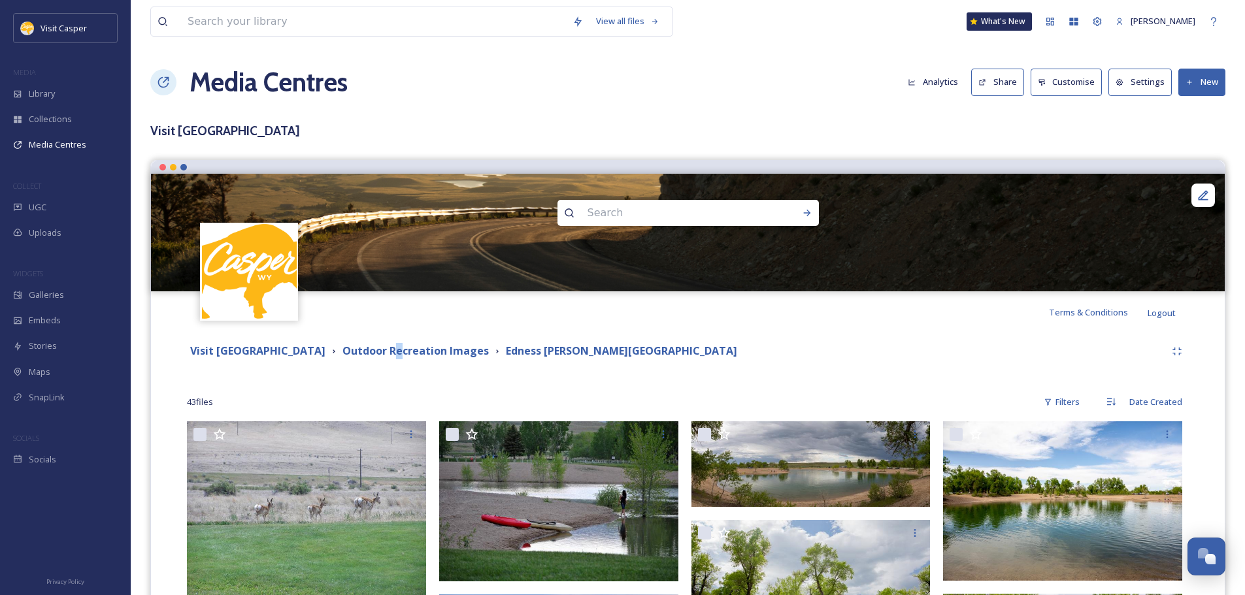
drag, startPoint x: 398, startPoint y: 354, endPoint x: 355, endPoint y: 359, distance: 43.4
click at [399, 354] on strong "Outdoor Recreation Images" at bounding box center [415, 351] width 146 height 14
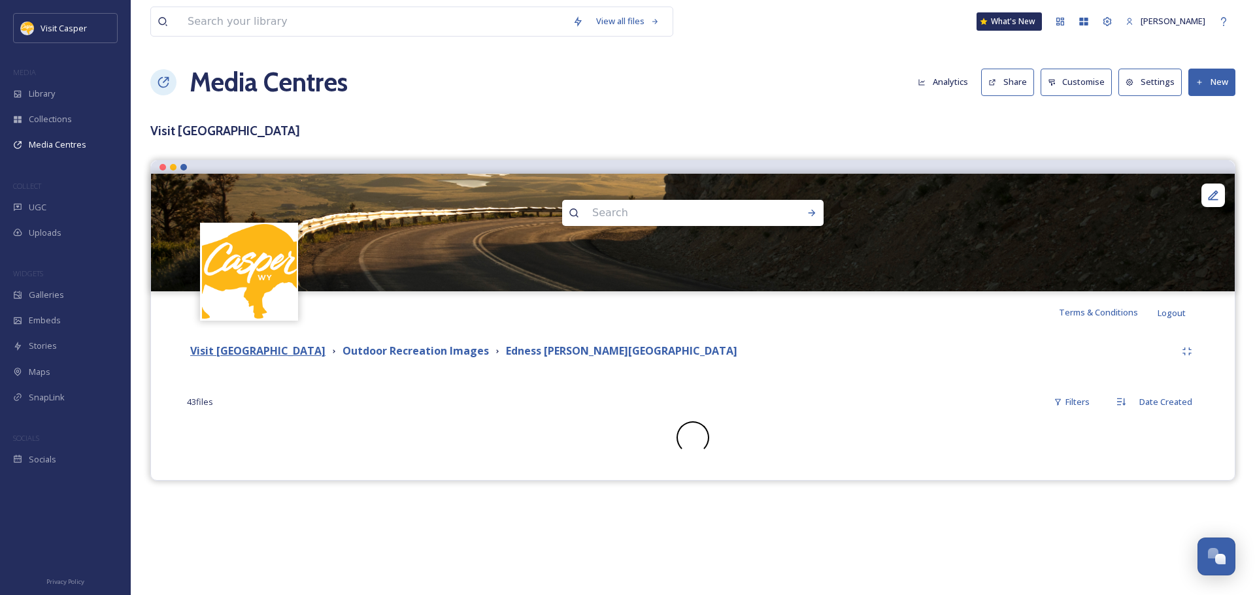
click at [301, 351] on strong "Visit [GEOGRAPHIC_DATA]" at bounding box center [257, 351] width 135 height 14
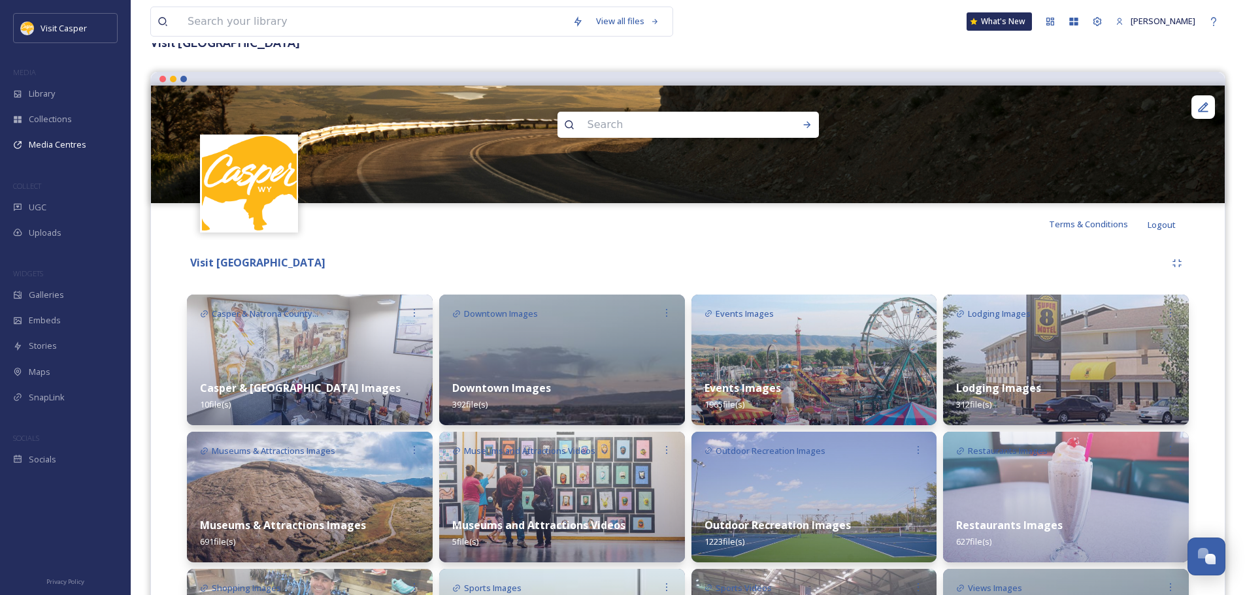
scroll to position [327, 0]
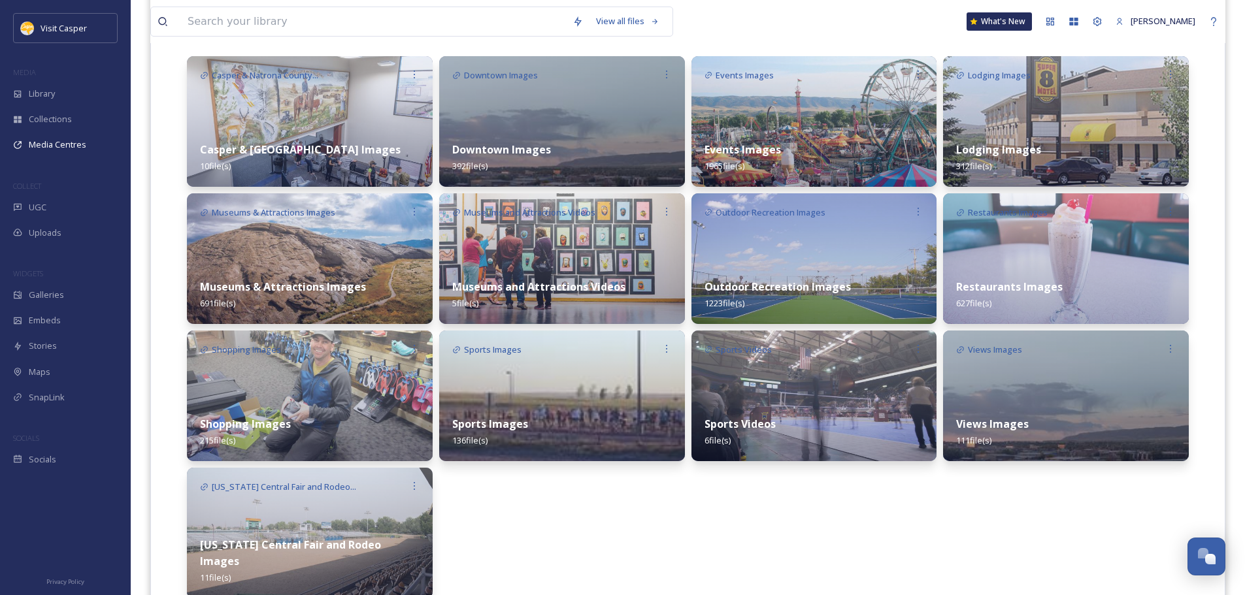
click at [800, 134] on div "Events Images 1965 file(s)" at bounding box center [814, 158] width 246 height 58
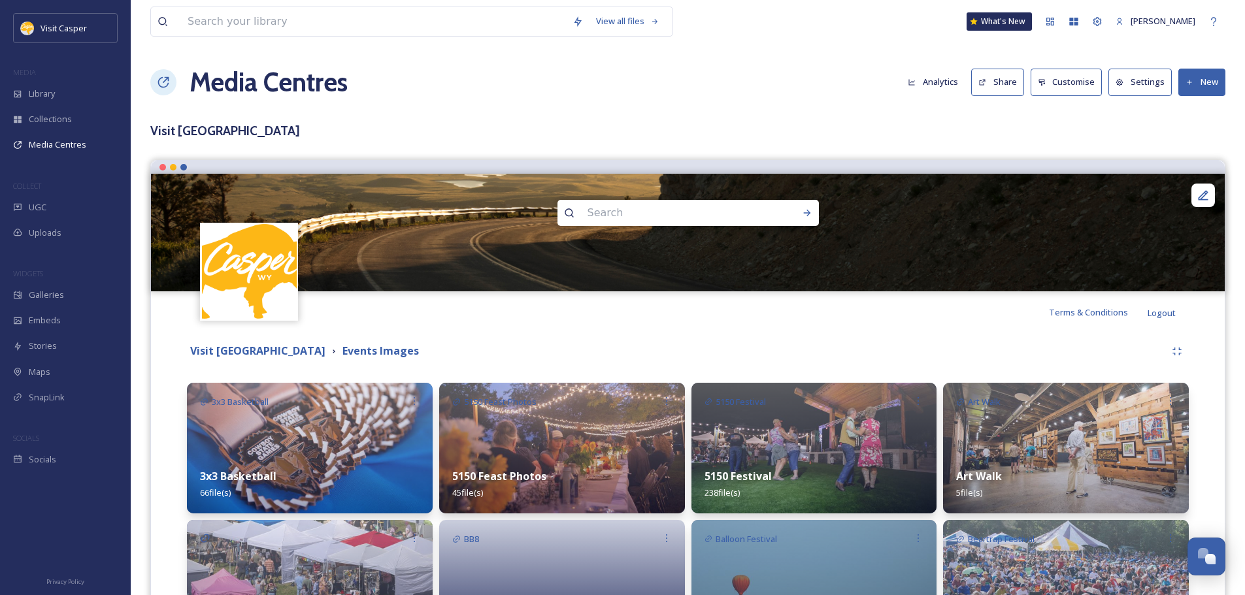
click at [1189, 82] on icon at bounding box center [1189, 82] width 5 height 5
click at [1201, 139] on span "Add Album" at bounding box center [1197, 138] width 42 height 12
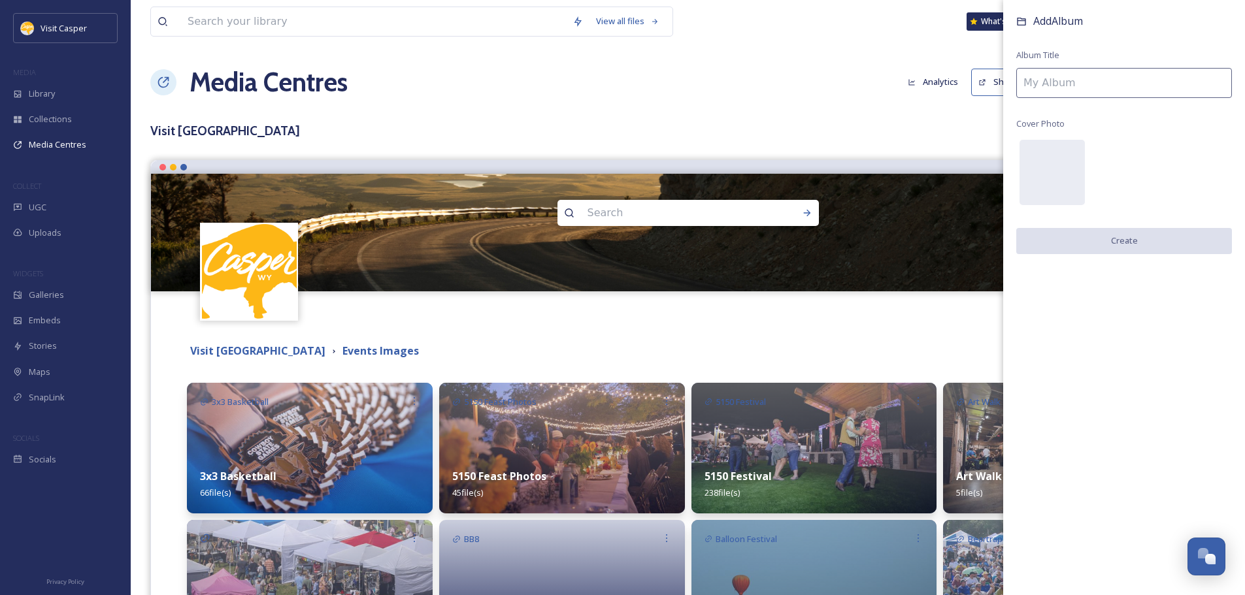
click at [1085, 88] on input at bounding box center [1124, 83] width 216 height 30
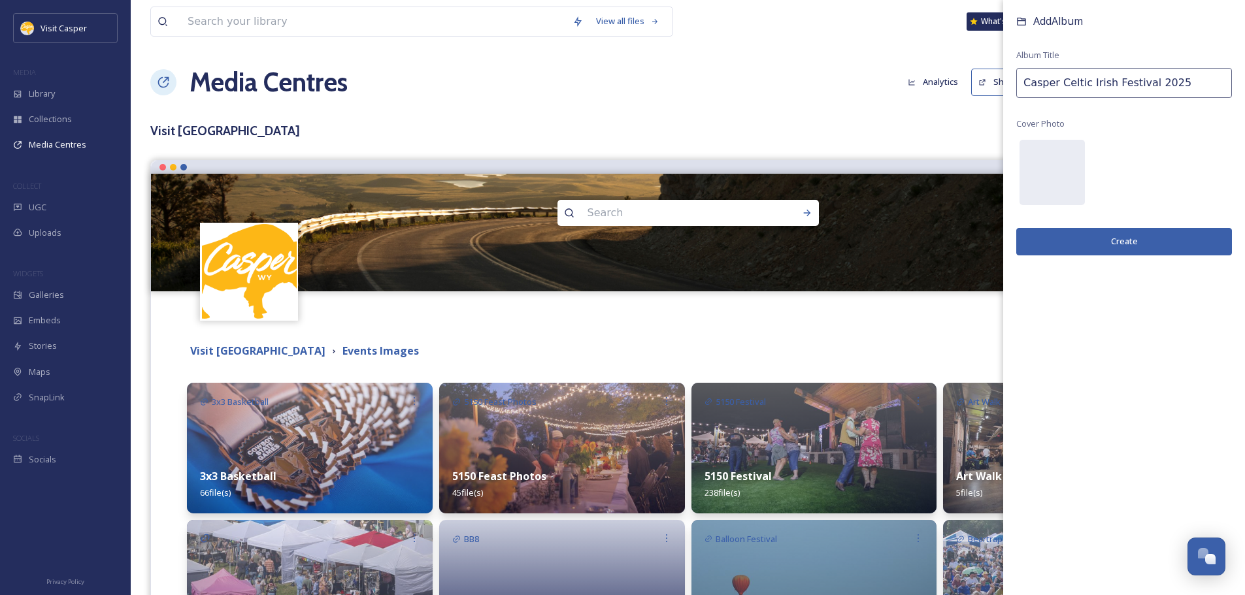
type input "Casper Celtic Irish Festival 2025"
click at [1138, 243] on button "Create" at bounding box center [1124, 241] width 216 height 27
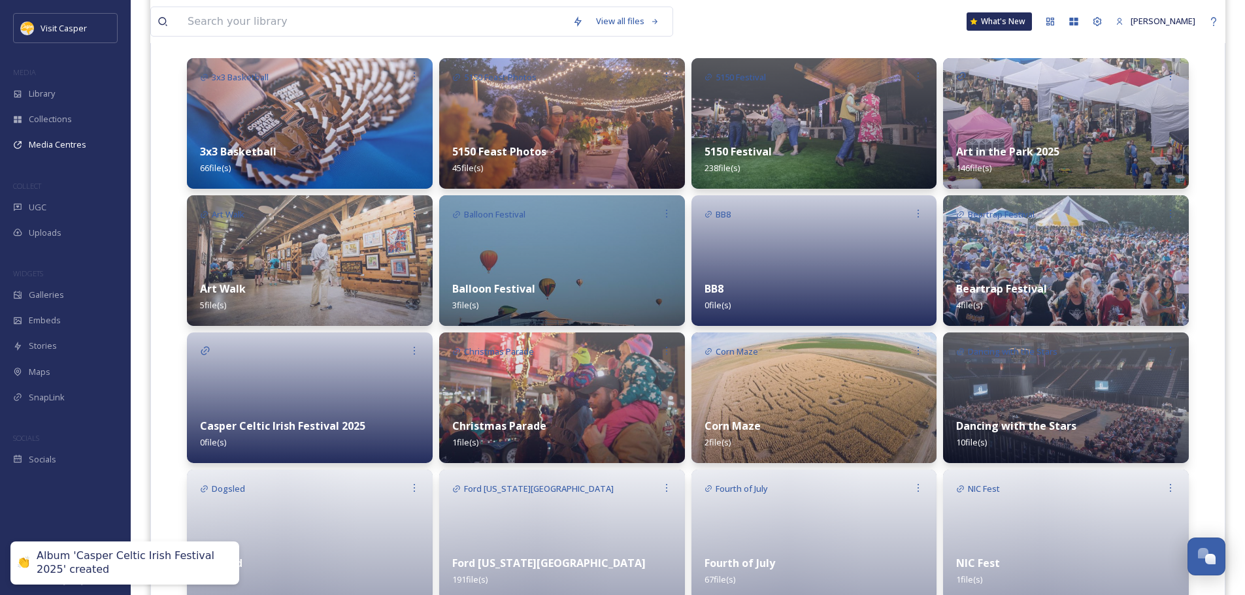
scroll to position [327, 0]
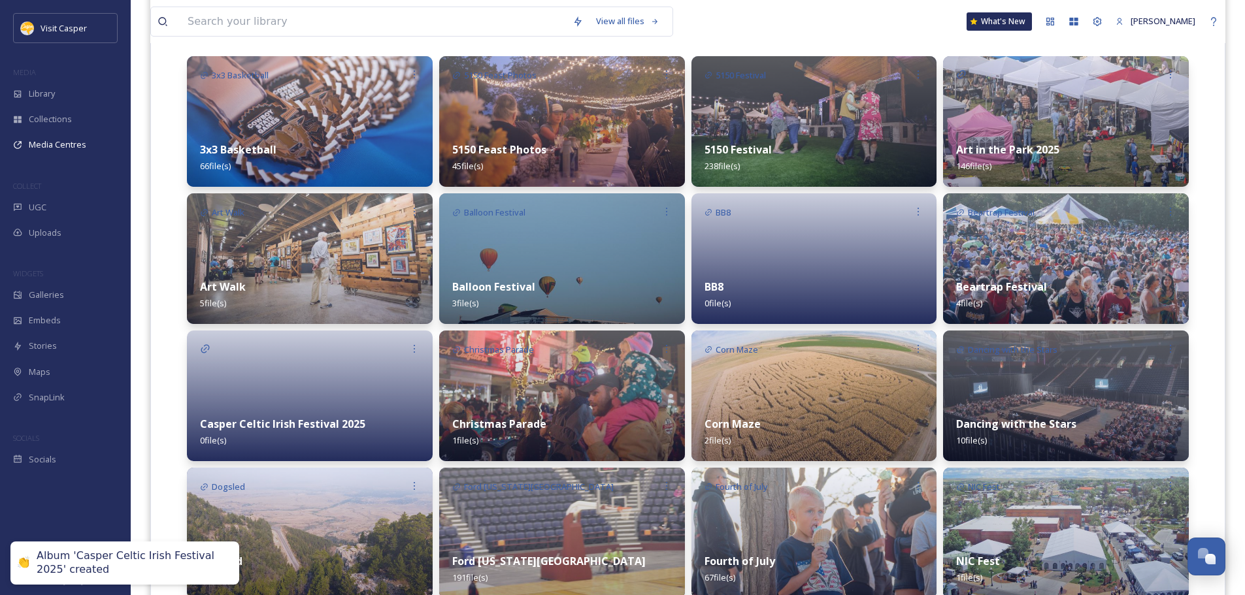
click at [308, 374] on div at bounding box center [310, 396] width 246 height 131
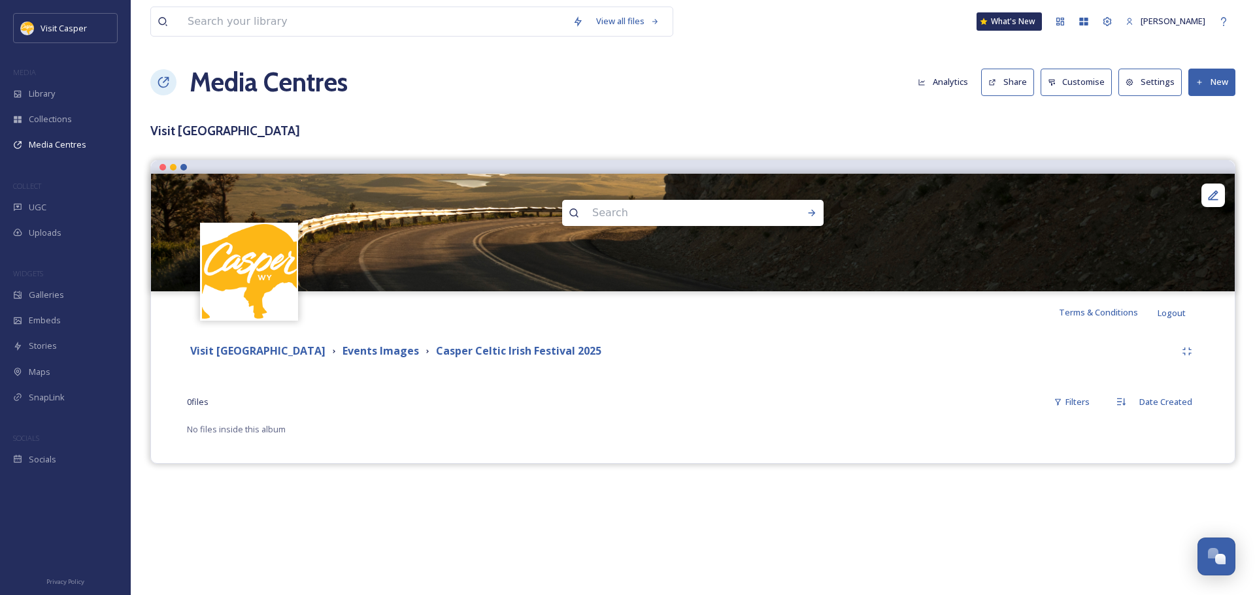
click at [1204, 93] on button "New" at bounding box center [1211, 82] width 47 height 27
click at [1210, 110] on span "Add Files" at bounding box center [1202, 113] width 35 height 12
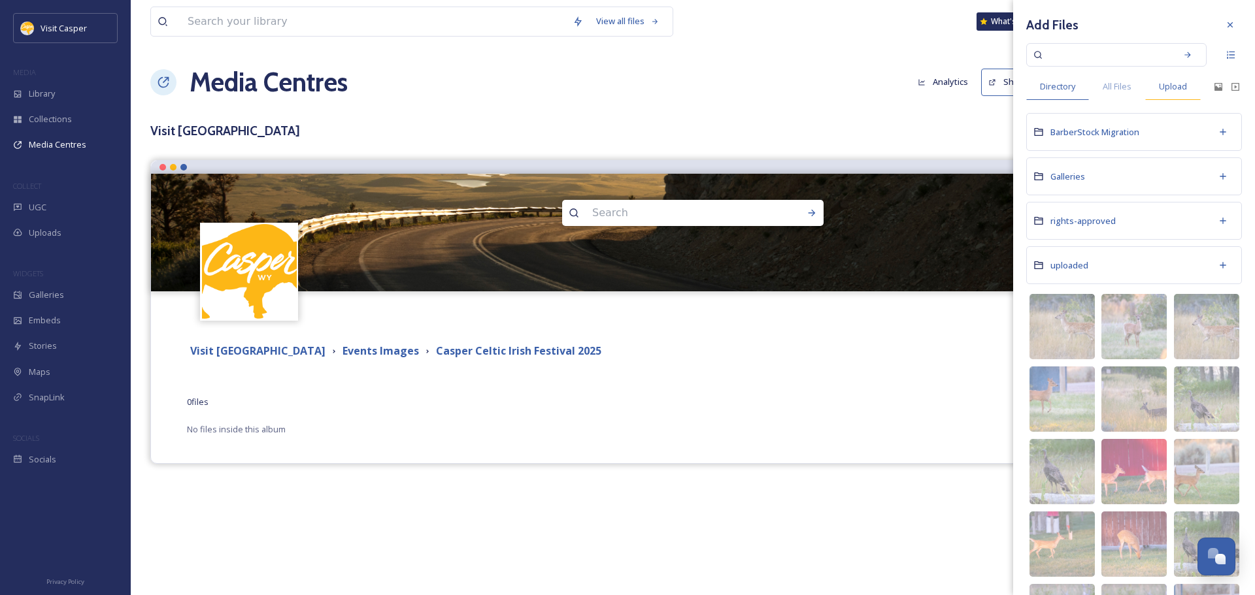
click at [1165, 90] on span "Upload" at bounding box center [1173, 86] width 28 height 12
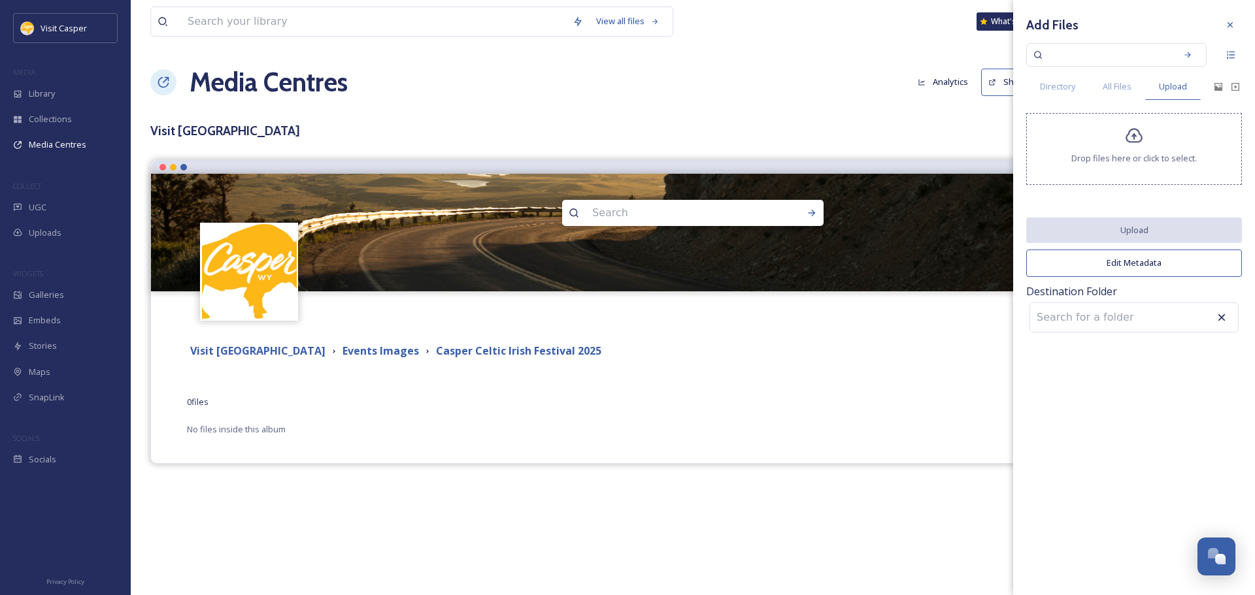
click at [1116, 267] on button "Edit Metadata" at bounding box center [1134, 263] width 216 height 27
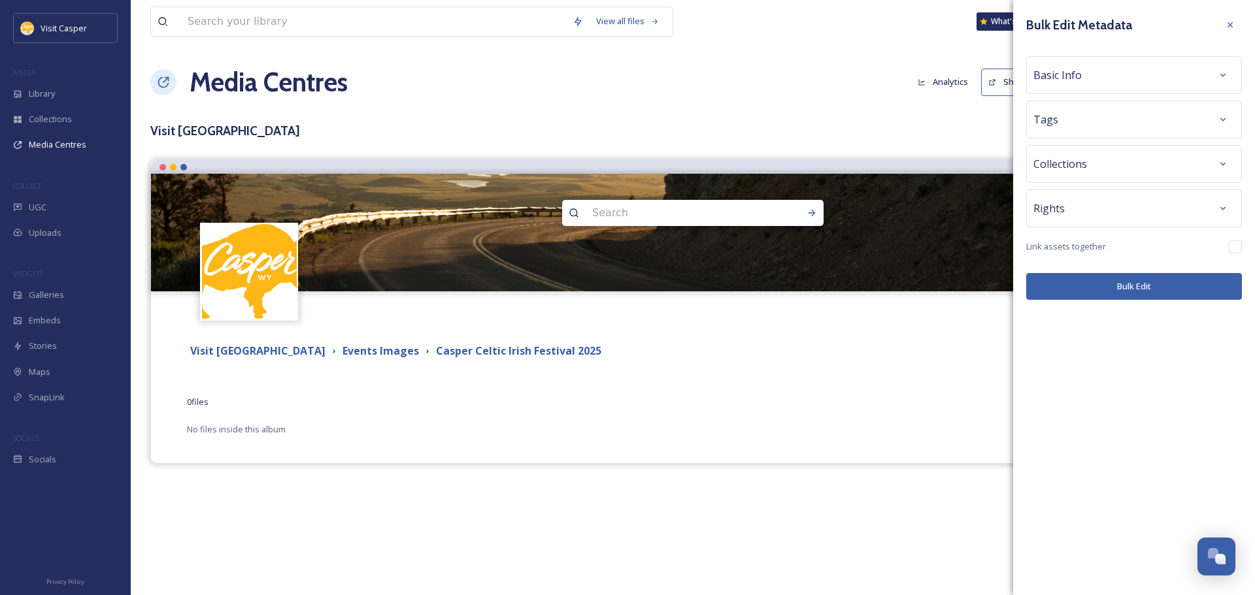
click at [1076, 62] on div "Basic Info" at bounding box center [1134, 75] width 216 height 38
click at [1074, 59] on div "Basic Info" at bounding box center [1134, 75] width 216 height 38
click at [1071, 82] on span "Basic Info" at bounding box center [1057, 75] width 48 height 16
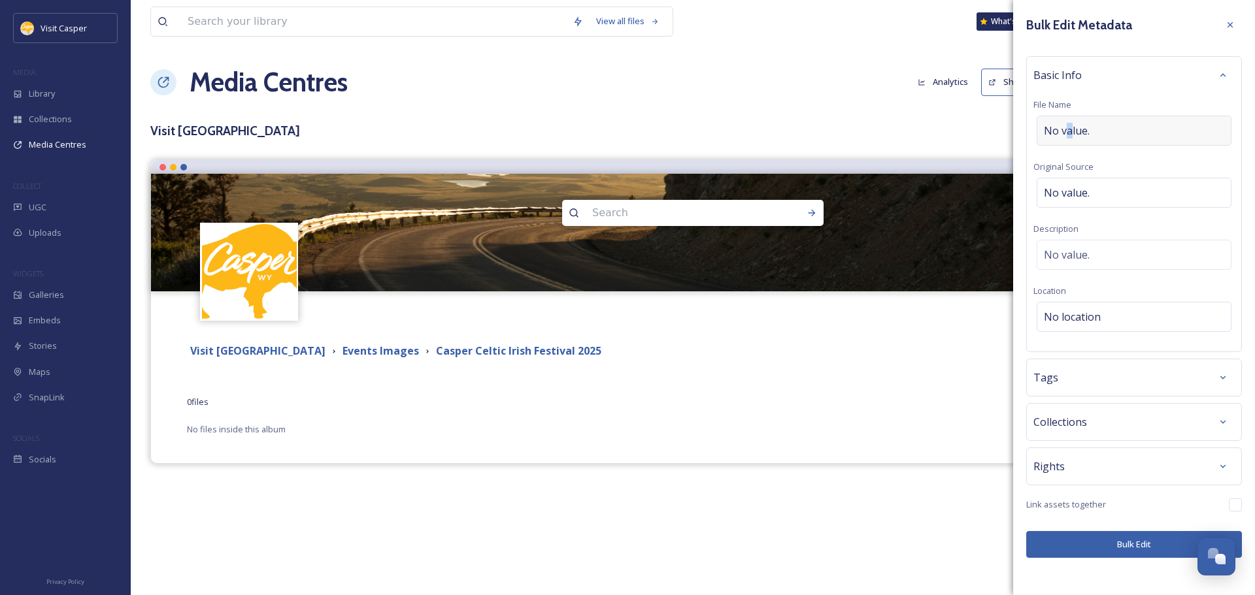
click at [1067, 136] on div "No value." at bounding box center [1133, 131] width 195 height 30
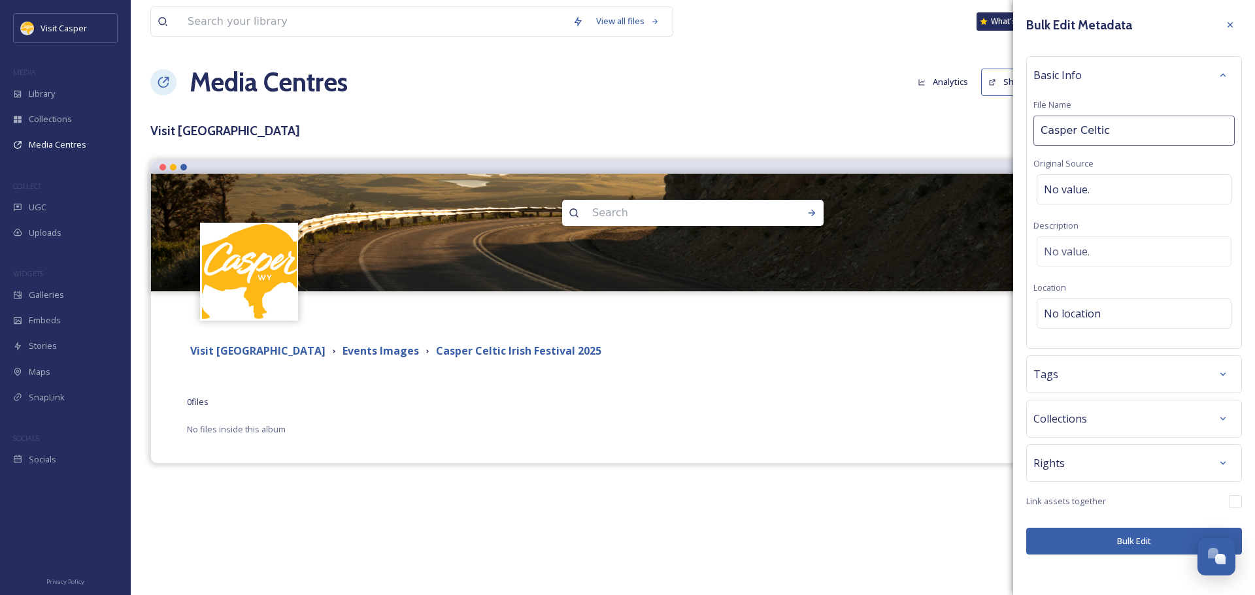
click at [1225, 129] on input "Casper Celtic" at bounding box center [1133, 131] width 201 height 30
type input "Casper Celtic Irish Festival 2025"
drag, startPoint x: 1170, startPoint y: 135, endPoint x: 973, endPoint y: 137, distance: 197.4
click at [973, 137] on div "View all files What's New [PERSON_NAME] Media Centres Analytics Share Customise…" at bounding box center [693, 297] width 1124 height 595
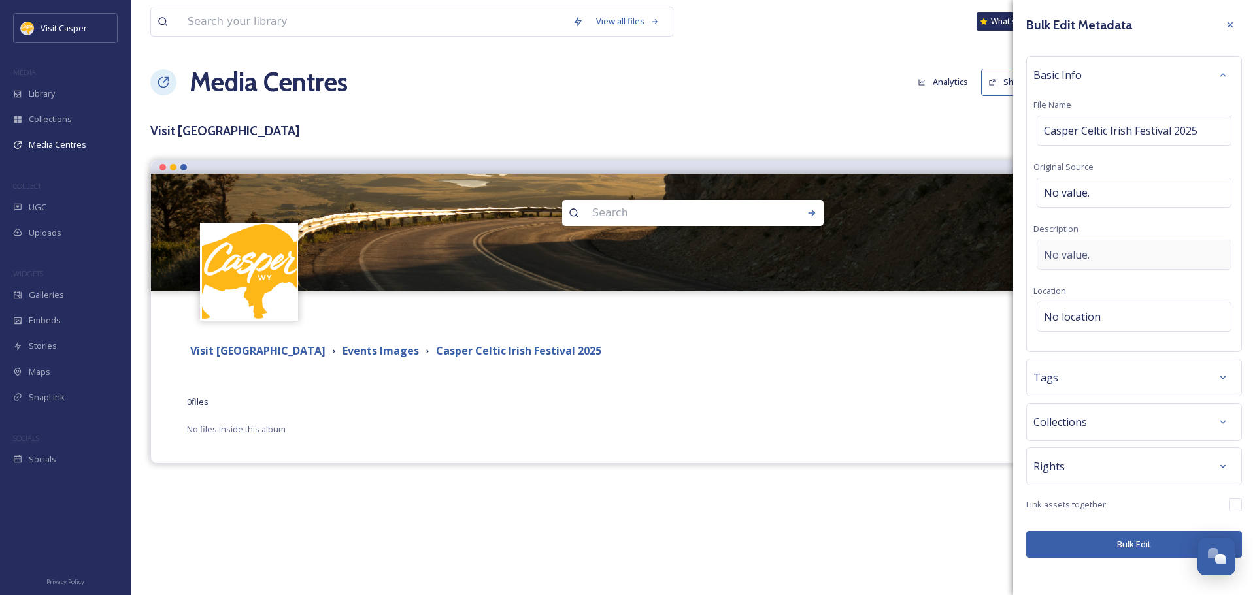
click at [1068, 247] on span "No value." at bounding box center [1067, 255] width 46 height 16
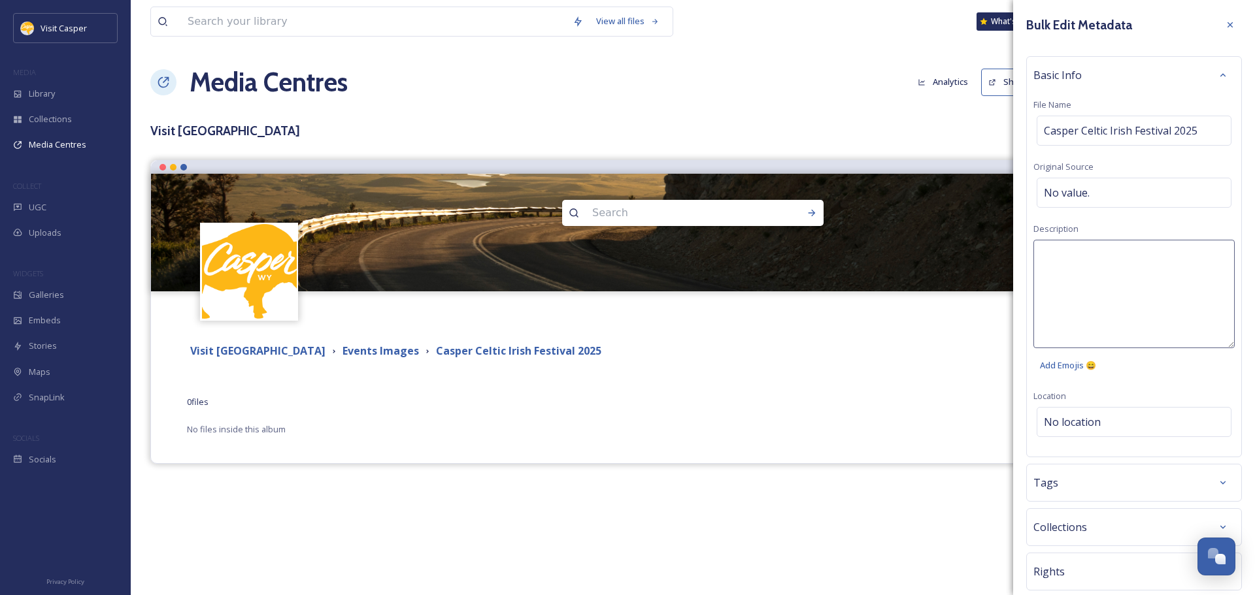
click at [1067, 263] on textarea at bounding box center [1133, 294] width 201 height 108
paste textarea "Casper Celtic Irish Festival 2025"
type textarea "Casper Celtic Irish Festival 2025 at the [PERSON_NAME][GEOGRAPHIC_DATA]"
click at [1094, 422] on div "Bulk Edit Metadata Basic Info File Name Casper Celtic Irish Festival 2025 Origi…" at bounding box center [1134, 338] width 242 height 676
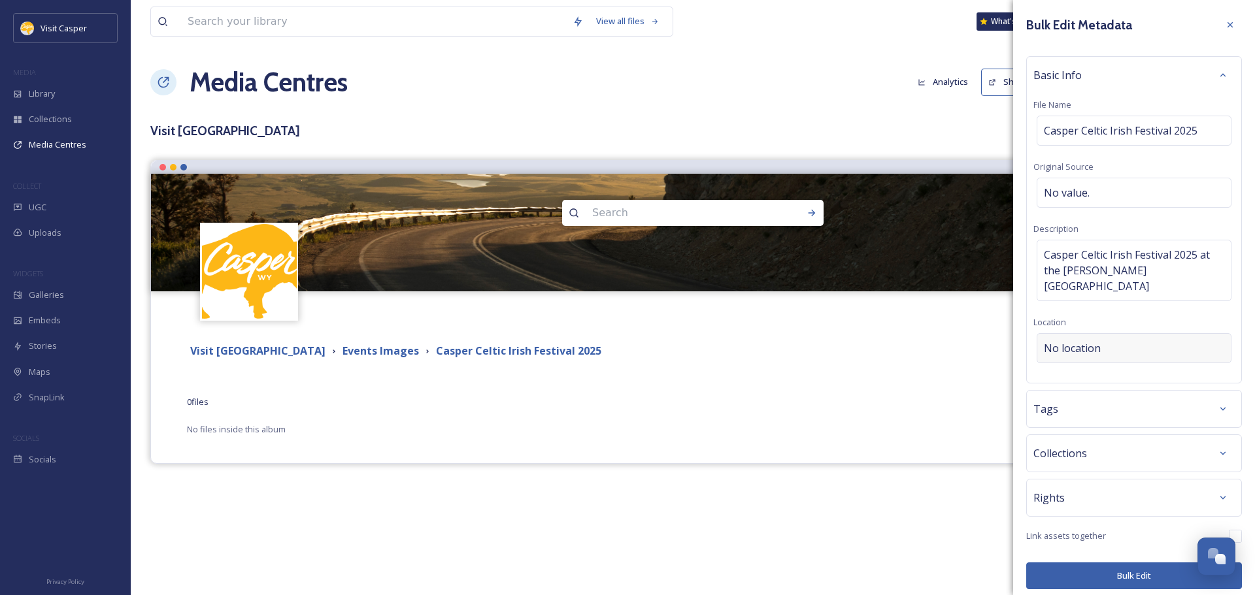
click at [1094, 340] on span "No location" at bounding box center [1072, 348] width 57 height 16
click at [1093, 334] on input at bounding box center [1133, 348] width 193 height 29
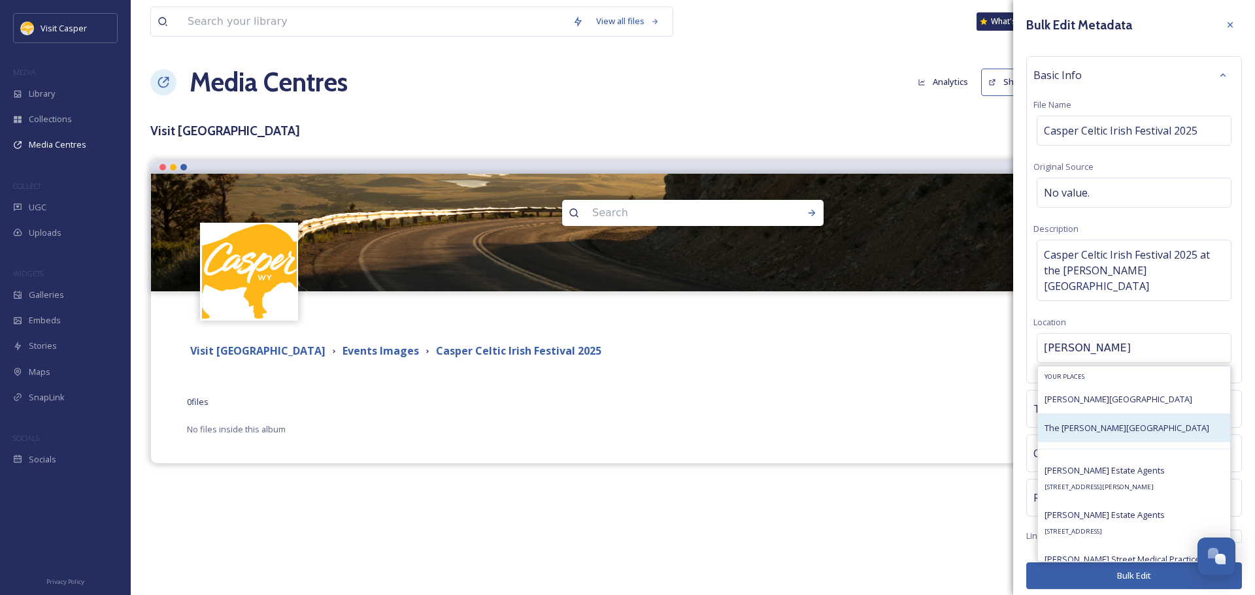
type input "[PERSON_NAME]"
click at [1136, 422] on span "The [PERSON_NAME][GEOGRAPHIC_DATA]" at bounding box center [1126, 428] width 165 height 12
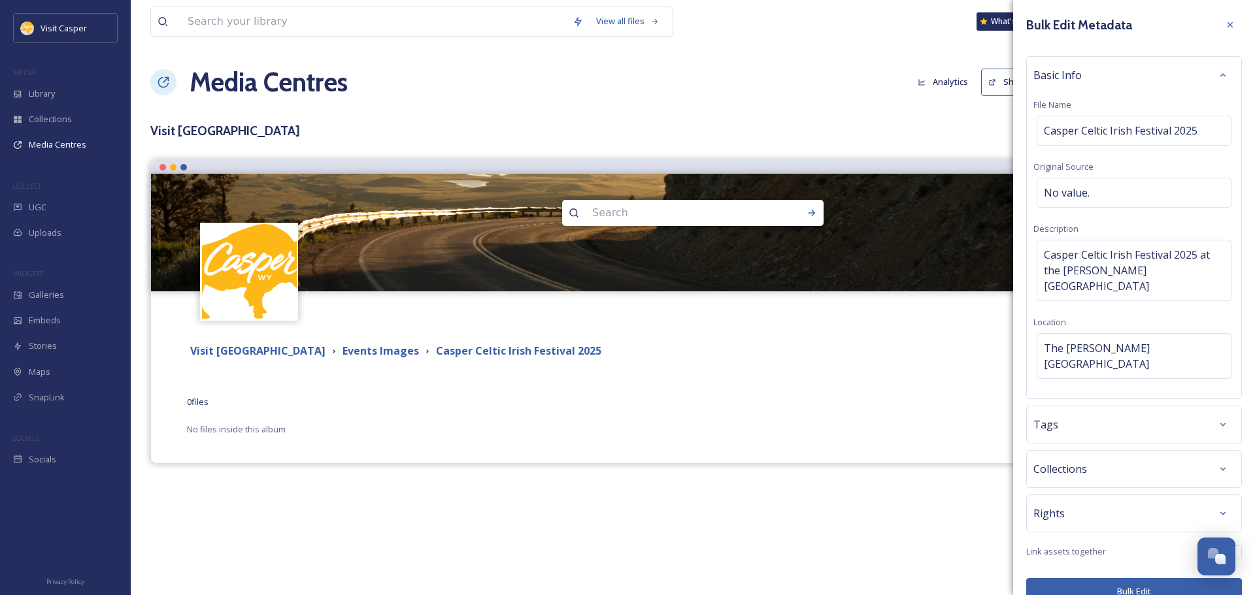
click at [1126, 413] on div "Tags" at bounding box center [1133, 425] width 201 height 24
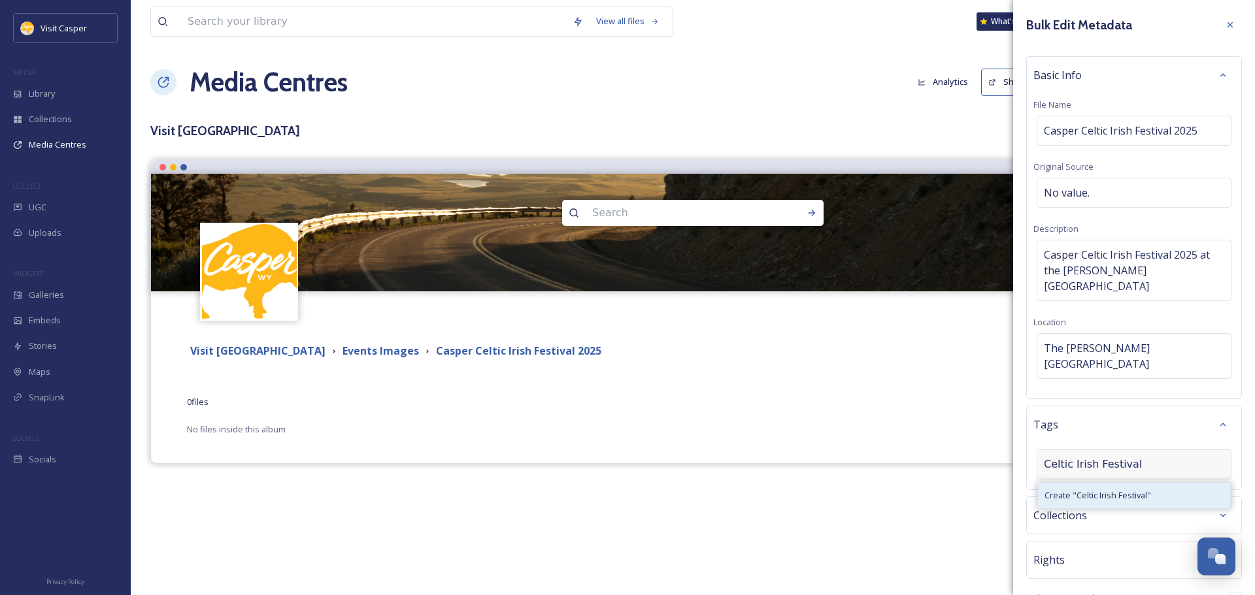
type input "Celtic Irish Festival"
click at [1074, 483] on div "Create " Celtic Irish Festival "" at bounding box center [1134, 495] width 192 height 25
click at [1107, 463] on input at bounding box center [1109, 465] width 131 height 16
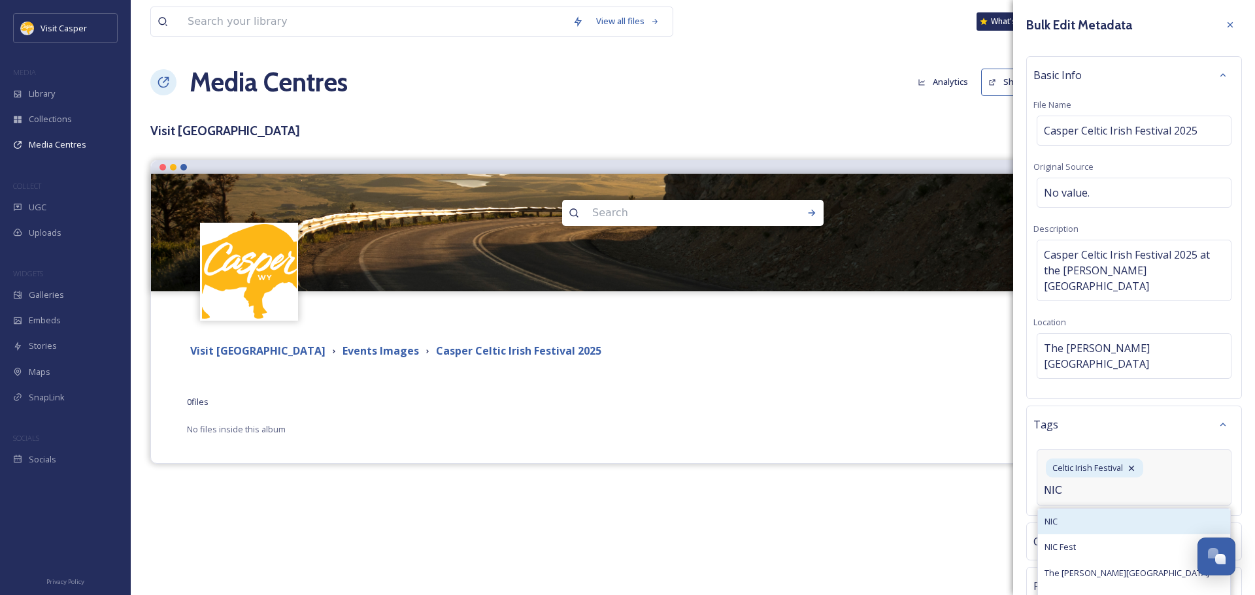
type input "NIC"
click at [1085, 509] on div "NIC" at bounding box center [1134, 521] width 192 height 25
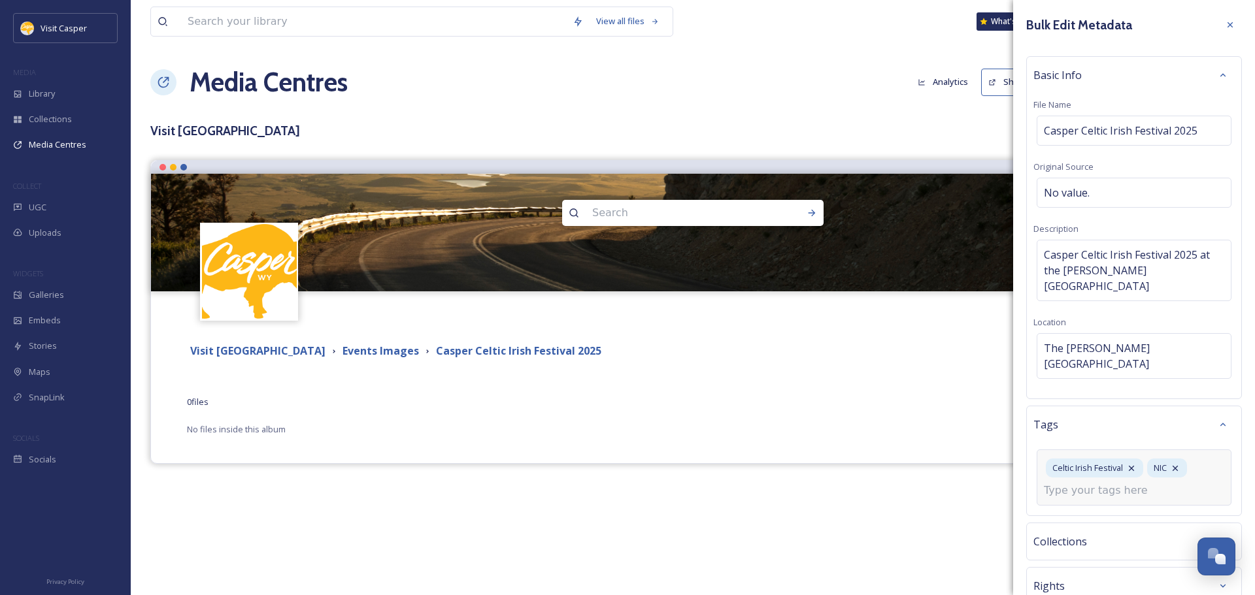
click at [1106, 483] on input at bounding box center [1109, 491] width 131 height 16
type input "Nic"
click at [1131, 567] on span "The [PERSON_NAME][GEOGRAPHIC_DATA]" at bounding box center [1126, 573] width 165 height 12
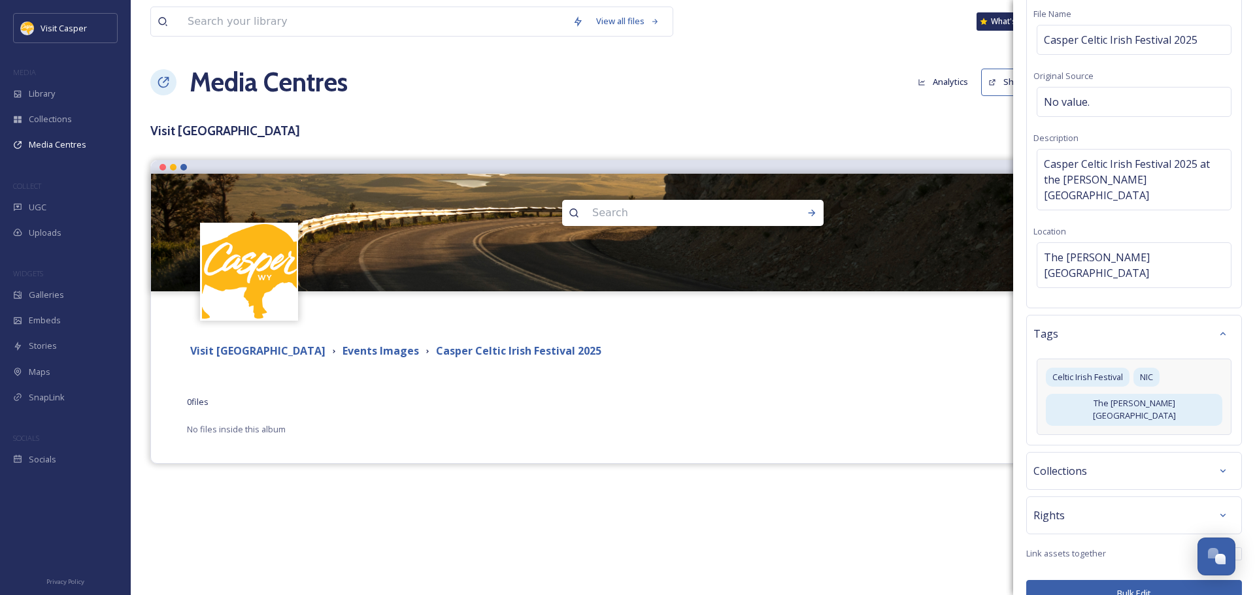
scroll to position [72, 0]
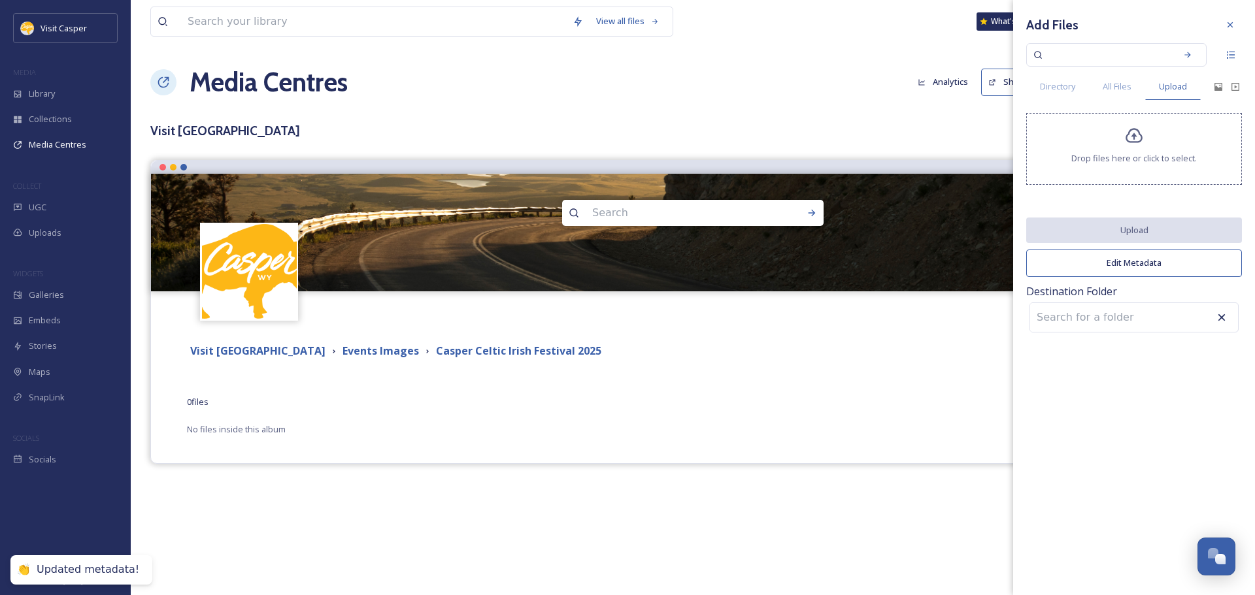
click at [1146, 265] on button "Edit Metadata" at bounding box center [1134, 263] width 216 height 27
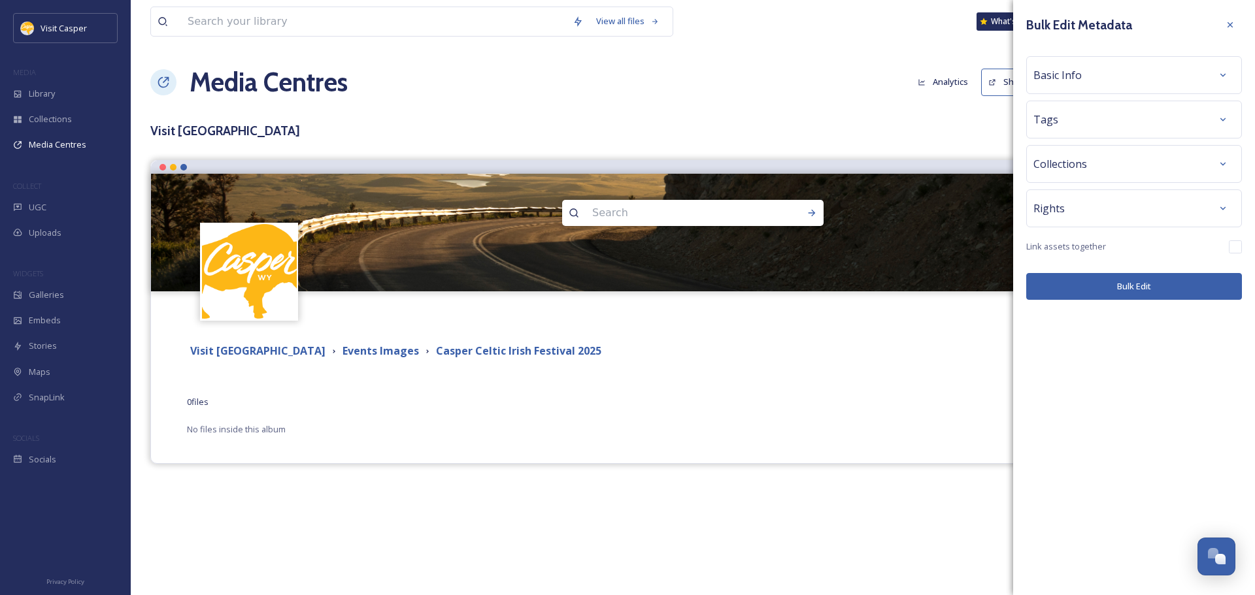
click at [1051, 62] on div "Basic Info" at bounding box center [1134, 75] width 216 height 38
click at [1063, 75] on span "Basic Info" at bounding box center [1057, 75] width 48 height 16
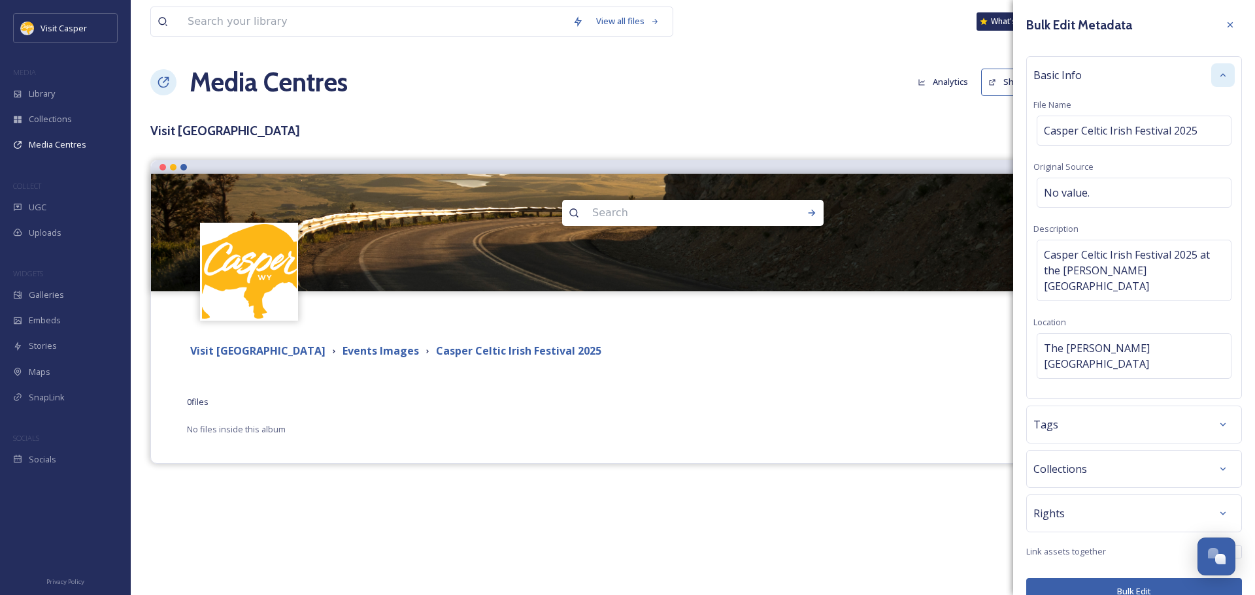
click at [1223, 74] on icon at bounding box center [1222, 74] width 5 height 3
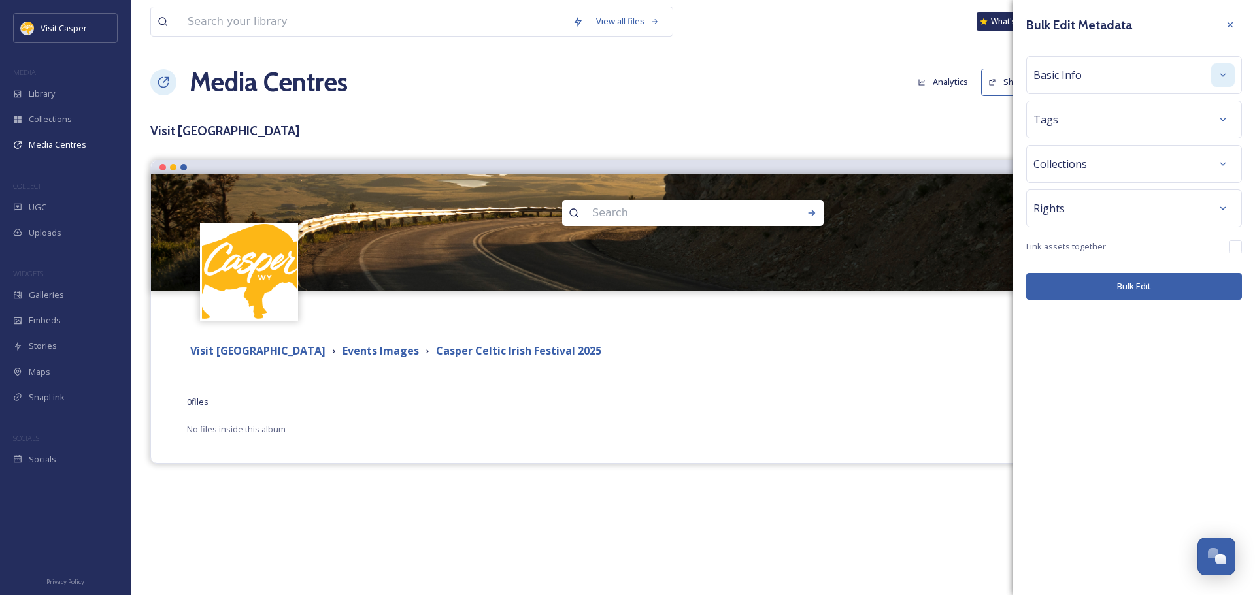
click at [1102, 274] on button "Bulk Edit" at bounding box center [1134, 286] width 216 height 27
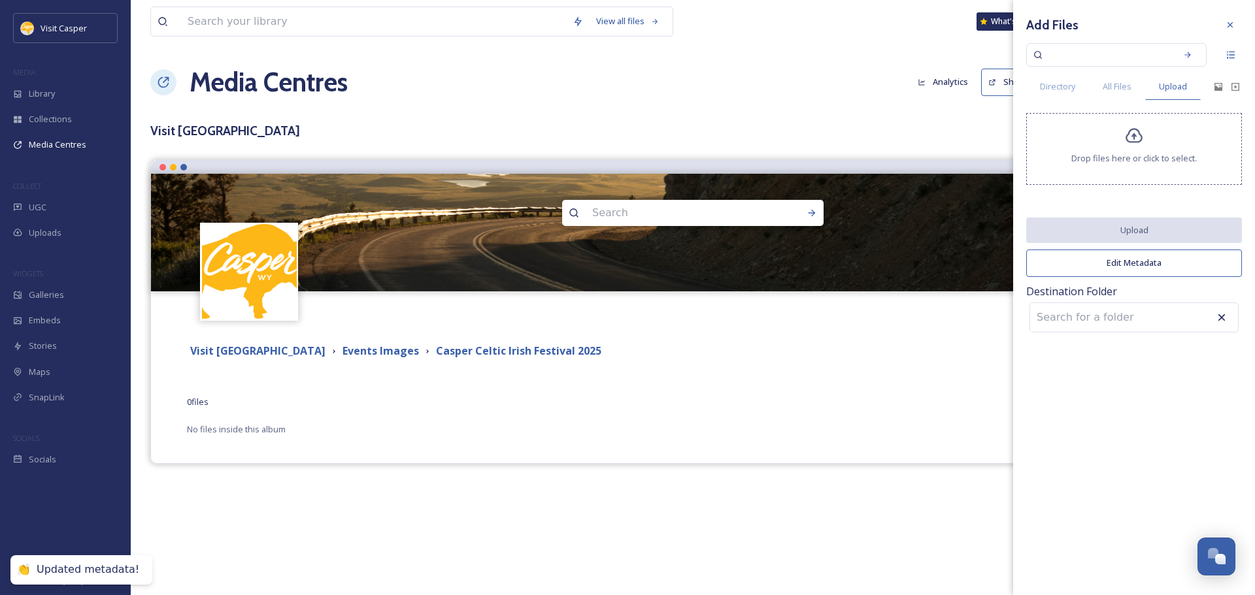
click at [1092, 158] on span "Drop files here or click to select." at bounding box center [1133, 158] width 125 height 12
click at [1151, 156] on span "Drop files here or click to select." at bounding box center [1133, 158] width 125 height 12
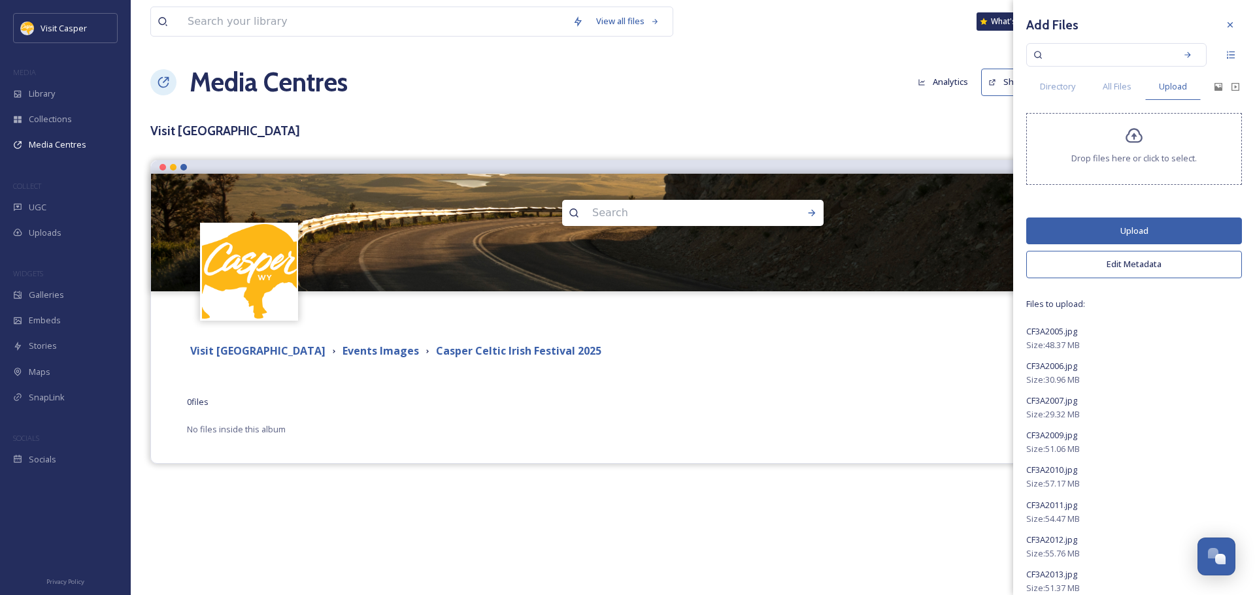
click at [1142, 257] on button "Edit Metadata" at bounding box center [1134, 264] width 216 height 27
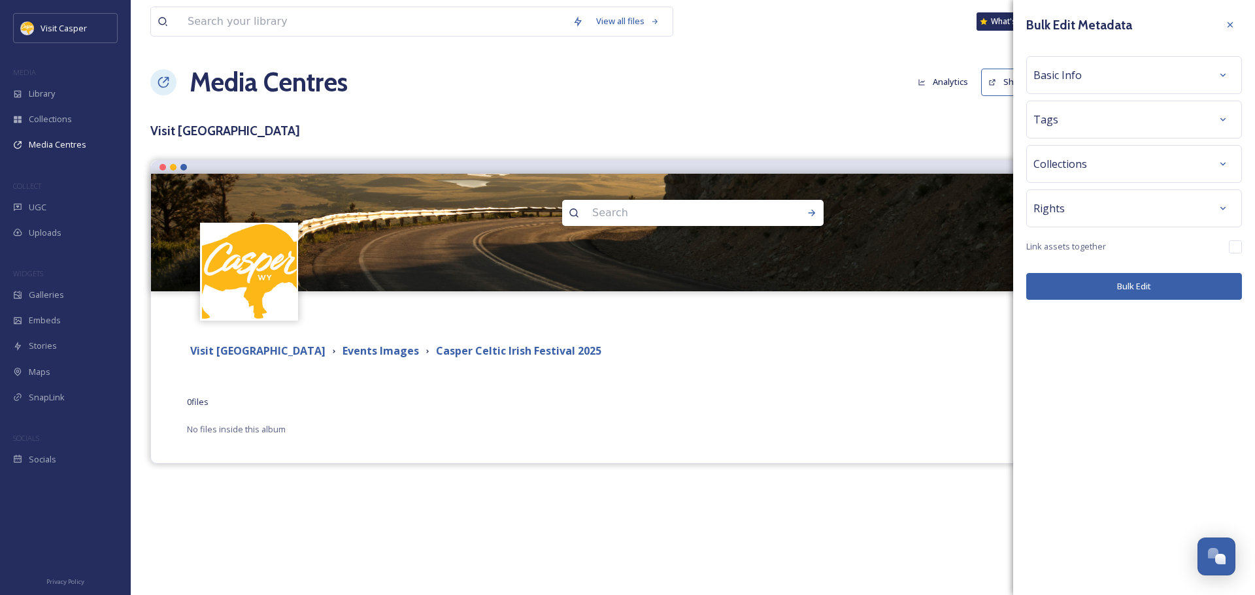
click at [1064, 88] on div "Basic Info" at bounding box center [1134, 75] width 216 height 38
click at [1067, 79] on span "Basic Info" at bounding box center [1057, 75] width 48 height 16
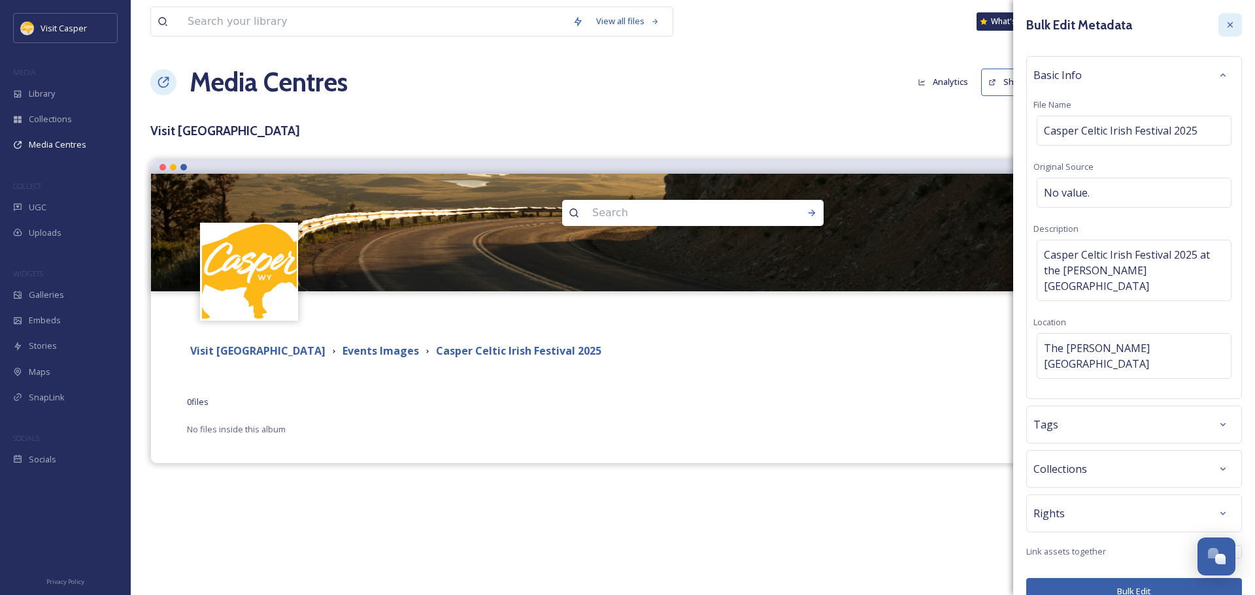
click at [1229, 20] on icon at bounding box center [1230, 25] width 10 height 10
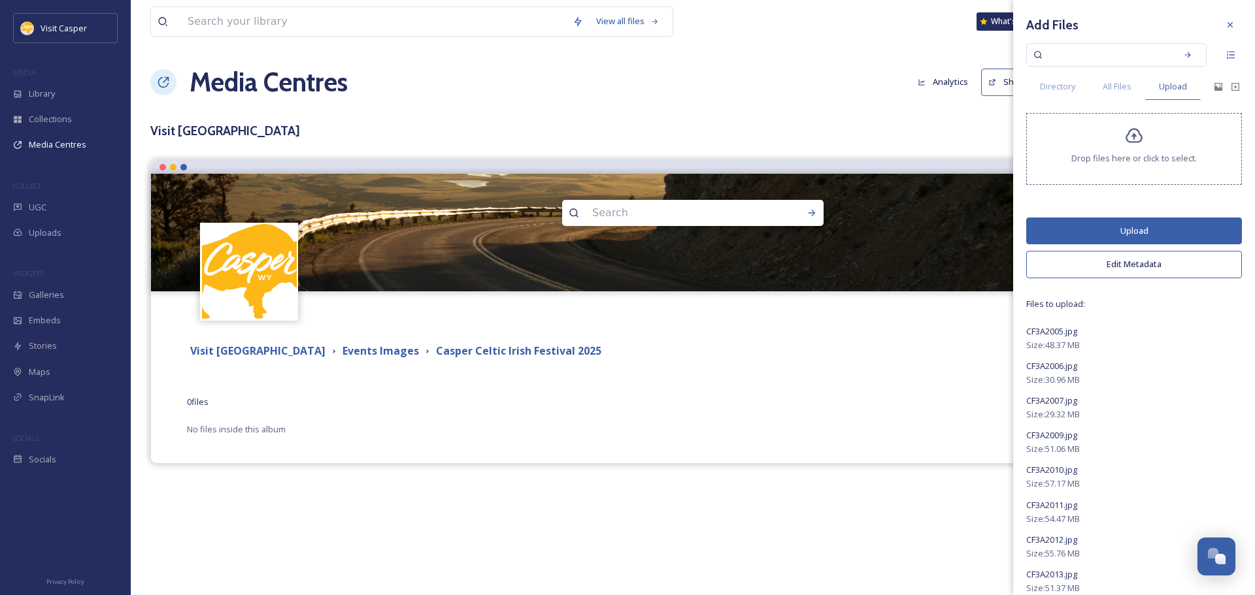
click at [1135, 235] on button "Upload" at bounding box center [1134, 231] width 216 height 27
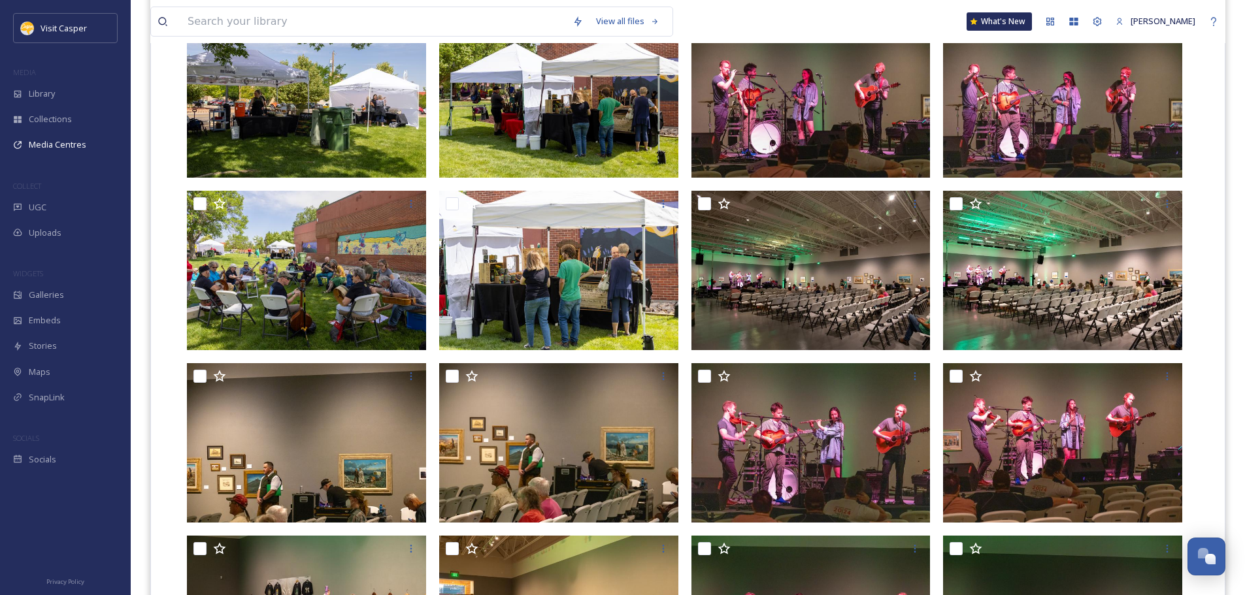
scroll to position [264, 0]
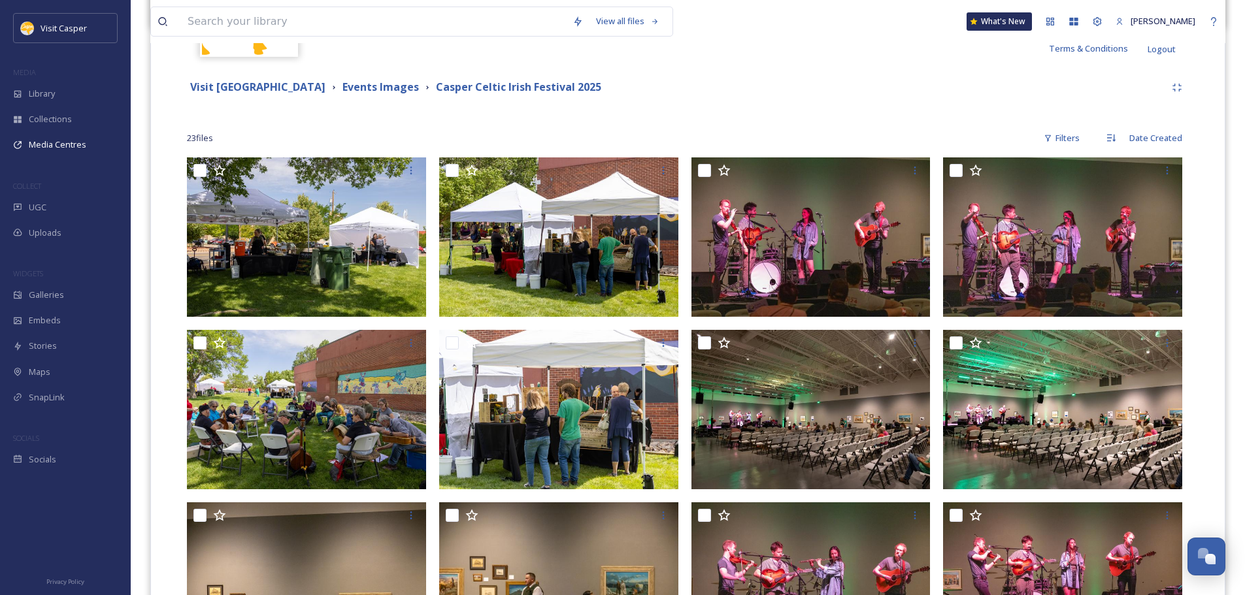
drag, startPoint x: 239, startPoint y: 86, endPoint x: 438, endPoint y: 74, distance: 199.0
click at [239, 86] on strong "Visit [GEOGRAPHIC_DATA]" at bounding box center [257, 87] width 135 height 14
